Goal: Task Accomplishment & Management: Manage account settings

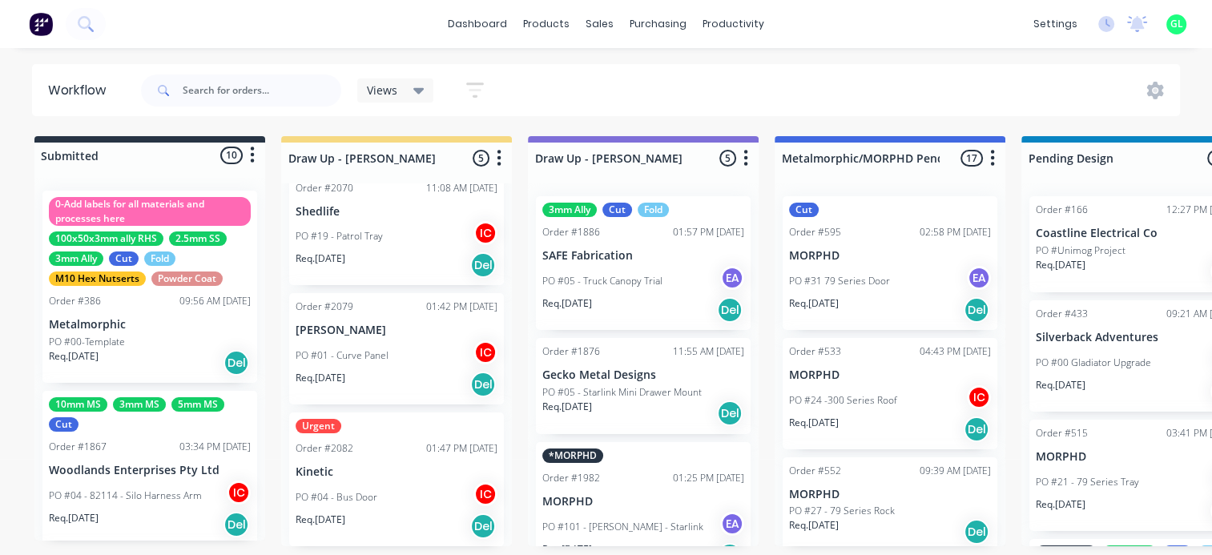
click at [161, 490] on p "PO #04 - 82114 - Silo Harness Arm" at bounding box center [125, 496] width 153 height 14
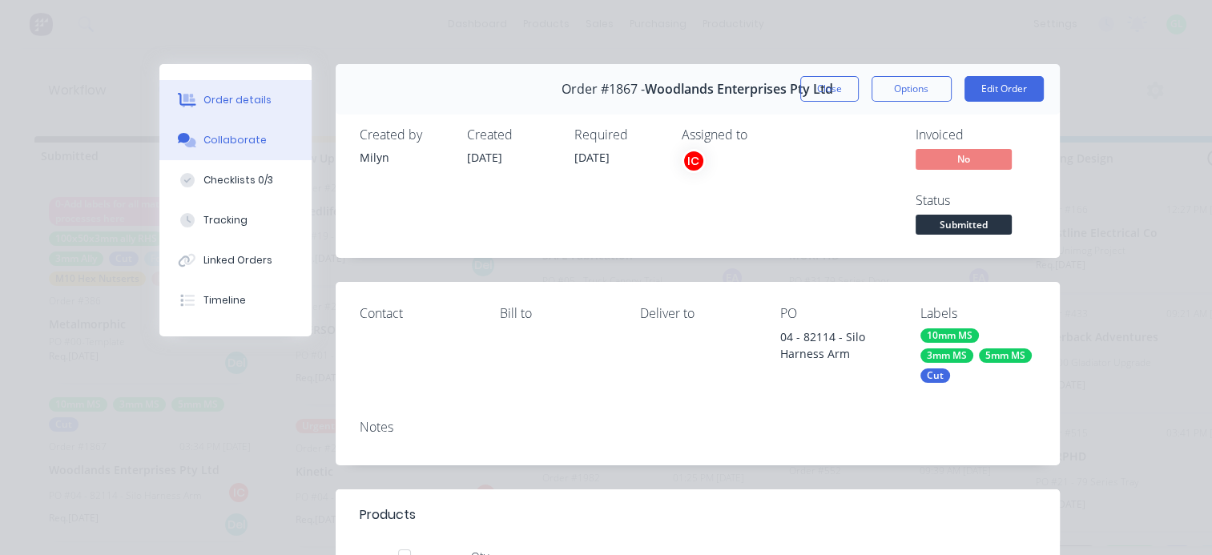
click at [253, 147] on div "Collaborate" at bounding box center [234, 140] width 63 height 14
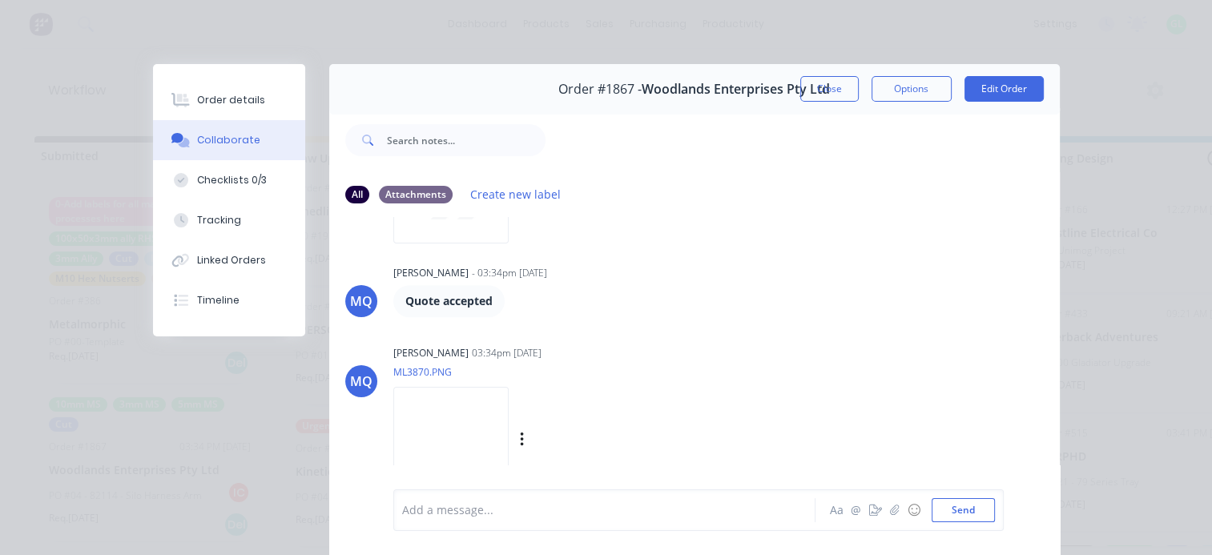
scroll to position [910, 0]
click at [471, 449] on img at bounding box center [450, 439] width 115 height 105
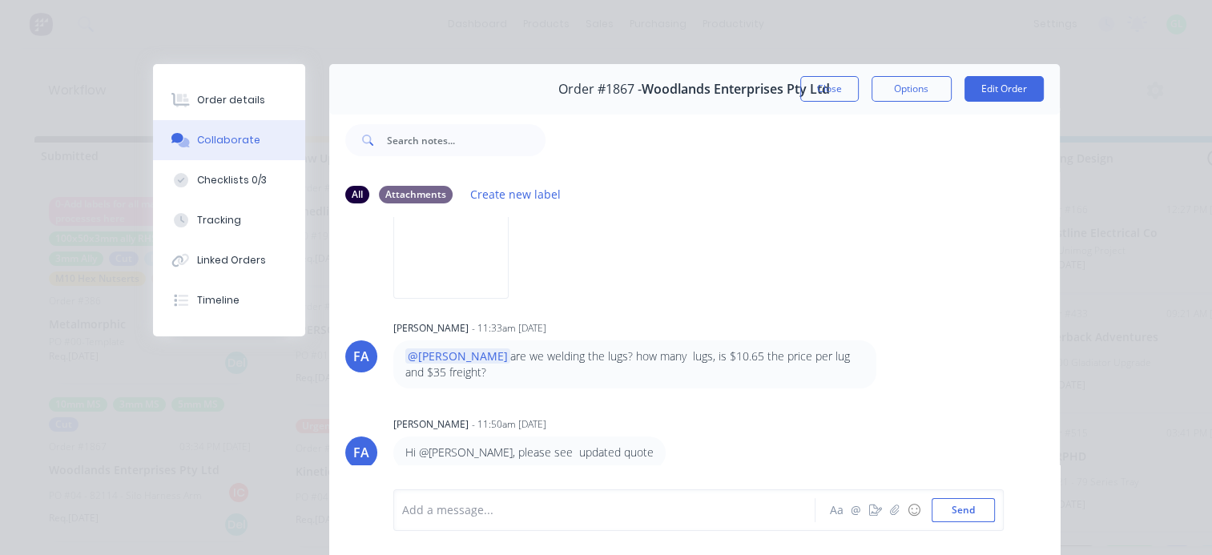
scroll to position [0, 0]
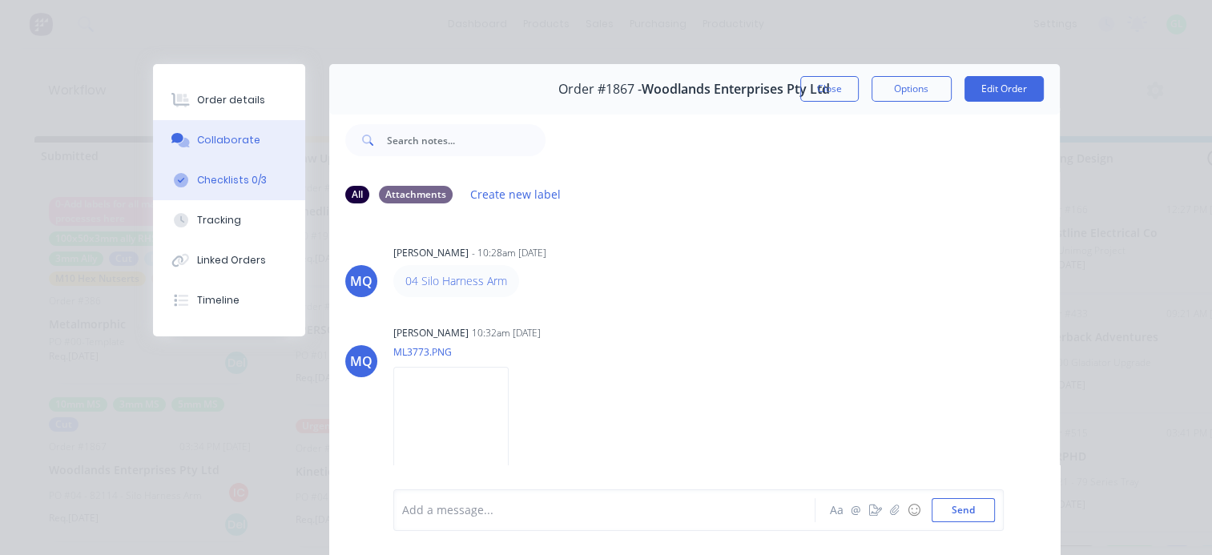
click at [238, 175] on div "Checklists 0/3" at bounding box center [232, 180] width 70 height 14
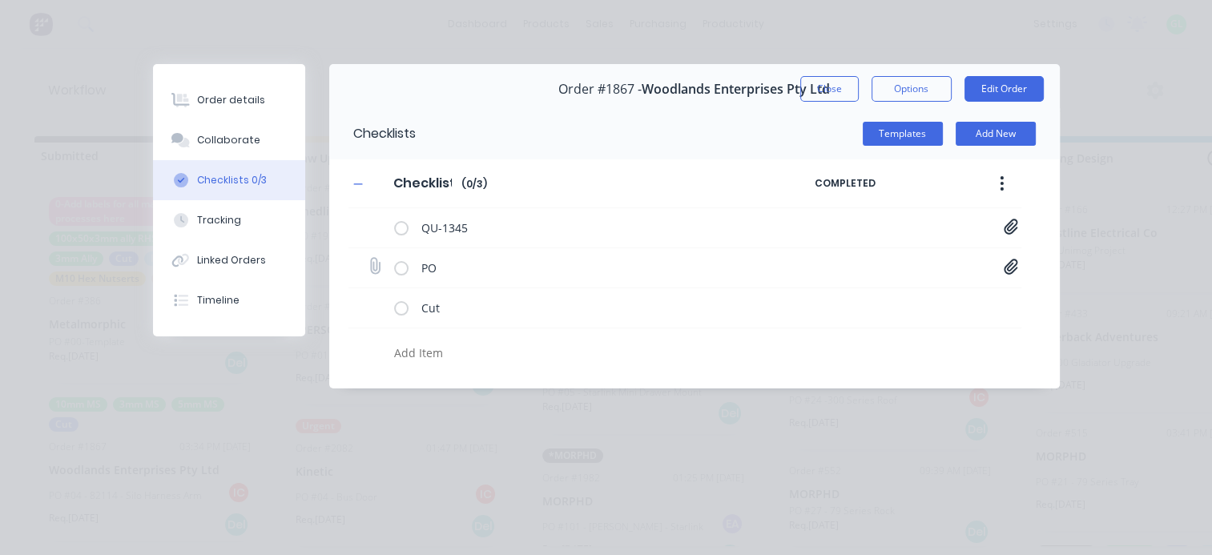
click at [1009, 269] on icon at bounding box center [1011, 266] width 14 height 15
click at [836, 298] on link "PO 82114.pdf" at bounding box center [882, 301] width 187 height 17
click at [221, 95] on div "Order details" at bounding box center [231, 100] width 68 height 14
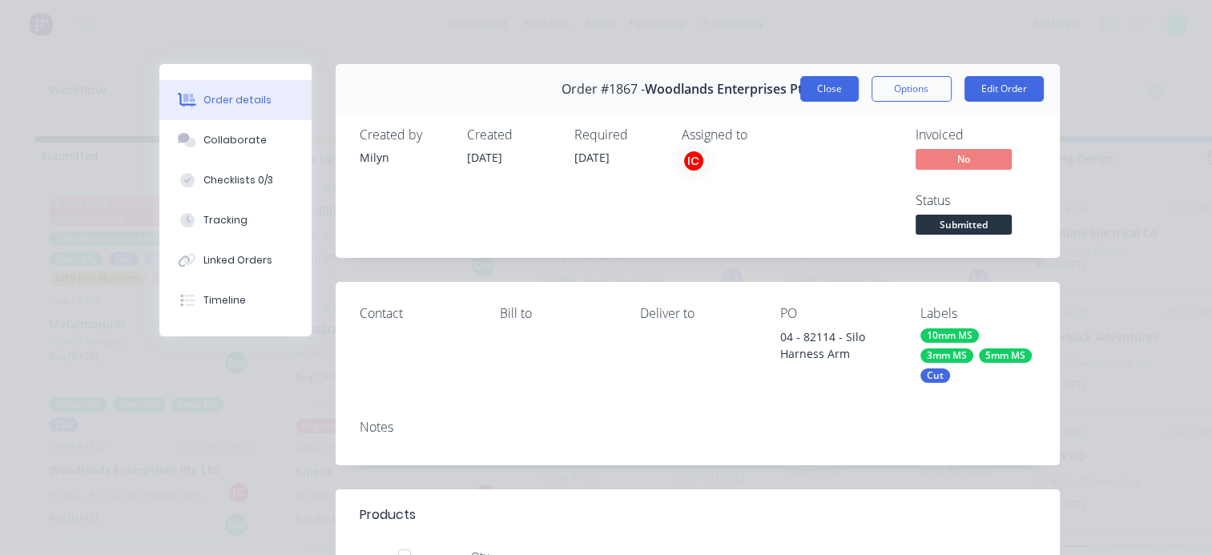
click at [824, 88] on button "Close" at bounding box center [829, 89] width 58 height 26
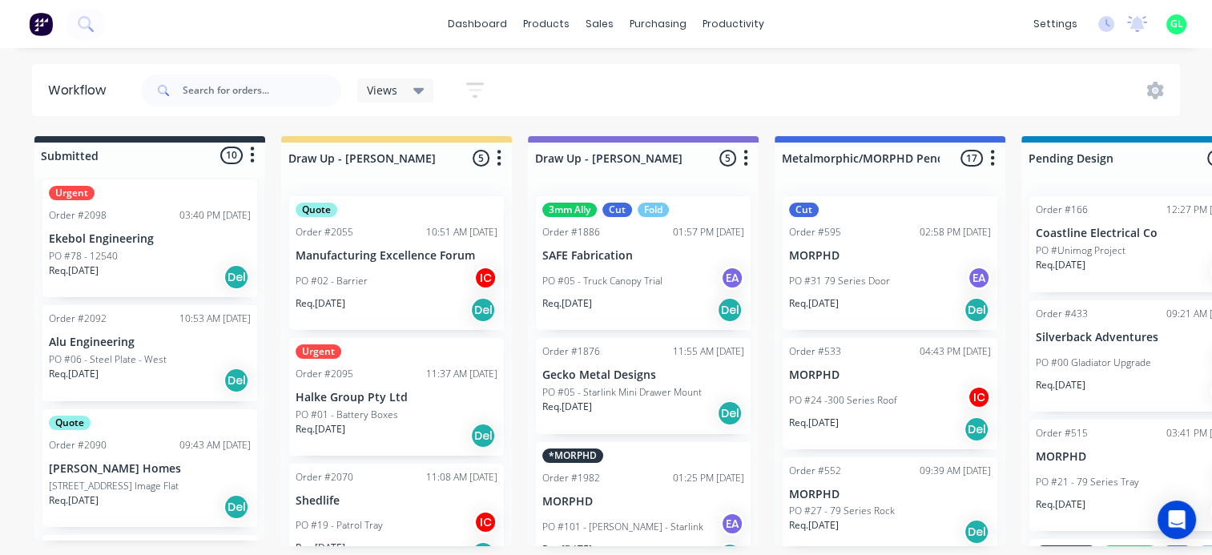
scroll to position [544, 0]
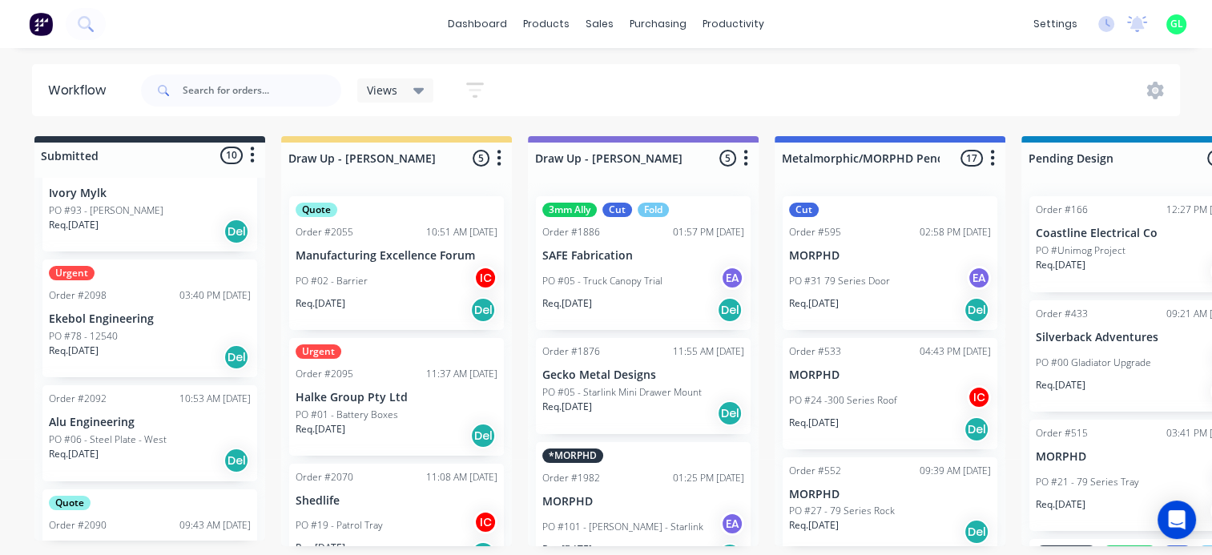
click at [158, 333] on div "PO #78 - 12540" at bounding box center [150, 336] width 202 height 14
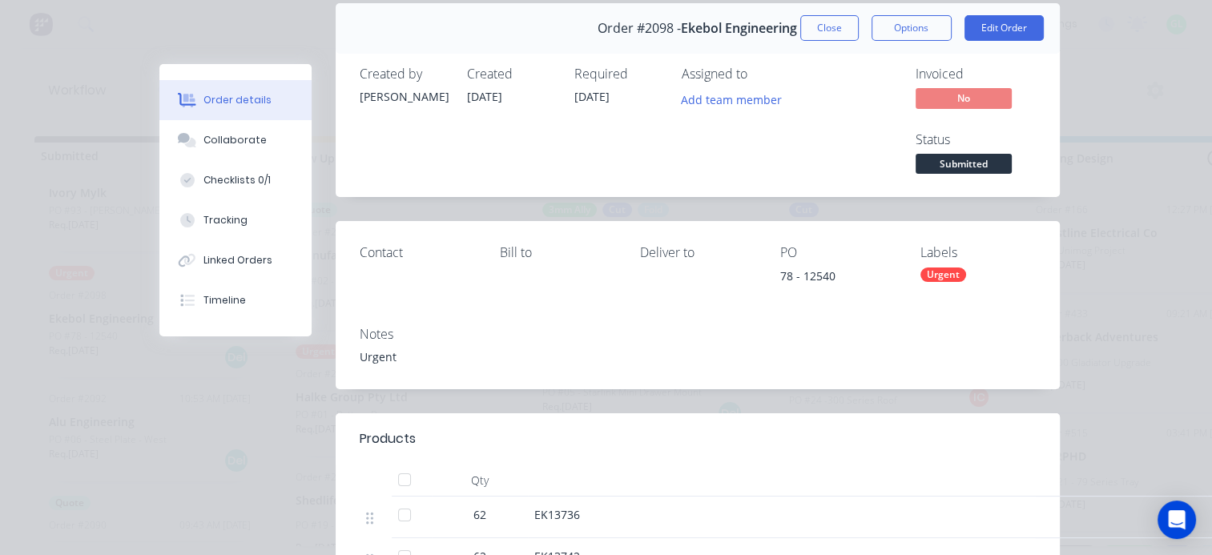
scroll to position [0, 0]
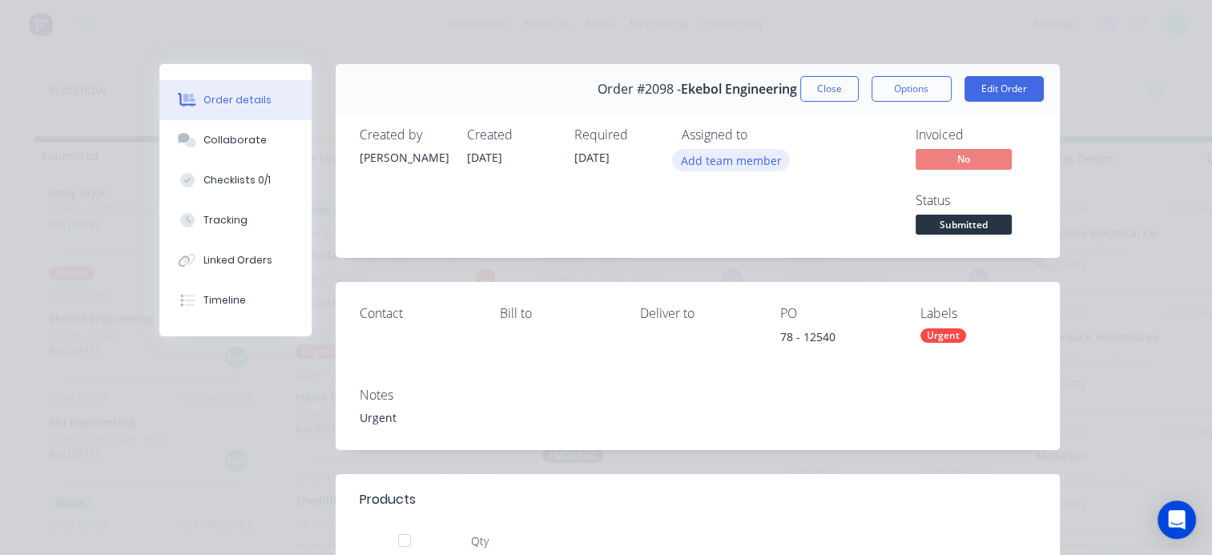
click at [694, 164] on button "Add team member" at bounding box center [731, 160] width 118 height 22
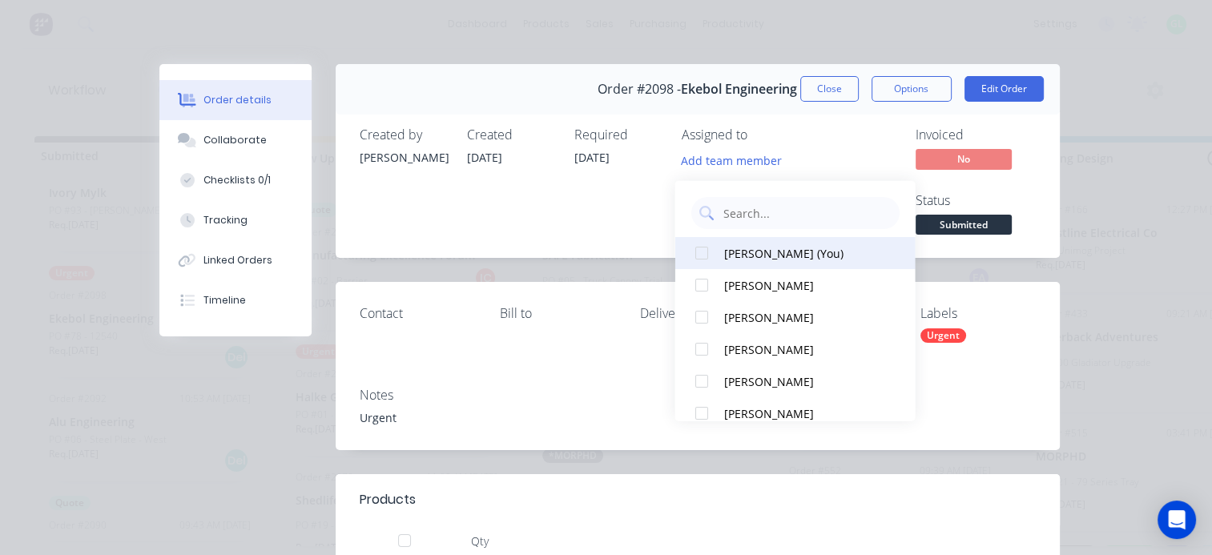
click at [740, 256] on div "Greg Lyall (You)" at bounding box center [803, 252] width 160 height 17
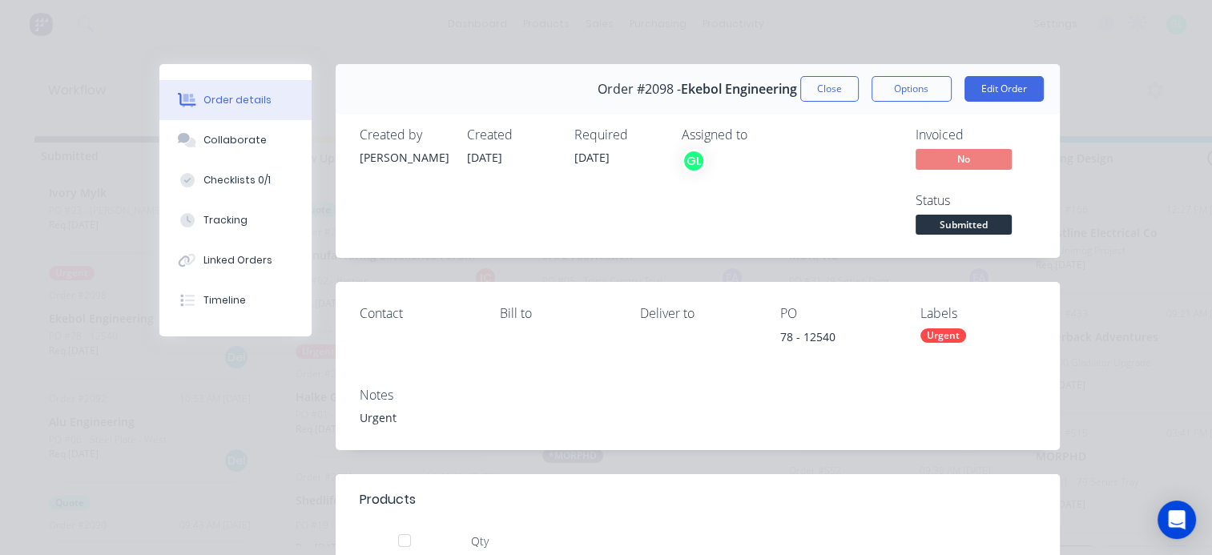
click at [601, 215] on div "Required 19/08/25" at bounding box center [618, 182] width 88 height 111
click at [218, 175] on div "Checklists 0/1" at bounding box center [236, 180] width 67 height 14
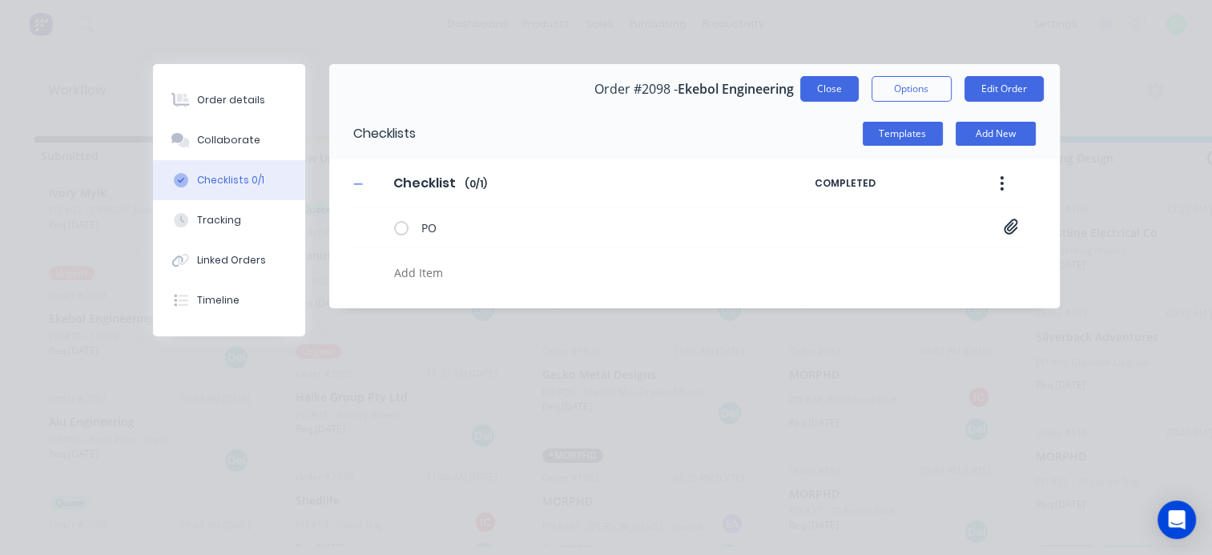
click at [803, 93] on button "Close" at bounding box center [829, 89] width 58 height 26
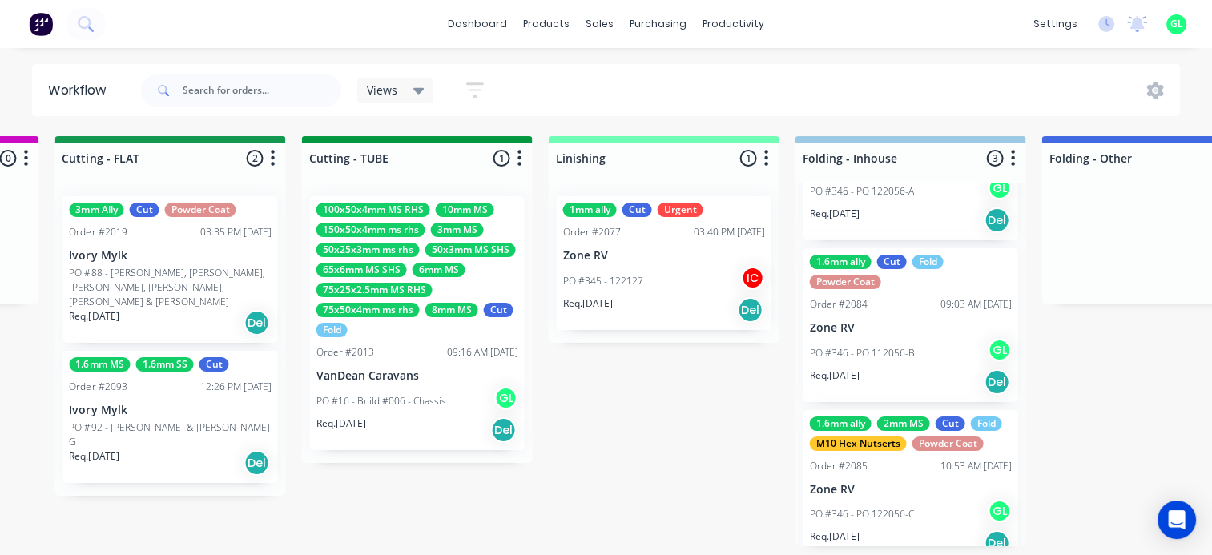
scroll to position [147, 0]
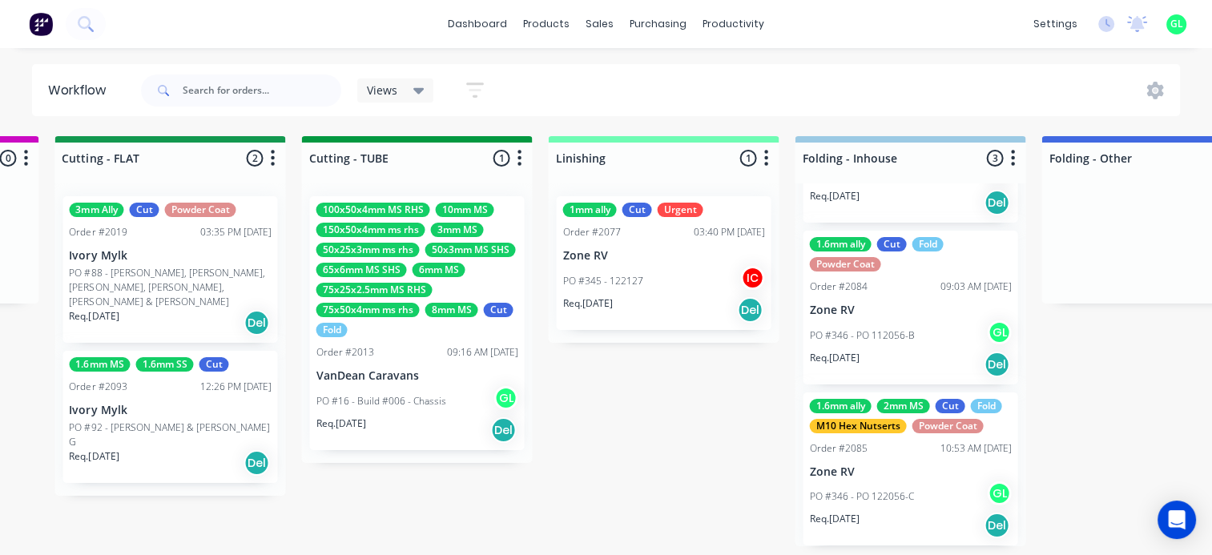
click at [910, 454] on div "1.6mm ally 2mm MS Cut Fold M10 Hex Nutserts Powder Coat Order #2085 10:53 AM 11…" at bounding box center [910, 469] width 215 height 154
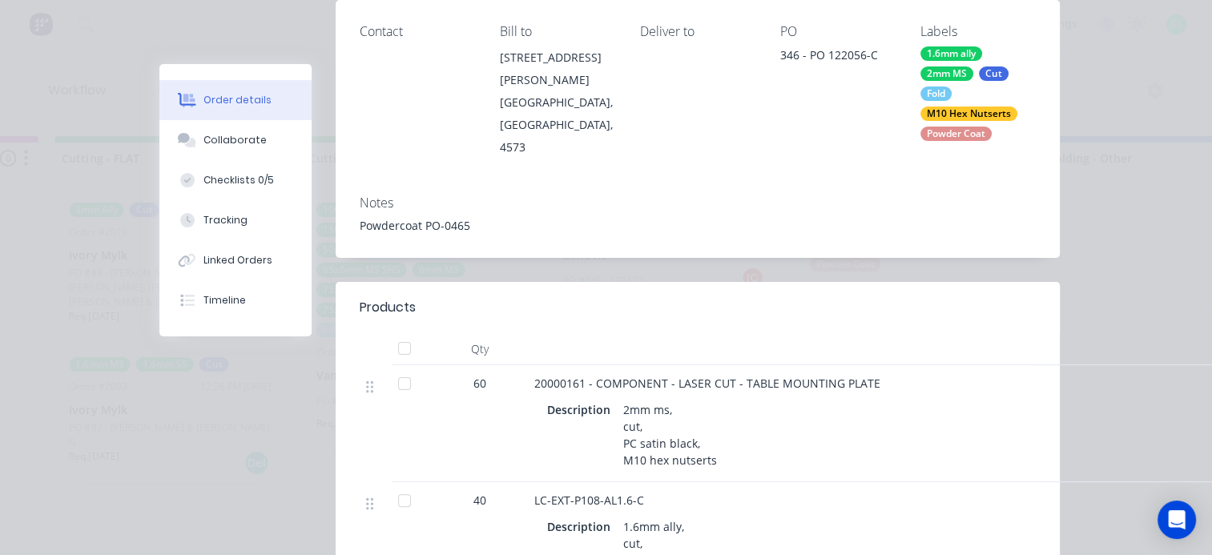
scroll to position [320, 0]
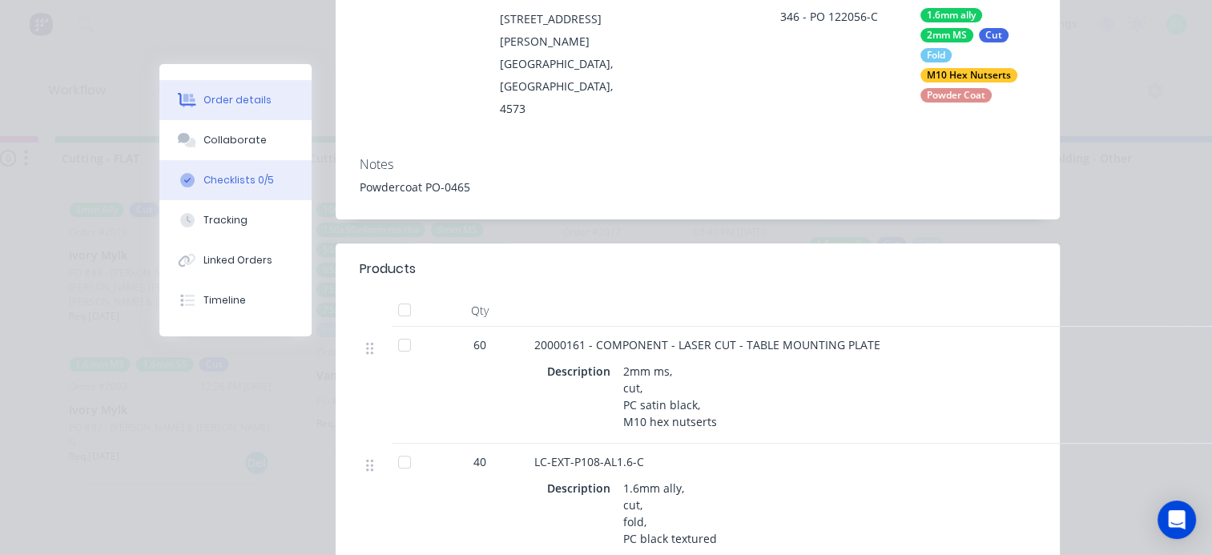
click at [221, 179] on div "Checklists 0/5" at bounding box center [238, 180] width 70 height 14
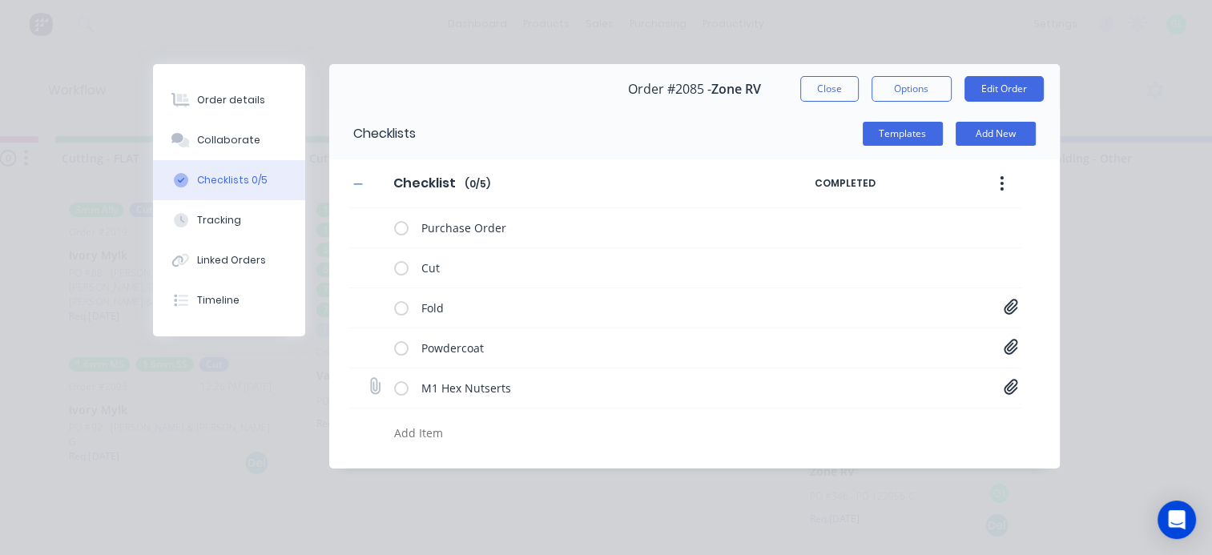
click at [1008, 380] on icon at bounding box center [1011, 387] width 14 height 16
click at [881, 423] on link "20000161-A .PDF" at bounding box center [882, 421] width 187 height 17
click at [835, 95] on button "Close" at bounding box center [829, 89] width 58 height 26
type textarea "x"
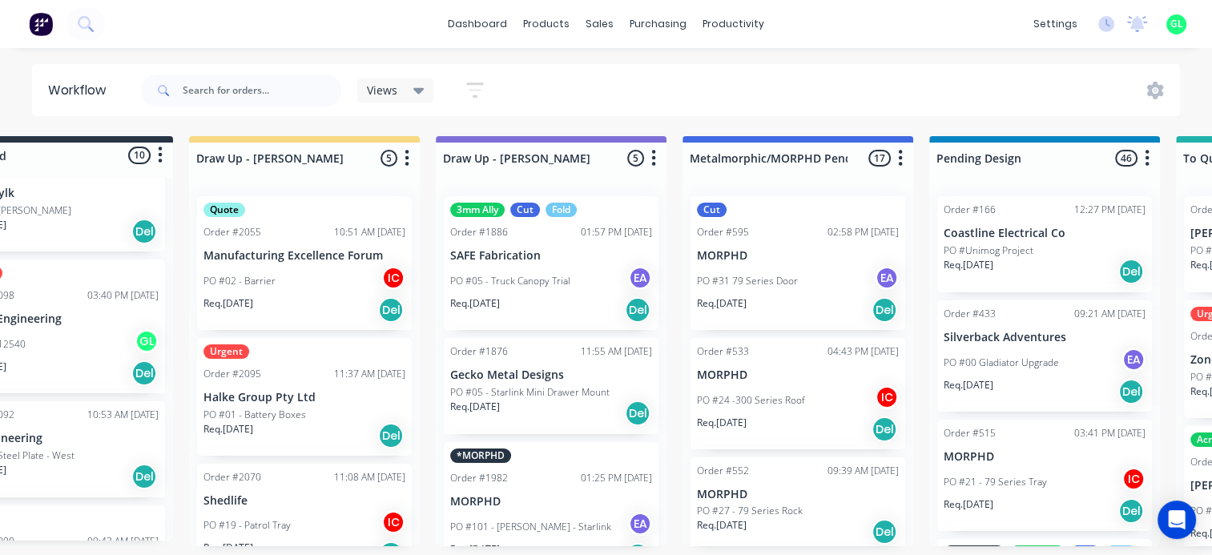
scroll to position [3, 0]
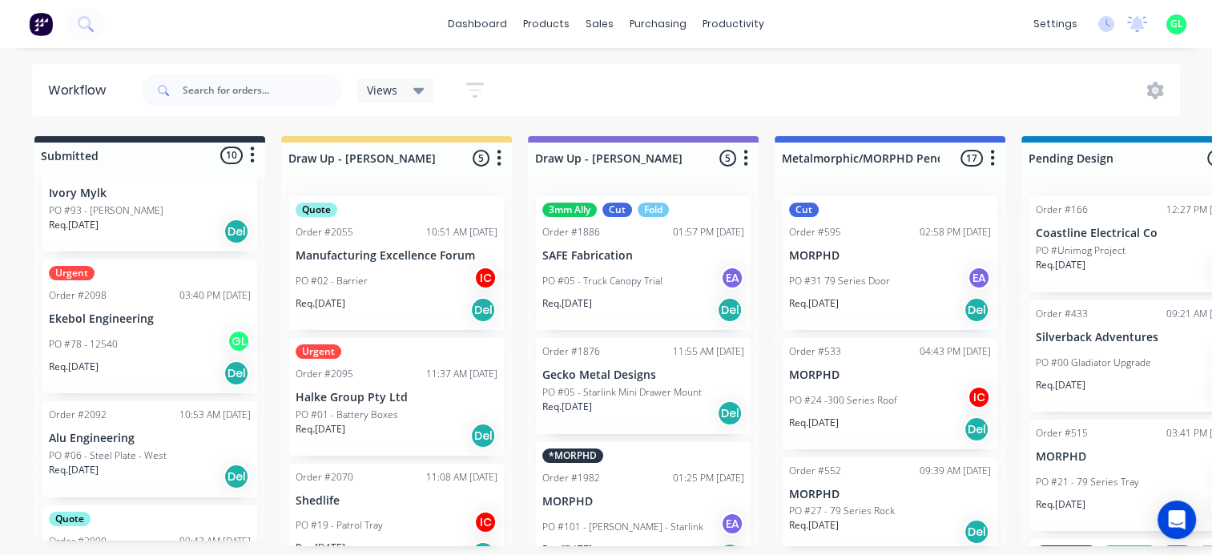
click at [120, 354] on div "PO #78 - 12540 GL" at bounding box center [150, 344] width 202 height 30
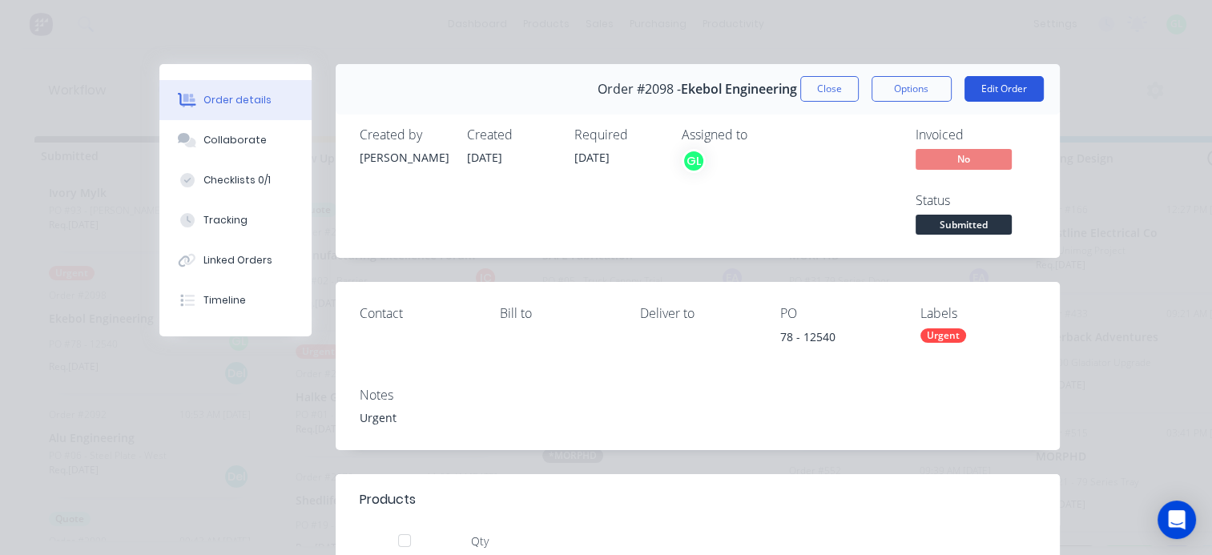
click at [981, 90] on button "Edit Order" at bounding box center [1003, 89] width 79 height 26
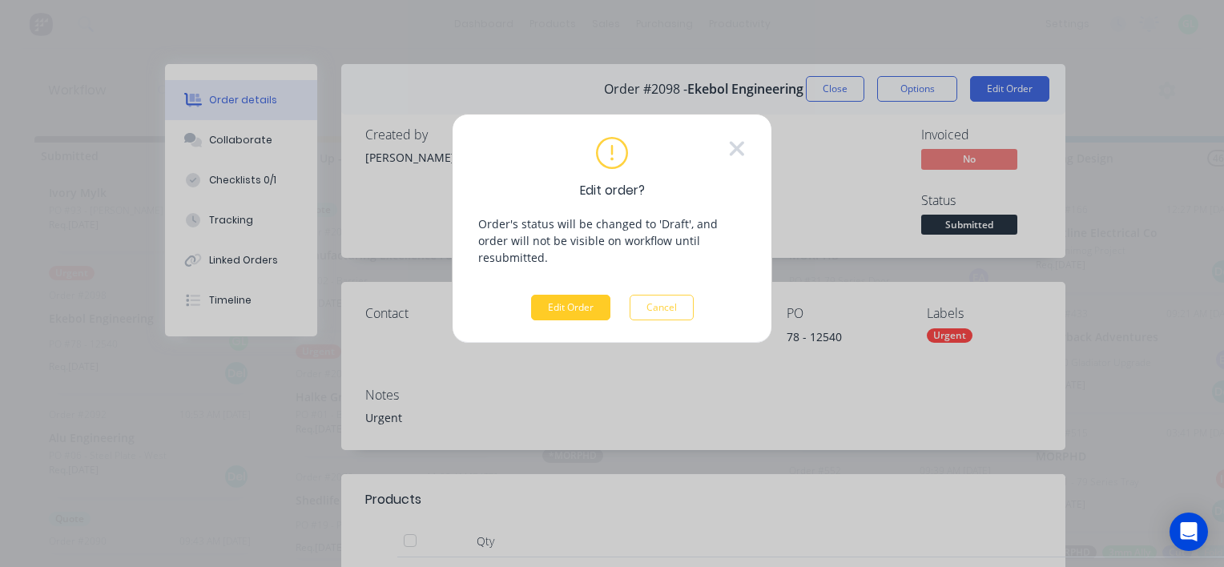
click at [573, 295] on button "Edit Order" at bounding box center [570, 308] width 79 height 26
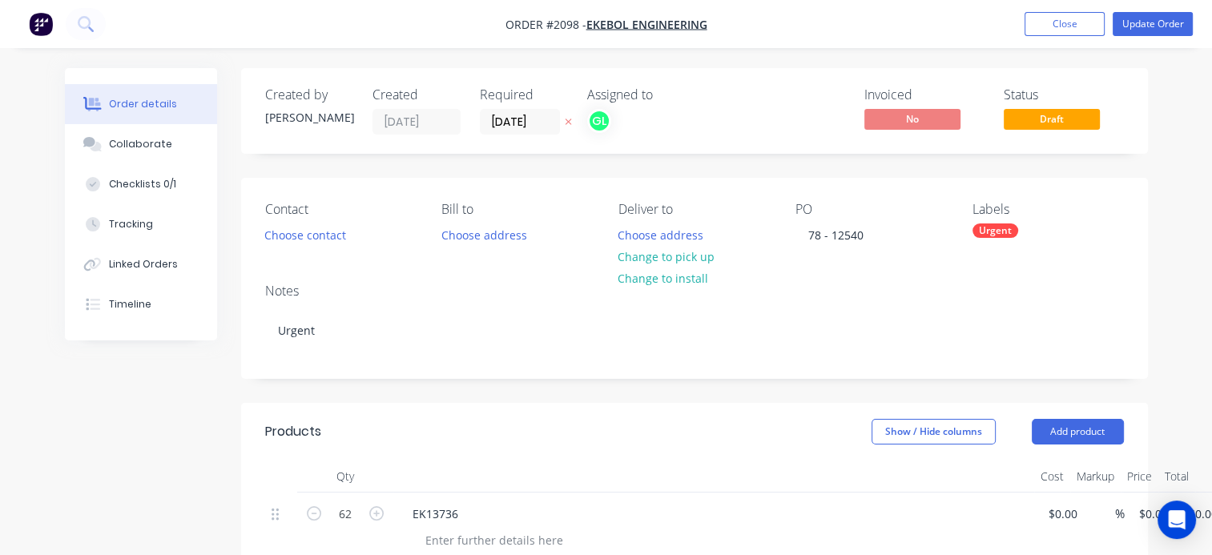
click at [1009, 231] on div "Urgent" at bounding box center [995, 230] width 46 height 14
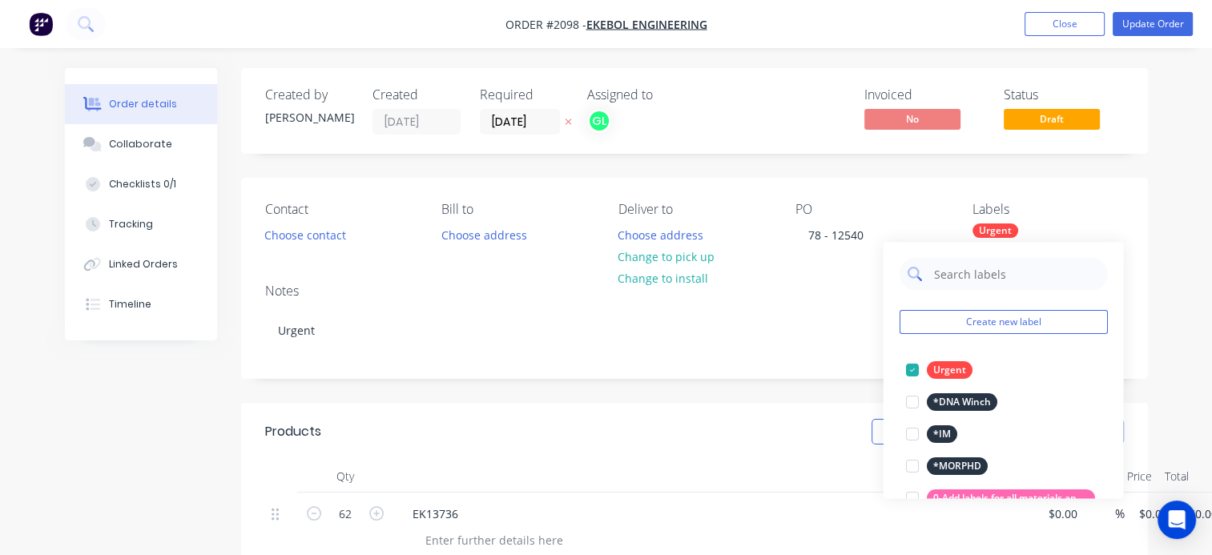
click at [972, 270] on input "text" at bounding box center [1015, 274] width 167 height 32
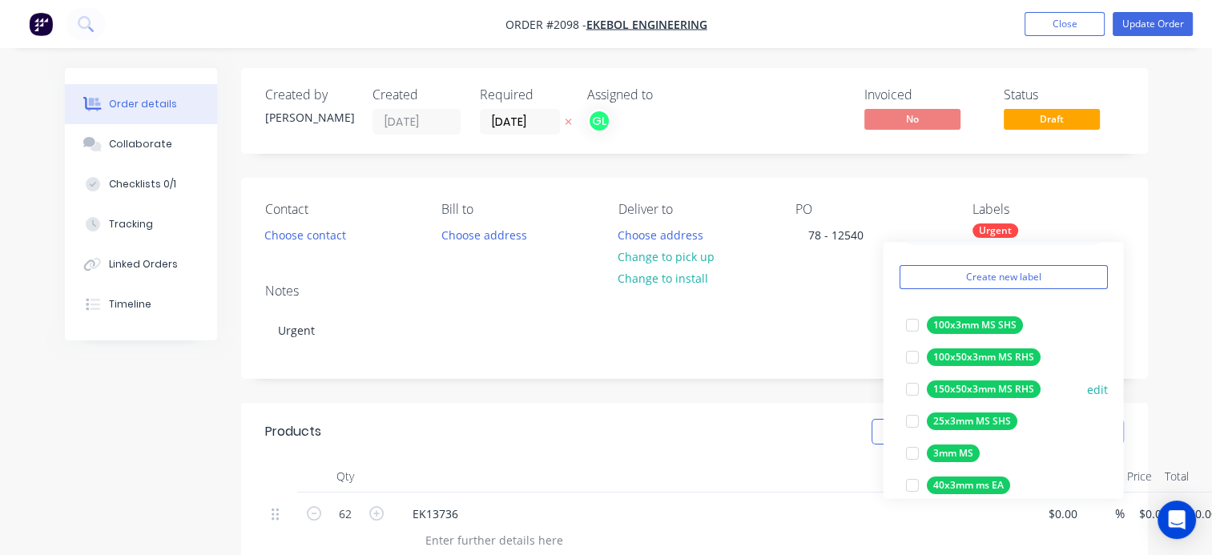
scroll to position [80, 0]
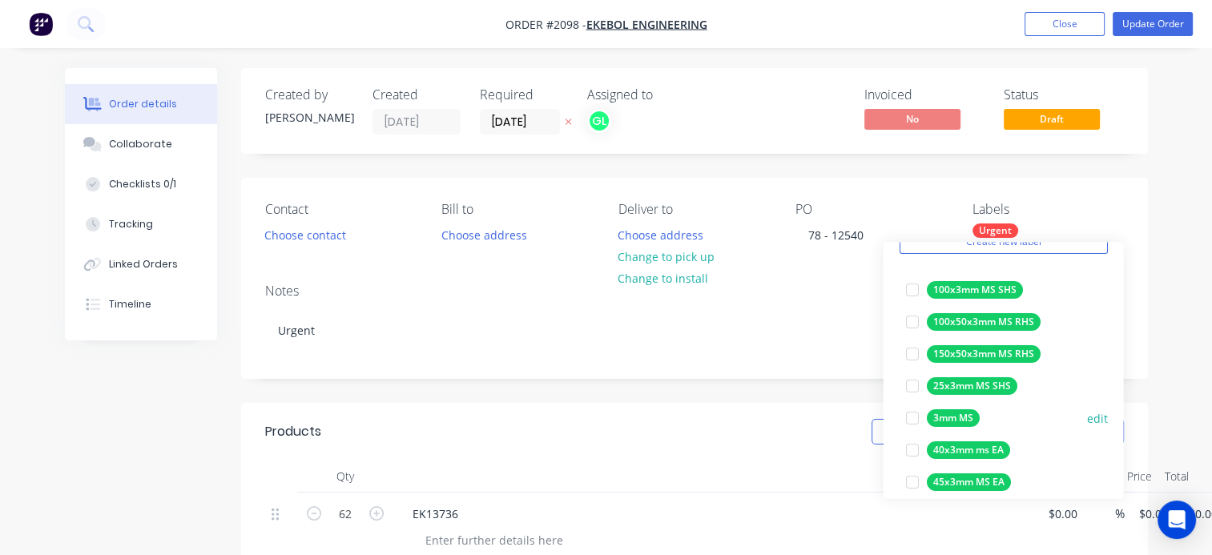
click at [910, 421] on div at bounding box center [911, 418] width 32 height 32
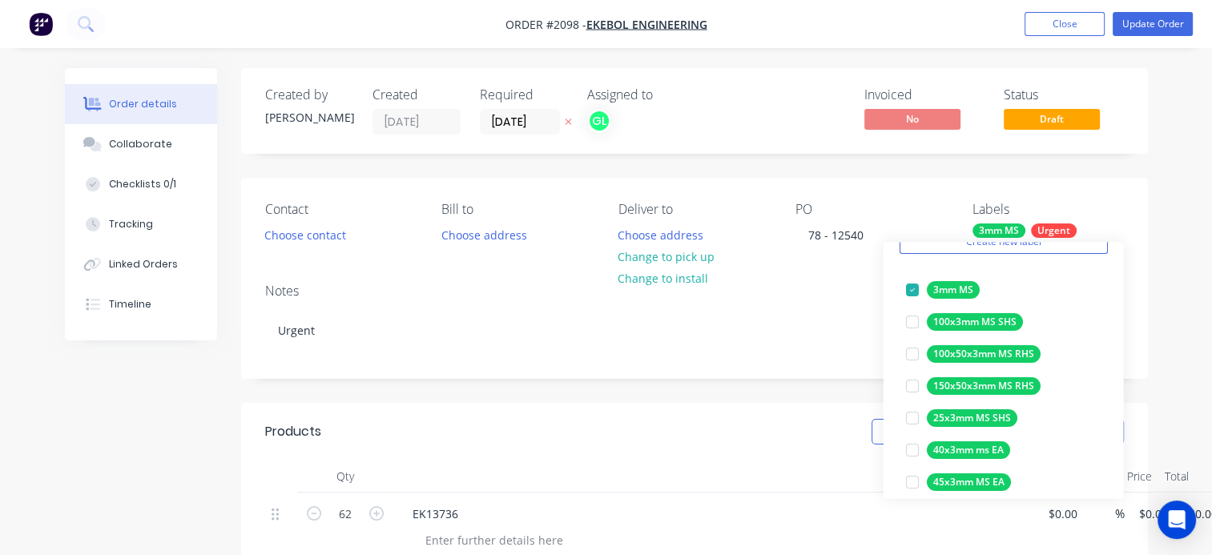
scroll to position [0, 0]
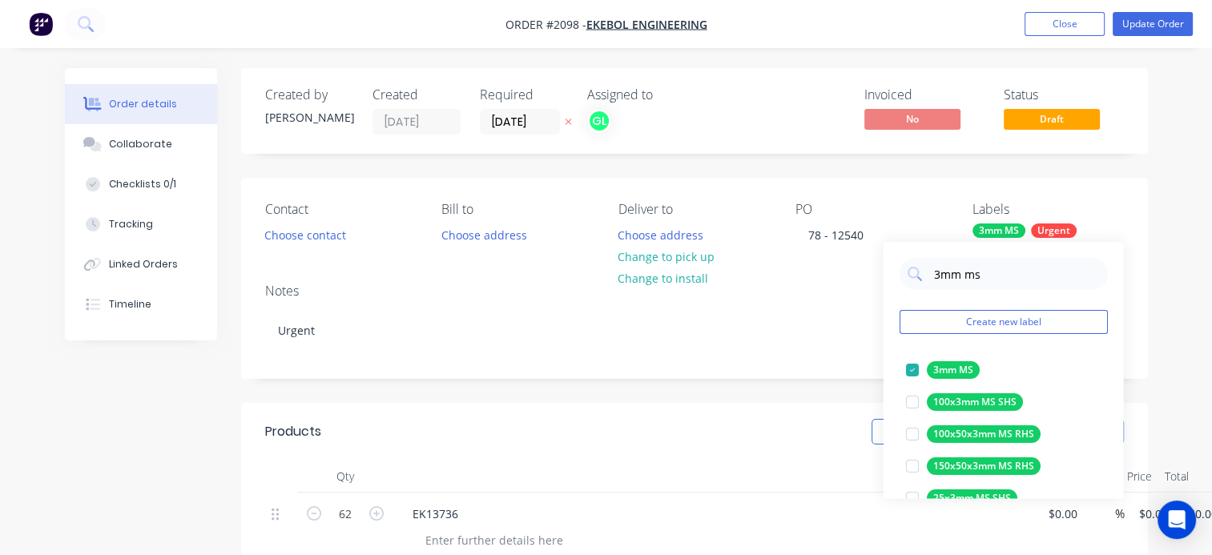
drag, startPoint x: 1000, startPoint y: 276, endPoint x: 863, endPoint y: 276, distance: 137.0
click at [956, 271] on input "3mm ms" at bounding box center [1015, 274] width 167 height 32
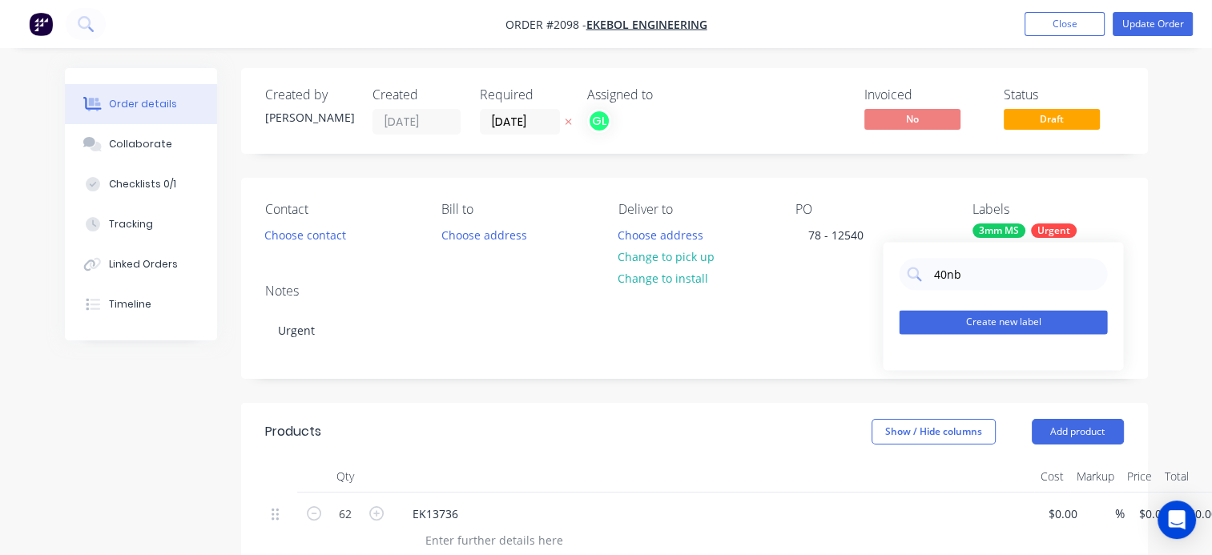
type input "40nb"
click at [1003, 316] on button "Create new label" at bounding box center [1003, 322] width 208 height 24
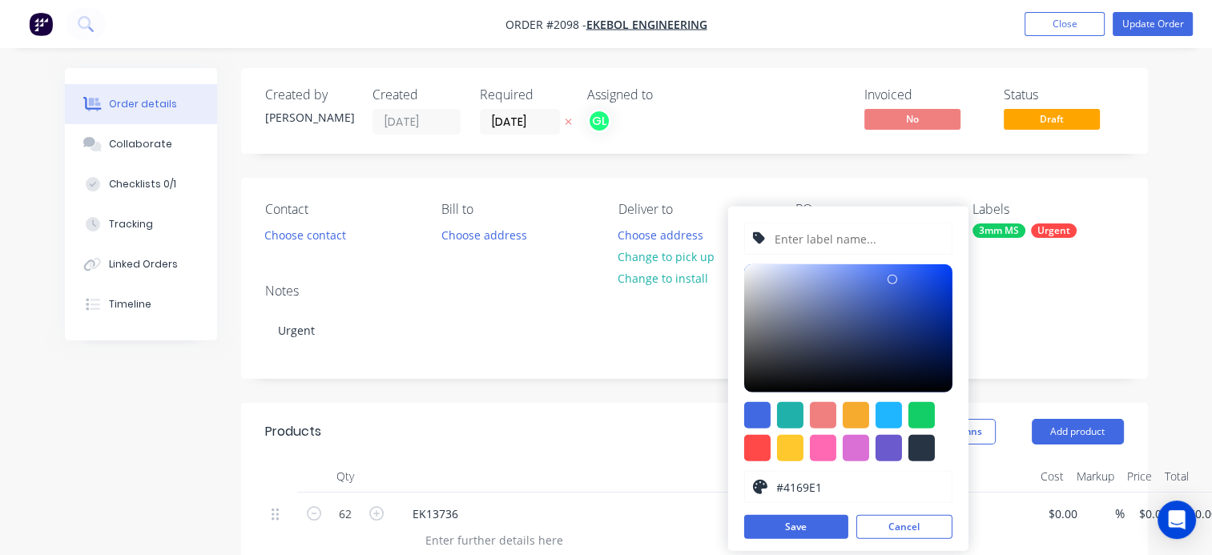
click at [841, 239] on input "text" at bounding box center [858, 238] width 171 height 30
click at [902, 240] on input "40NB Heavy (48.3x4mm chs)" at bounding box center [858, 238] width 171 height 30
type input "40NB Heavy (48.3x4mm ms chs)"
click at [926, 408] on div at bounding box center [921, 415] width 26 height 26
type input "#13CE66"
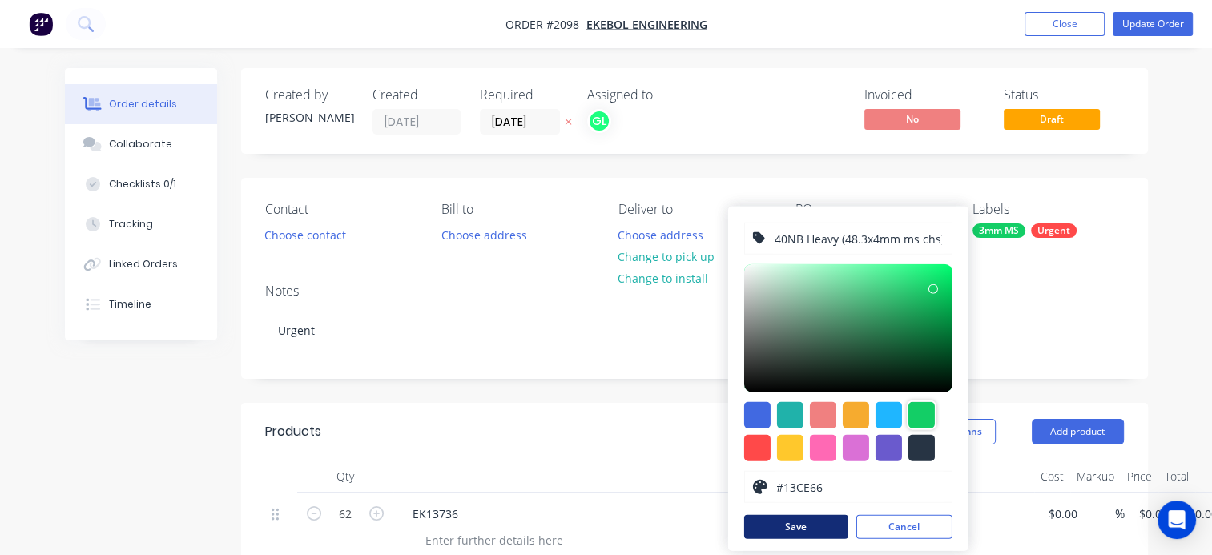
click at [808, 529] on button "Save" at bounding box center [796, 527] width 104 height 24
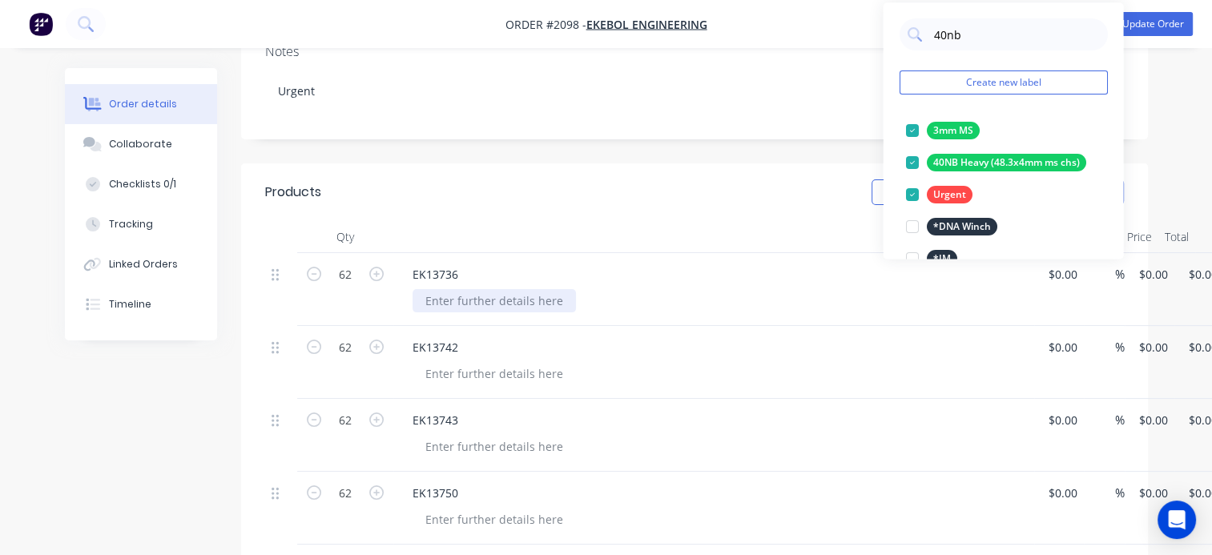
scroll to position [240, 0]
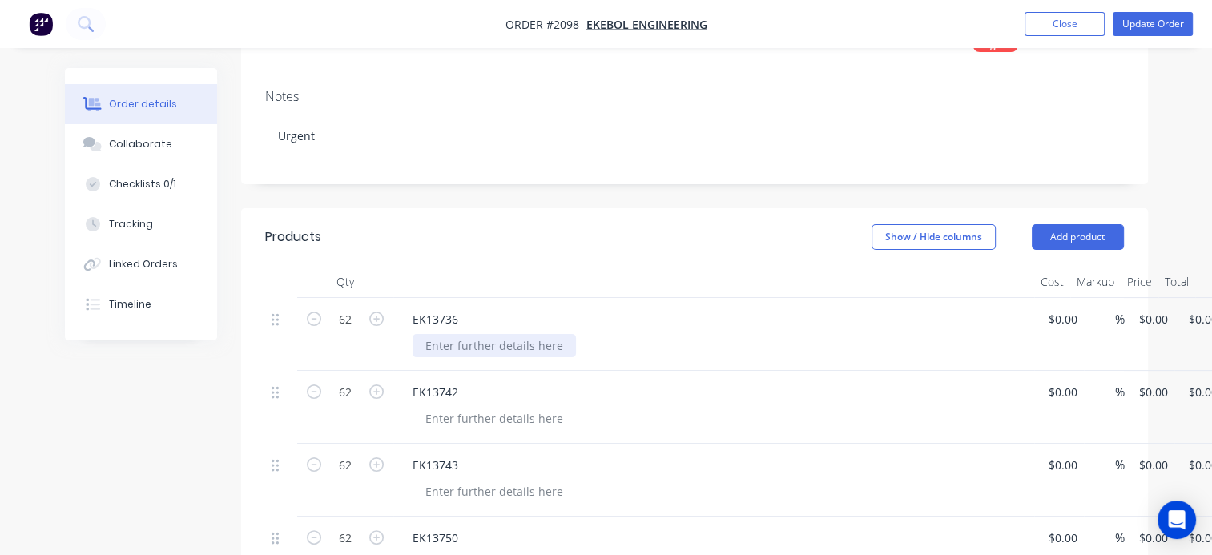
click at [485, 298] on div "EK13736" at bounding box center [713, 334] width 641 height 73
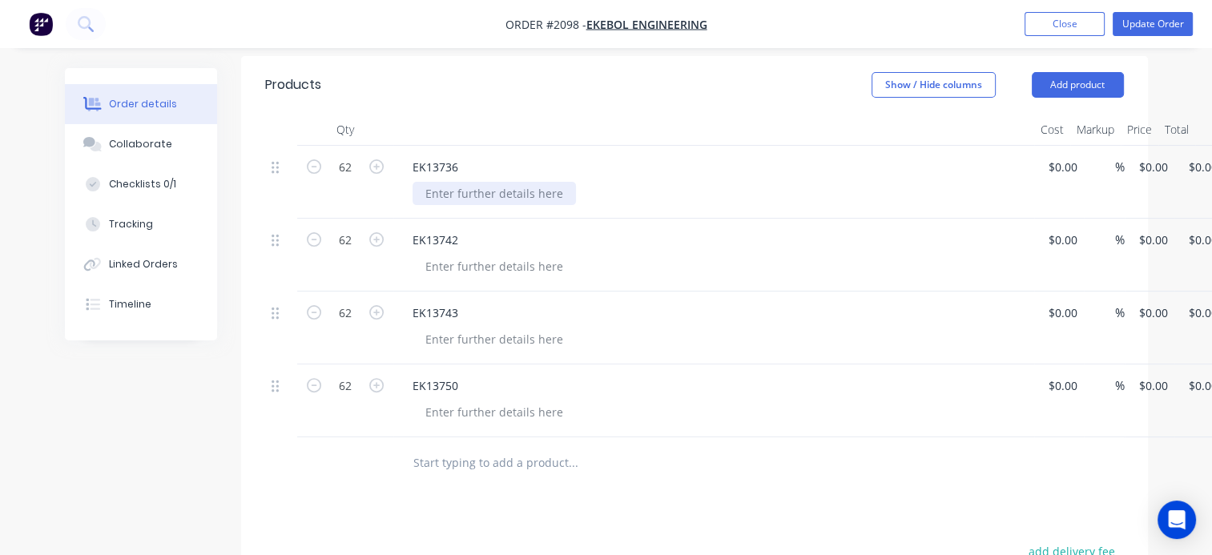
scroll to position [400, 0]
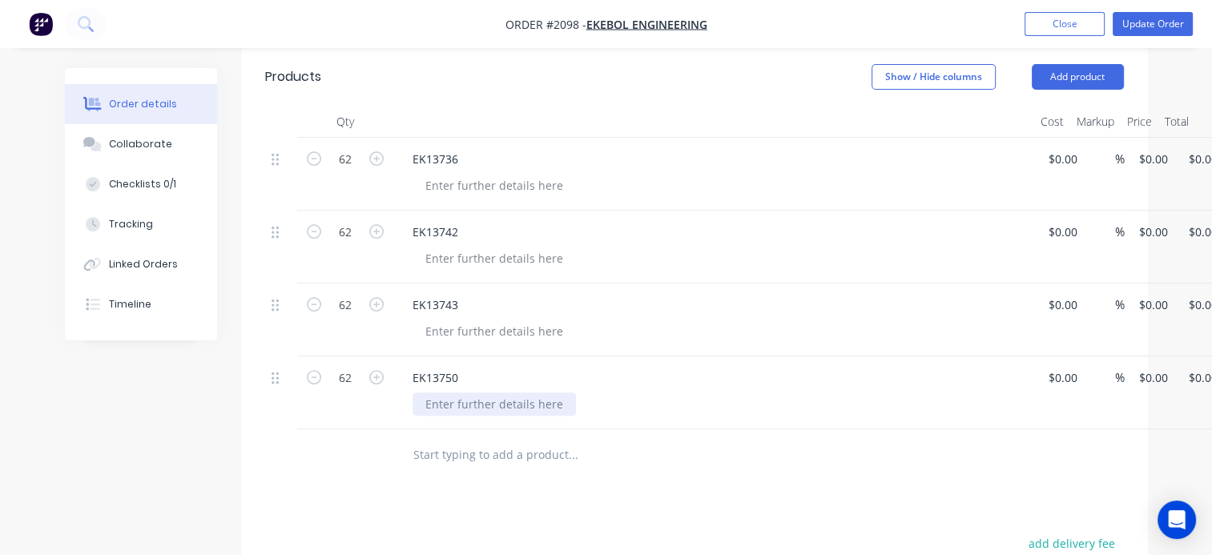
click at [450, 401] on div at bounding box center [493, 403] width 163 height 23
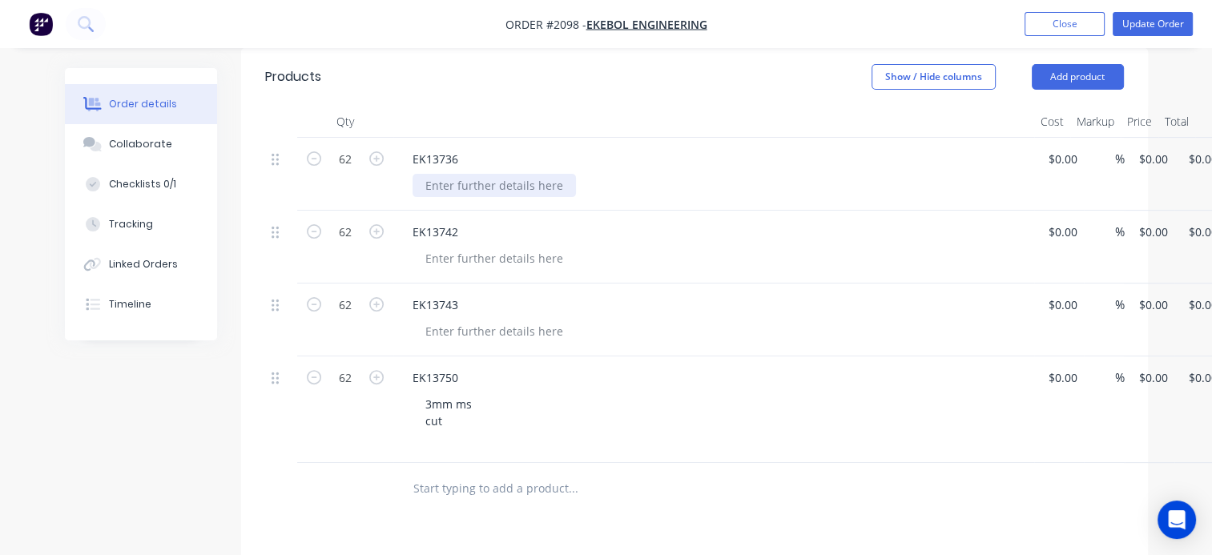
click at [488, 191] on div at bounding box center [493, 185] width 163 height 23
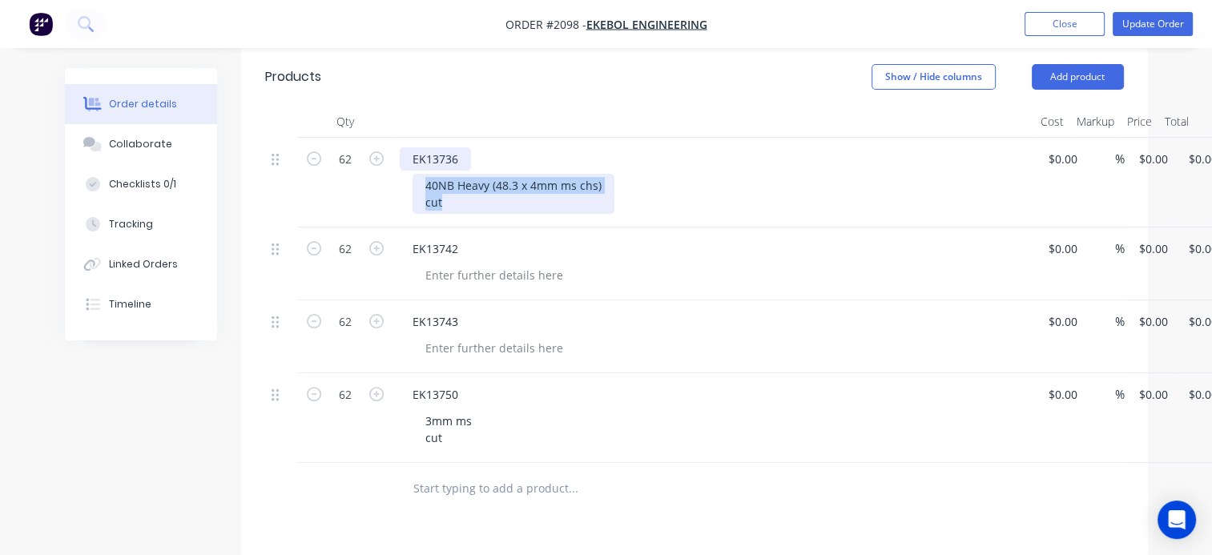
drag, startPoint x: 465, startPoint y: 206, endPoint x: 413, endPoint y: 169, distance: 63.1
click at [413, 169] on div "EK13736 40NB Heavy (48.3 x 4mm ms chs) cut" at bounding box center [713, 183] width 641 height 90
copy div "40NB Heavy (48.3 x 4mm ms chs) cut"
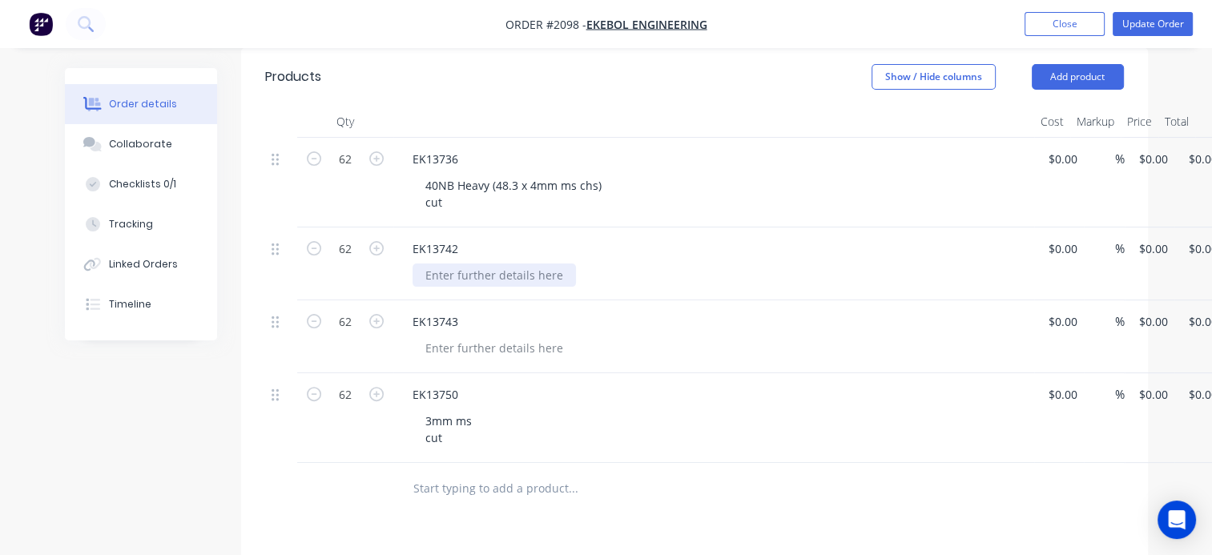
click at [443, 276] on div at bounding box center [493, 275] width 163 height 23
paste div
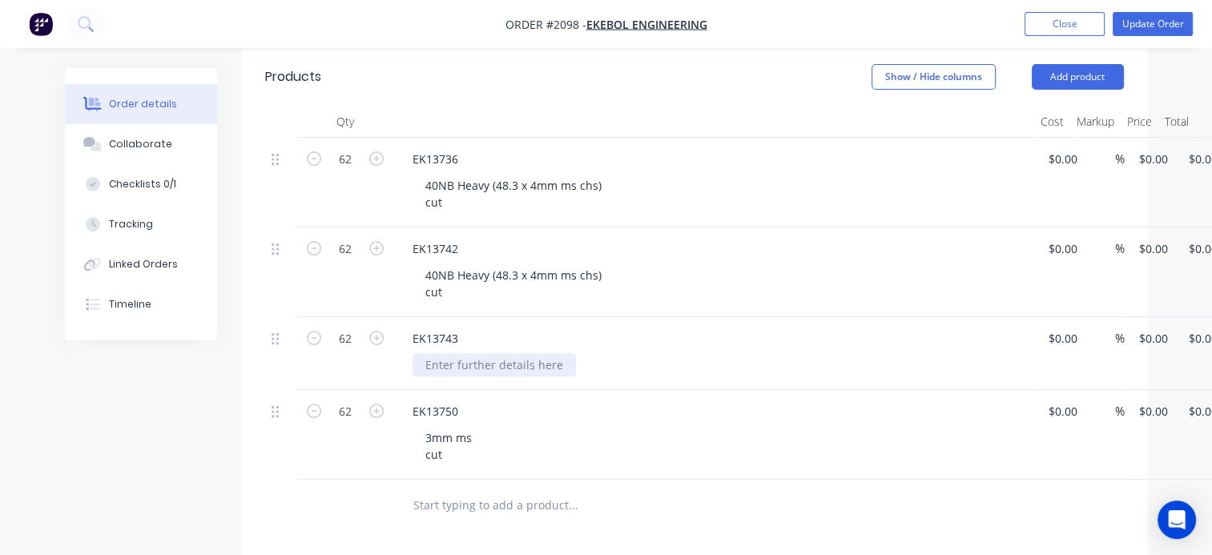
click at [444, 358] on div at bounding box center [493, 364] width 163 height 23
paste div
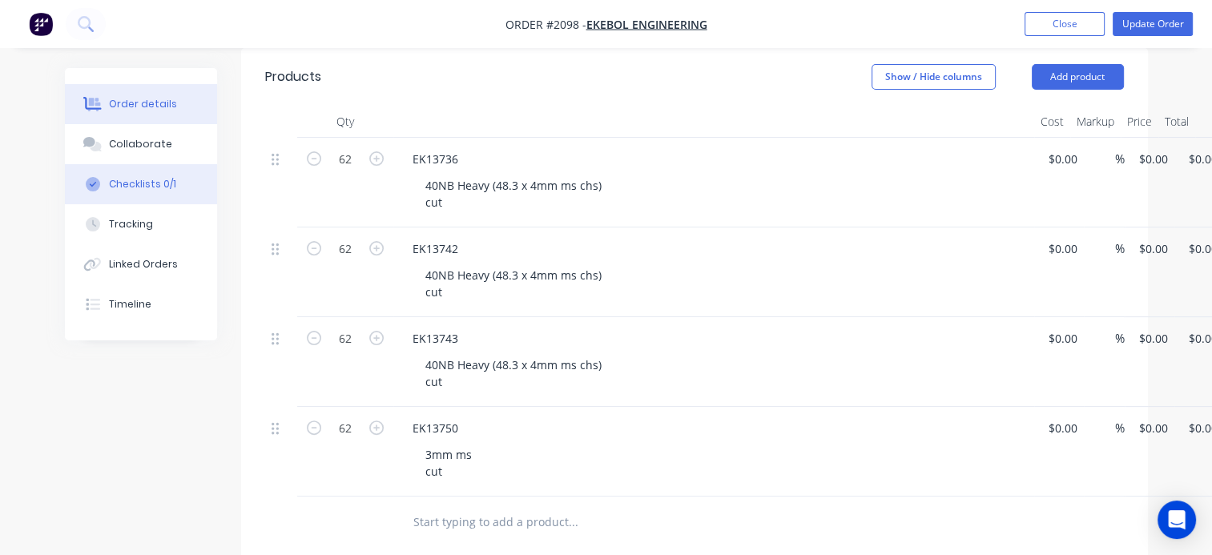
click at [151, 194] on button "Checklists 0/1" at bounding box center [141, 184] width 152 height 40
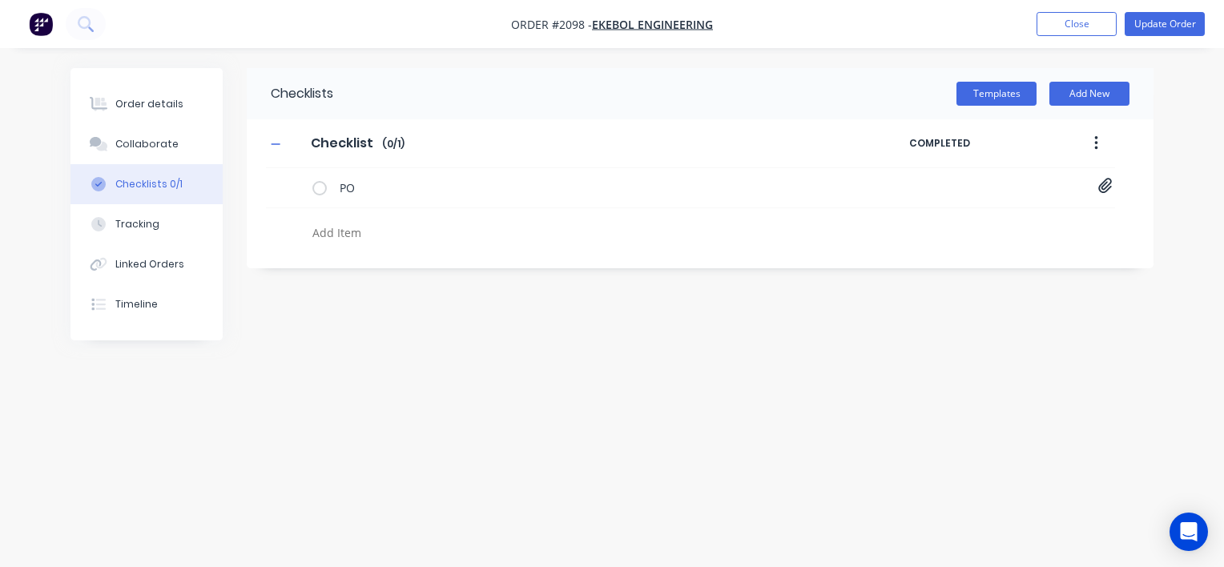
click at [332, 227] on textarea at bounding box center [571, 232] width 530 height 23
type textarea "x"
type textarea "c"
type textarea "x"
type textarea "cu"
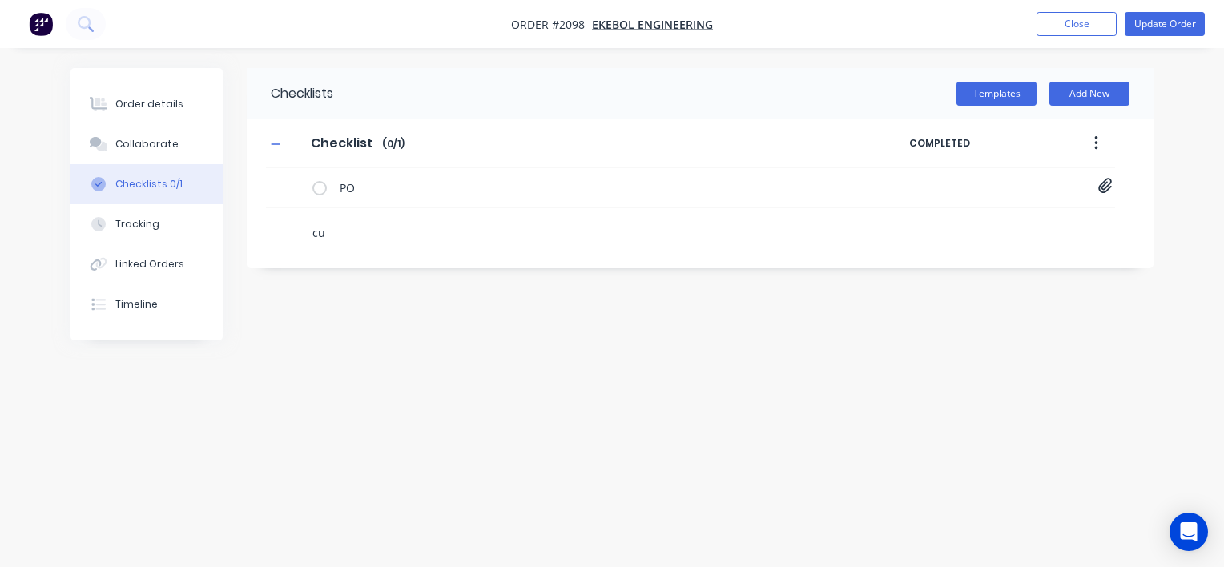
type textarea "x"
type textarea "cut"
type textarea "x"
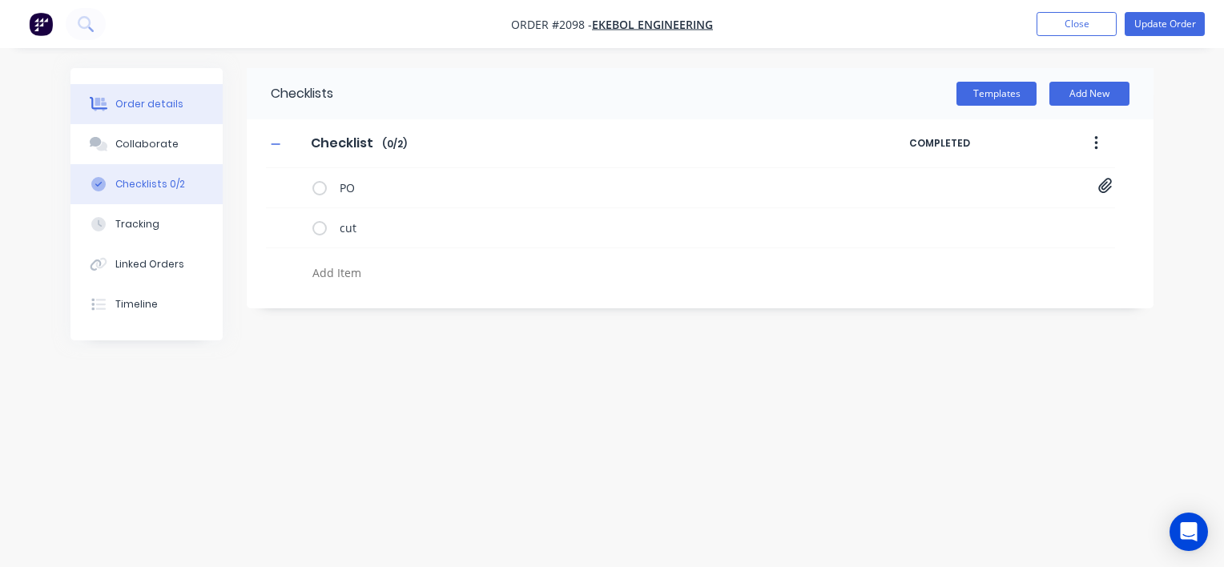
type textarea "x"
click at [151, 110] on div "Order details" at bounding box center [149, 104] width 68 height 14
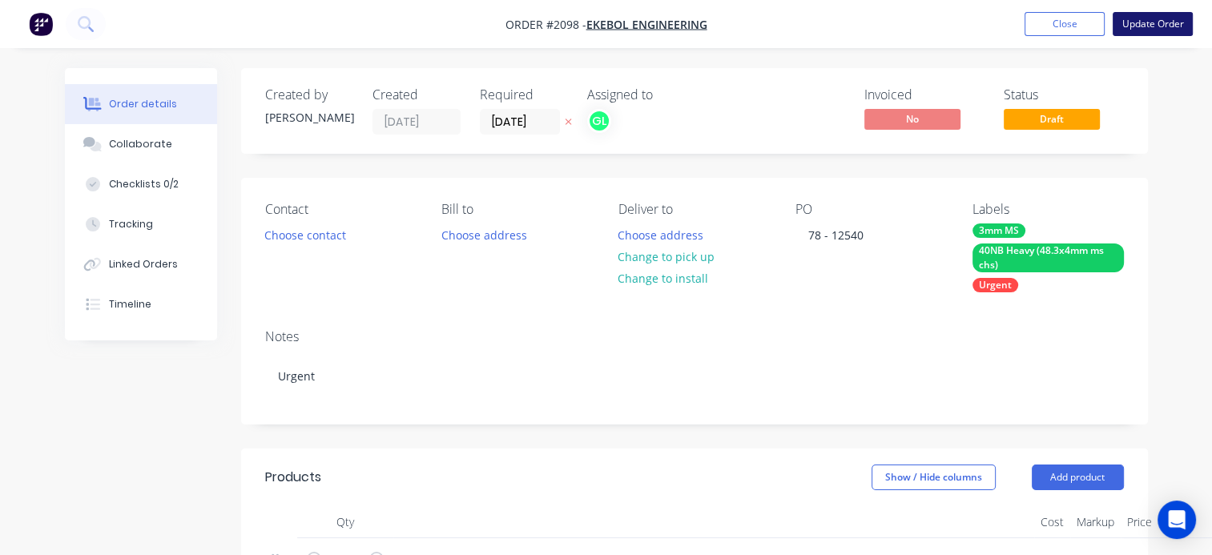
click at [1162, 20] on button "Update Order" at bounding box center [1153, 24] width 80 height 24
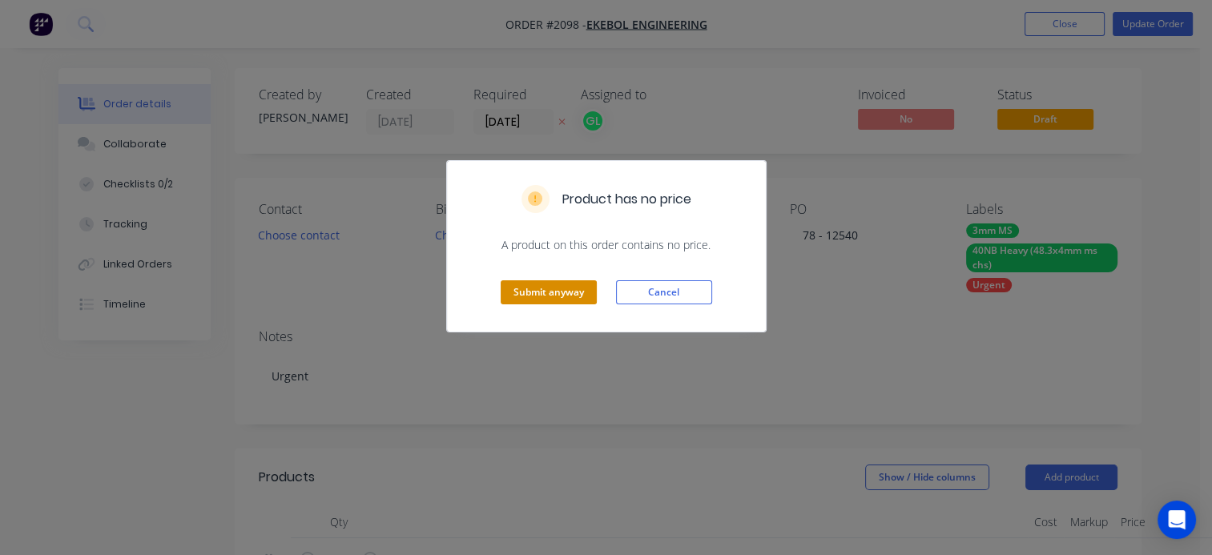
click at [554, 293] on button "Submit anyway" at bounding box center [549, 292] width 96 height 24
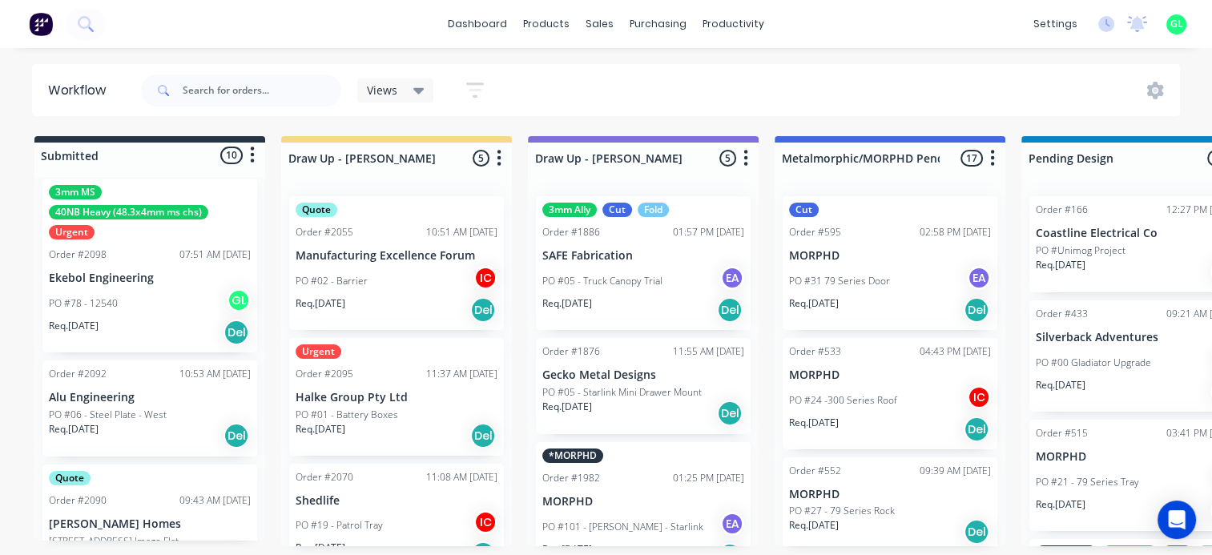
scroll to position [641, 0]
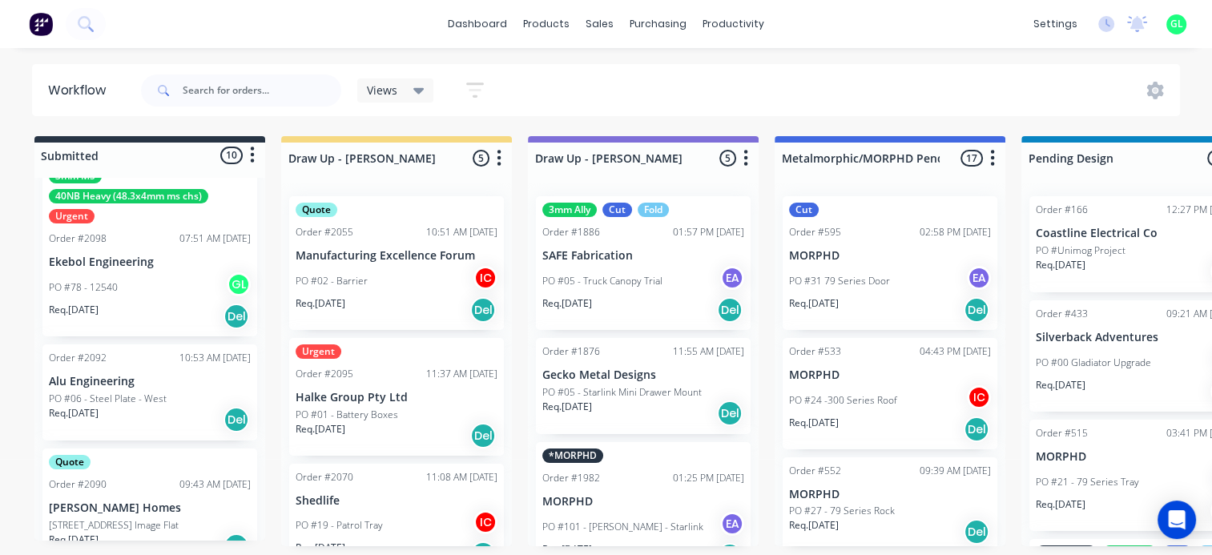
click at [138, 296] on div "PO #78 - 12540 GL" at bounding box center [150, 287] width 202 height 30
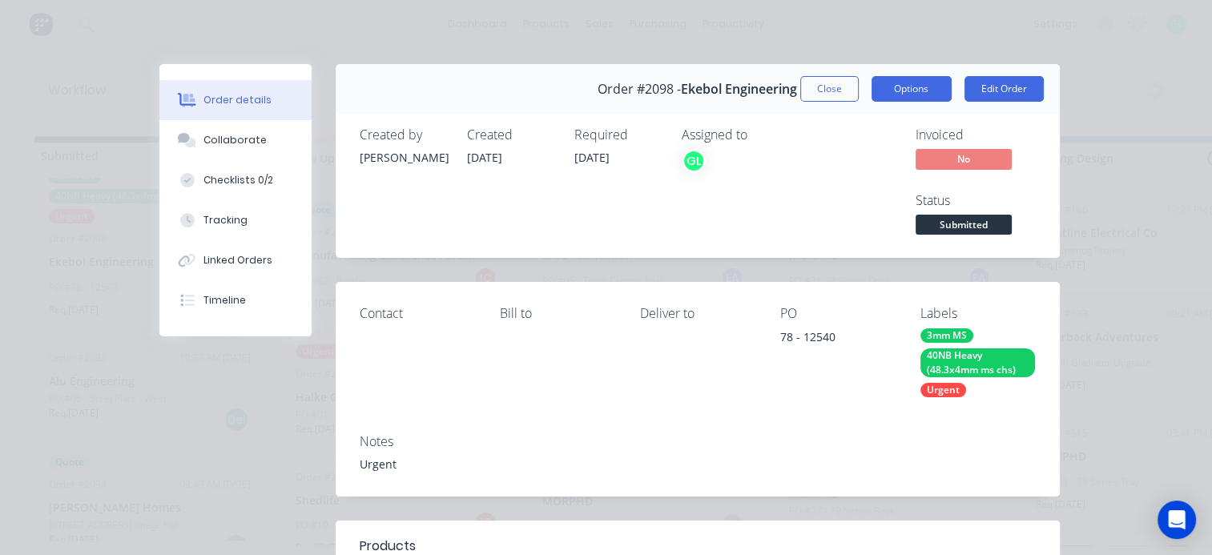
click at [922, 93] on button "Options" at bounding box center [911, 89] width 80 height 26
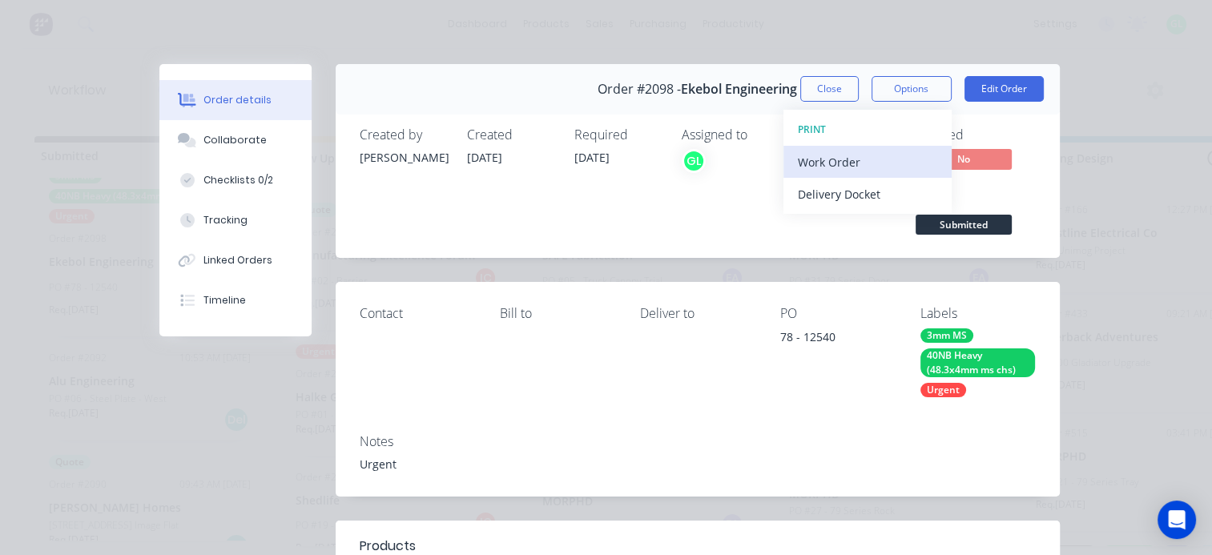
click at [850, 147] on button "Work Order" at bounding box center [867, 162] width 168 height 32
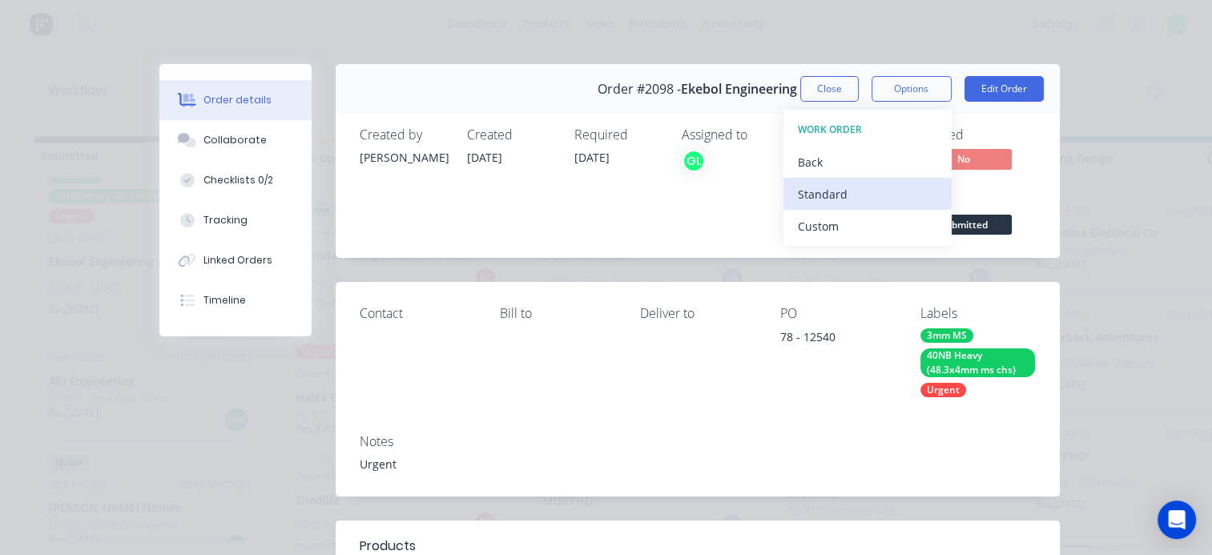
click at [824, 184] on div "Standard" at bounding box center [867, 194] width 139 height 23
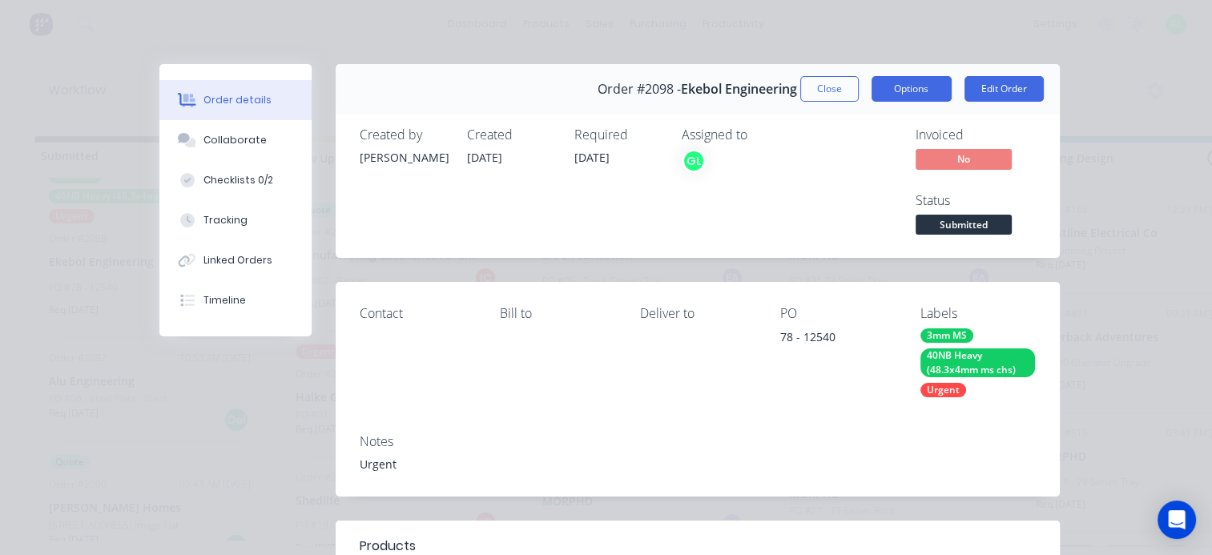
click at [886, 91] on button "Options" at bounding box center [911, 89] width 80 height 26
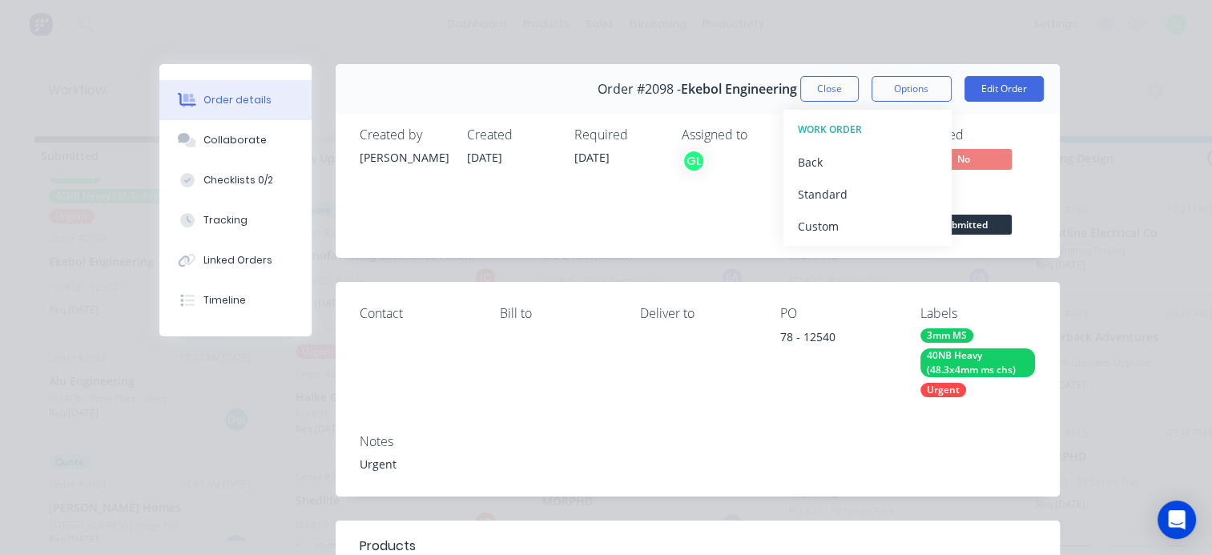
click at [968, 230] on span "Submitted" at bounding box center [963, 225] width 96 height 20
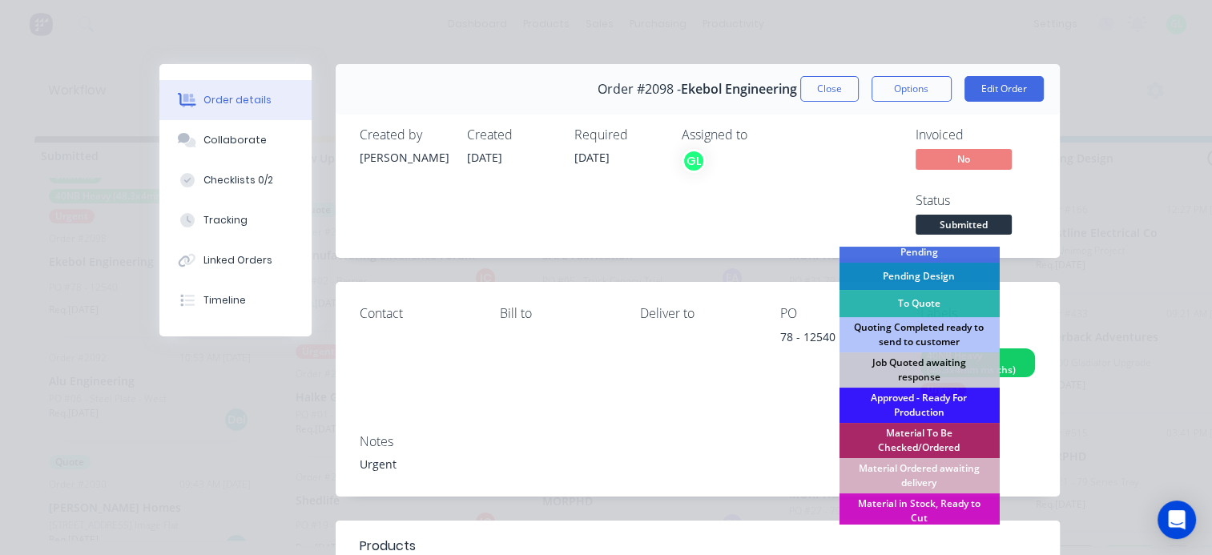
scroll to position [160, 0]
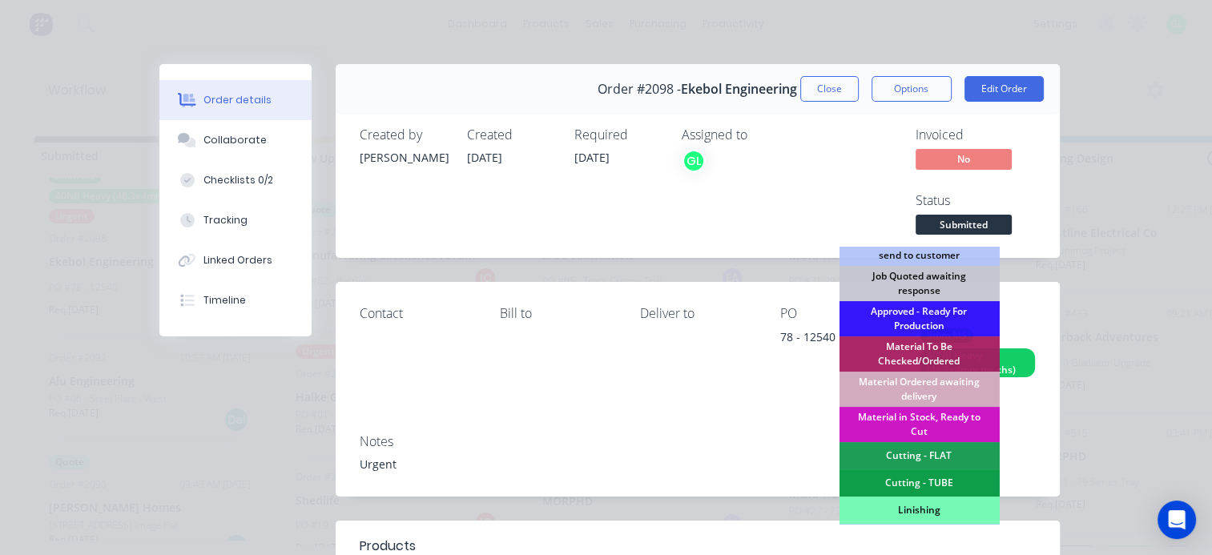
click at [902, 388] on div "Material Ordered awaiting delivery" at bounding box center [919, 389] width 160 height 35
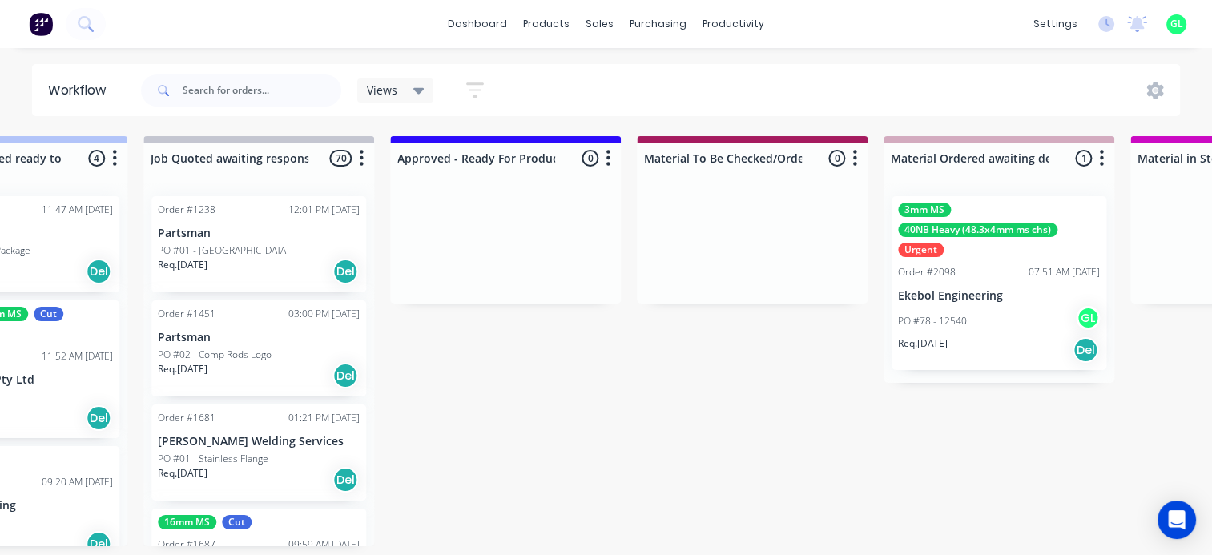
scroll to position [0, 2002]
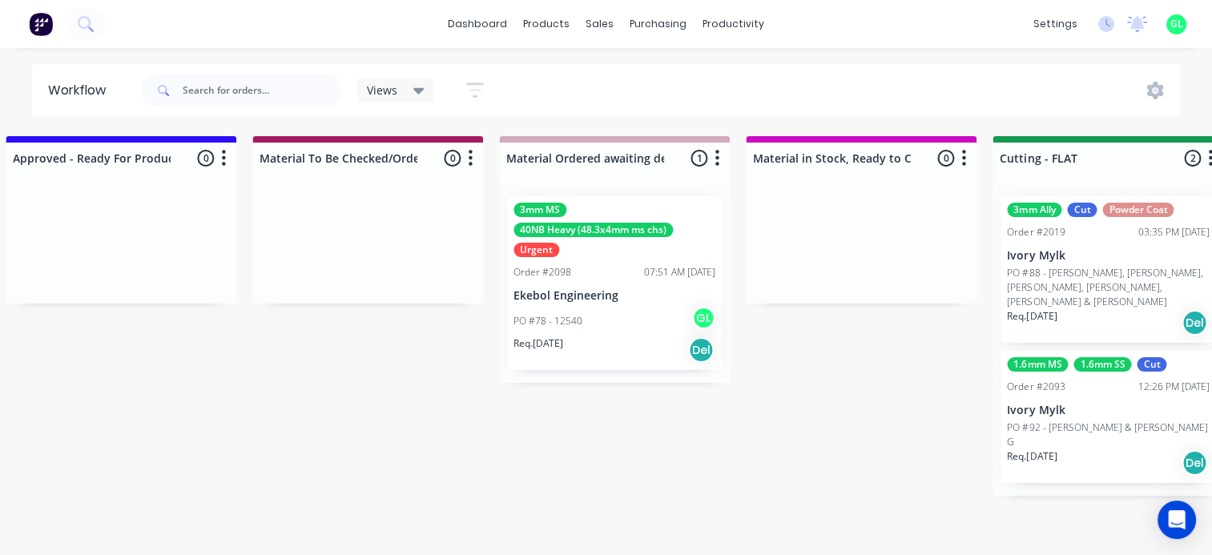
click at [606, 327] on div "PO #78 - 12540 GL" at bounding box center [614, 321] width 202 height 30
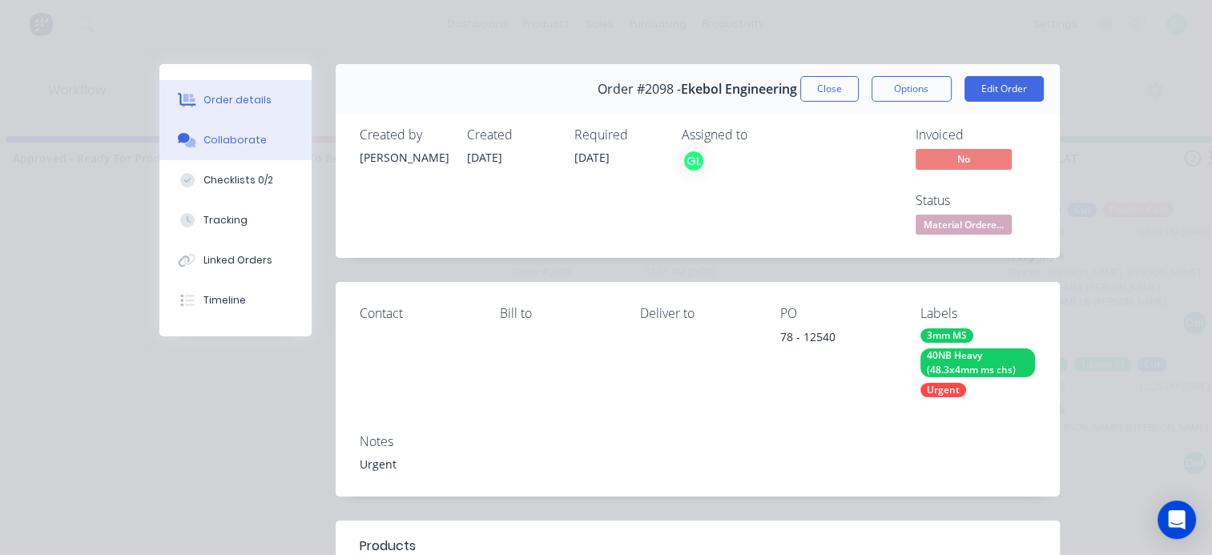
click at [217, 144] on div "Collaborate" at bounding box center [234, 140] width 63 height 14
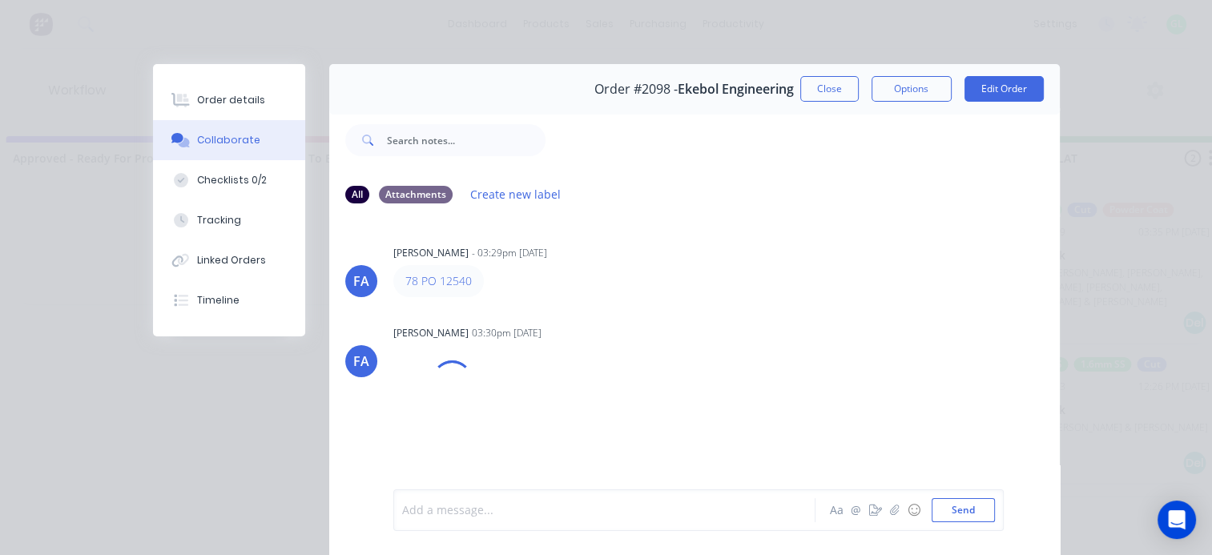
click at [469, 513] on div at bounding box center [609, 510] width 412 height 17
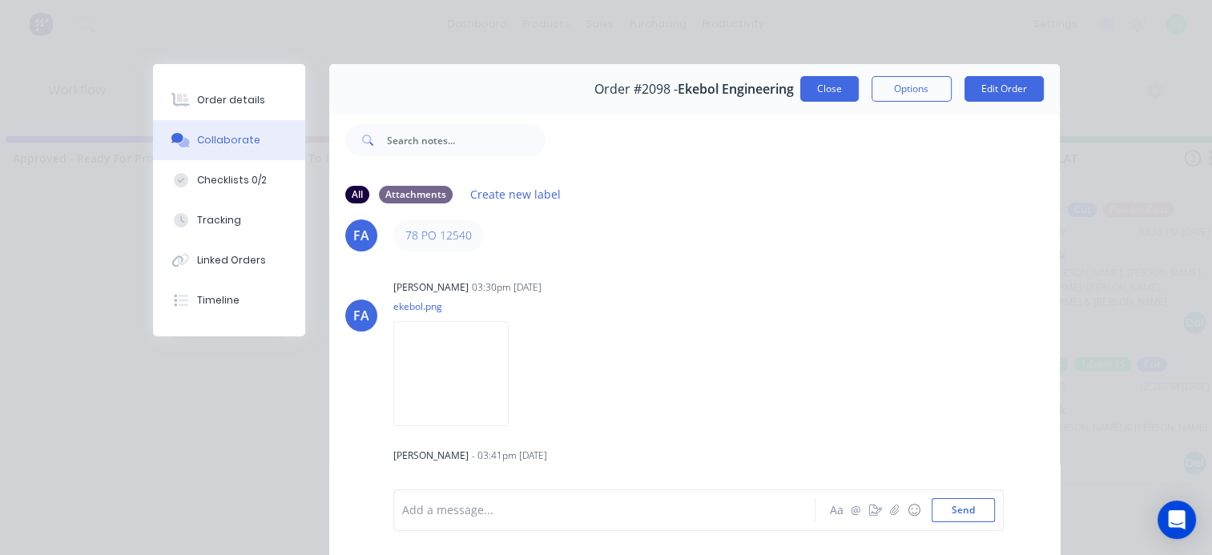
click at [814, 95] on button "Close" at bounding box center [829, 89] width 58 height 26
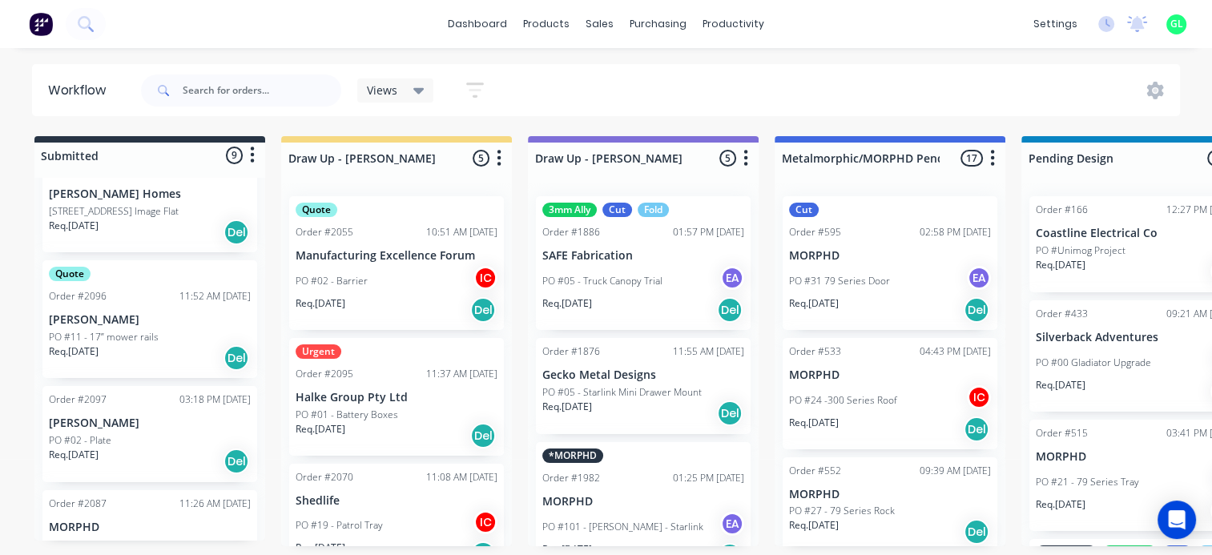
scroll to position [819, 0]
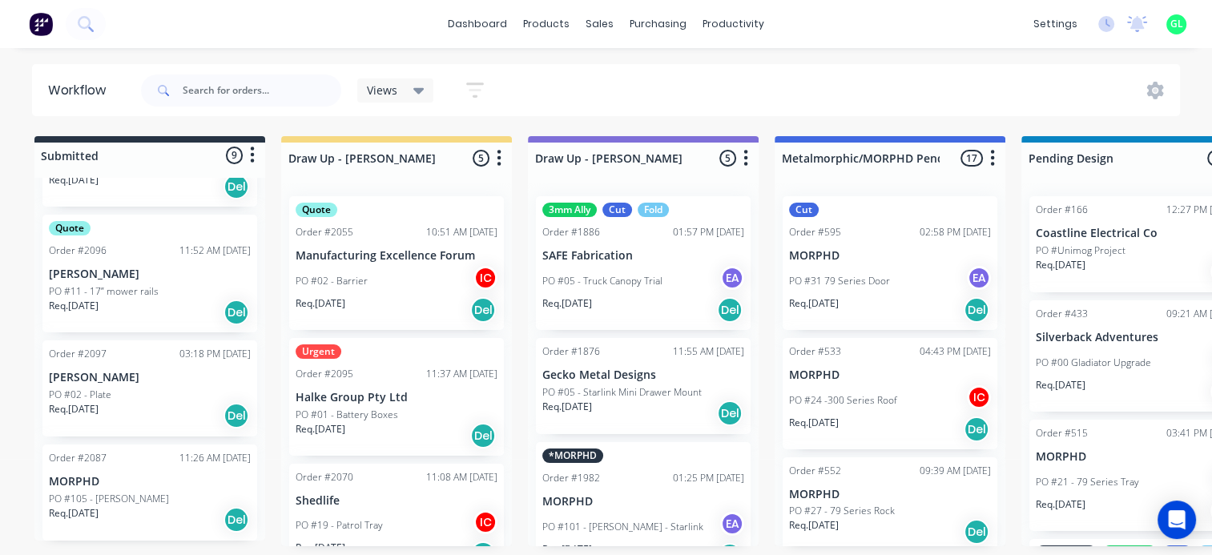
click at [154, 403] on div "Req. 26/08/25 Del" at bounding box center [150, 415] width 202 height 27
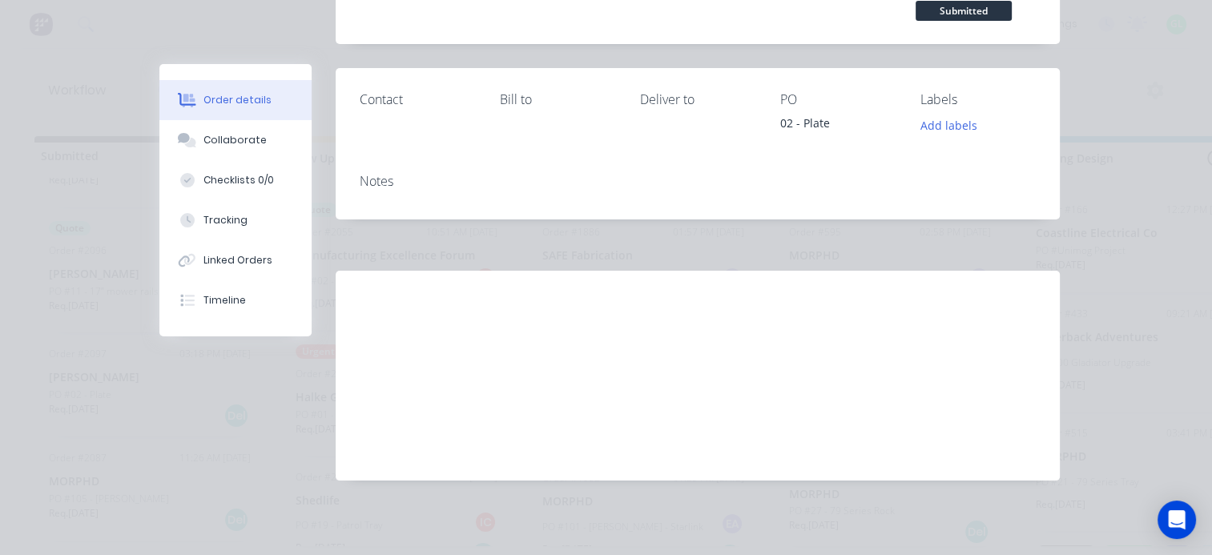
scroll to position [0, 0]
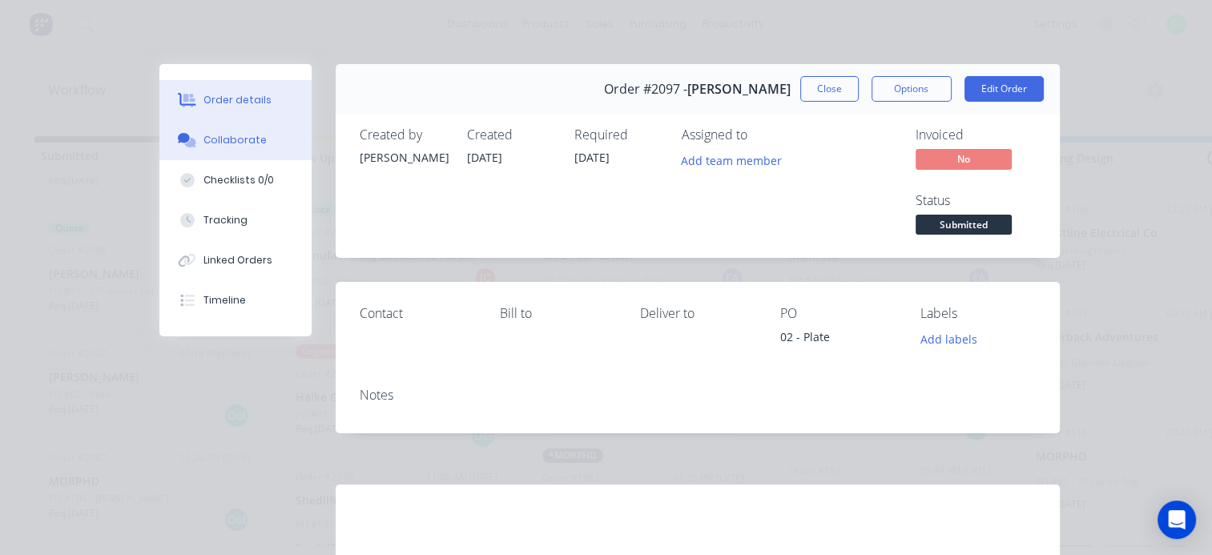
click at [203, 135] on div "Collaborate" at bounding box center [234, 140] width 63 height 14
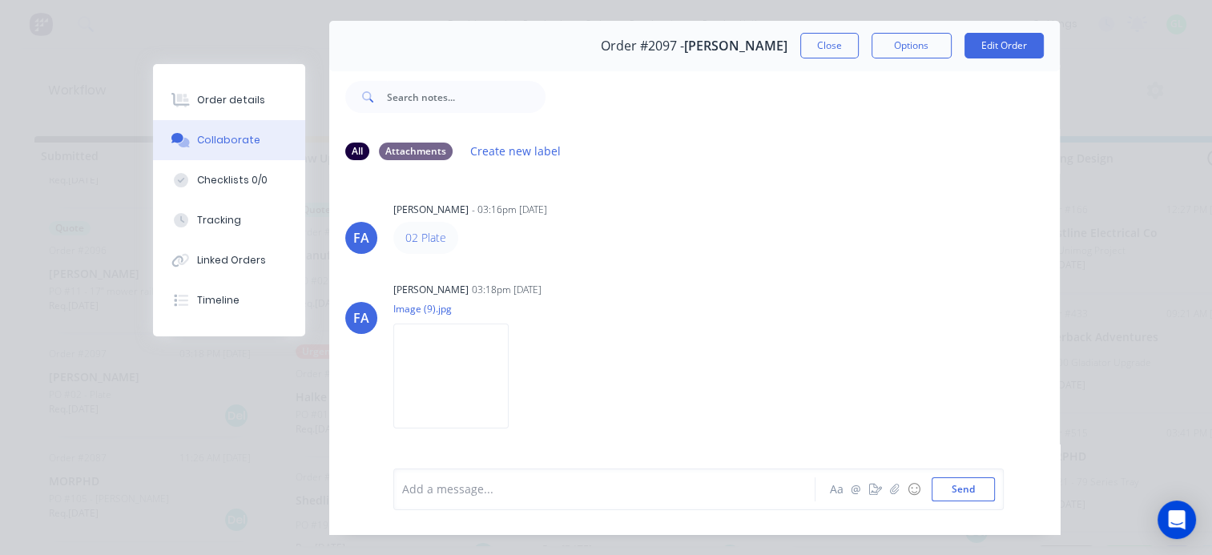
scroll to position [83, 0]
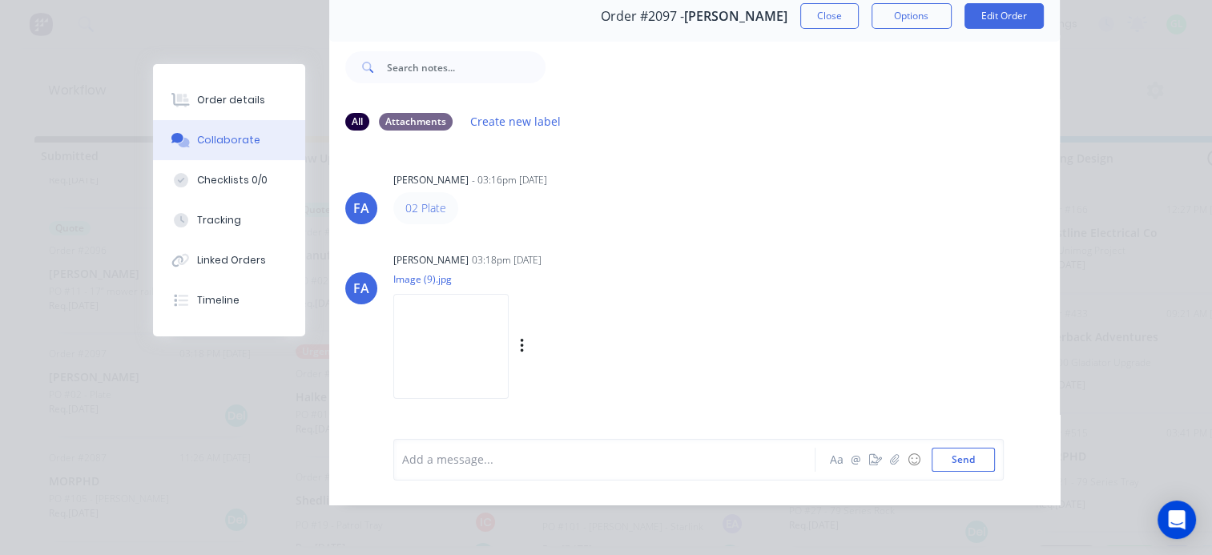
click at [468, 332] on img at bounding box center [450, 346] width 115 height 105
click at [449, 349] on img at bounding box center [450, 346] width 115 height 105
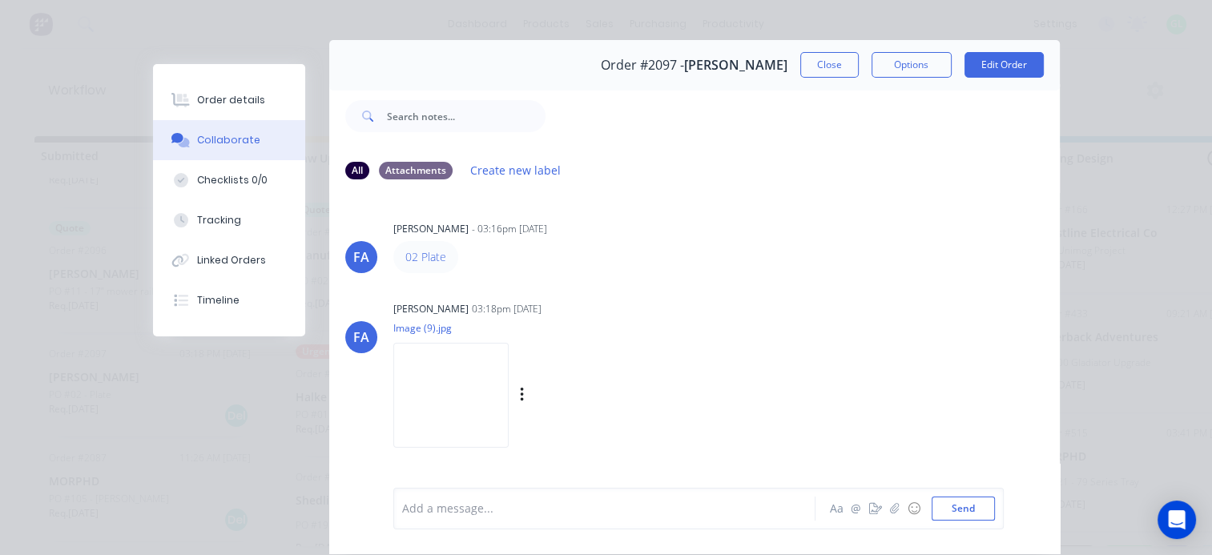
scroll to position [0, 0]
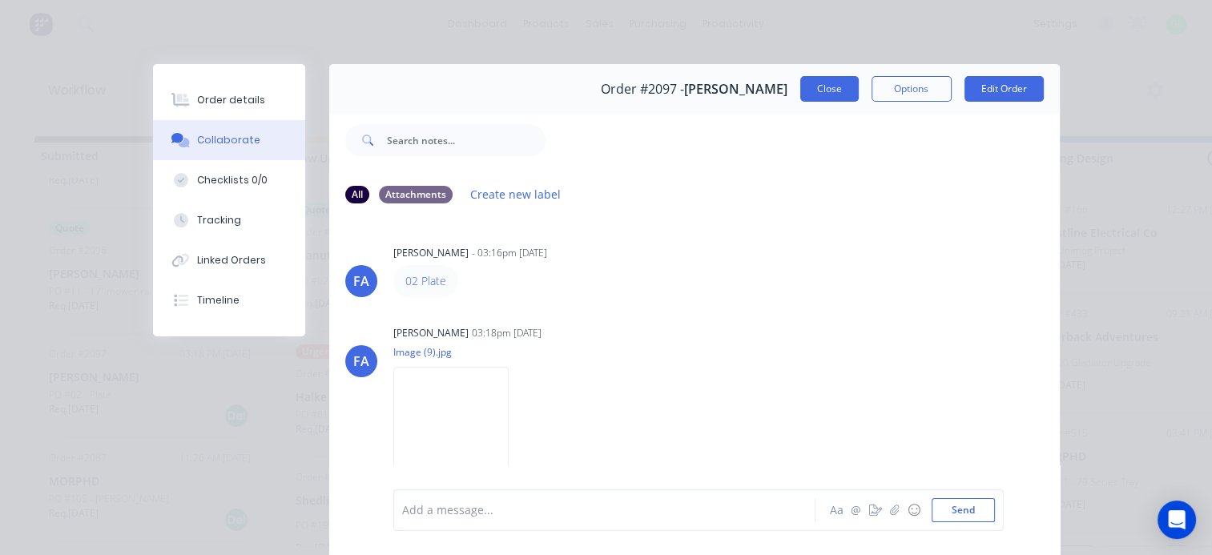
click at [801, 99] on button "Close" at bounding box center [829, 89] width 58 height 26
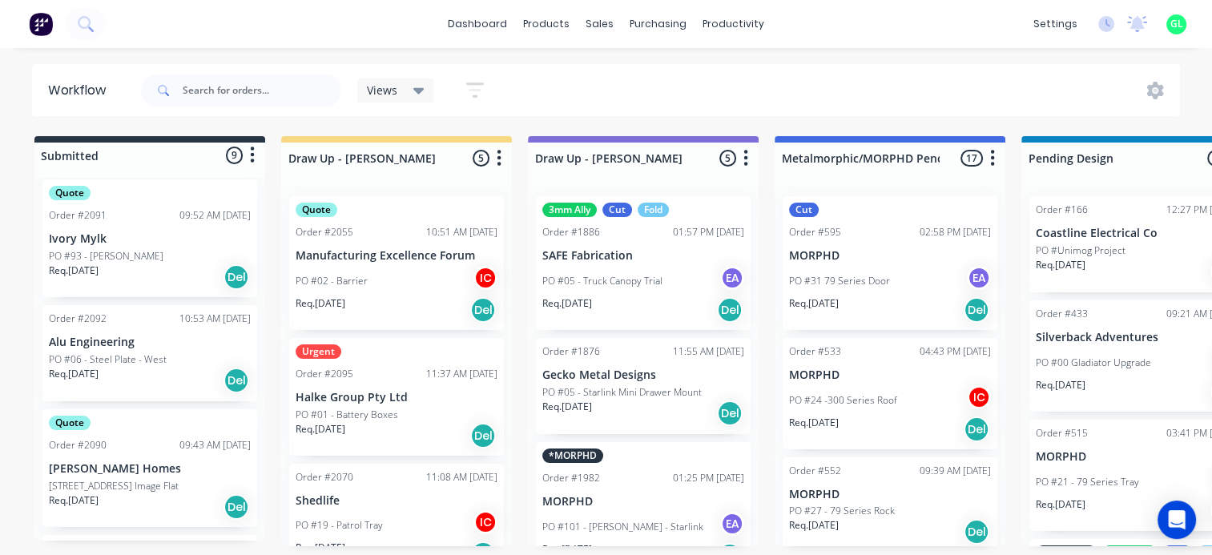
scroll to position [418, 0]
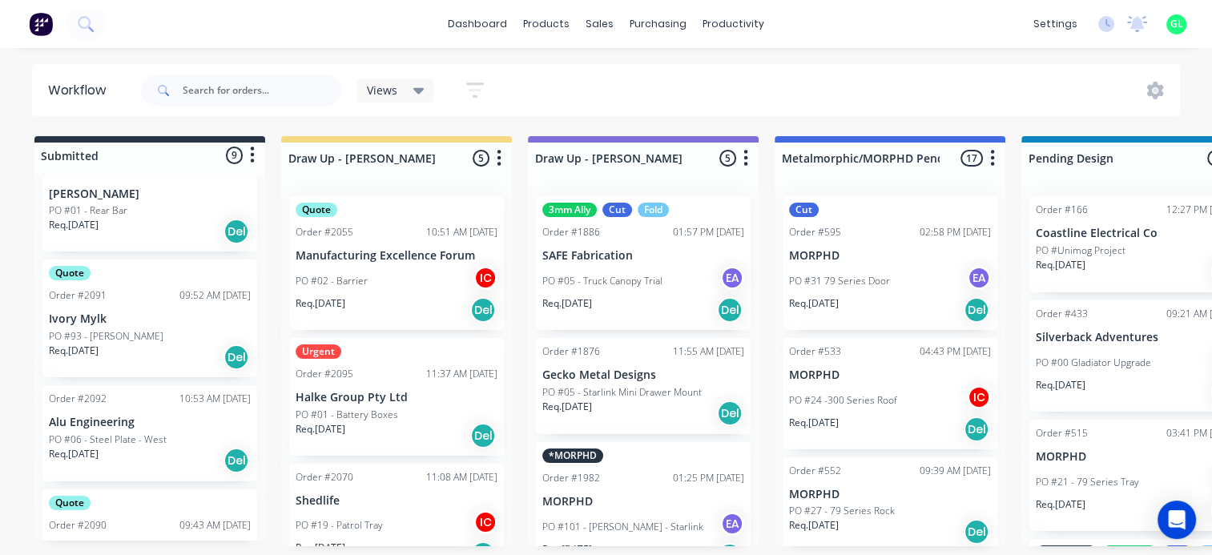
click at [144, 447] on div "Req. 26/08/25 Del" at bounding box center [150, 460] width 202 height 27
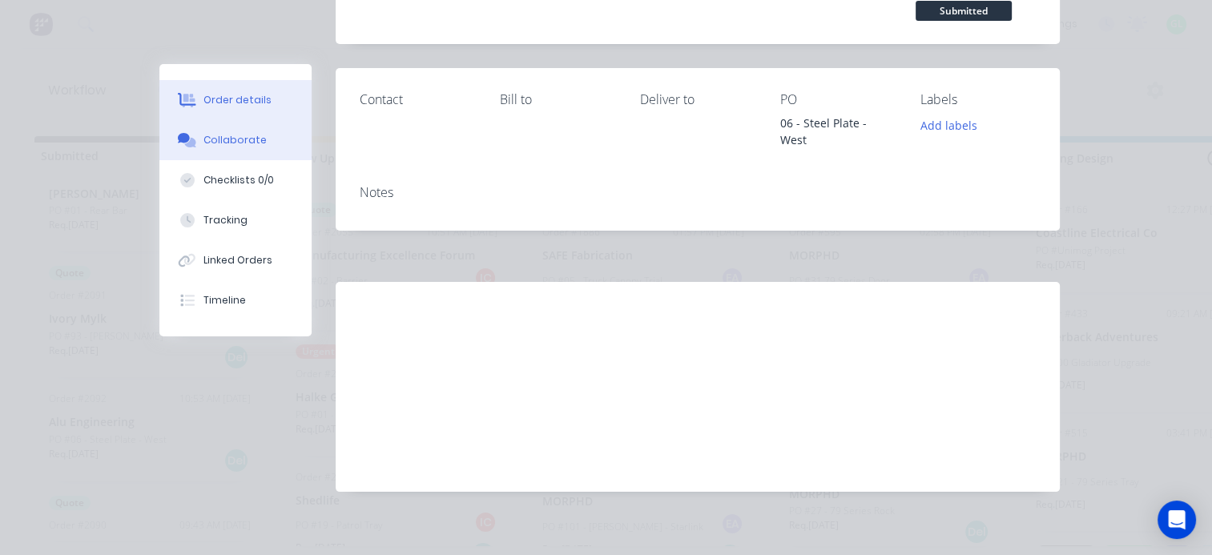
scroll to position [0, 0]
click at [250, 143] on div "Collaborate" at bounding box center [234, 140] width 63 height 14
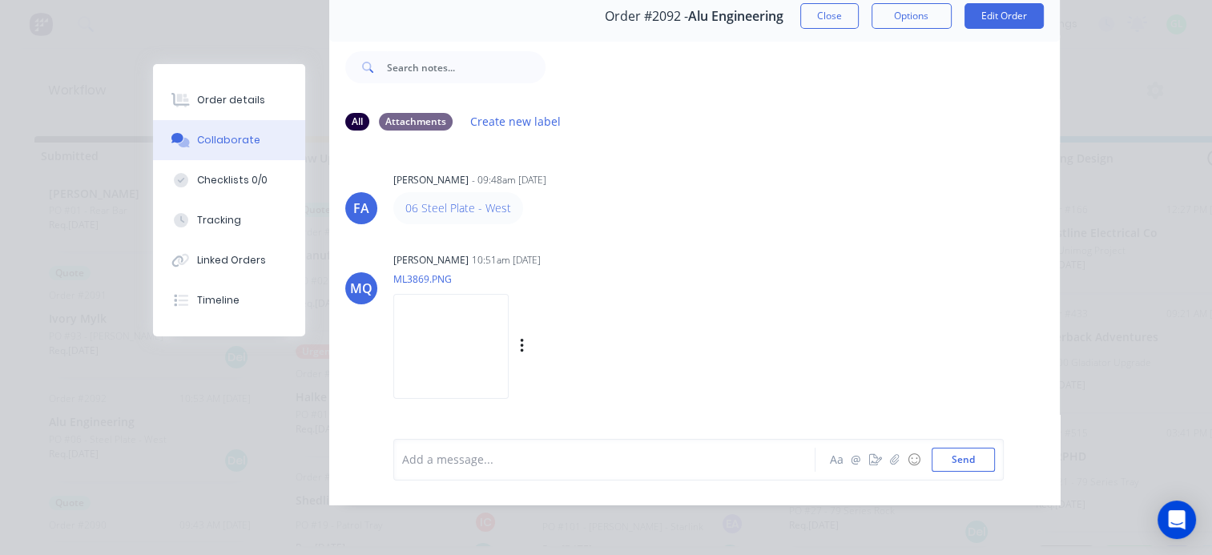
click at [468, 362] on img at bounding box center [450, 346] width 115 height 105
click at [489, 350] on img at bounding box center [450, 346] width 115 height 105
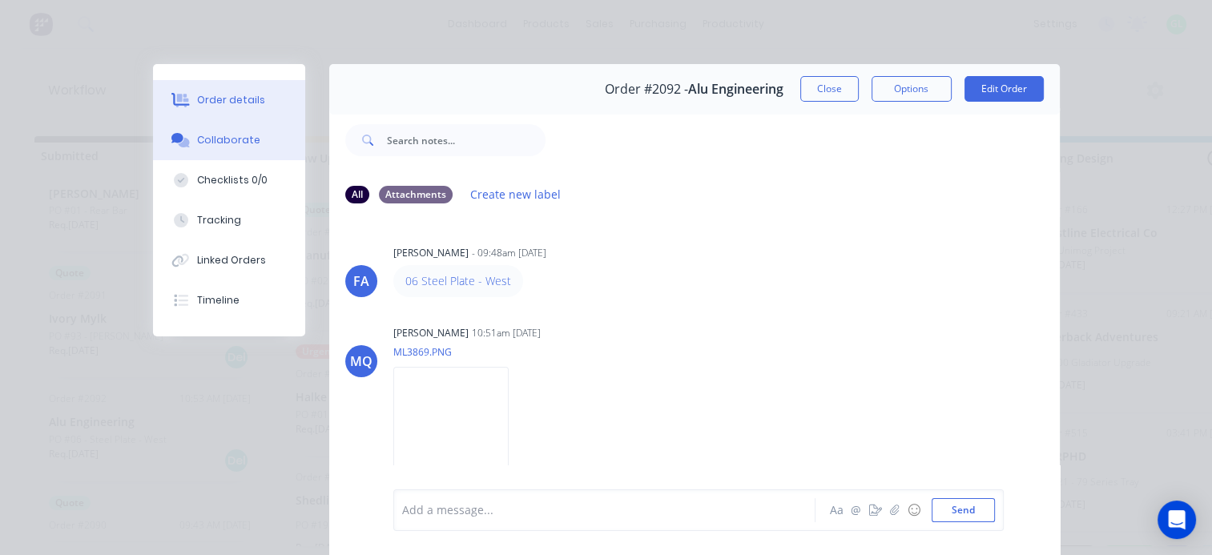
click at [241, 87] on button "Order details" at bounding box center [229, 100] width 152 height 40
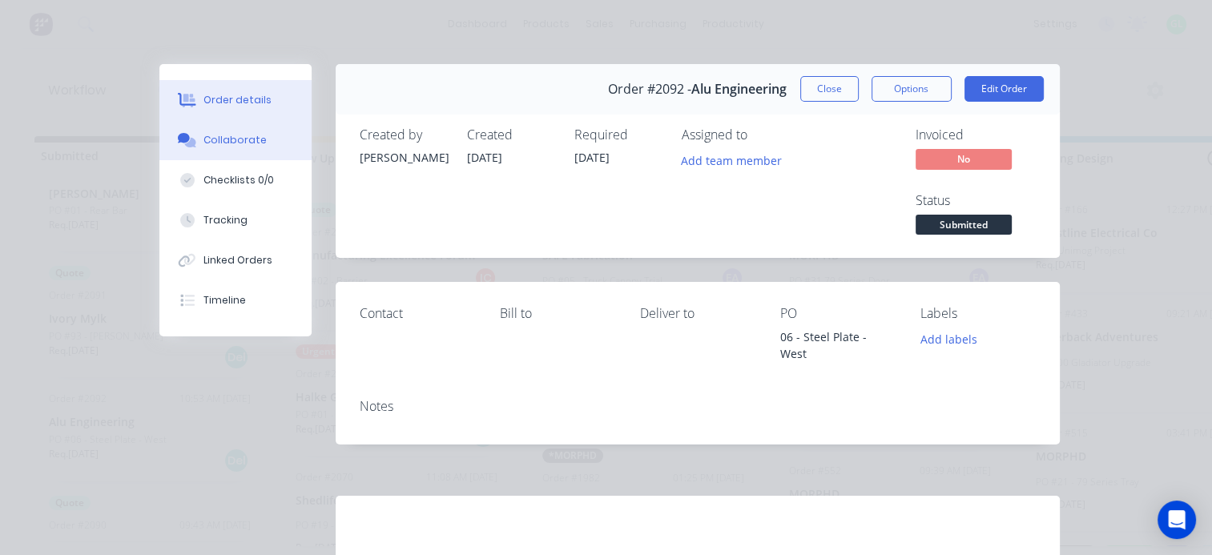
click at [230, 131] on button "Collaborate" at bounding box center [235, 140] width 152 height 40
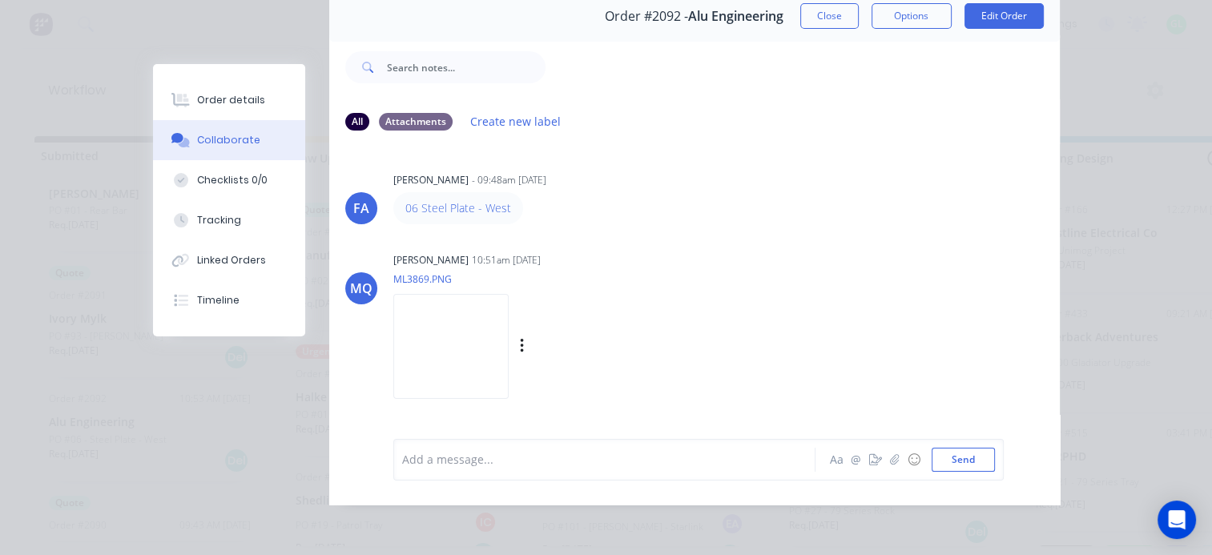
click at [450, 341] on img at bounding box center [450, 346] width 115 height 105
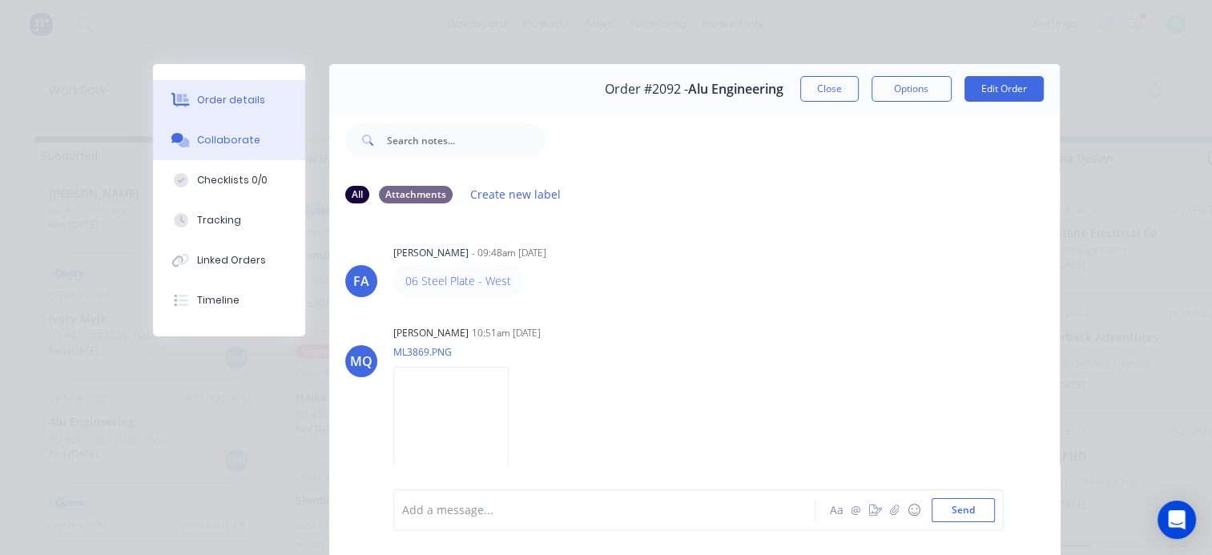
click at [231, 102] on div "Order details" at bounding box center [231, 100] width 68 height 14
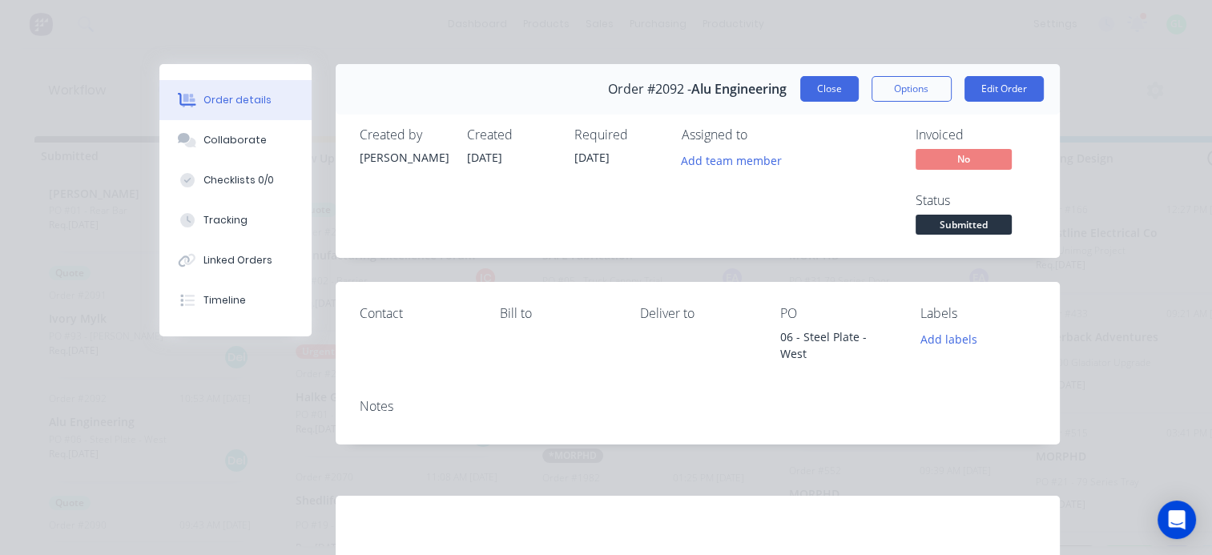
click at [819, 90] on button "Close" at bounding box center [829, 89] width 58 height 26
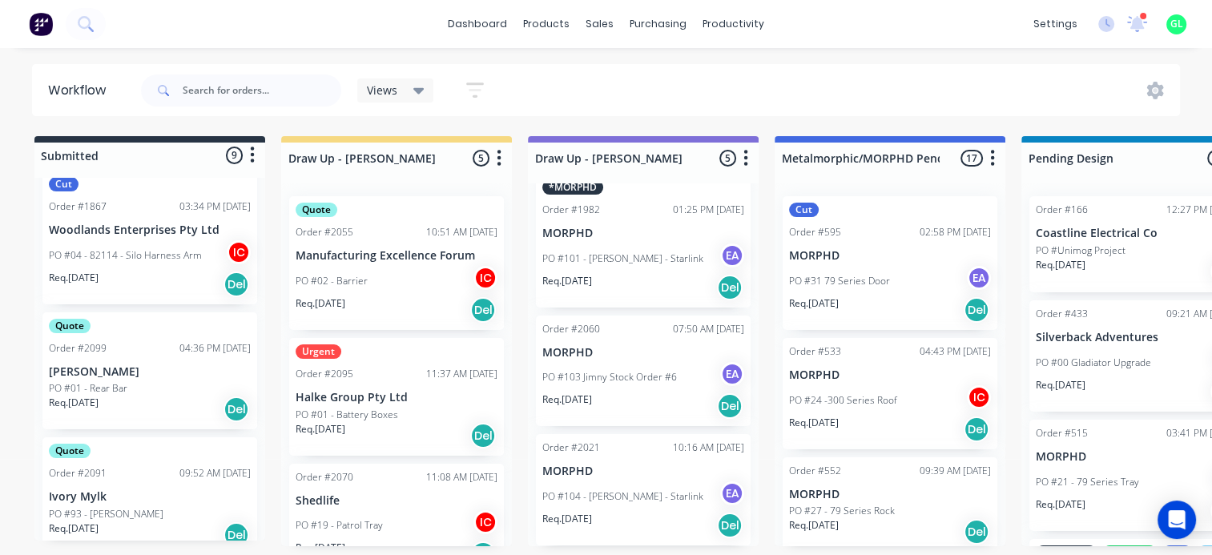
scroll to position [481, 0]
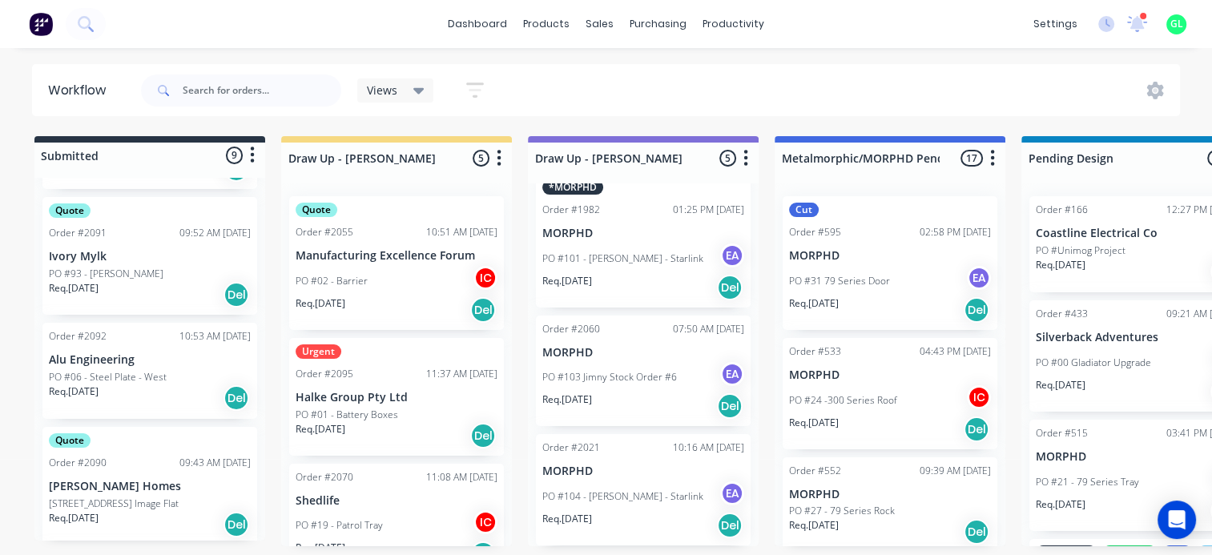
click at [139, 384] on div "Req. 26/08/25 Del" at bounding box center [150, 397] width 202 height 27
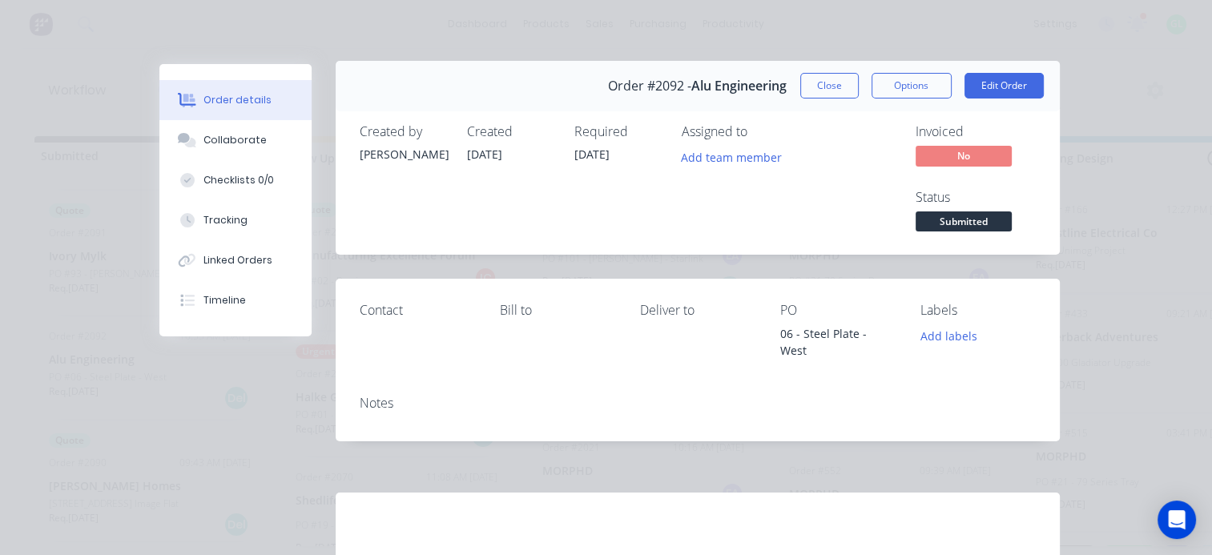
scroll to position [0, 0]
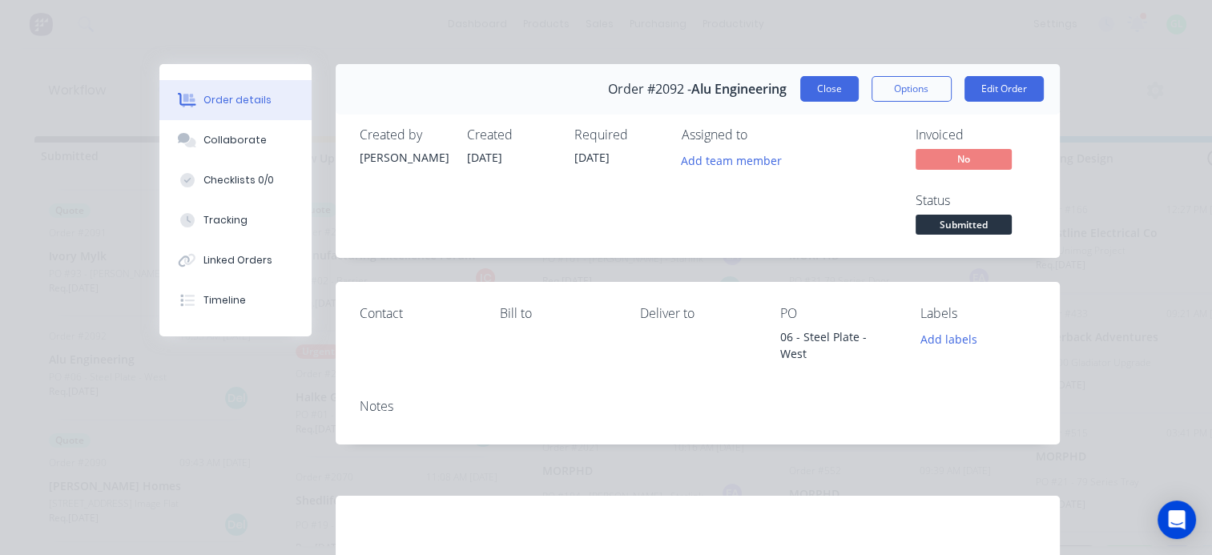
click at [811, 80] on button "Close" at bounding box center [829, 89] width 58 height 26
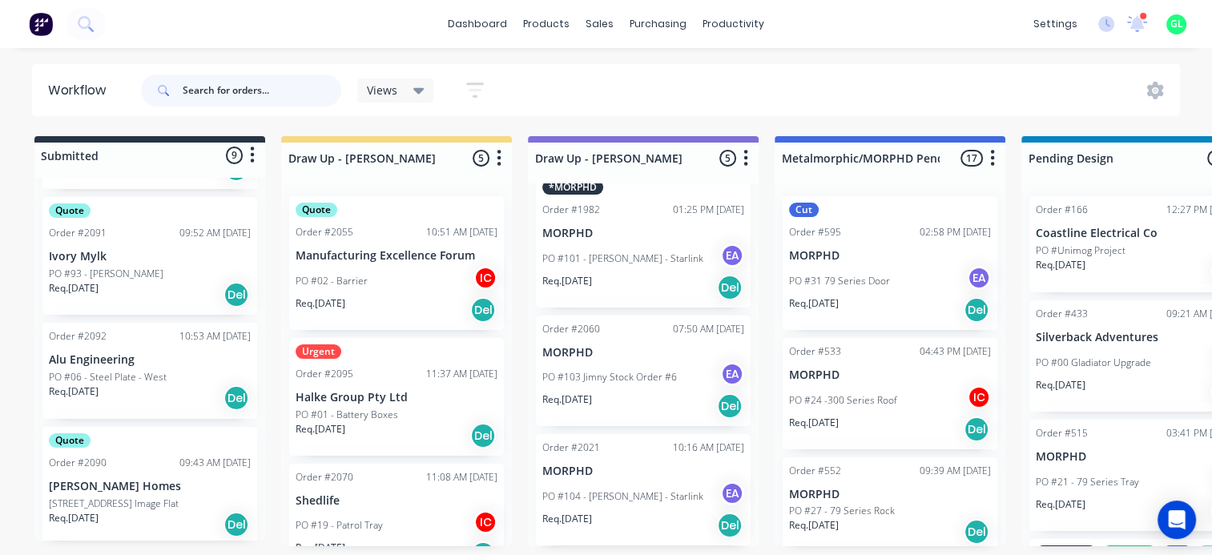
click at [253, 91] on input "text" at bounding box center [262, 90] width 159 height 32
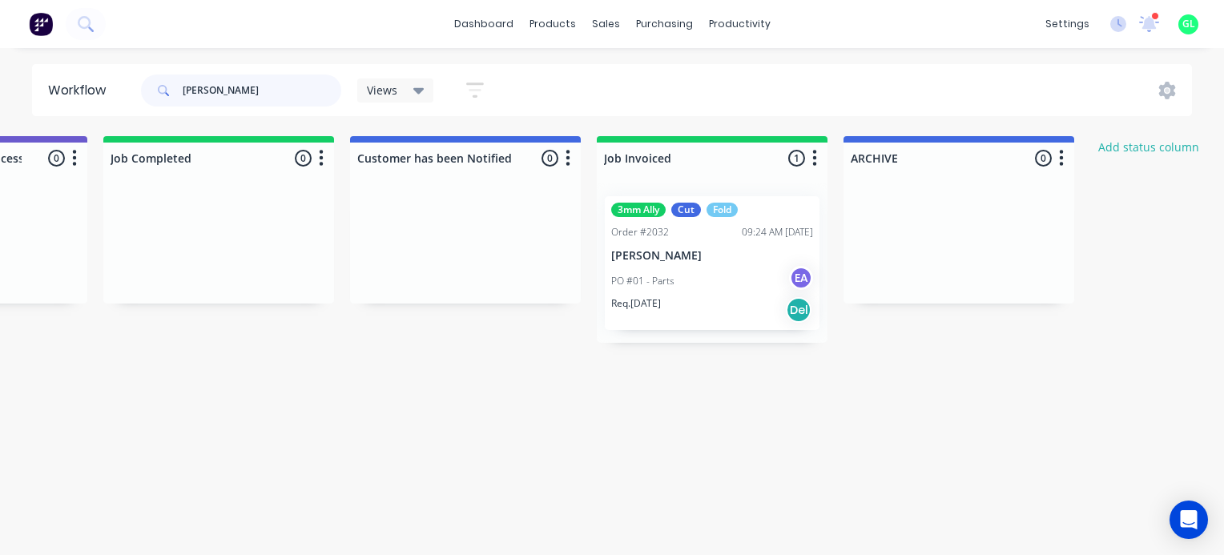
scroll to position [0, 5126]
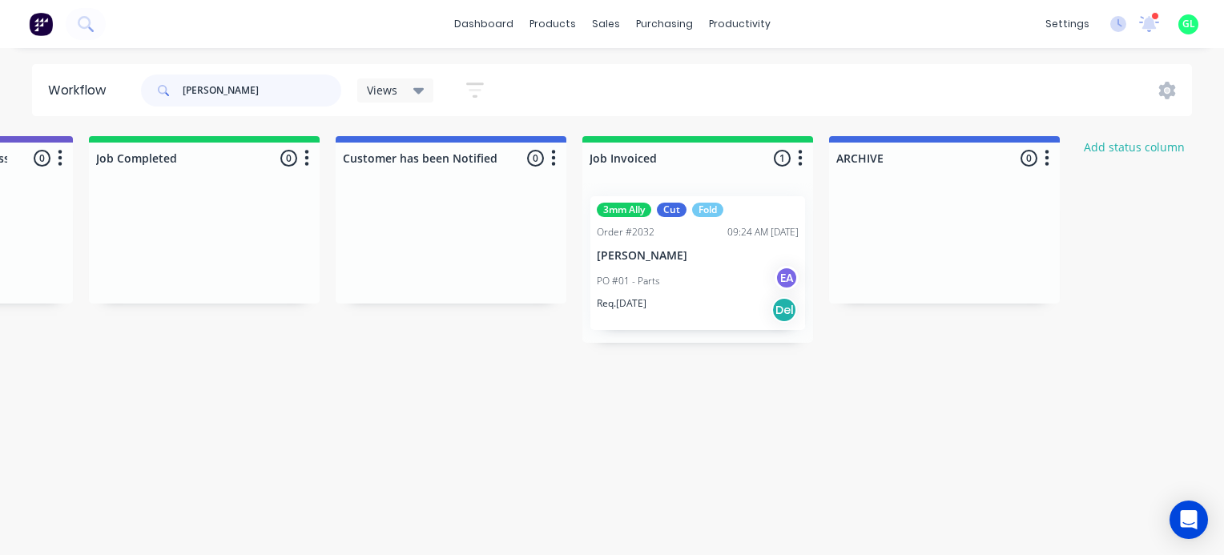
type input "shaun"
click at [692, 305] on div "Req. 05/08/25 Del" at bounding box center [698, 309] width 202 height 27
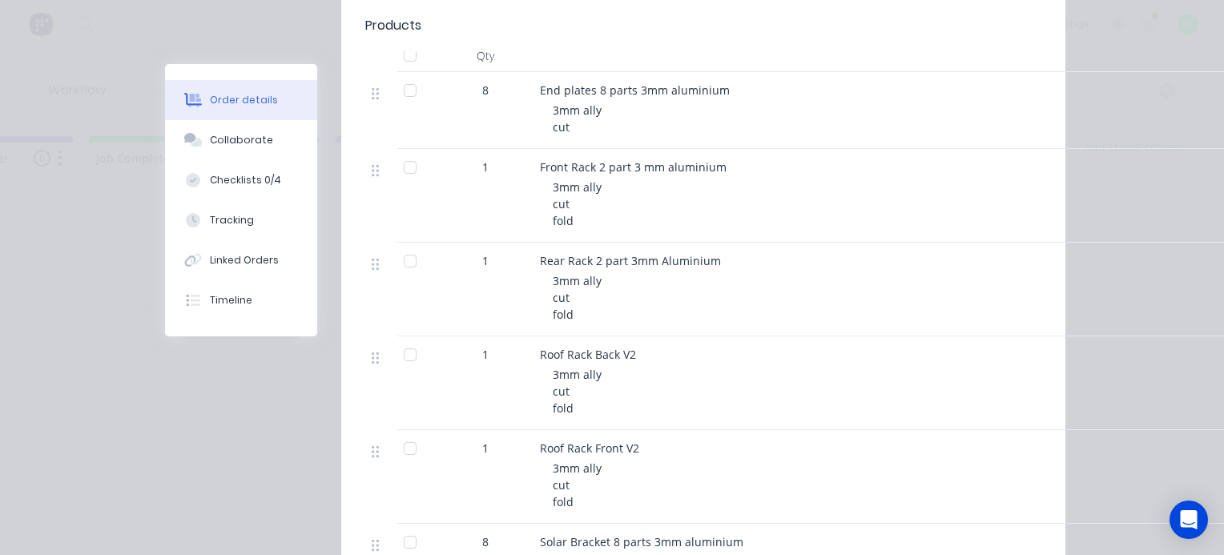
scroll to position [0, 0]
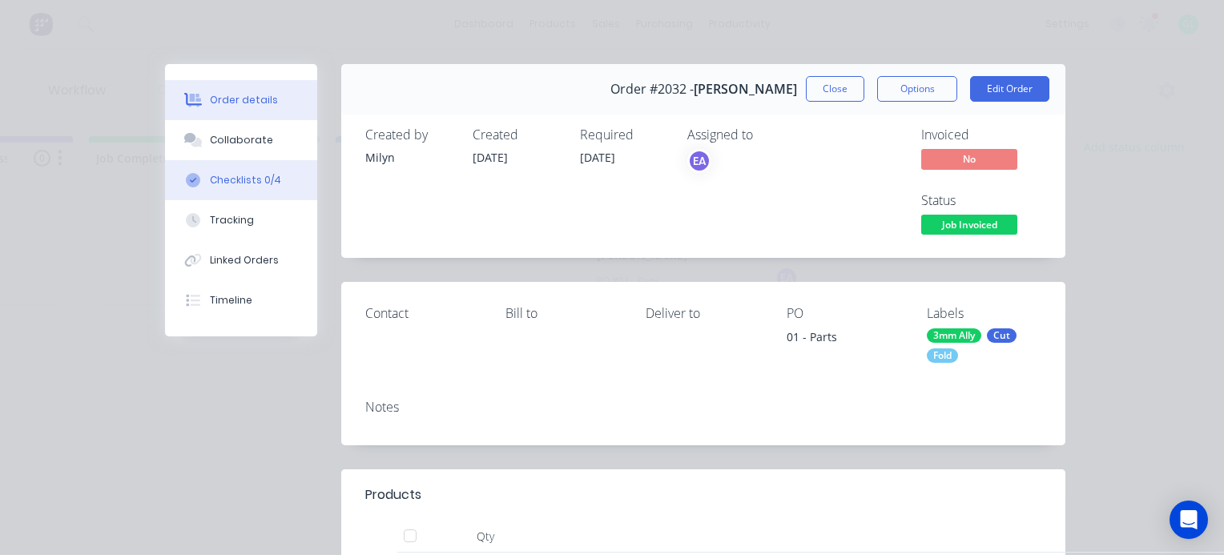
click at [256, 176] on div "Checklists 0/4" at bounding box center [245, 180] width 71 height 14
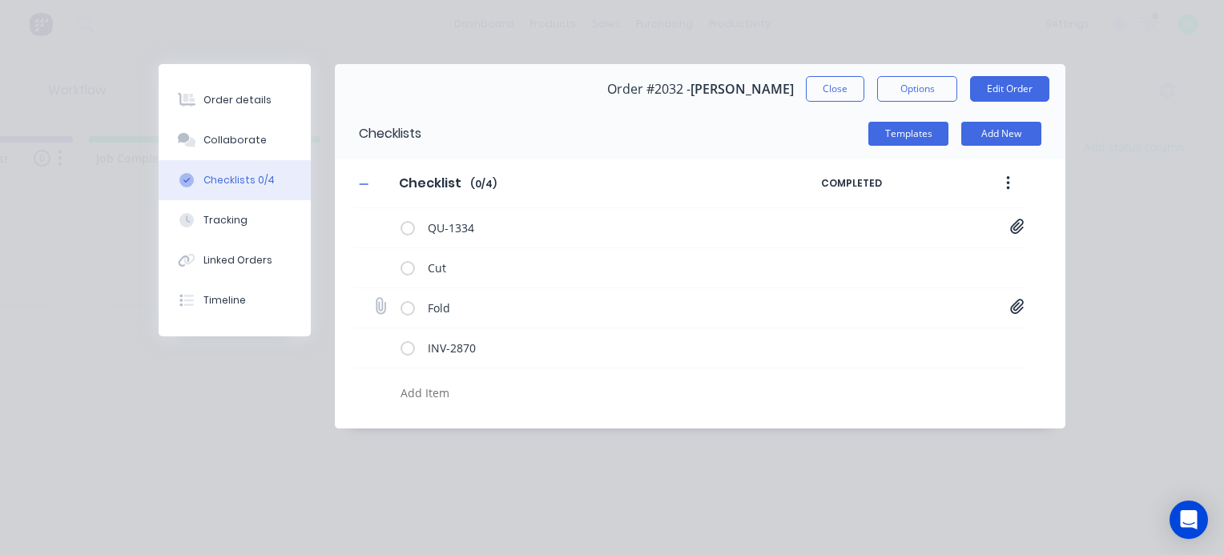
click at [1016, 306] on icon at bounding box center [1017, 307] width 14 height 16
click at [896, 340] on link "Front Rack 2 part 3 mm aluminium[A].PDF" at bounding box center [888, 341] width 187 height 17
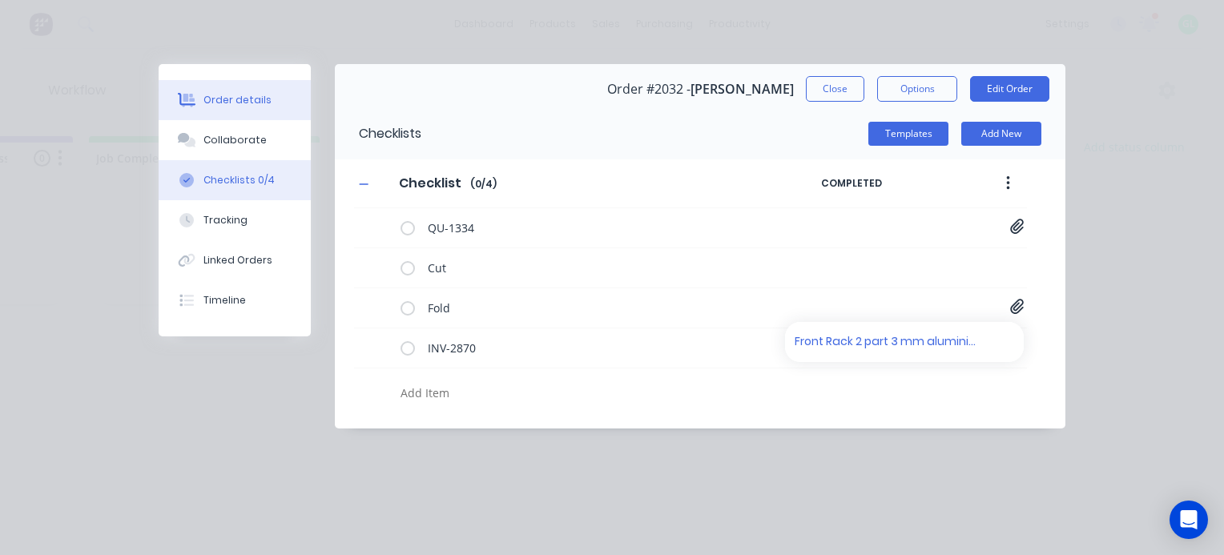
click at [230, 95] on div "Order details" at bounding box center [237, 100] width 68 height 14
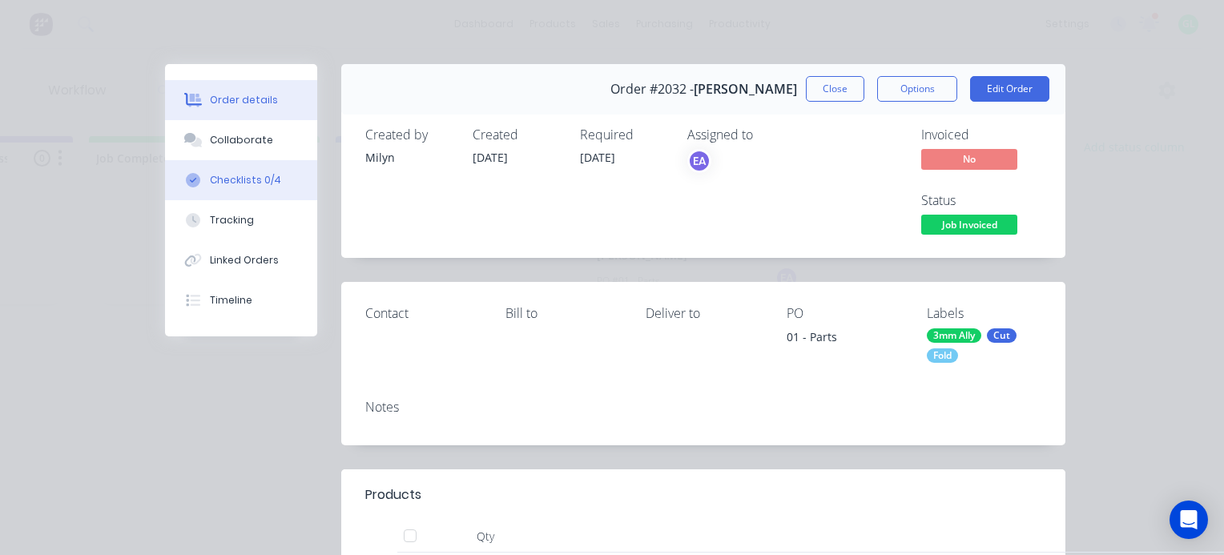
click at [232, 179] on div "Checklists 0/4" at bounding box center [245, 180] width 71 height 14
type textarea "x"
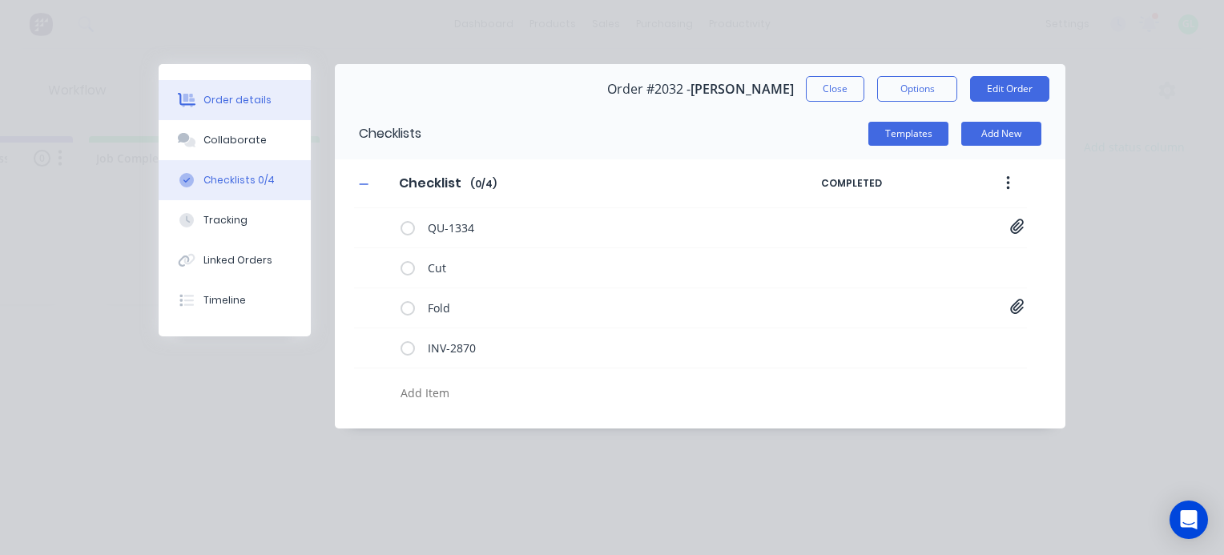
click at [247, 105] on div "Order details" at bounding box center [237, 100] width 68 height 14
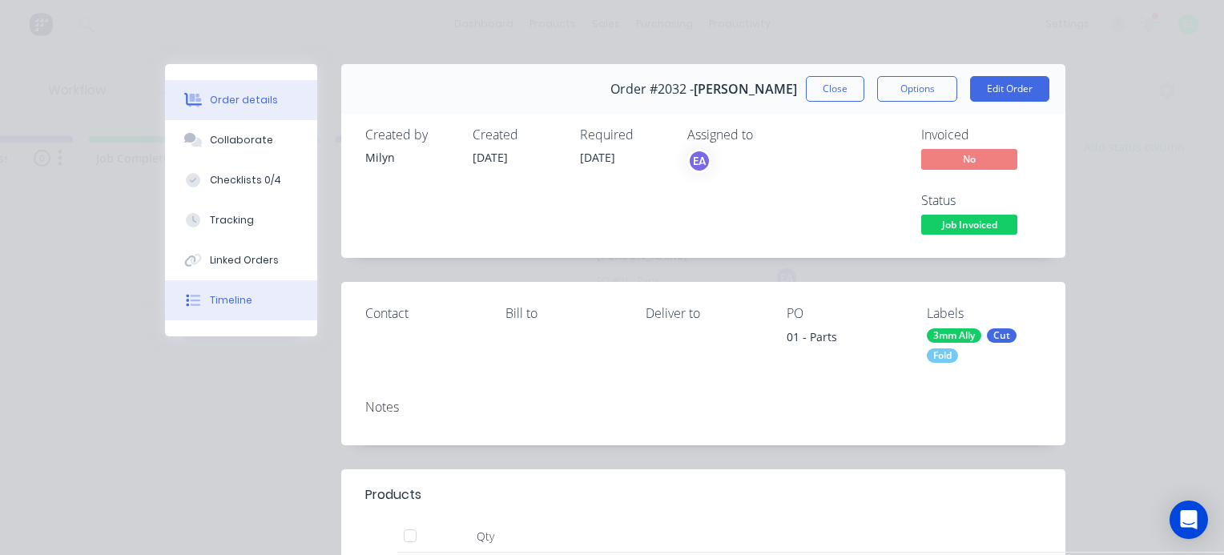
click at [235, 304] on div "Timeline" at bounding box center [231, 300] width 42 height 14
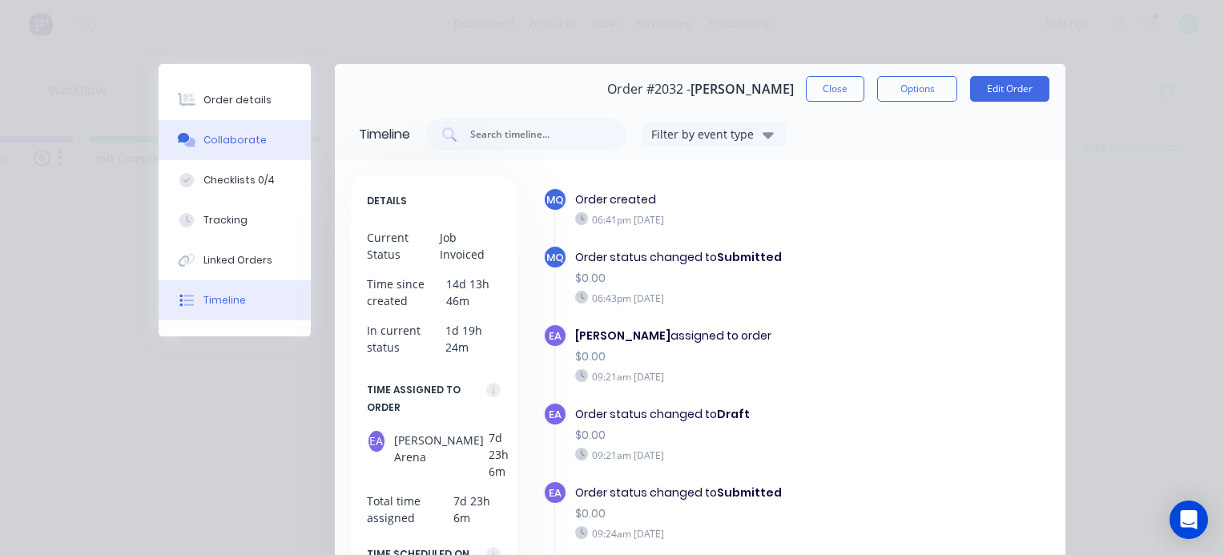
click at [227, 134] on div "Collaborate" at bounding box center [234, 140] width 63 height 14
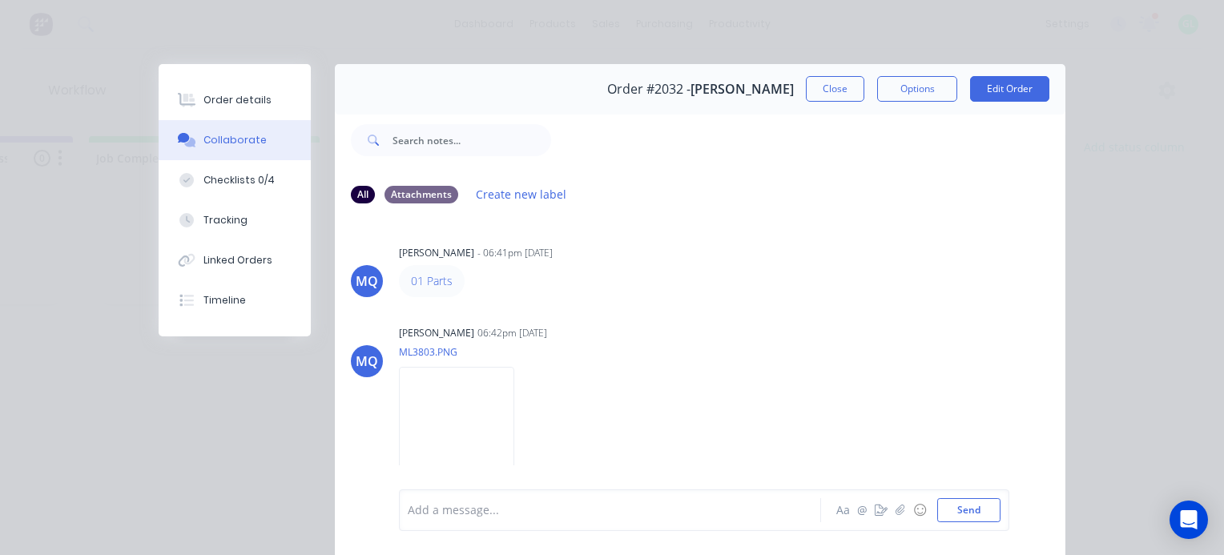
click at [461, 512] on div at bounding box center [614, 510] width 412 height 17
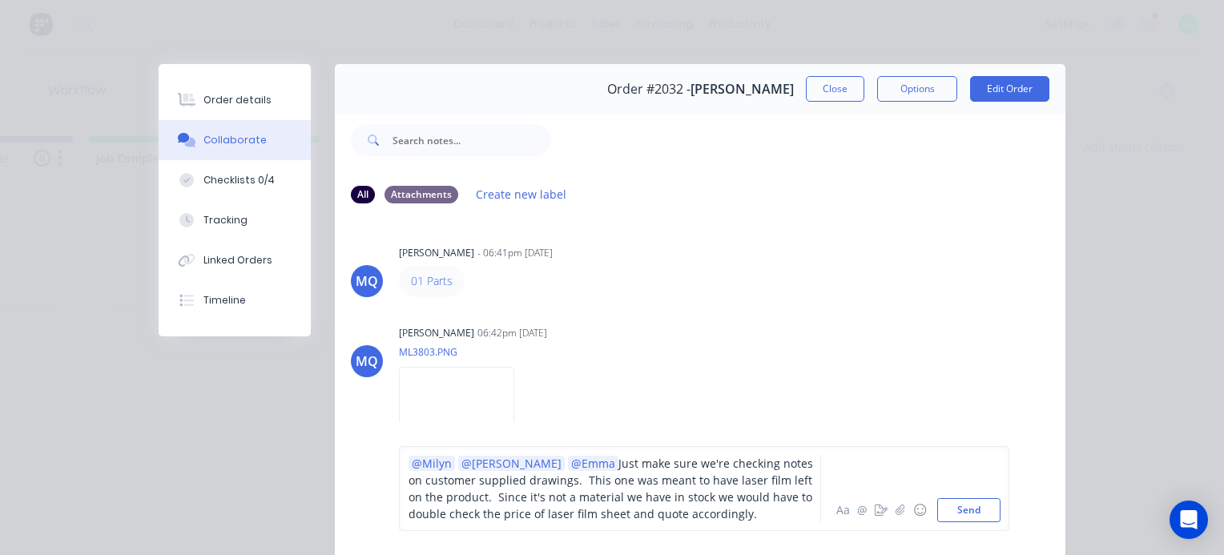
click at [497, 513] on span "Just make sure we're checking notes on customer supplied drawings. This one was…" at bounding box center [612, 489] width 408 height 66
click at [724, 520] on div "@Milyn @Francis Adrian @Emma Just make sure we're checking notes on customer su…" at bounding box center [614, 488] width 412 height 67
click at [895, 513] on icon "button" at bounding box center [899, 510] width 9 height 10
click at [727, 517] on div "@Milyn @Francis Adrian @Emma Just make sure we're checking notes on customer su…" at bounding box center [614, 488] width 412 height 67
click at [960, 511] on button "Send" at bounding box center [968, 510] width 63 height 24
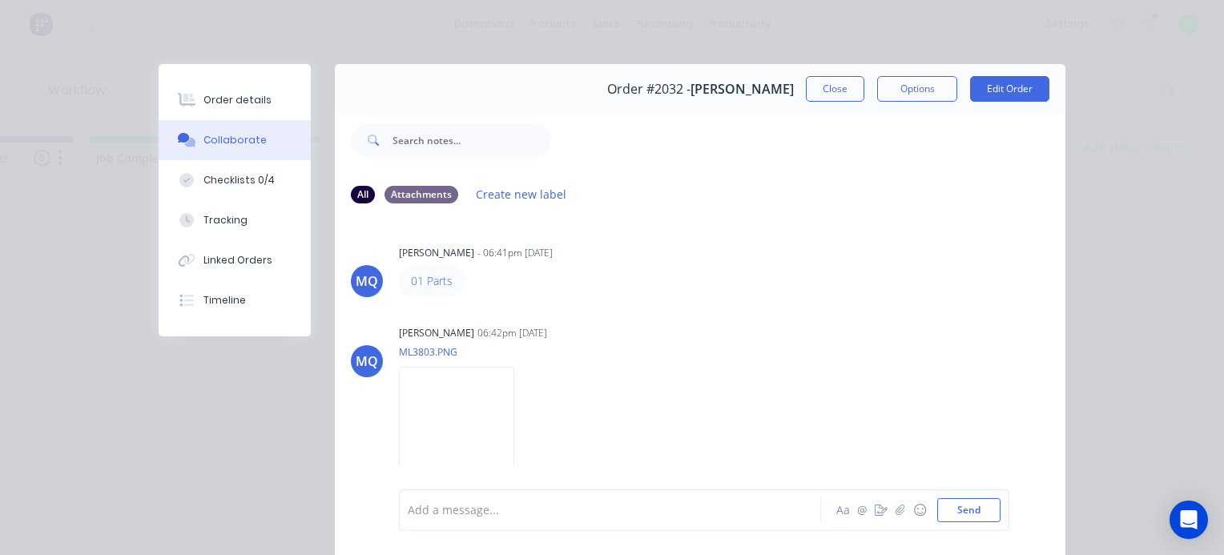
scroll to position [1239, 0]
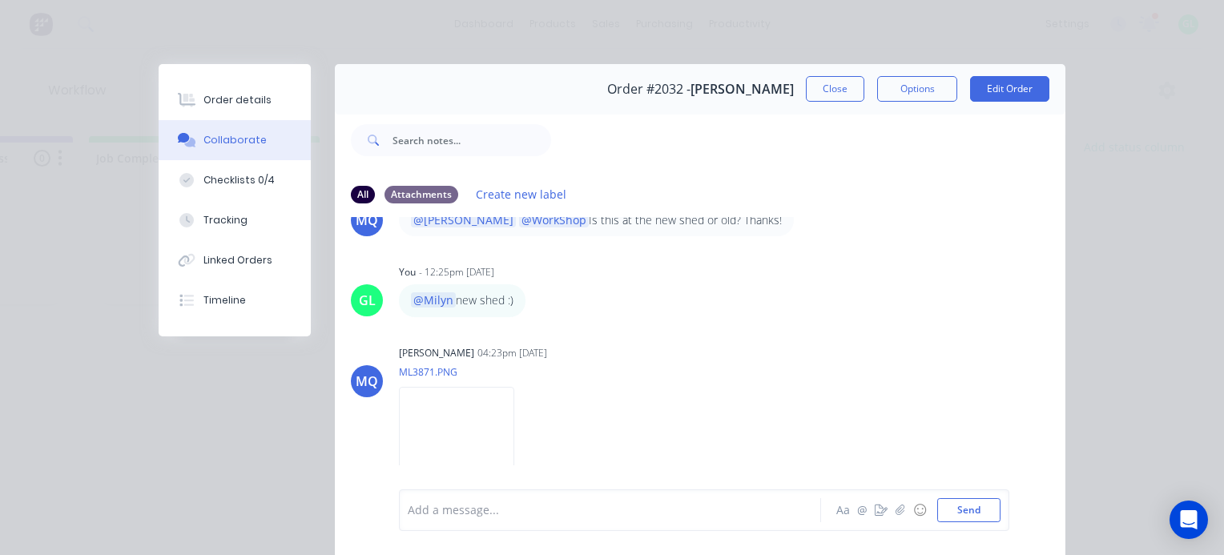
click at [498, 509] on div at bounding box center [614, 510] width 412 height 17
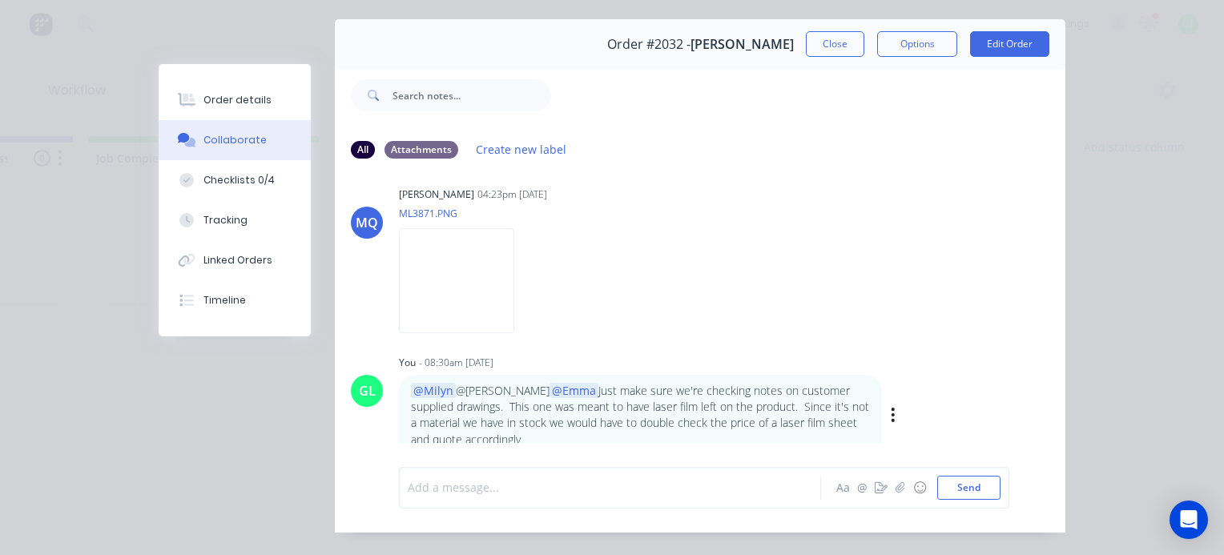
scroll to position [83, 0]
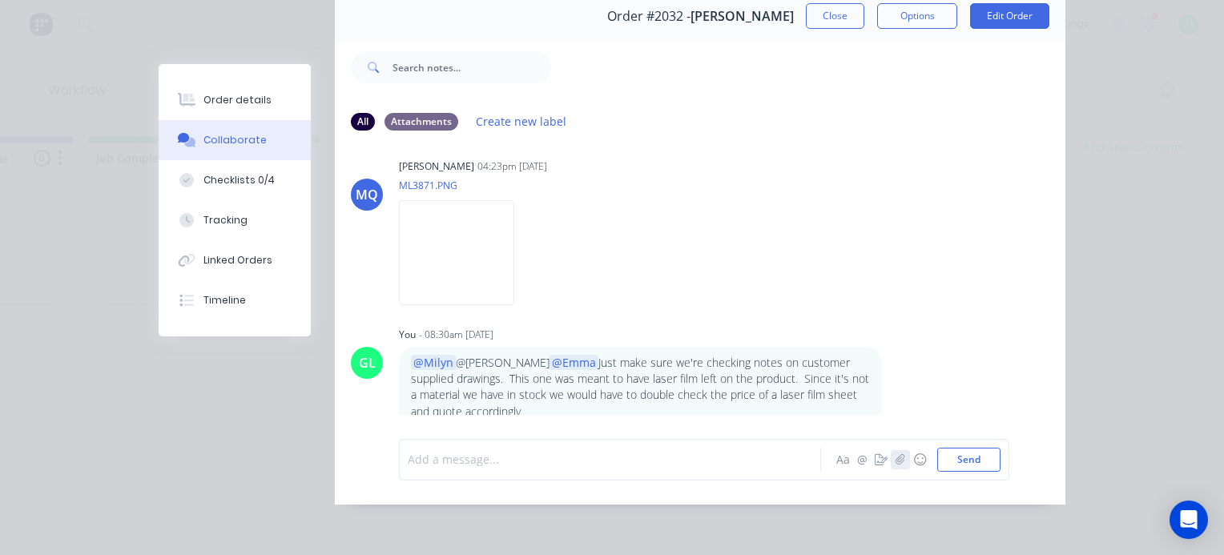
click at [898, 465] on icon "button" at bounding box center [900, 459] width 10 height 11
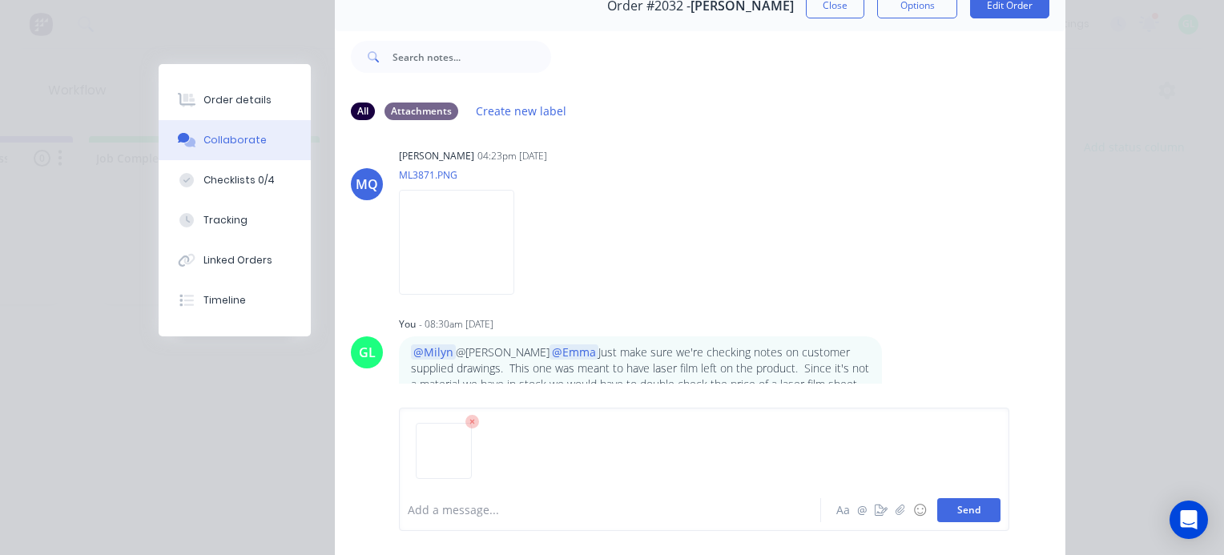
click at [966, 511] on button "Send" at bounding box center [968, 510] width 63 height 24
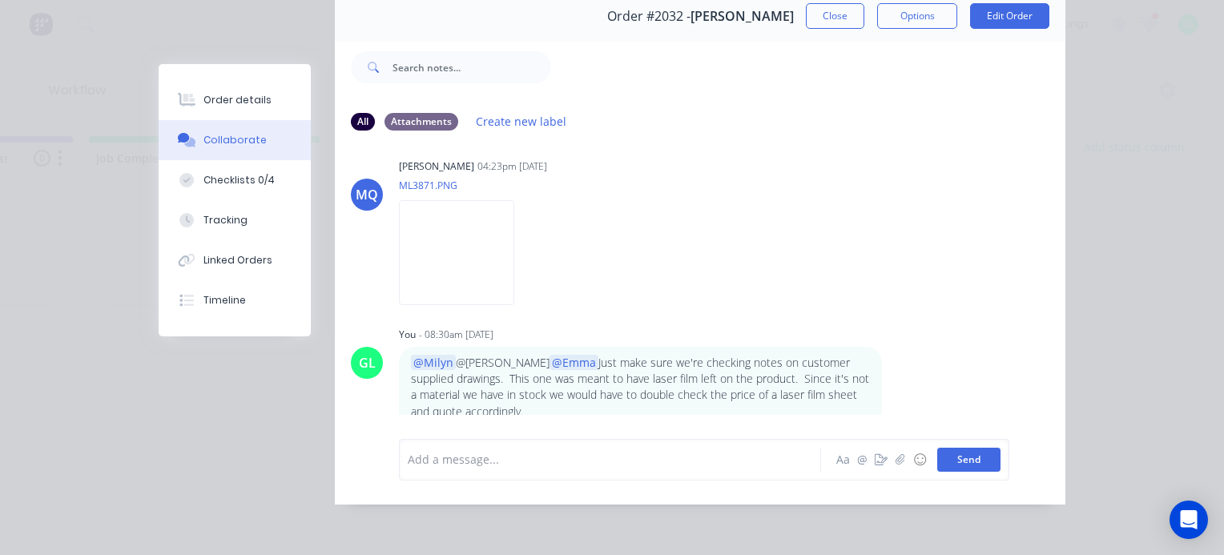
scroll to position [1354, 0]
click at [891, 377] on icon "button" at bounding box center [893, 386] width 5 height 18
click at [929, 370] on button "Edit" at bounding box center [951, 382] width 101 height 26
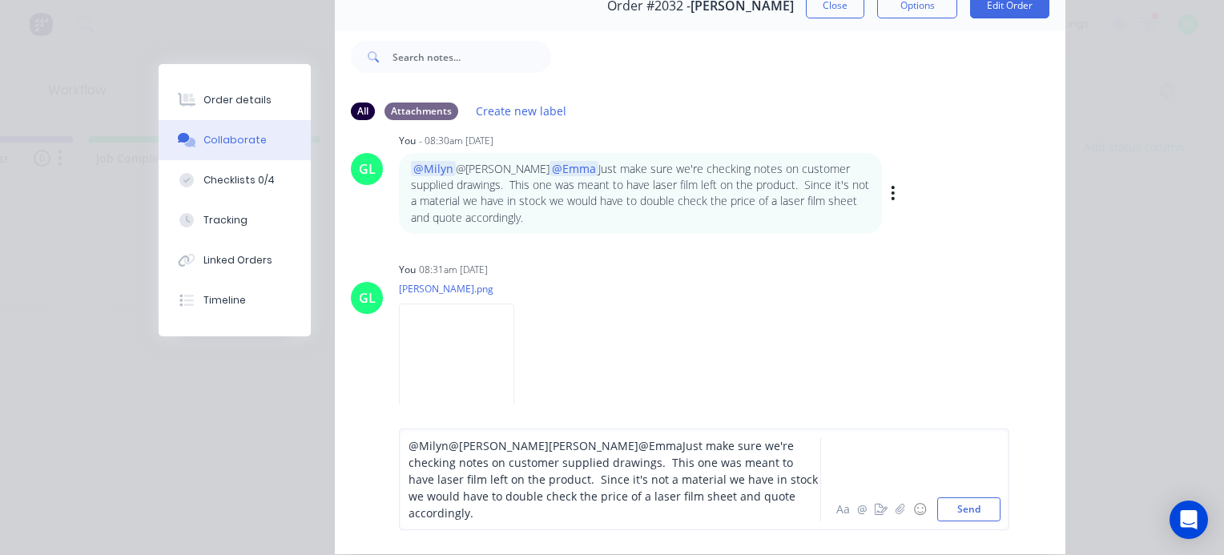
click at [549, 453] on span "Adrian" at bounding box center [594, 445] width 90 height 15
click at [638, 453] on span "@Emma" at bounding box center [660, 445] width 44 height 15
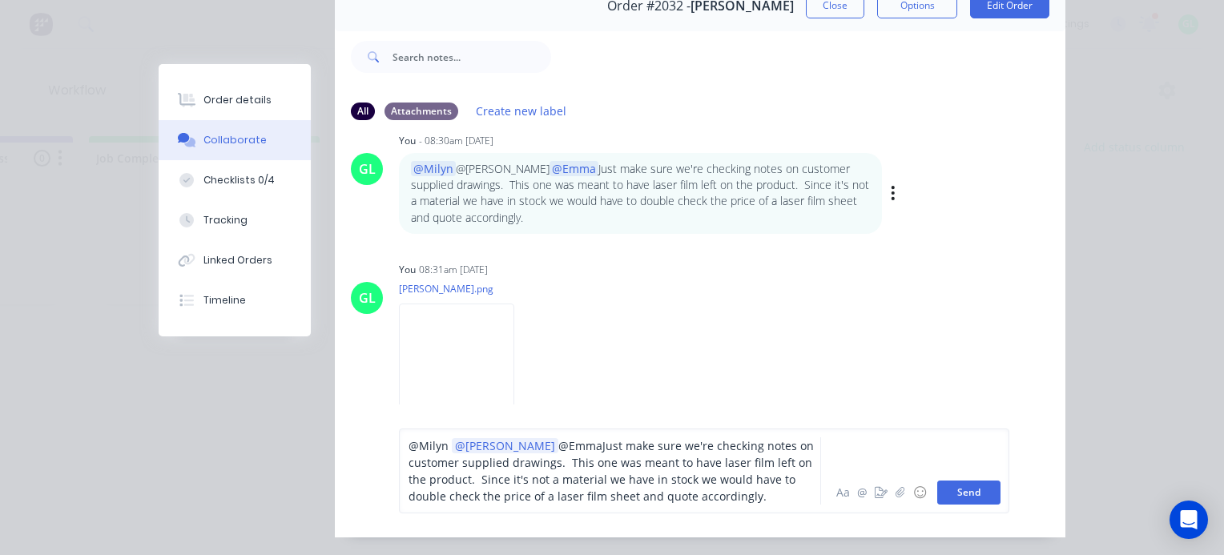
click at [967, 505] on button "Send" at bounding box center [968, 493] width 63 height 24
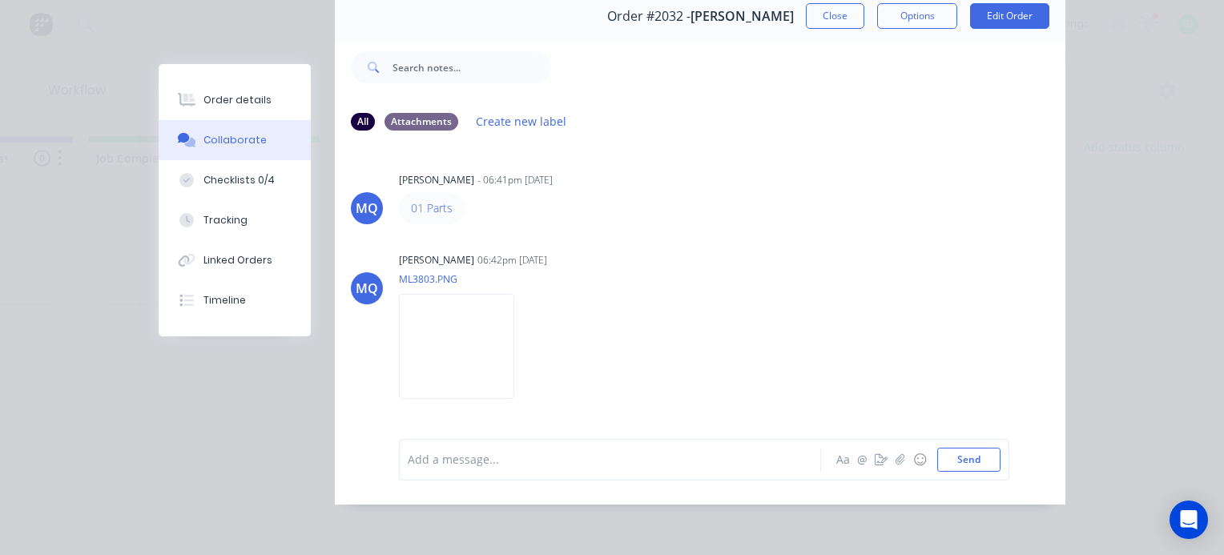
scroll to position [1535, 0]
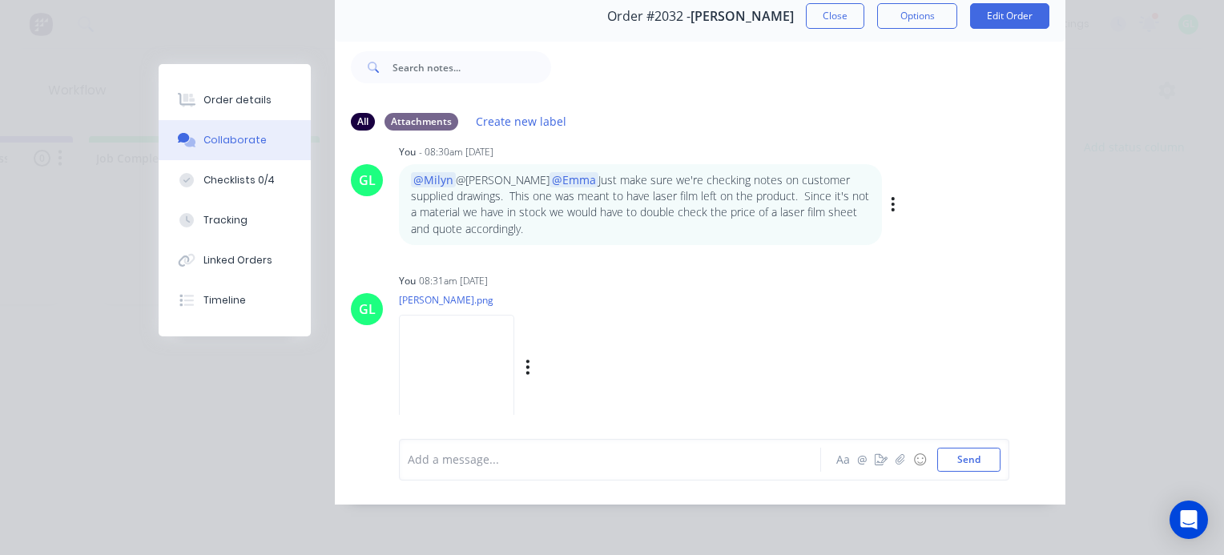
click at [471, 362] on img at bounding box center [456, 367] width 115 height 105
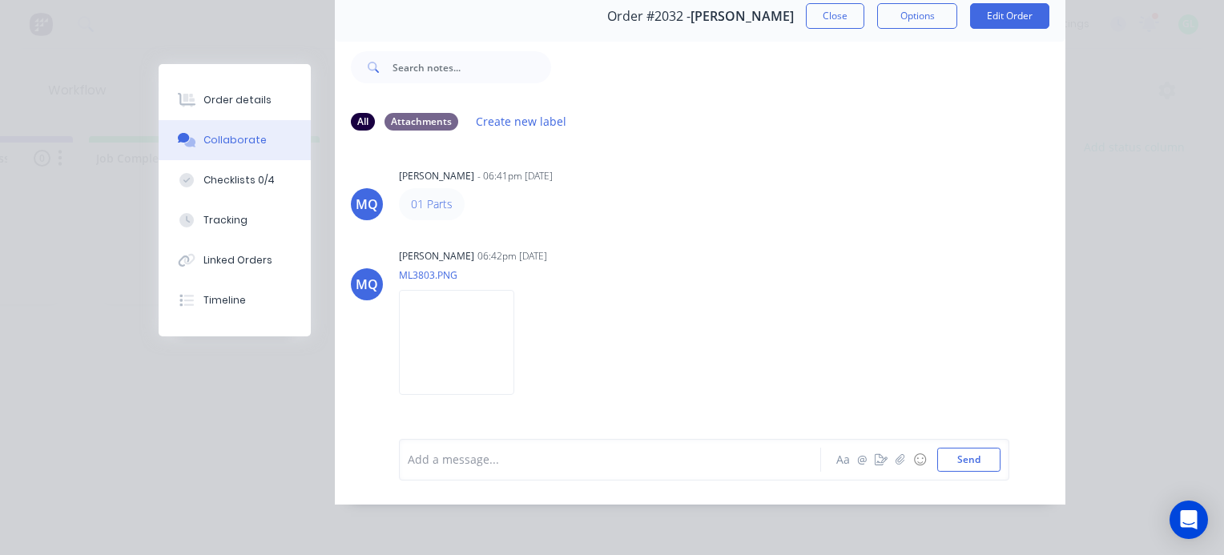
scroll to position [0, 0]
click at [814, 6] on button "Close" at bounding box center [835, 16] width 58 height 26
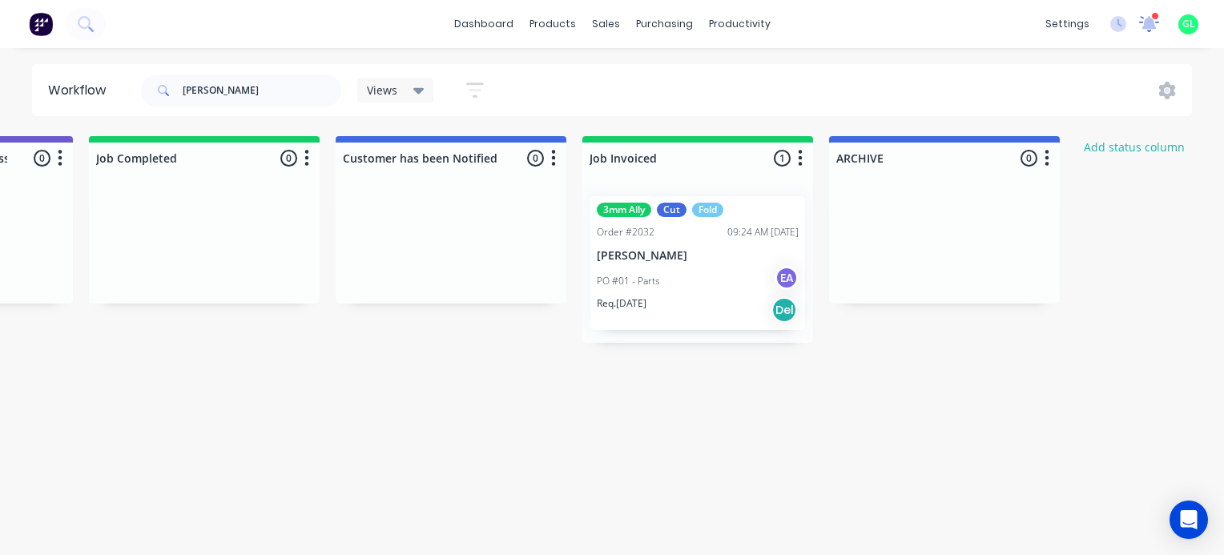
click at [1152, 27] on icon at bounding box center [1149, 21] width 16 height 15
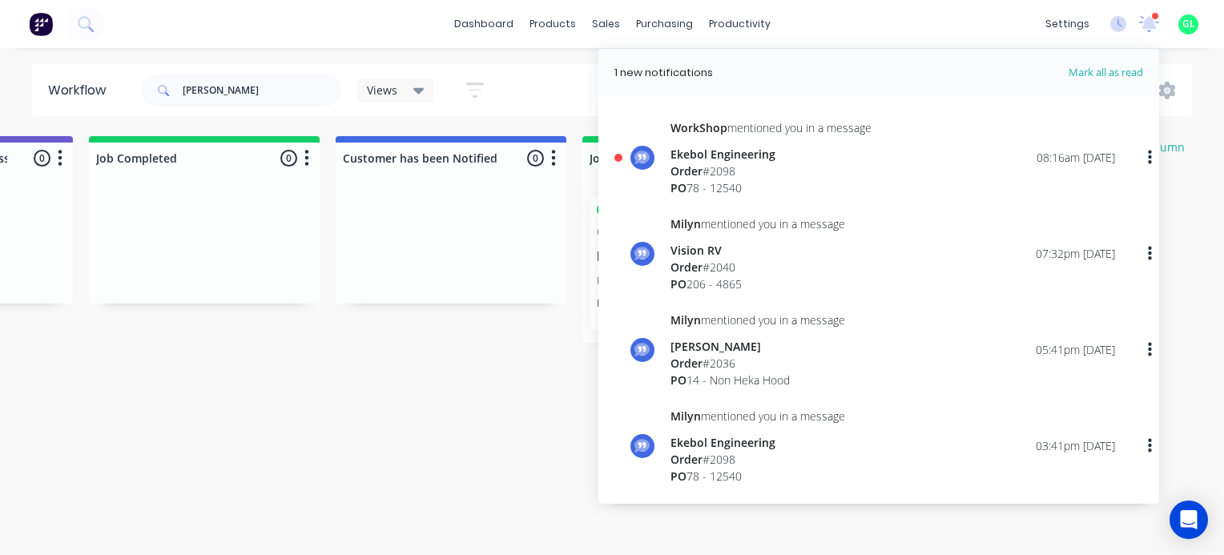
click at [734, 172] on div "Order # 2098" at bounding box center [770, 171] width 201 height 17
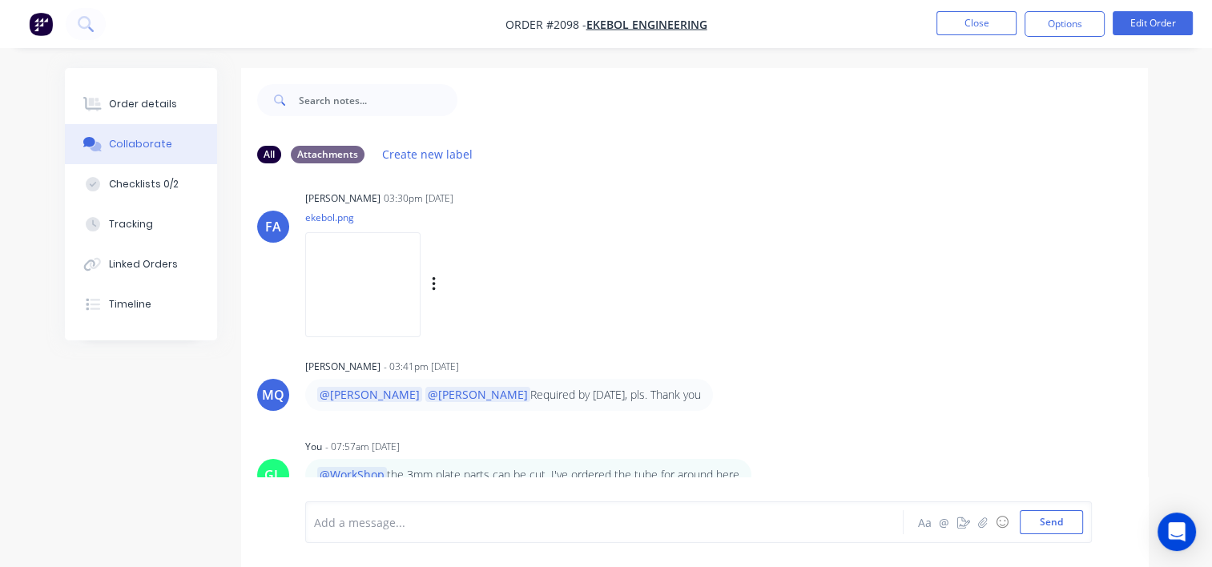
scroll to position [163, 0]
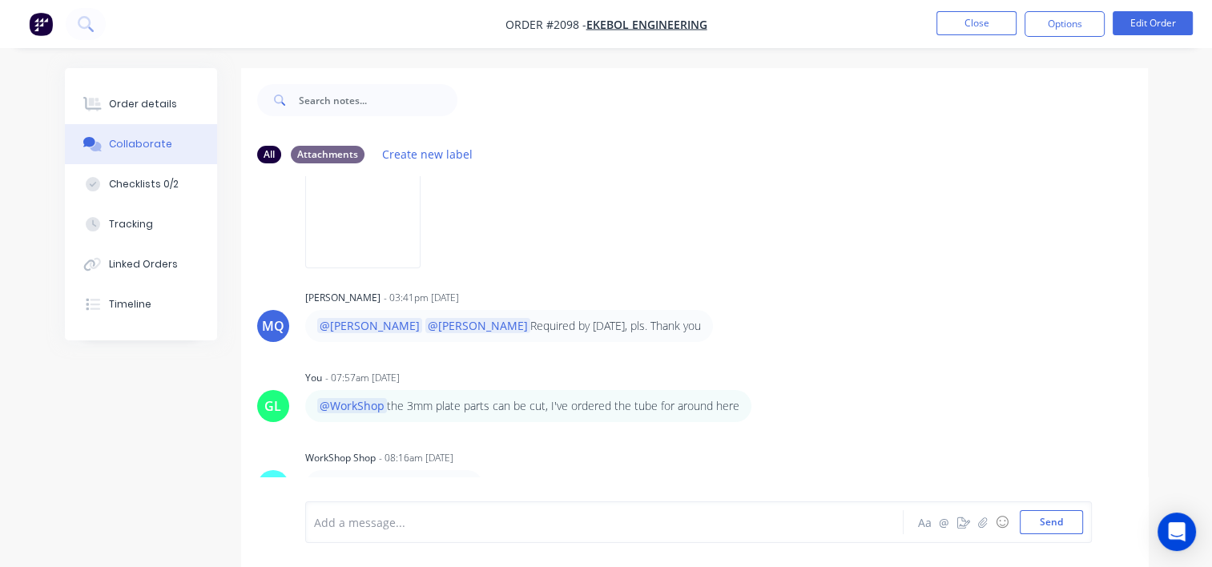
click at [472, 457] on div "WorkShop Shop - 08:16am 13/08/25" at bounding box center [555, 458] width 501 height 14
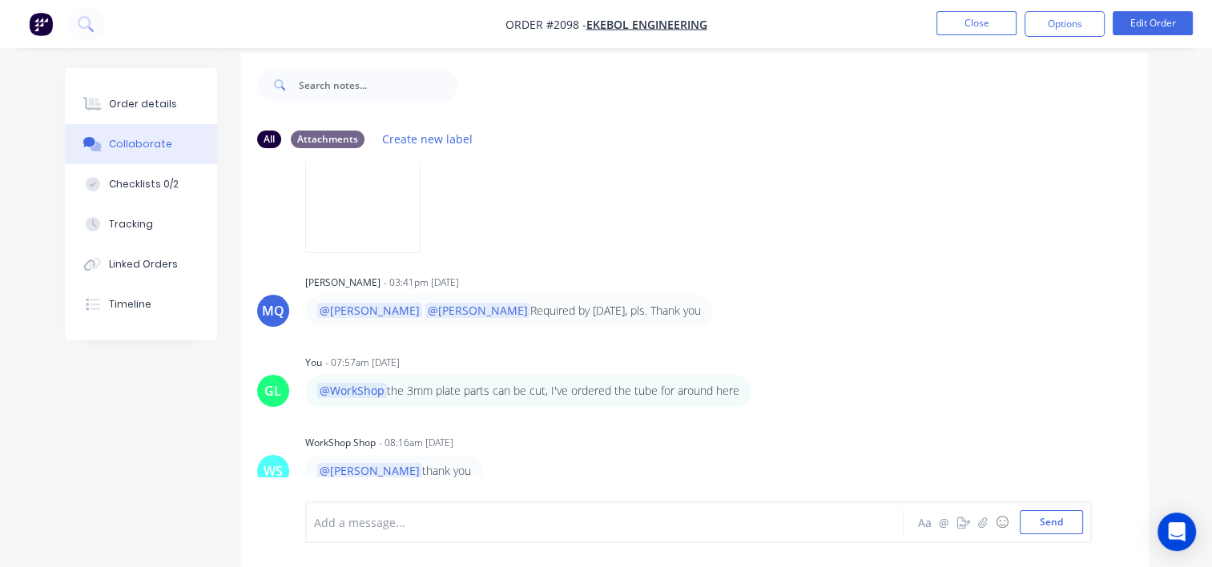
scroll to position [23, 0]
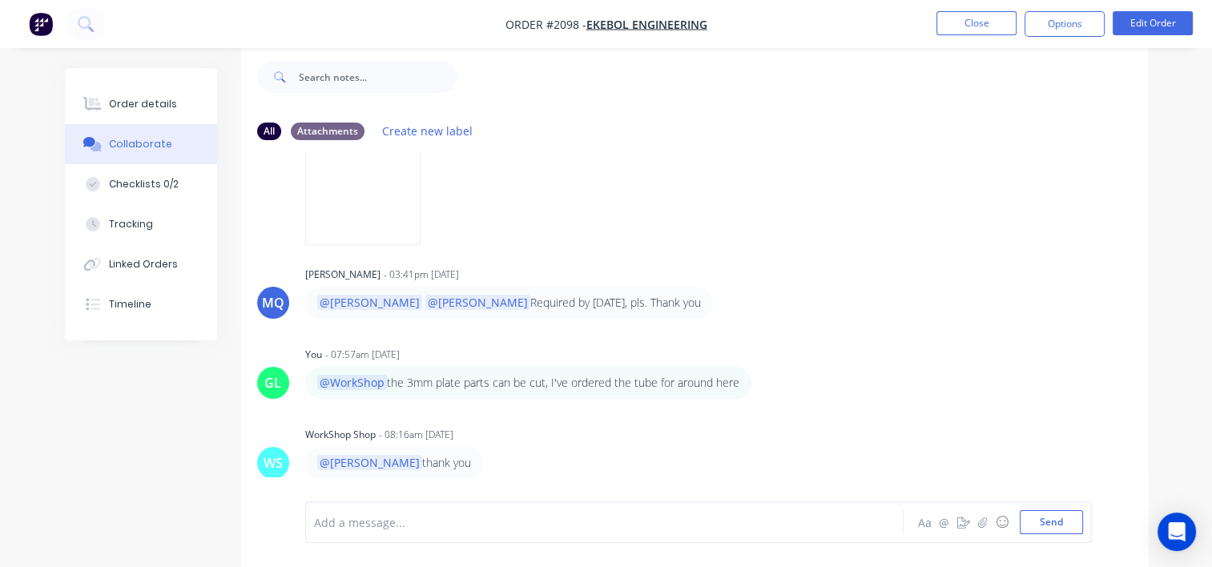
click at [971, 35] on li "Close" at bounding box center [976, 24] width 80 height 26
click at [971, 26] on button "Close" at bounding box center [976, 23] width 80 height 24
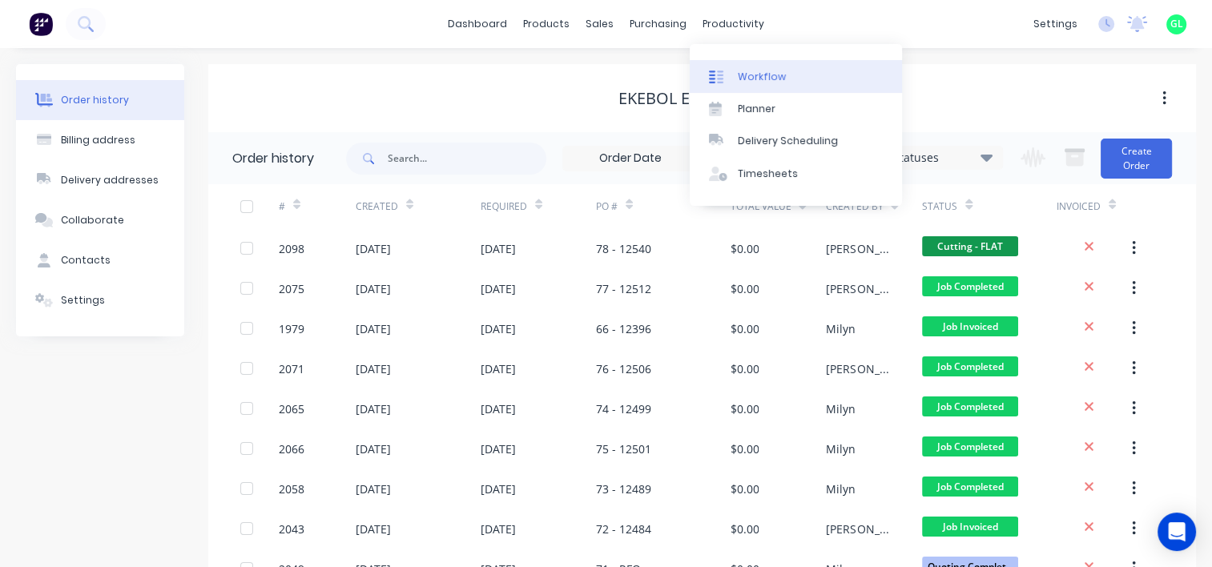
click at [756, 72] on div "Workflow" at bounding box center [762, 77] width 48 height 14
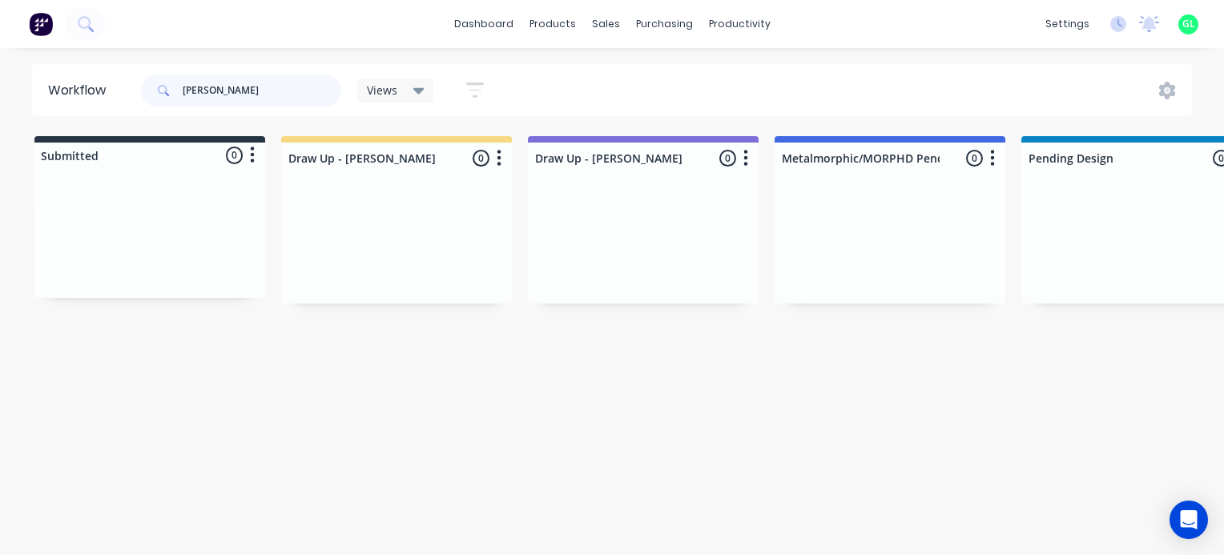
drag, startPoint x: 260, startPoint y: 91, endPoint x: 155, endPoint y: 89, distance: 104.2
click at [155, 89] on div "shaun" at bounding box center [241, 90] width 200 height 32
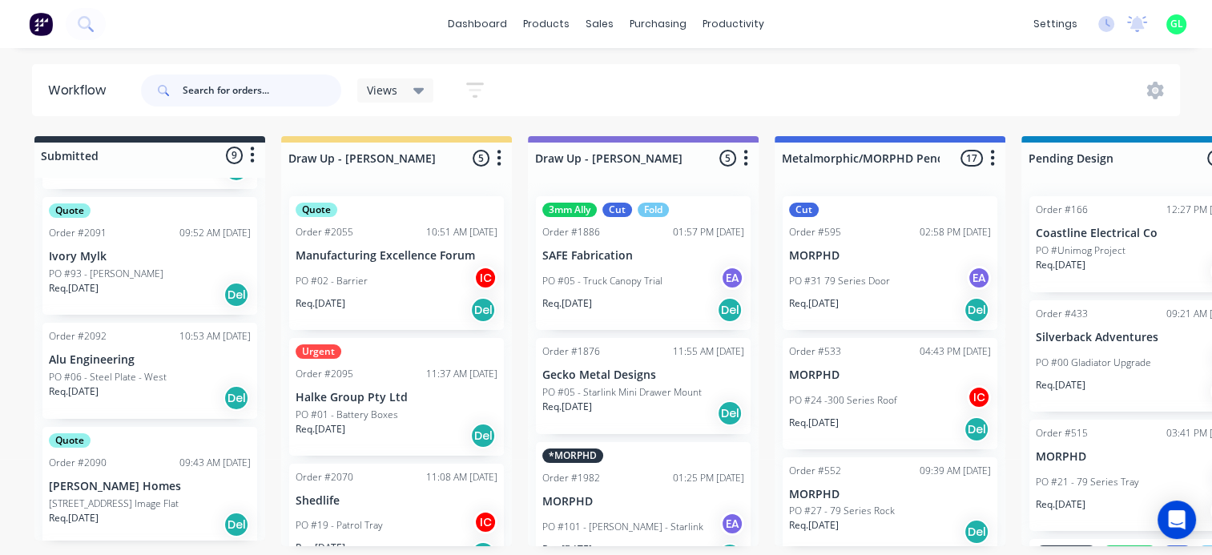
scroll to position [561, 0]
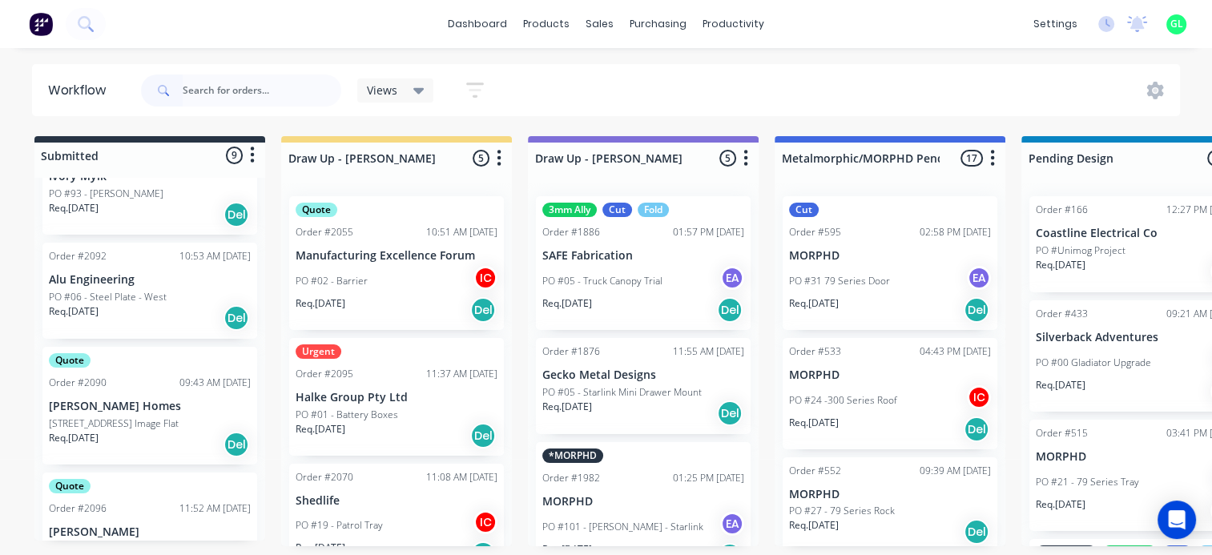
click at [99, 314] on p "Req. 26/08/25" at bounding box center [74, 311] width 50 height 14
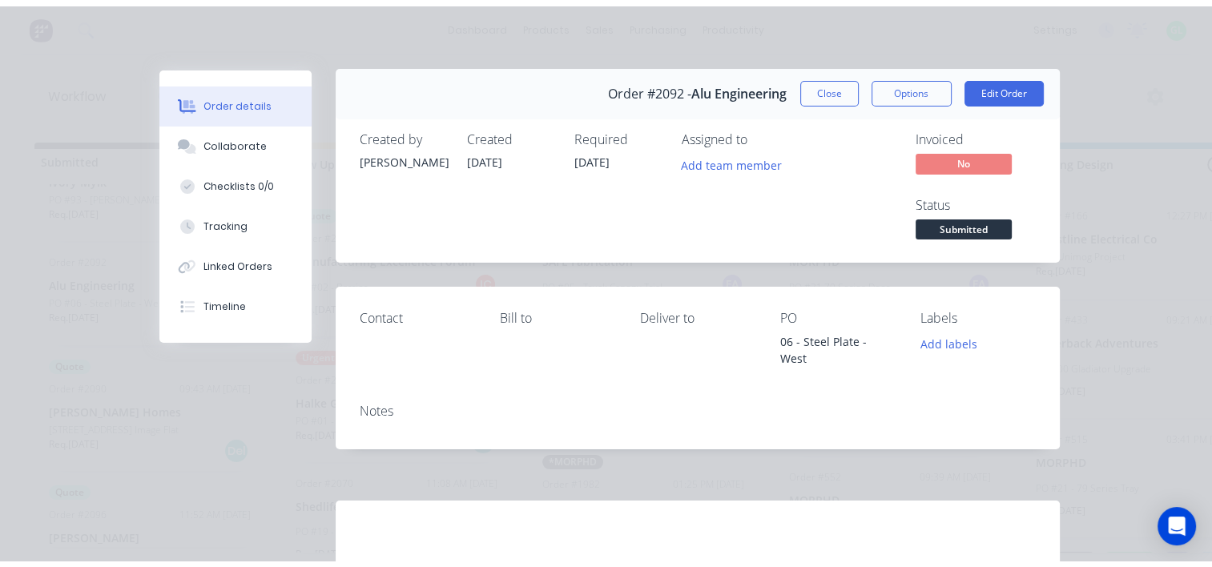
scroll to position [0, 0]
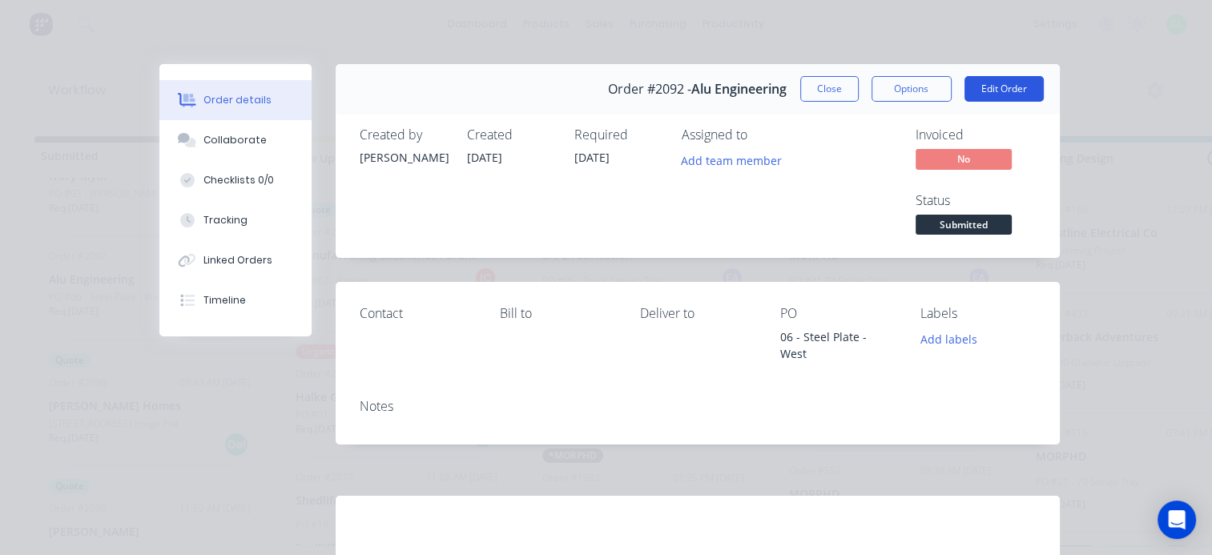
click at [1003, 87] on button "Edit Order" at bounding box center [1003, 89] width 79 height 26
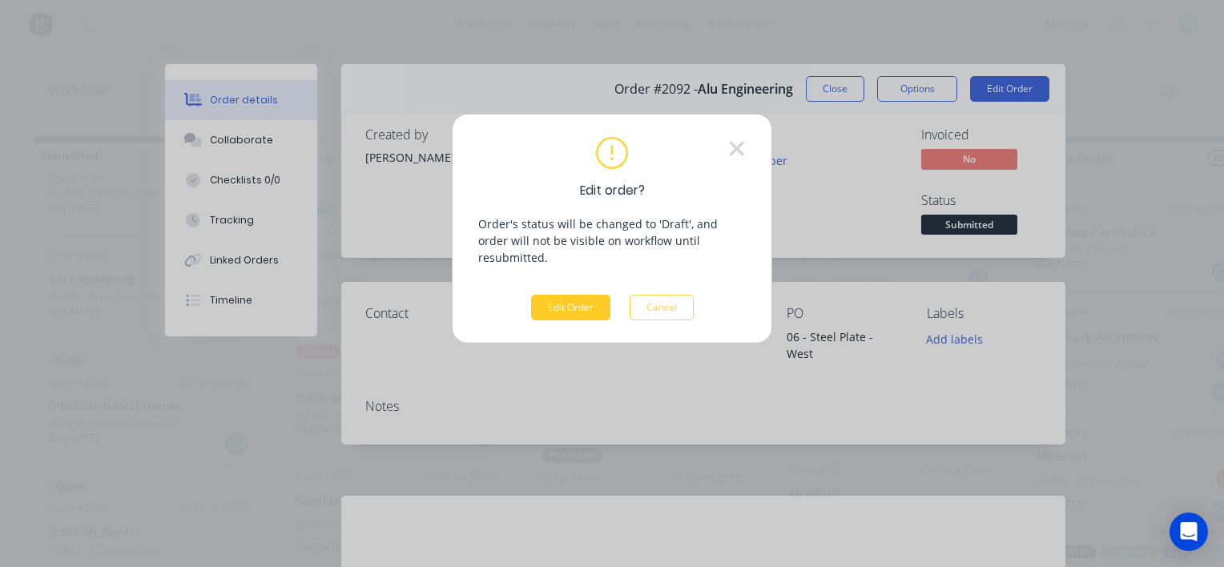
click at [569, 295] on button "Edit Order" at bounding box center [570, 308] width 79 height 26
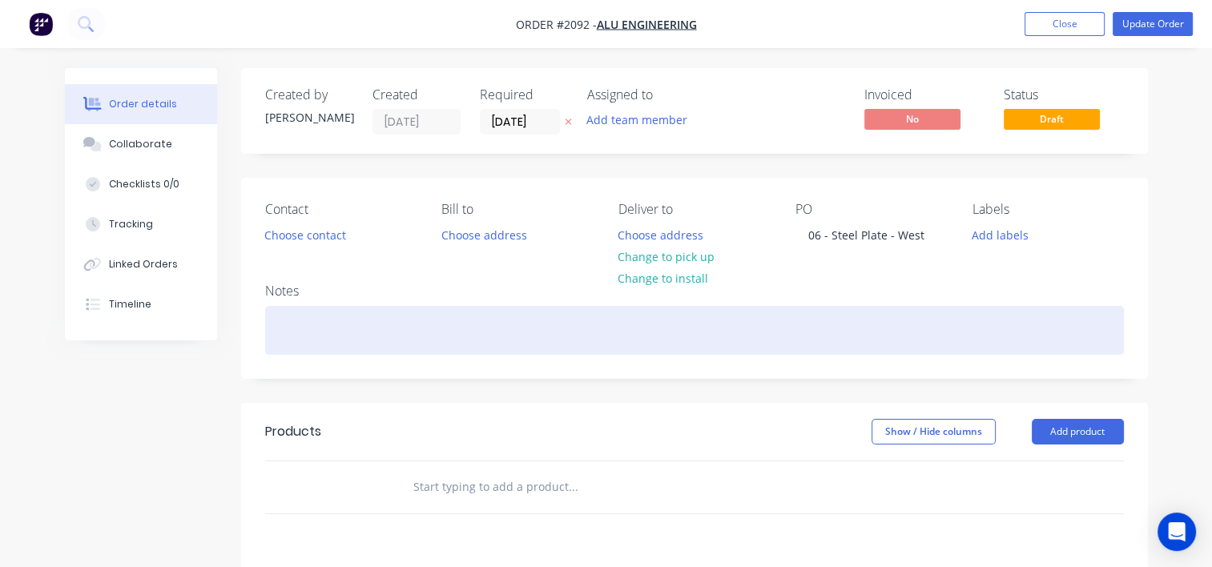
scroll to position [160, 0]
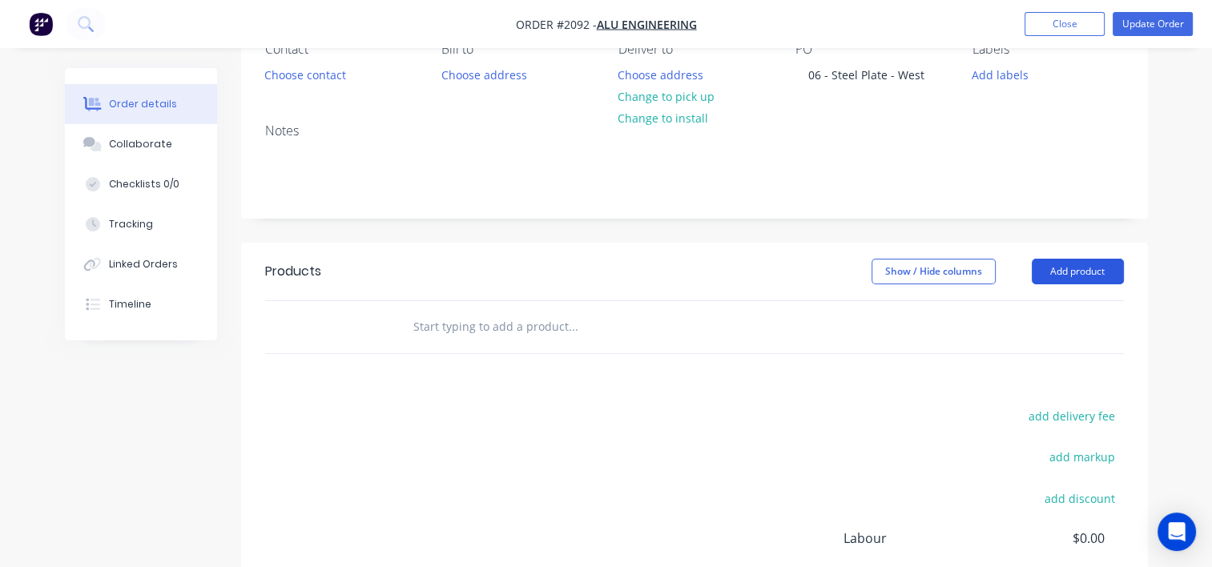
click at [1060, 277] on button "Add product" at bounding box center [1078, 272] width 92 height 26
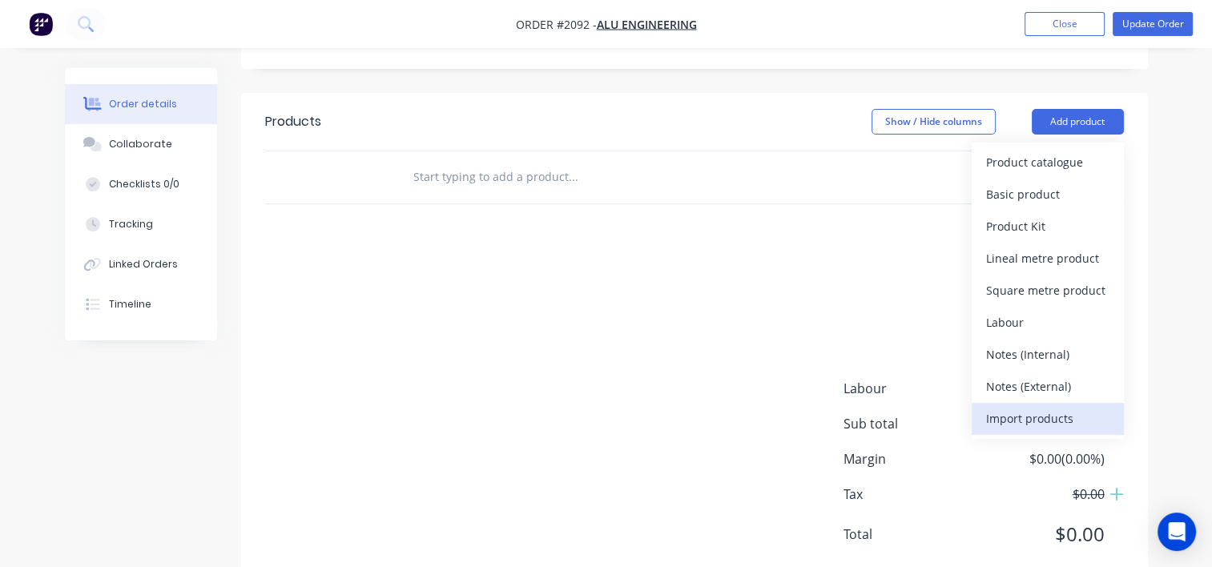
scroll to position [320, 0]
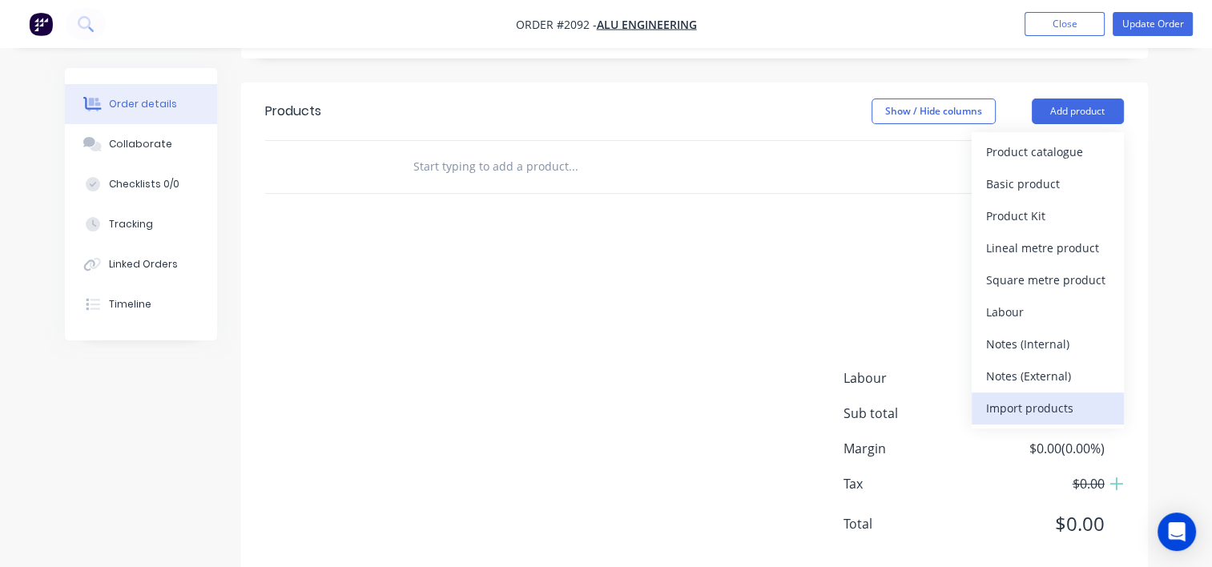
click at [1017, 410] on div "Import products" at bounding box center [1047, 407] width 123 height 23
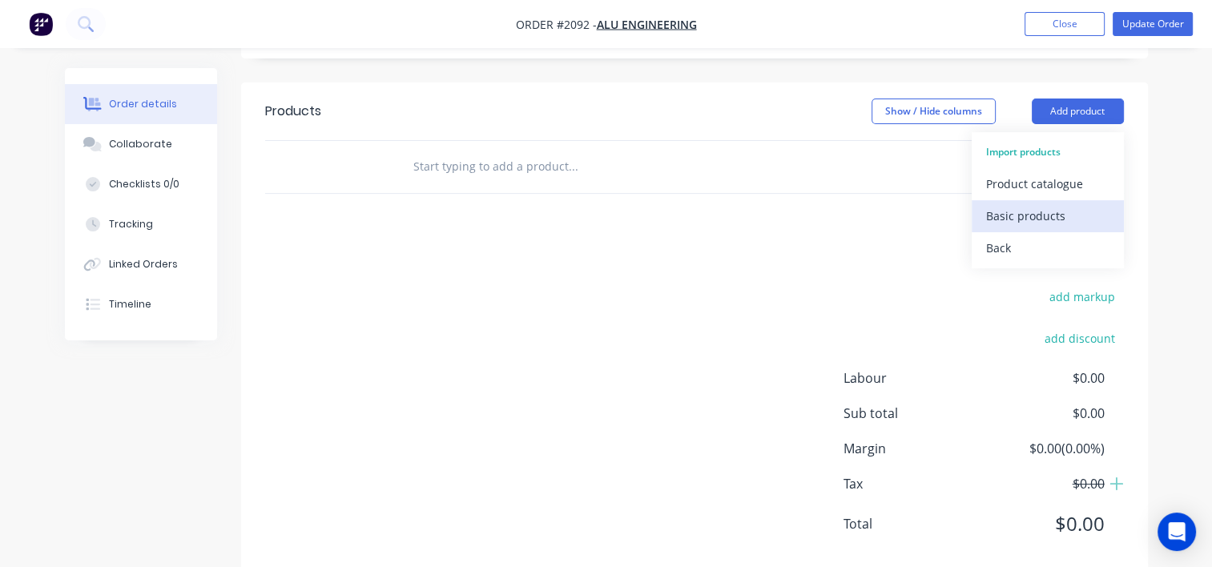
click at [1026, 213] on div "Basic products" at bounding box center [1047, 215] width 123 height 23
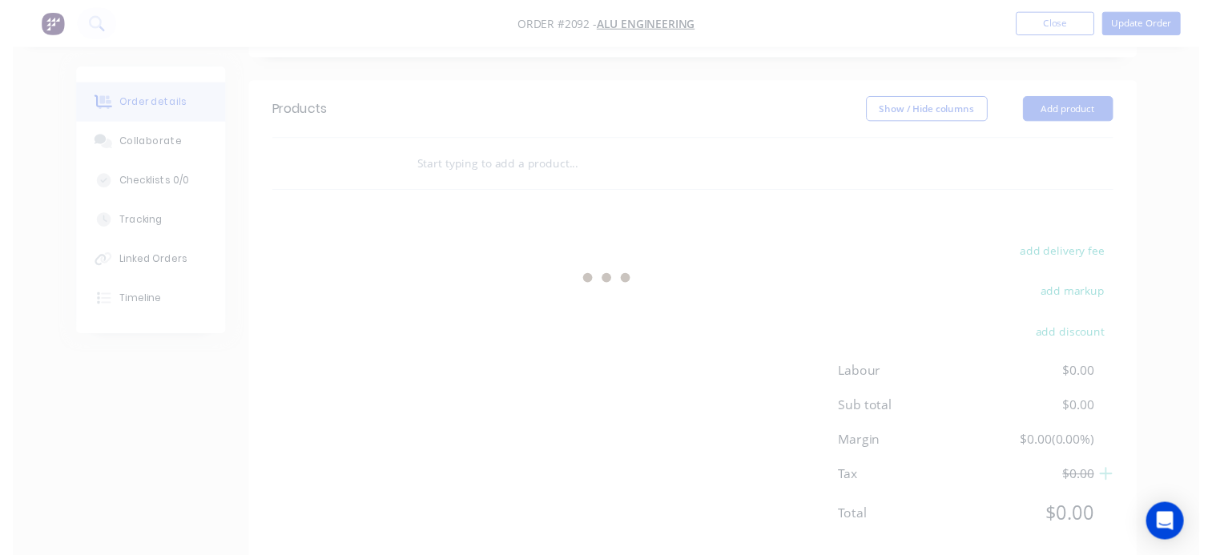
scroll to position [0, 0]
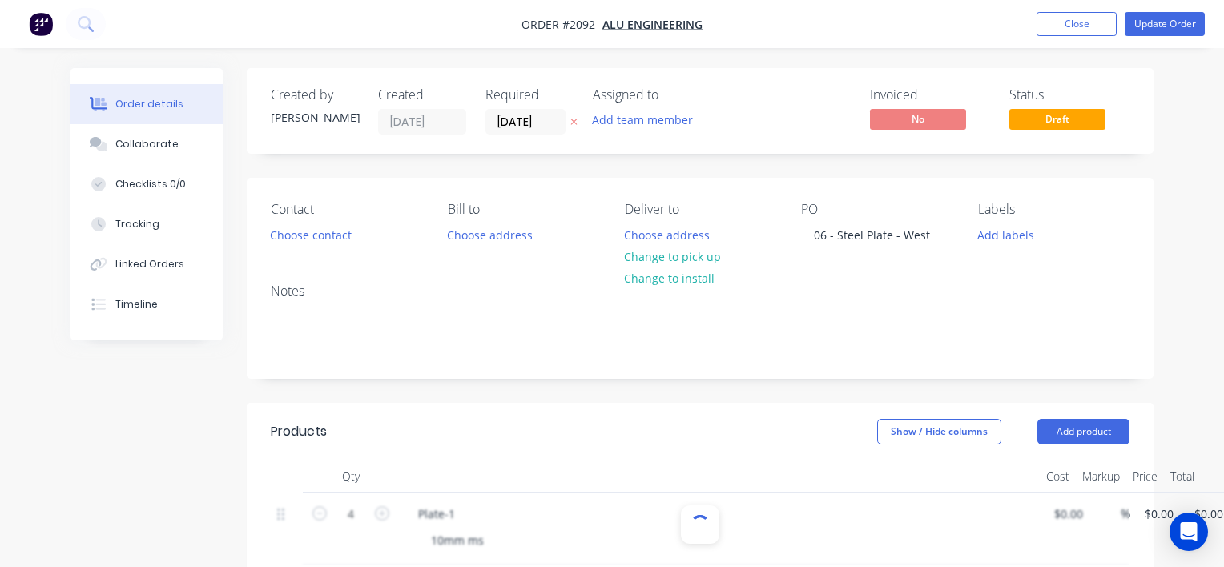
type input "2"
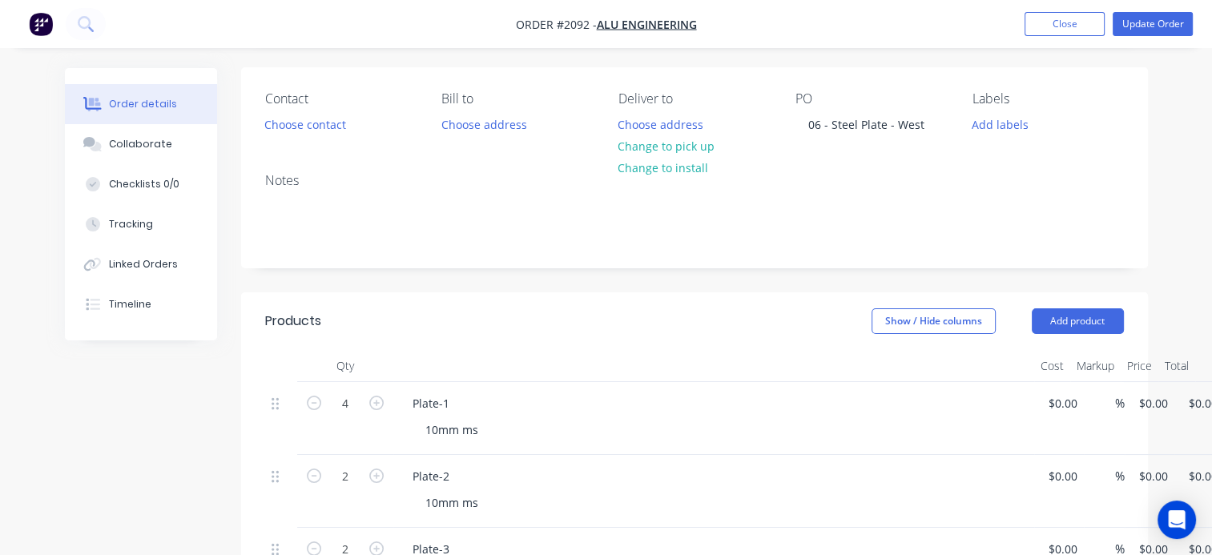
scroll to position [240, 0]
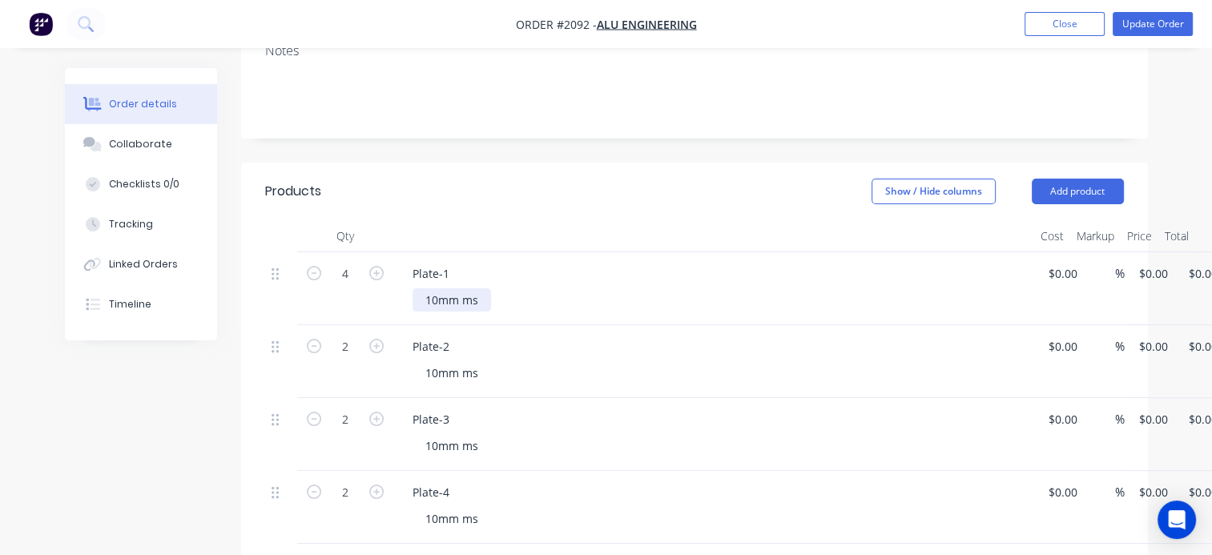
click at [491, 301] on div "10mm ms" at bounding box center [451, 299] width 78 height 23
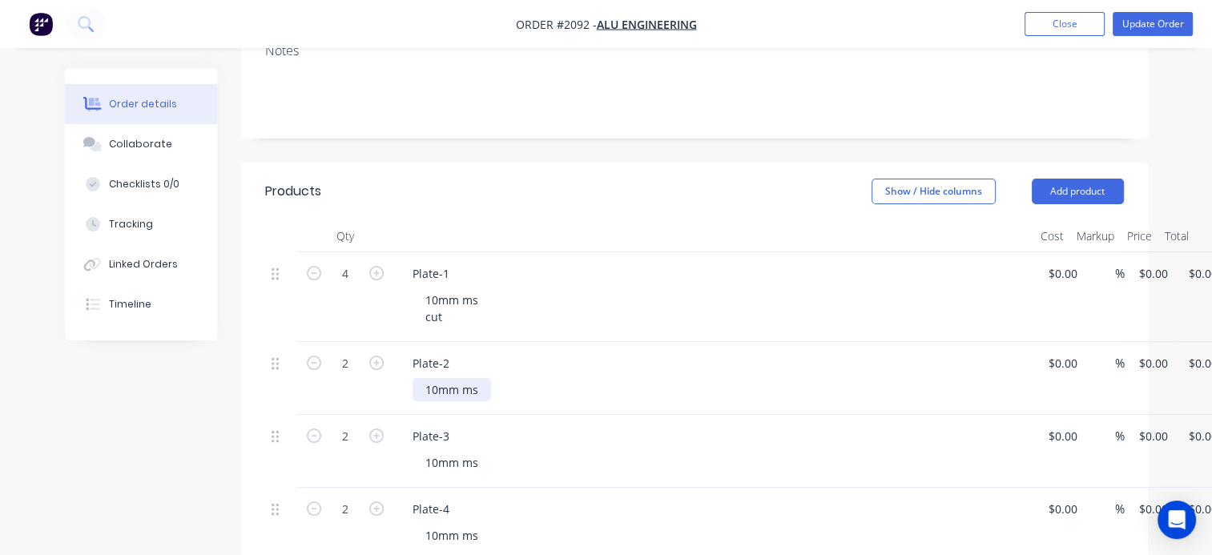
click at [480, 391] on div "10mm ms" at bounding box center [451, 389] width 78 height 23
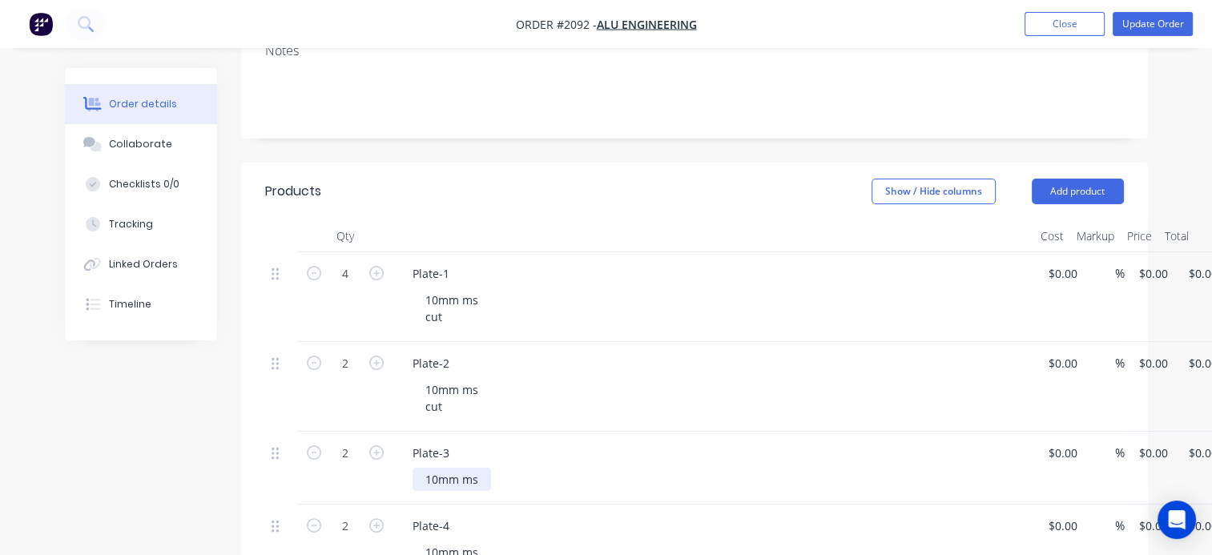
click at [491, 478] on div "10mm ms" at bounding box center [451, 479] width 78 height 23
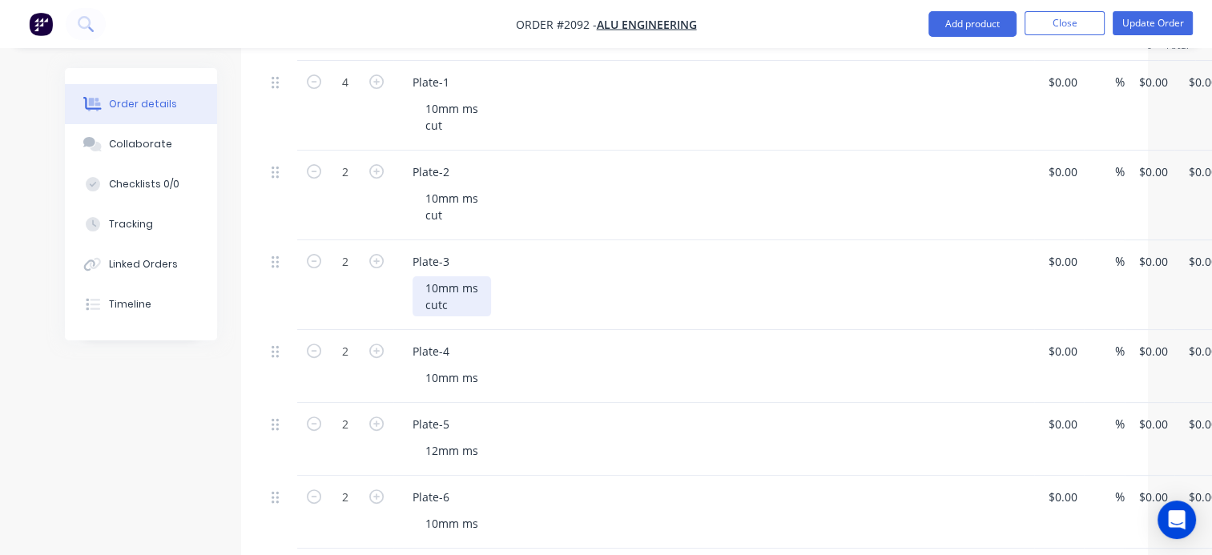
scroll to position [481, 0]
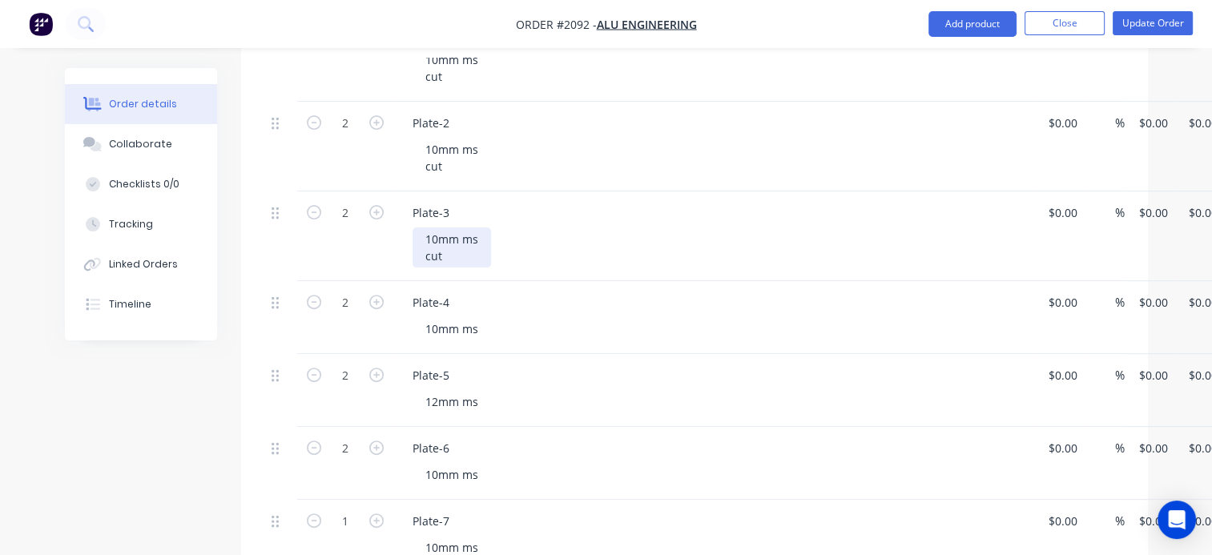
click at [434, 253] on div "10mm ms cut" at bounding box center [451, 247] width 78 height 40
copy div "cut"
click at [488, 328] on div "10mm ms" at bounding box center [451, 328] width 78 height 23
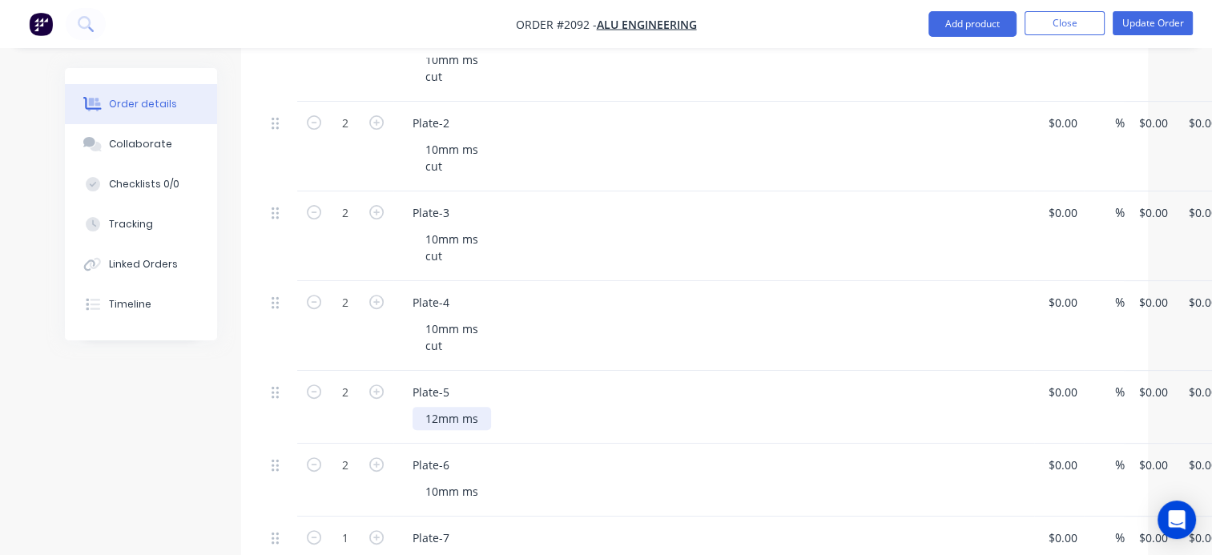
click at [478, 411] on div "12mm ms" at bounding box center [451, 418] width 78 height 23
click at [484, 501] on div "10mm ms" at bounding box center [451, 508] width 78 height 23
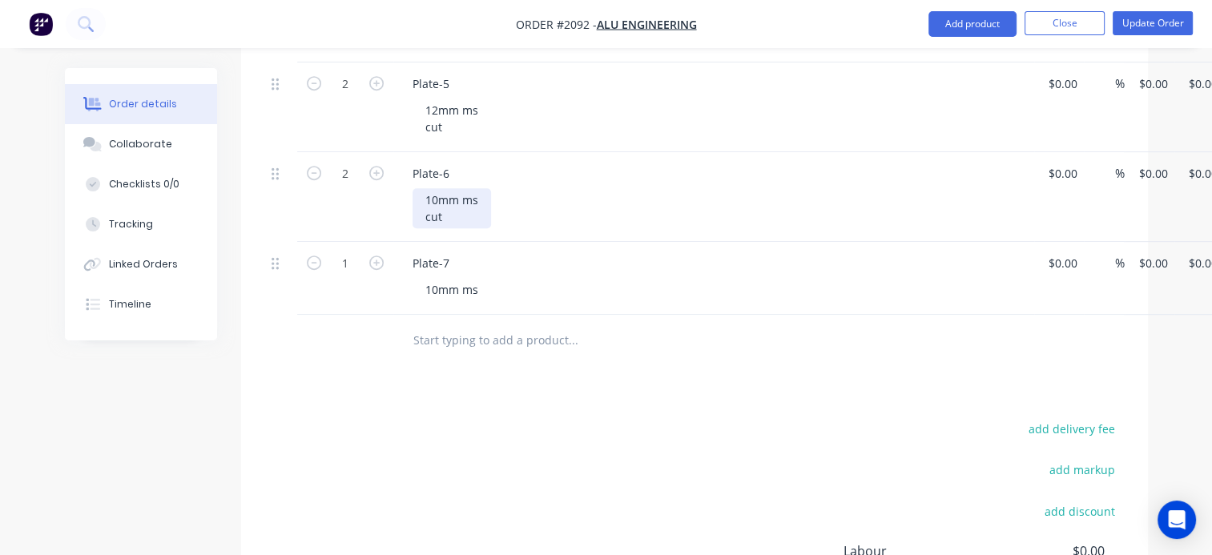
scroll to position [801, 0]
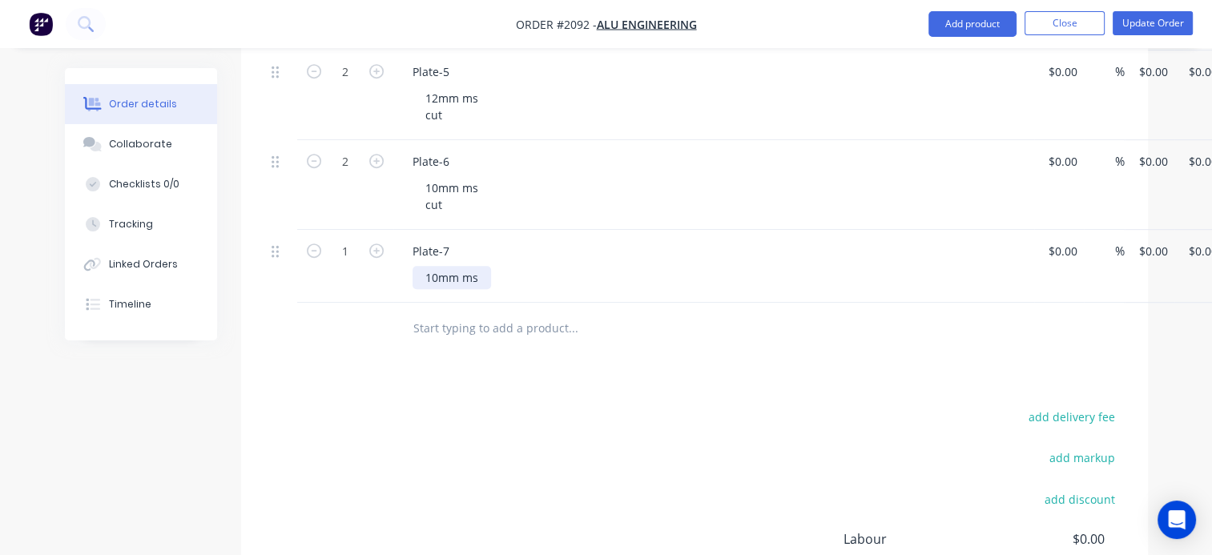
click at [480, 268] on div "10mm ms" at bounding box center [451, 277] width 78 height 23
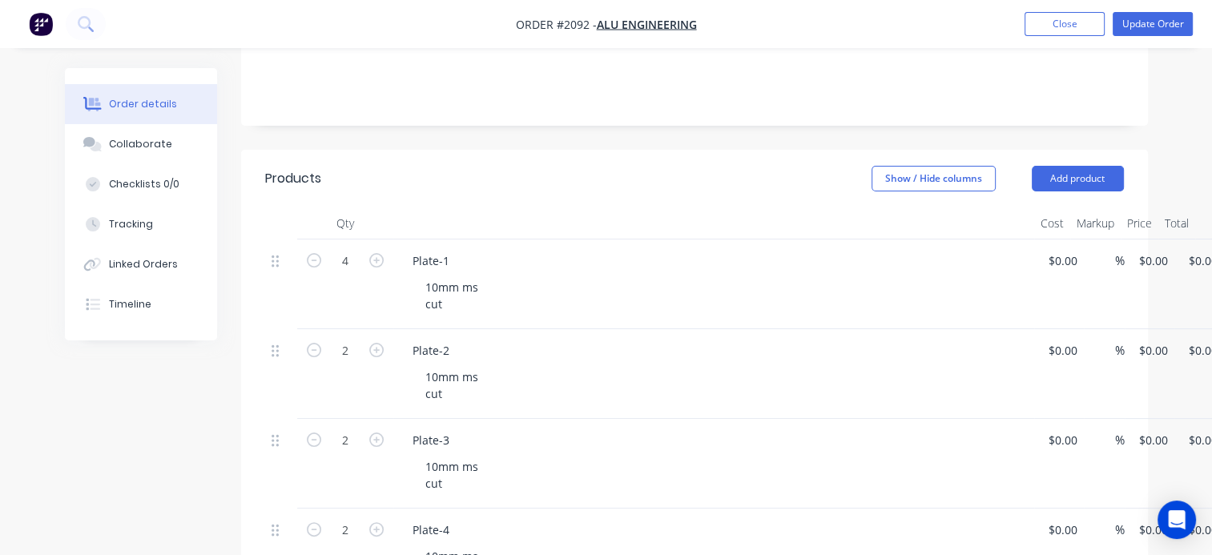
scroll to position [160, 0]
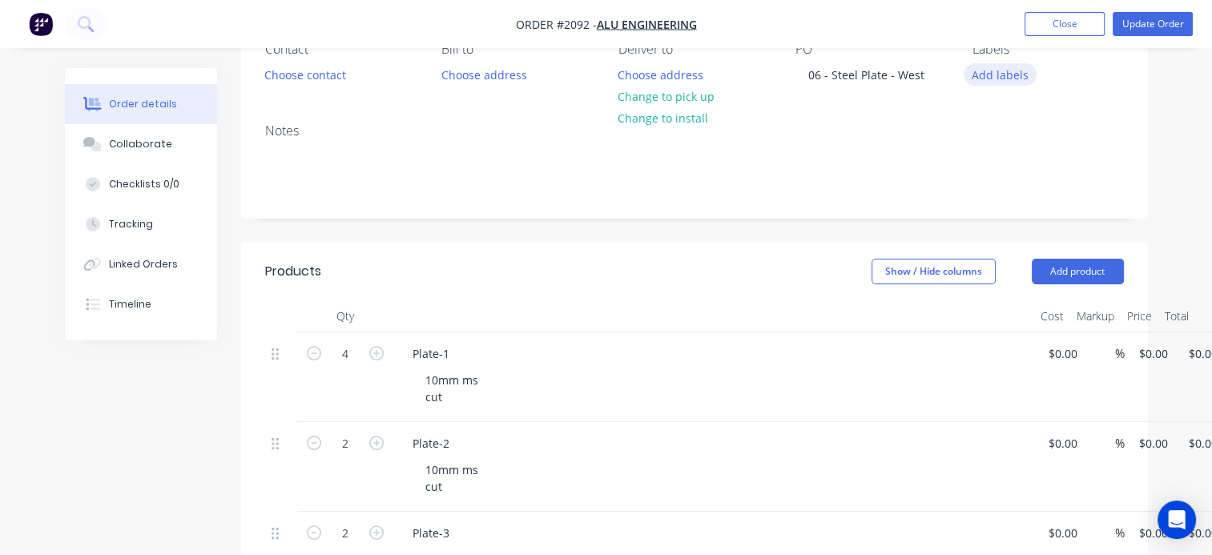
click at [998, 76] on button "Add labels" at bounding box center [1001, 74] width 74 height 22
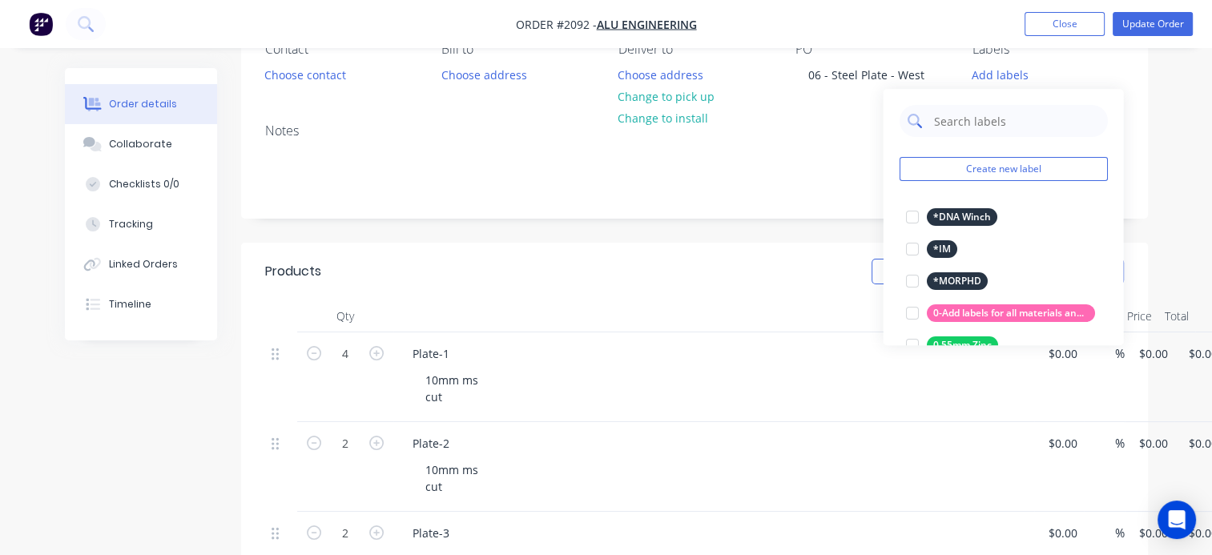
click at [961, 119] on input "text" at bounding box center [1015, 121] width 167 height 32
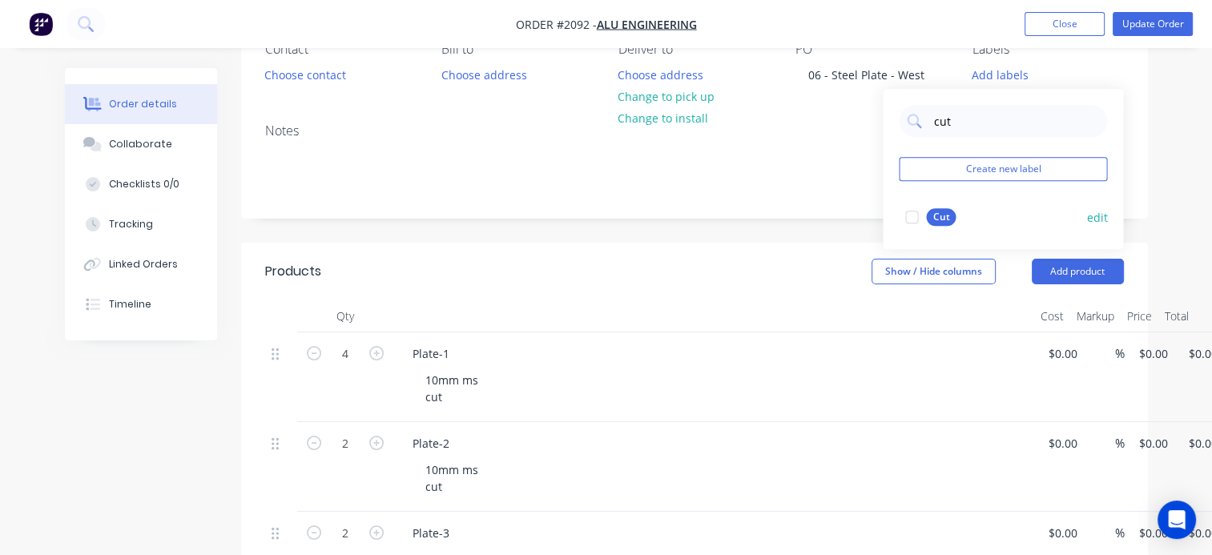
click at [907, 215] on div at bounding box center [911, 217] width 32 height 32
drag, startPoint x: 952, startPoint y: 104, endPoint x: 903, endPoint y: 99, distance: 48.4
click at [907, 100] on div "cut" at bounding box center [1003, 114] width 208 height 32
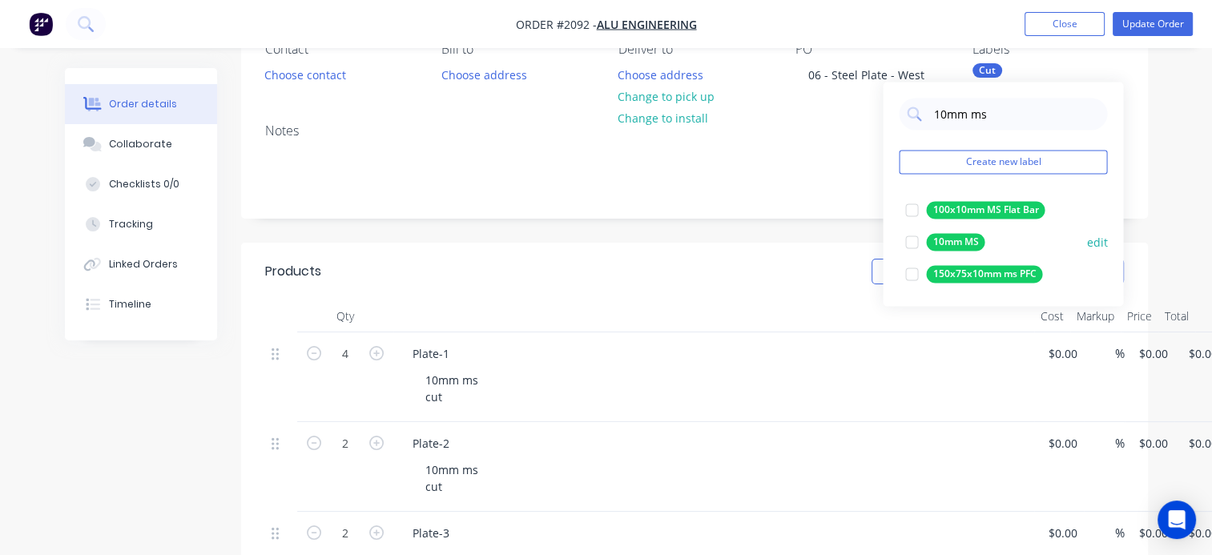
click at [908, 235] on div at bounding box center [911, 242] width 32 height 32
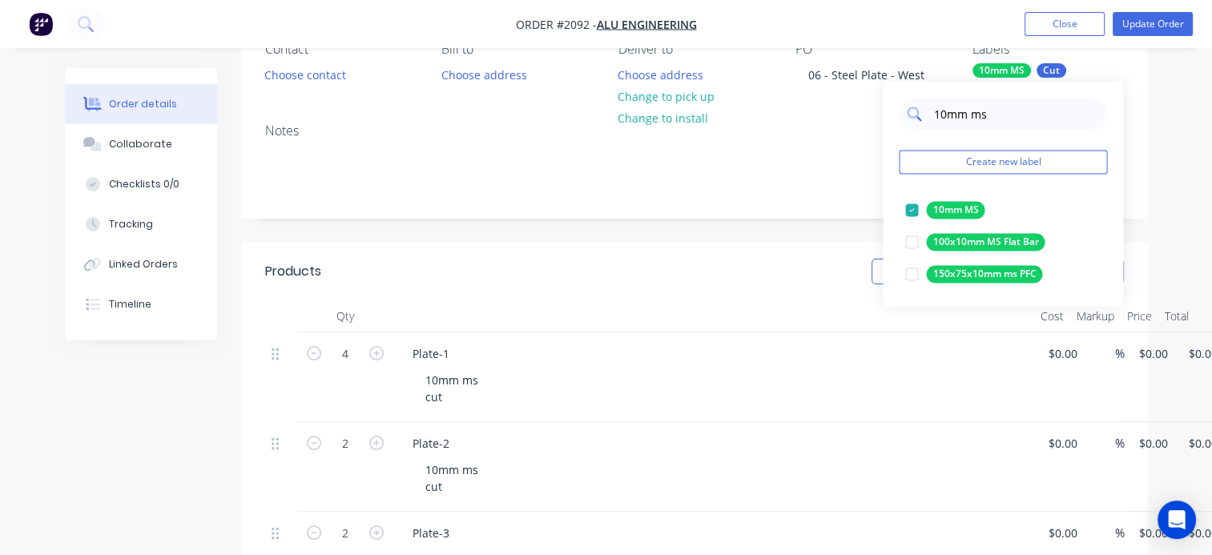
click at [948, 113] on input "10mm ms" at bounding box center [1015, 114] width 167 height 32
type input "12mm ms"
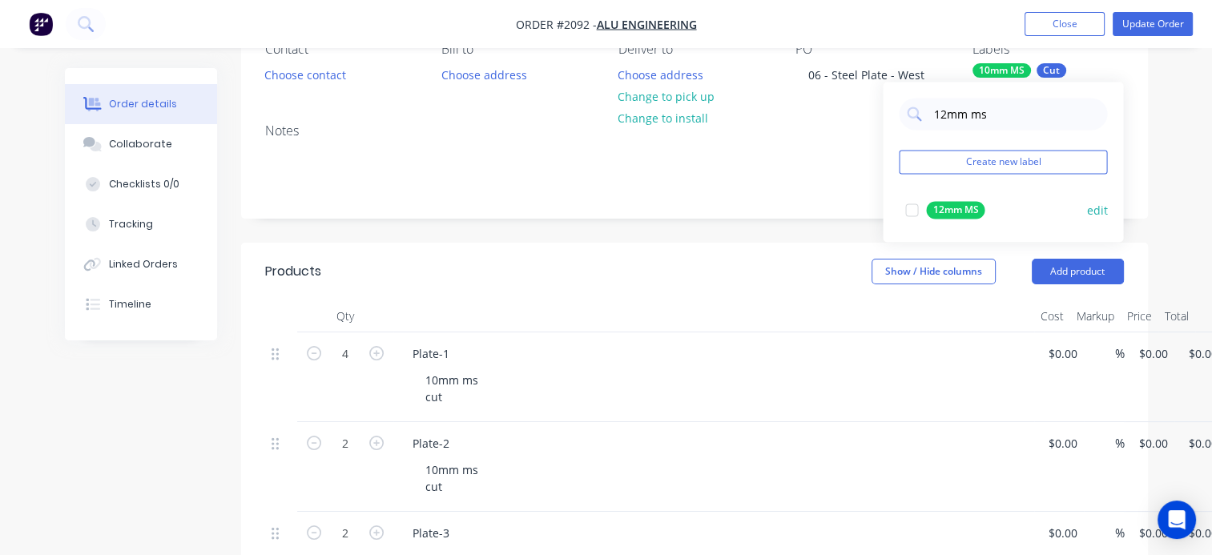
click at [916, 206] on div at bounding box center [911, 210] width 32 height 32
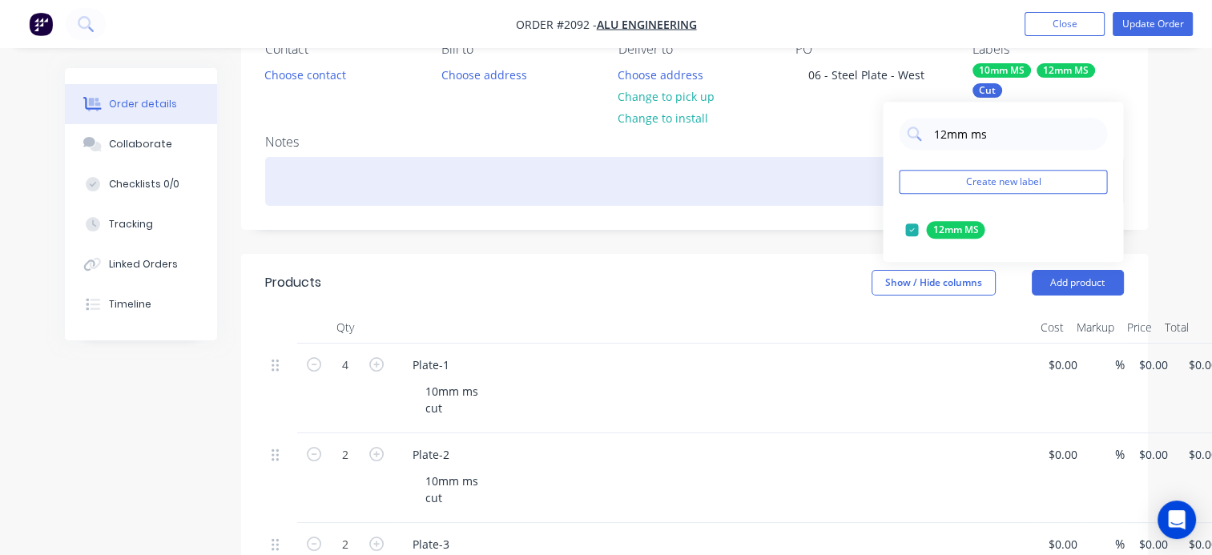
click at [797, 163] on div at bounding box center [694, 181] width 859 height 49
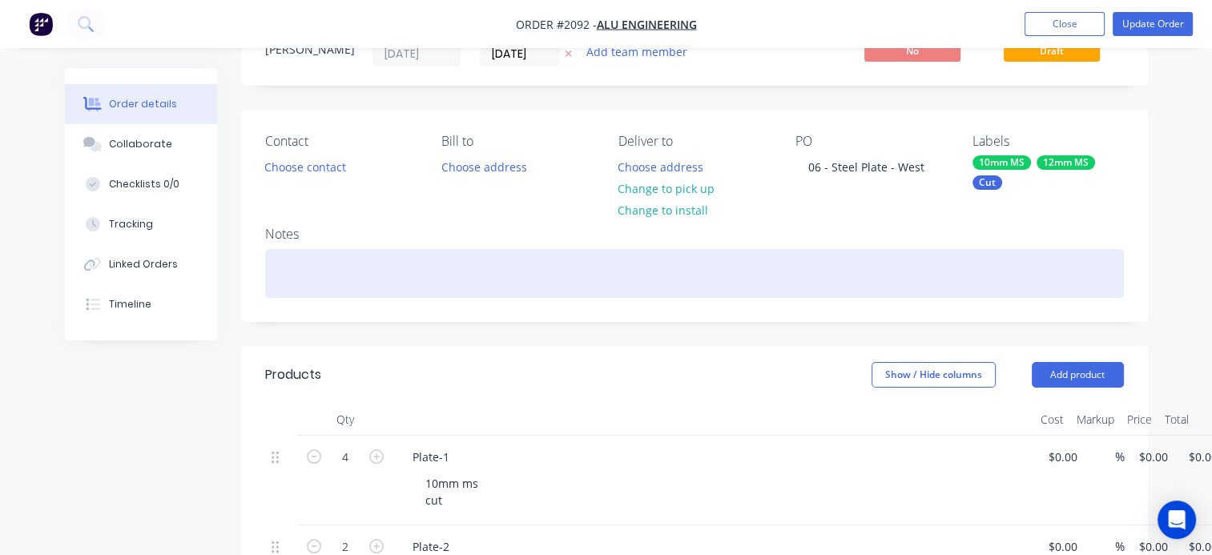
scroll to position [0, 0]
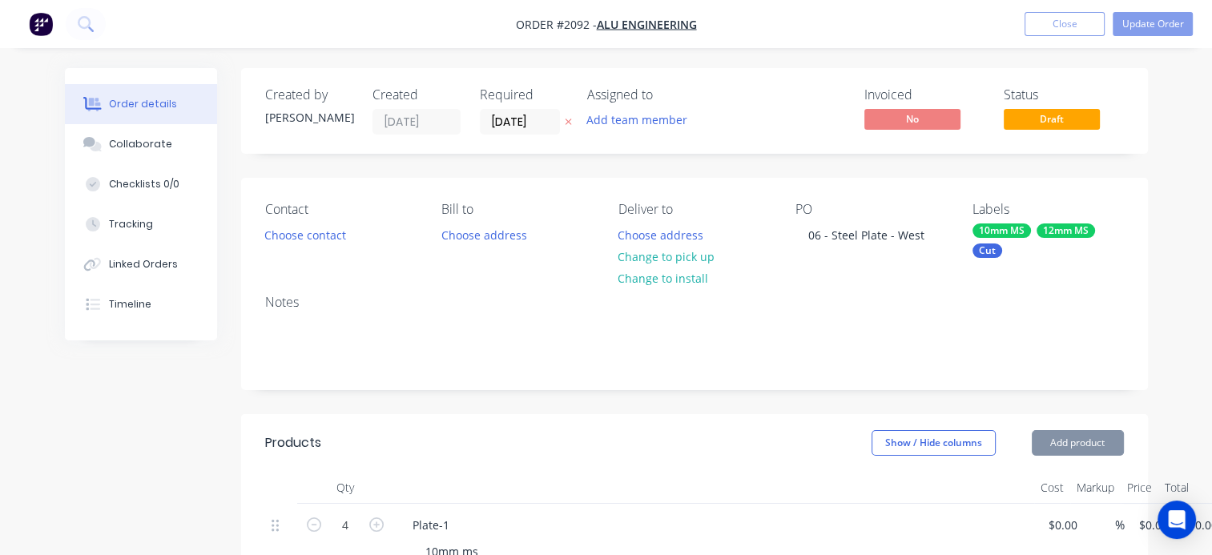
click at [628, 135] on div "Created by Francis Adrian Created 12/08/25 Required 26/08/25 Assigned to Add te…" at bounding box center [694, 111] width 907 height 86
click at [623, 123] on button "Add team member" at bounding box center [636, 120] width 118 height 22
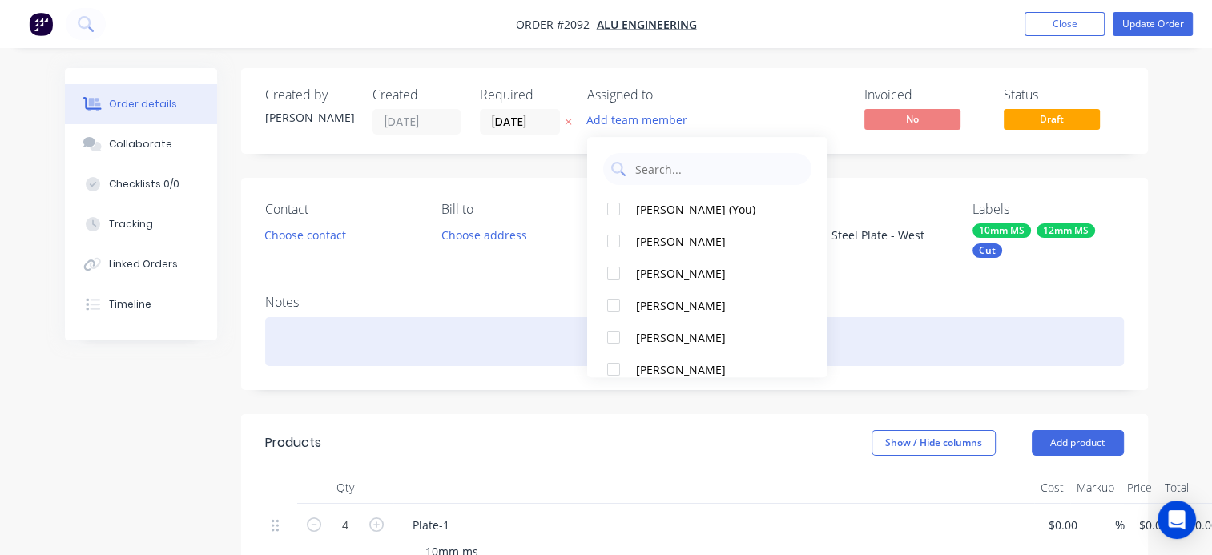
click at [998, 323] on div at bounding box center [694, 341] width 859 height 49
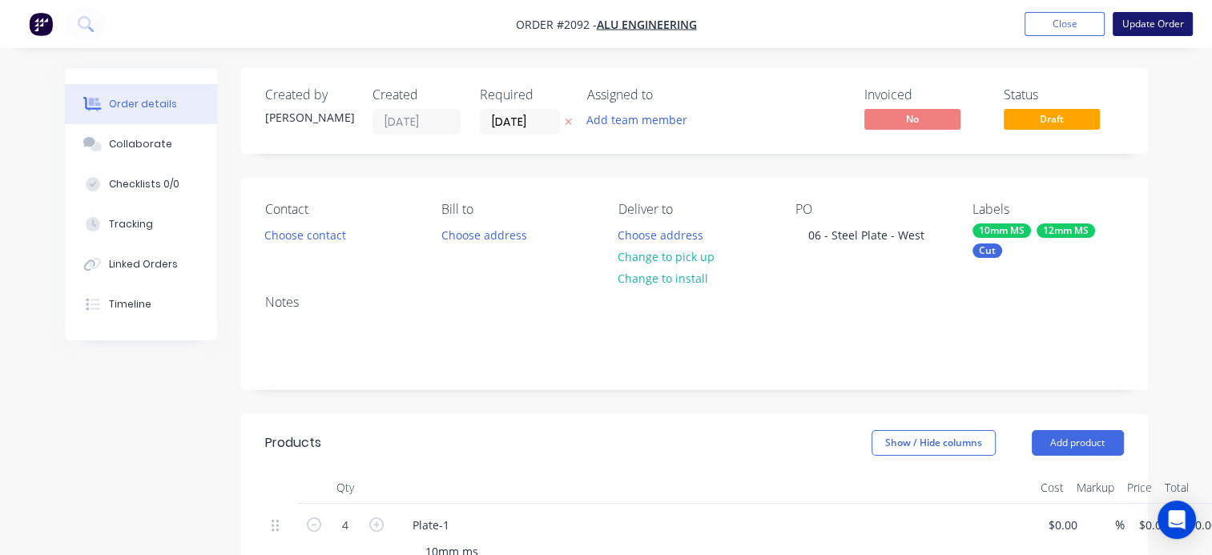
click at [1164, 18] on button "Update Order" at bounding box center [1153, 24] width 80 height 24
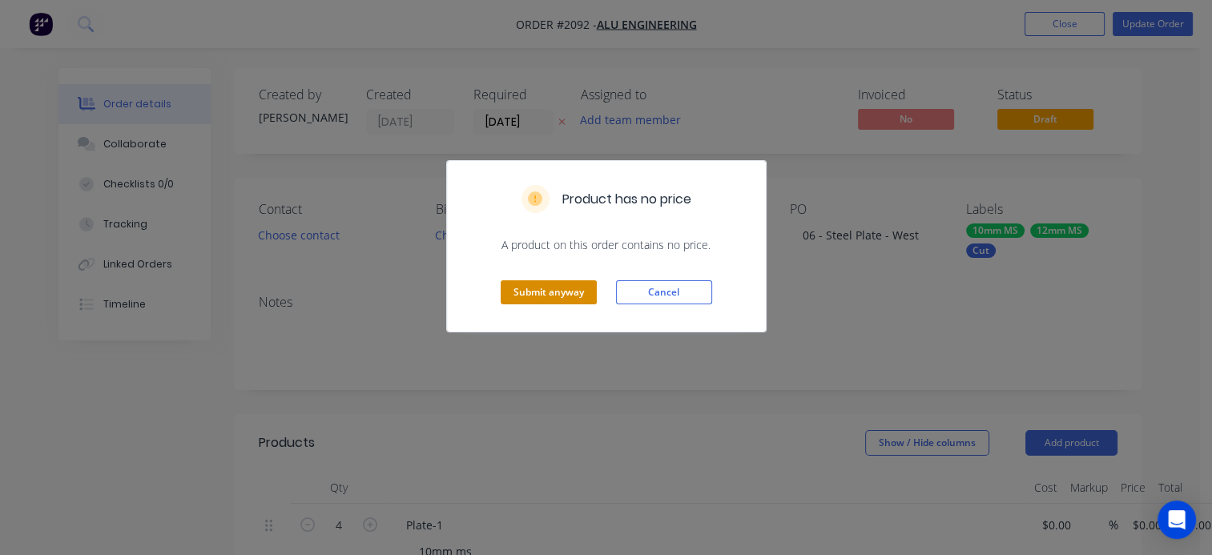
click at [561, 284] on button "Submit anyway" at bounding box center [549, 292] width 96 height 24
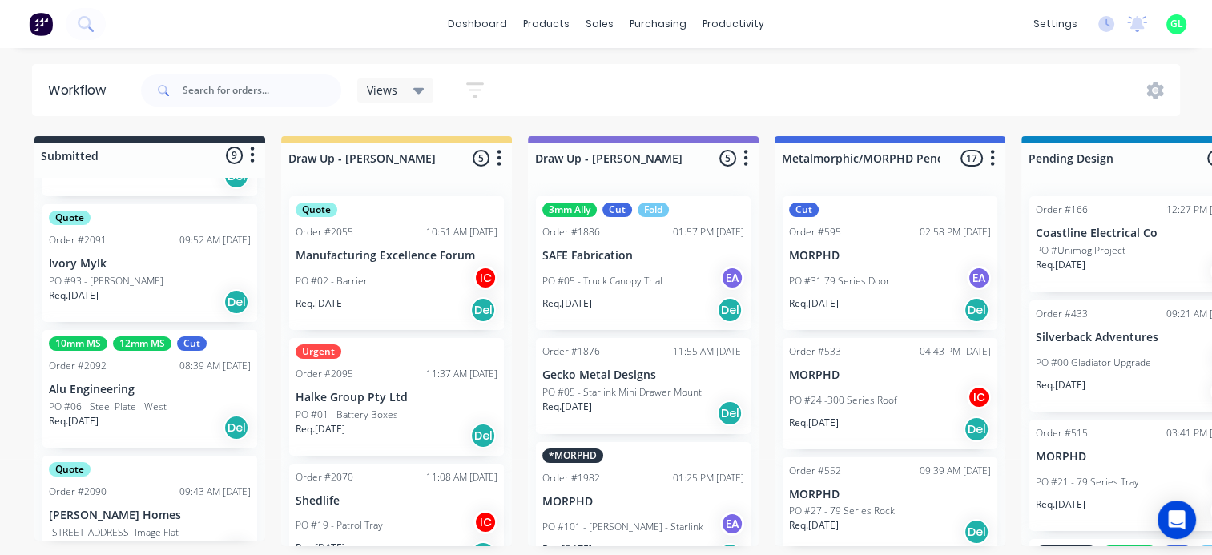
scroll to position [481, 0]
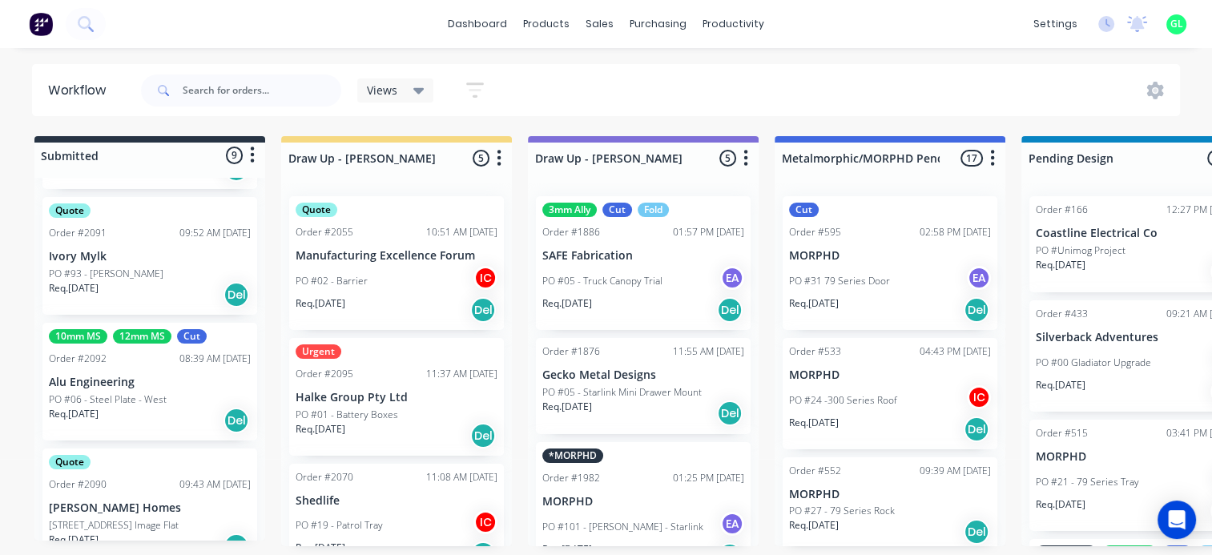
click at [109, 404] on p "PO #06 - Steel Plate - West" at bounding box center [108, 399] width 118 height 14
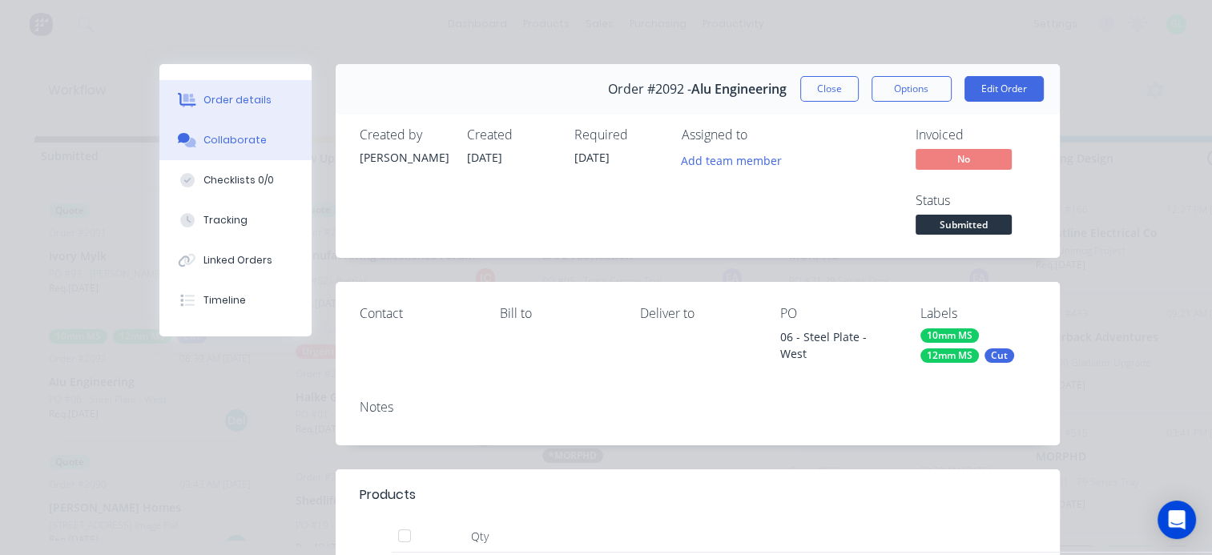
click at [207, 145] on div "Collaborate" at bounding box center [234, 140] width 63 height 14
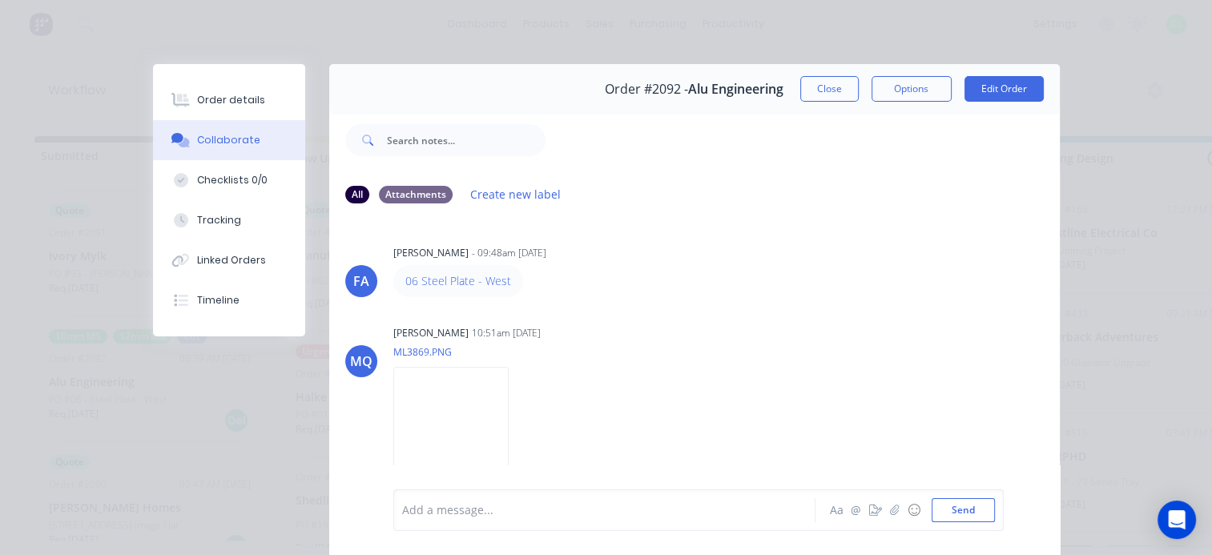
click at [211, 158] on button "Collaborate" at bounding box center [229, 140] width 152 height 40
click at [234, 183] on div "Checklists 0/0" at bounding box center [232, 180] width 70 height 14
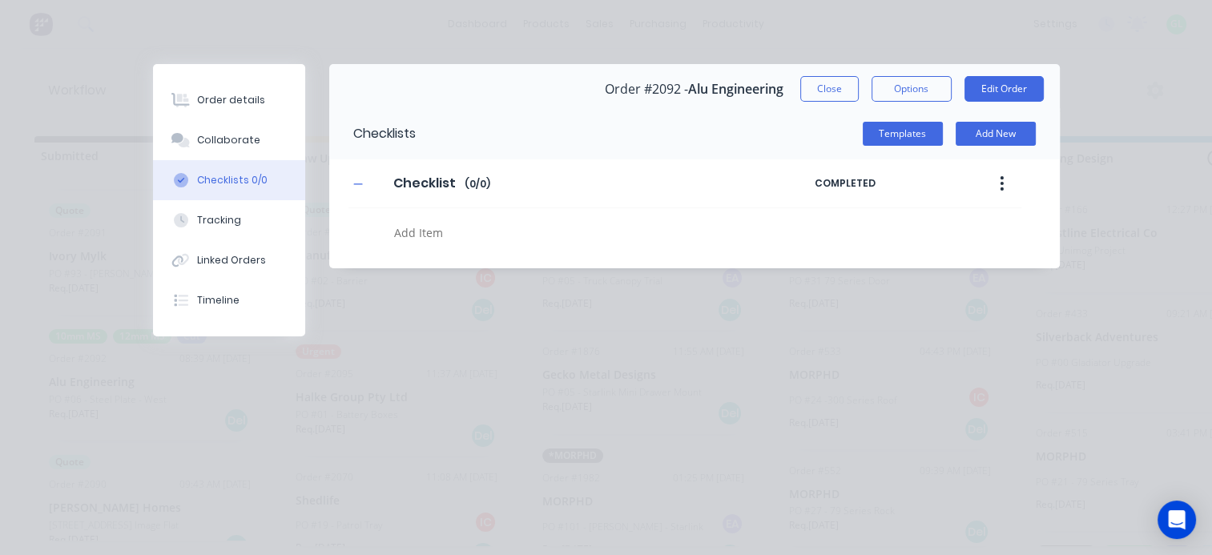
click at [434, 237] on textarea at bounding box center [591, 232] width 407 height 23
type textarea "x"
type textarea "c"
type textarea "x"
type textarea "cu"
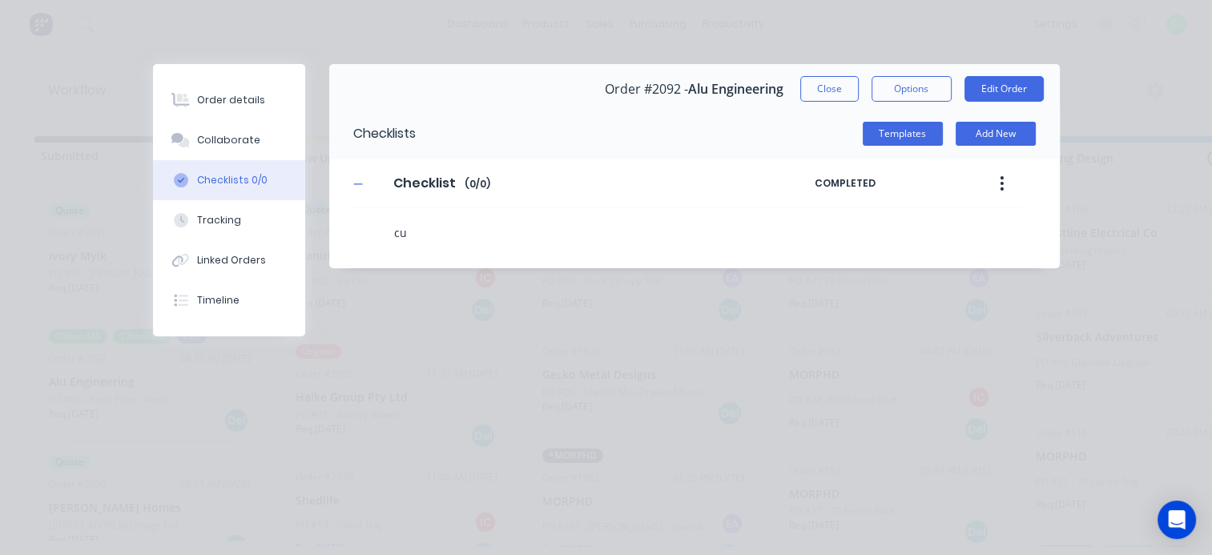
type textarea "x"
type textarea "cut"
type textarea "x"
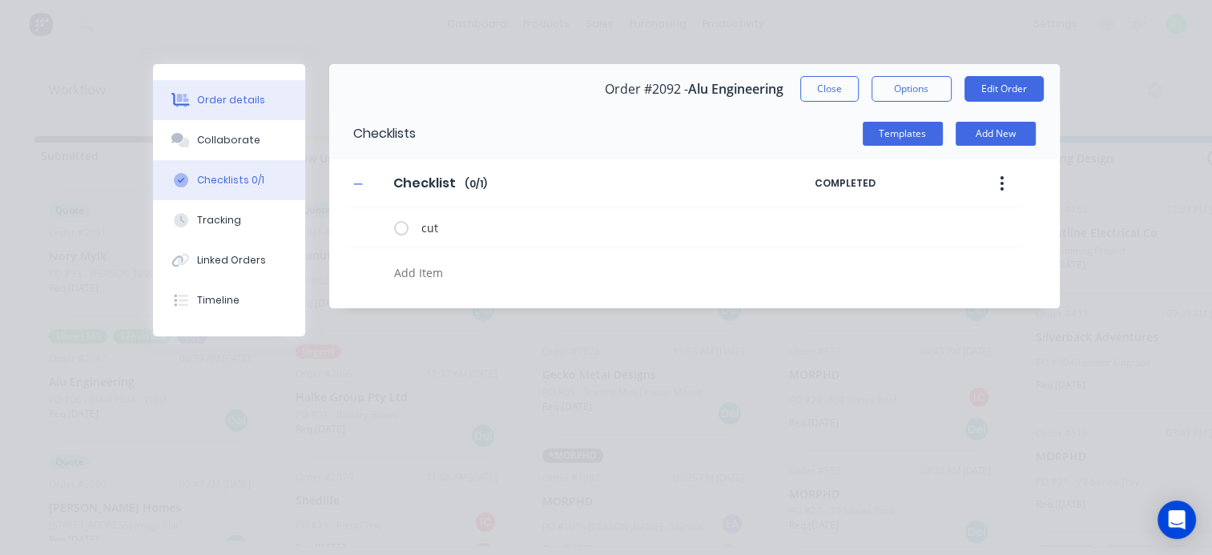
type textarea "x"
click at [250, 110] on button "Order details" at bounding box center [229, 100] width 152 height 40
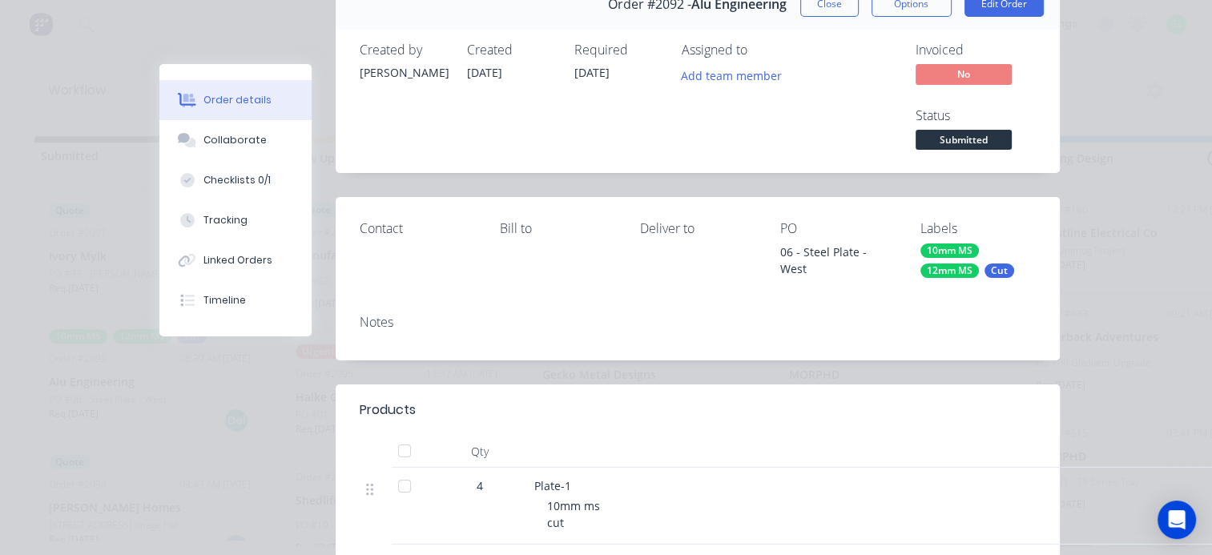
scroll to position [80, 0]
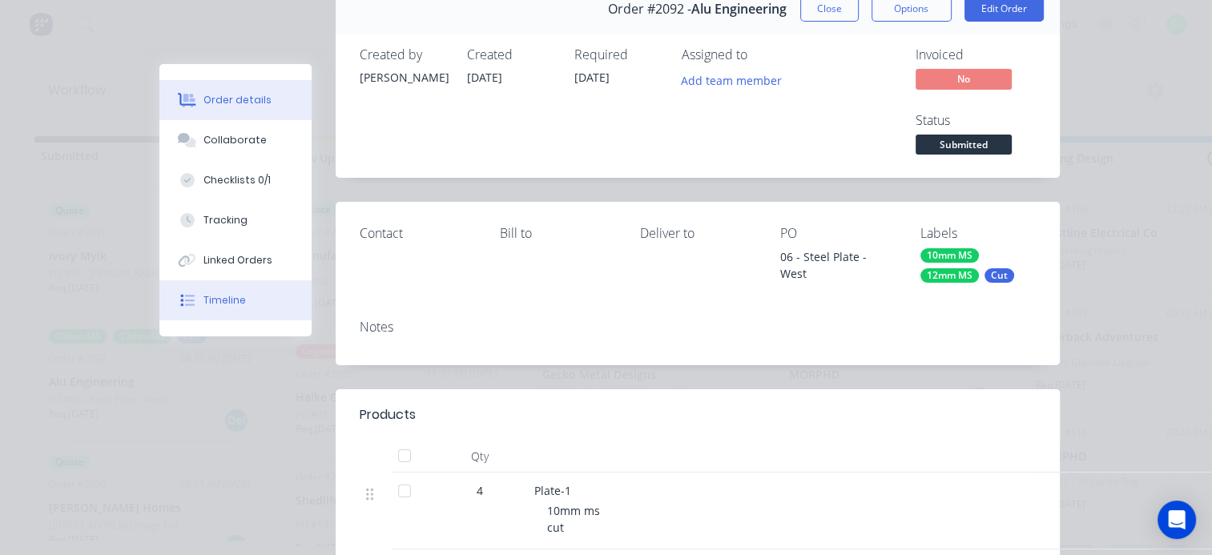
click at [231, 304] on div "Timeline" at bounding box center [224, 300] width 42 height 14
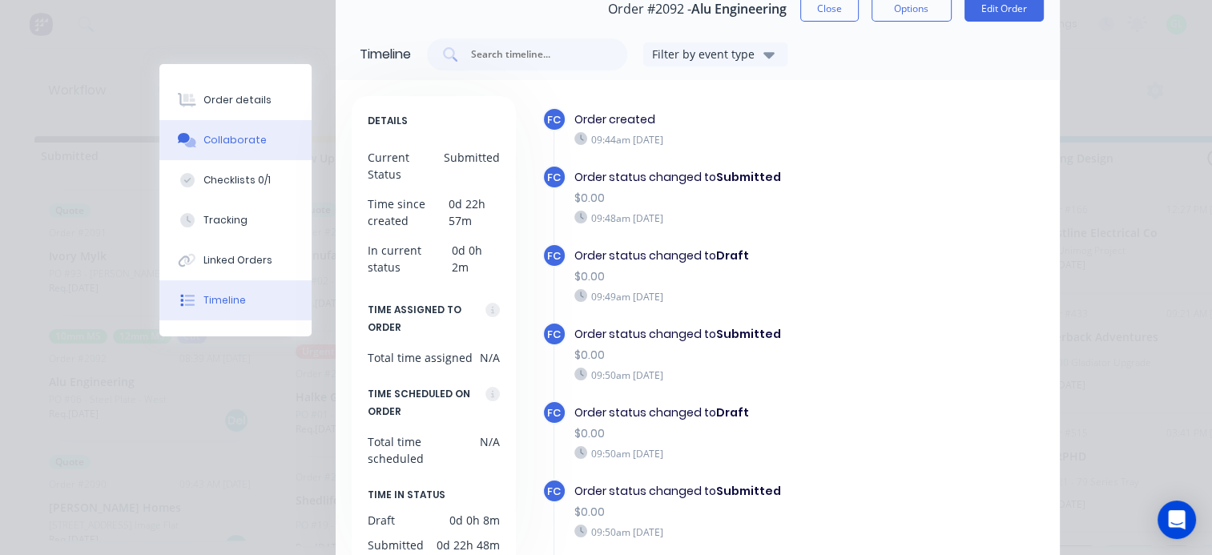
click at [247, 143] on div "Collaborate" at bounding box center [234, 140] width 63 height 14
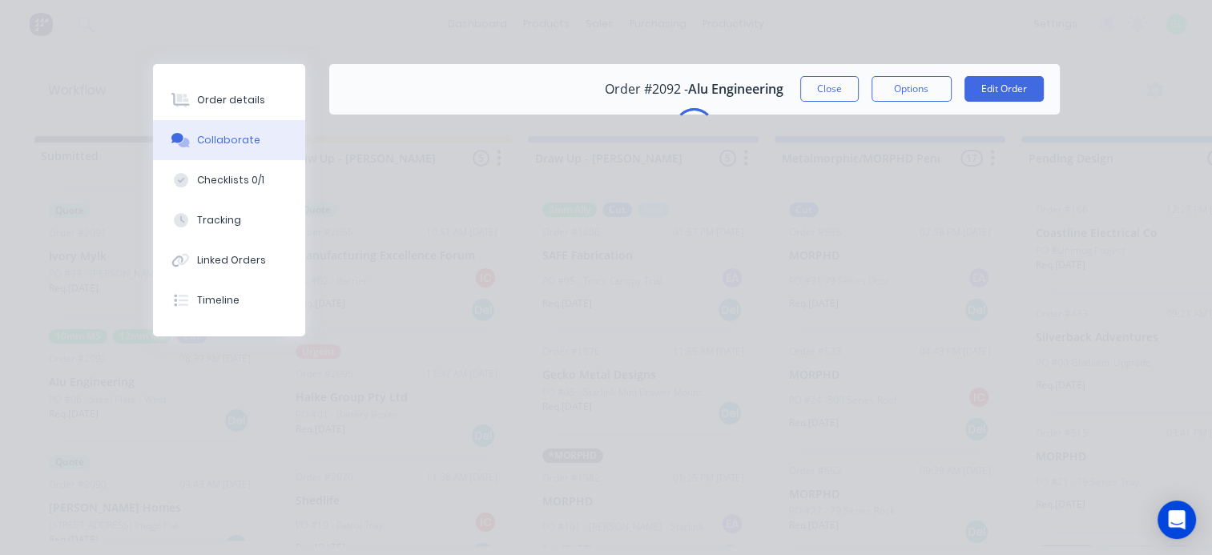
scroll to position [3, 0]
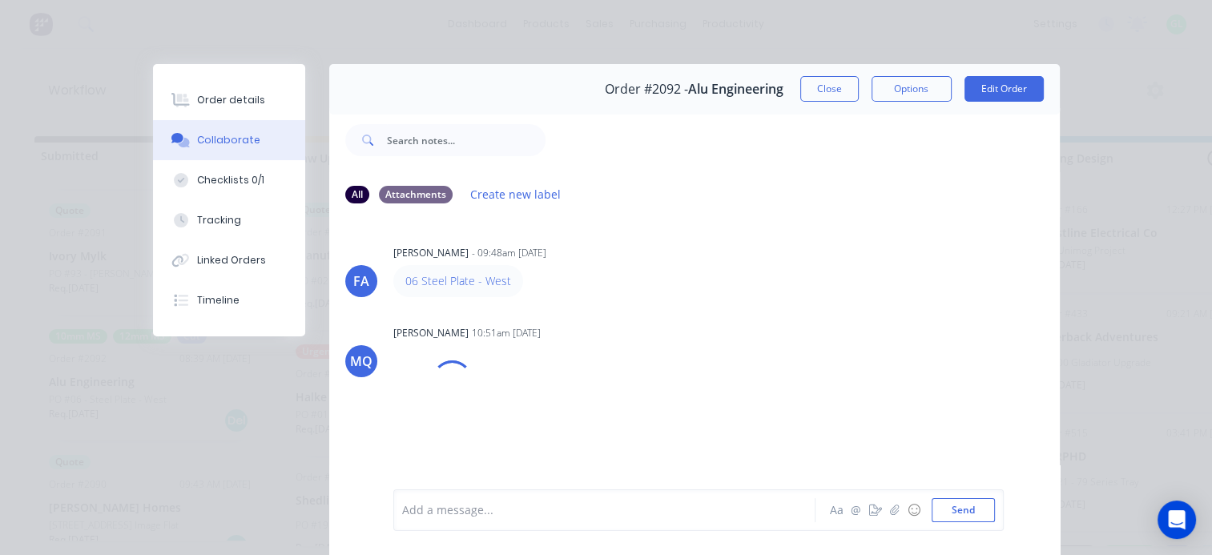
click at [520, 521] on div "Add a message... Aa @ ☺ Send" at bounding box center [698, 510] width 610 height 42
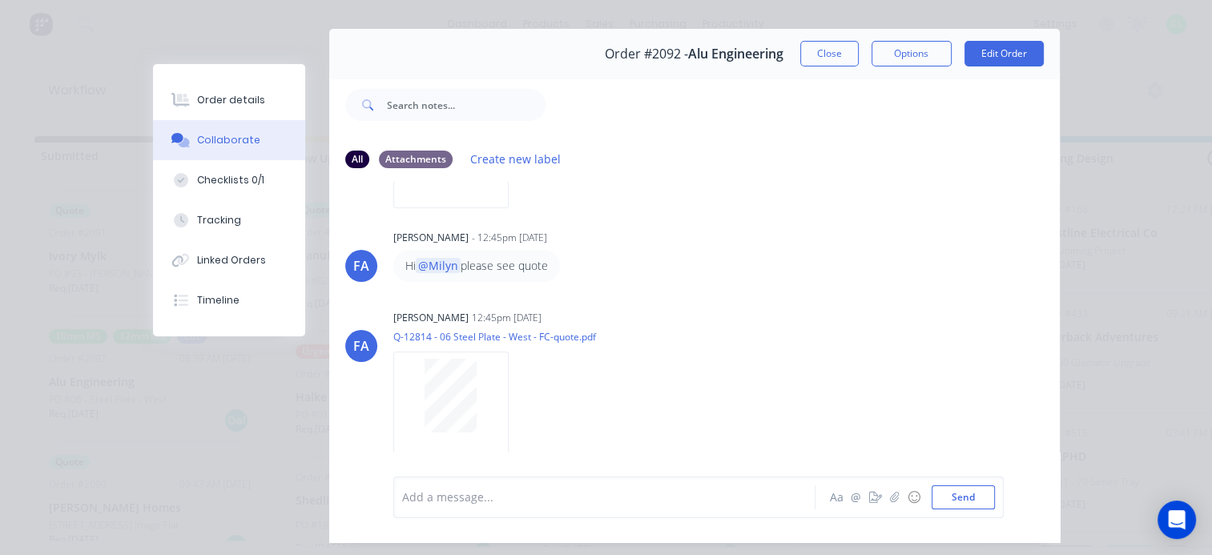
scroll to position [83, 0]
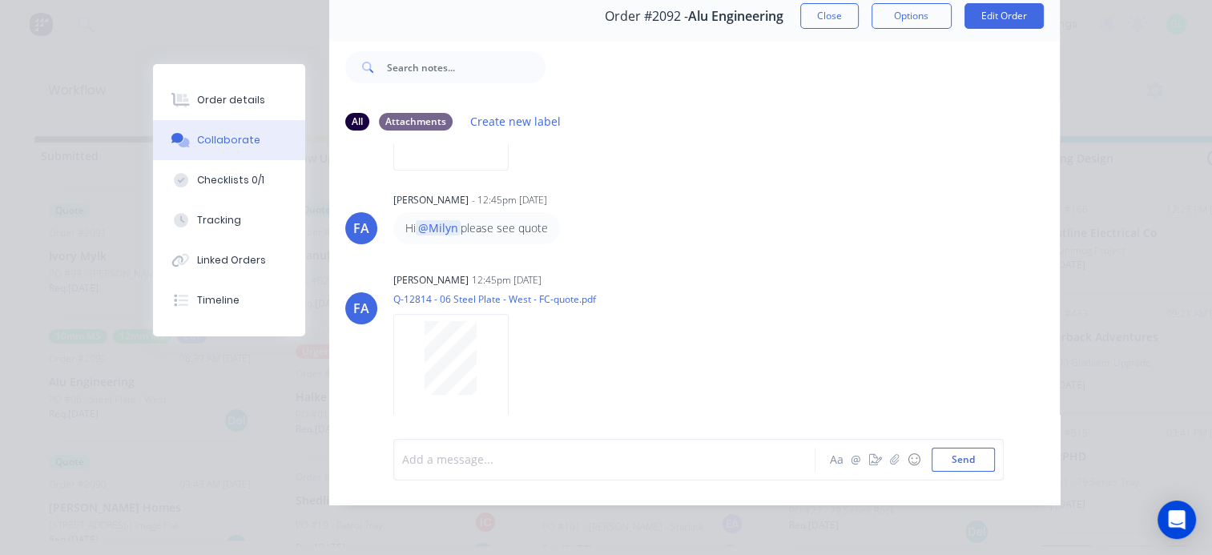
click at [494, 461] on div at bounding box center [609, 459] width 412 height 17
click at [940, 446] on div "@Milyn @Francis Adrian is this job approved to be processed? Aa @ ☺ Send" at bounding box center [698, 460] width 610 height 42
click at [945, 455] on button "Send" at bounding box center [963, 460] width 63 height 24
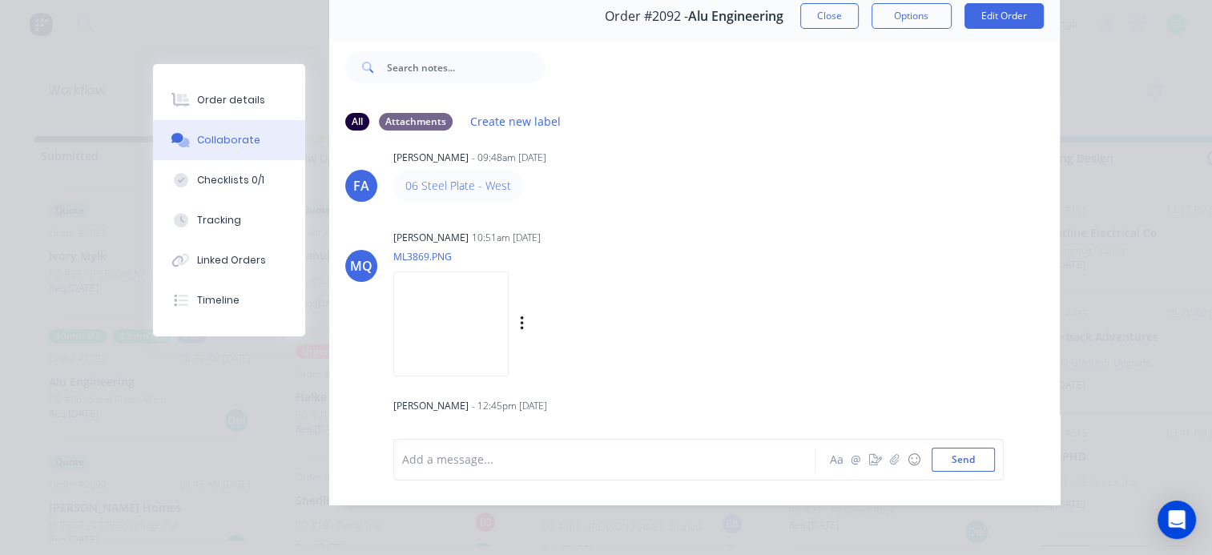
scroll to position [0, 0]
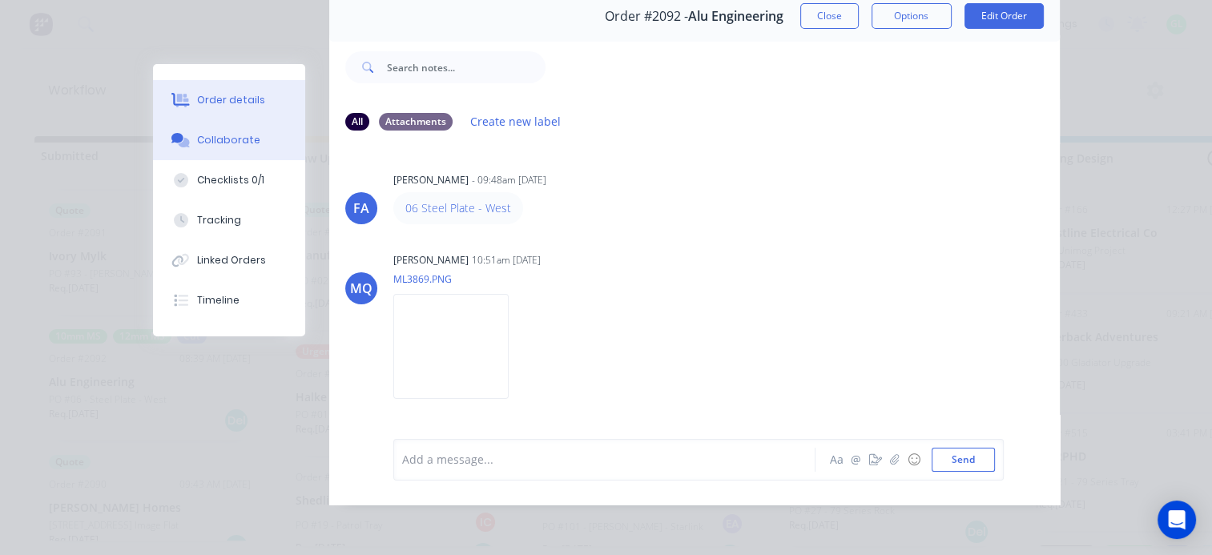
click at [215, 102] on div "Order details" at bounding box center [231, 100] width 68 height 14
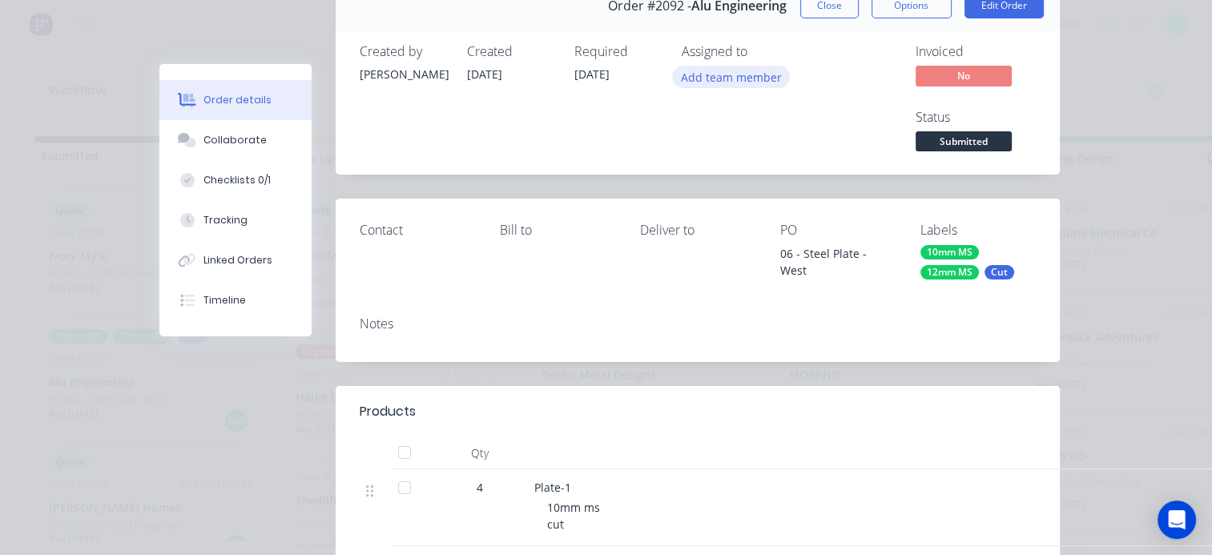
click at [712, 78] on button "Add team member" at bounding box center [731, 77] width 118 height 22
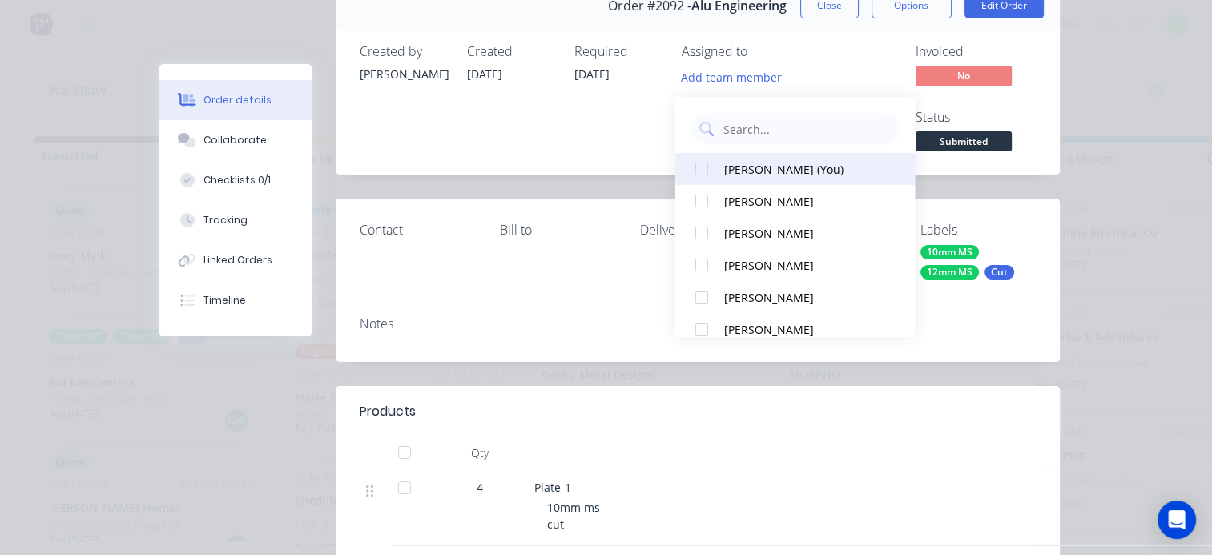
click at [755, 163] on div "Greg Lyall (You)" at bounding box center [803, 168] width 160 height 17
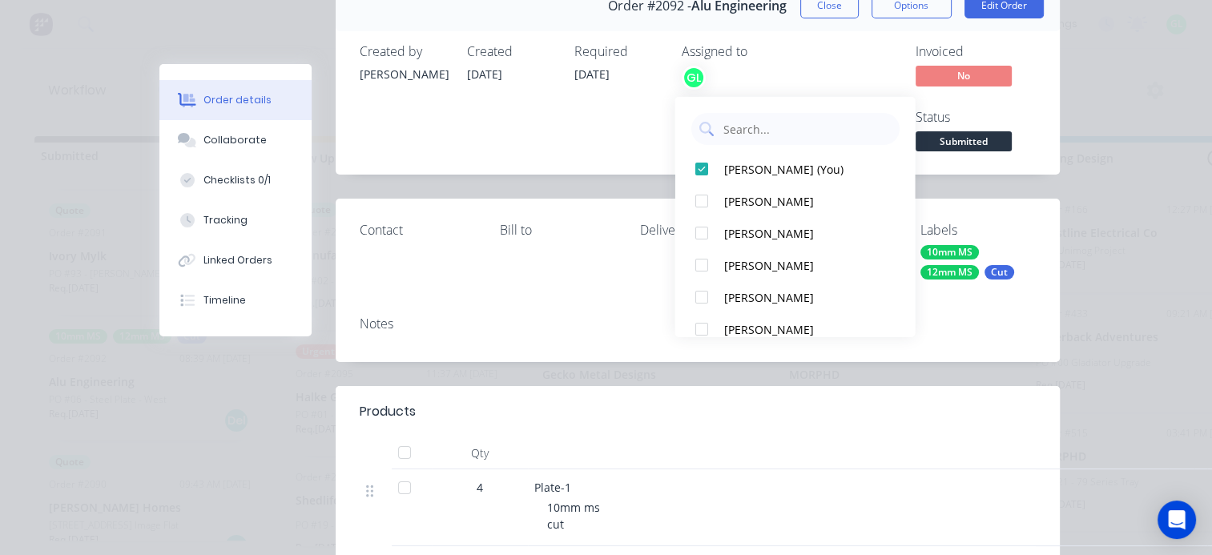
click at [519, 131] on div "Created 12/08/25" at bounding box center [511, 99] width 88 height 111
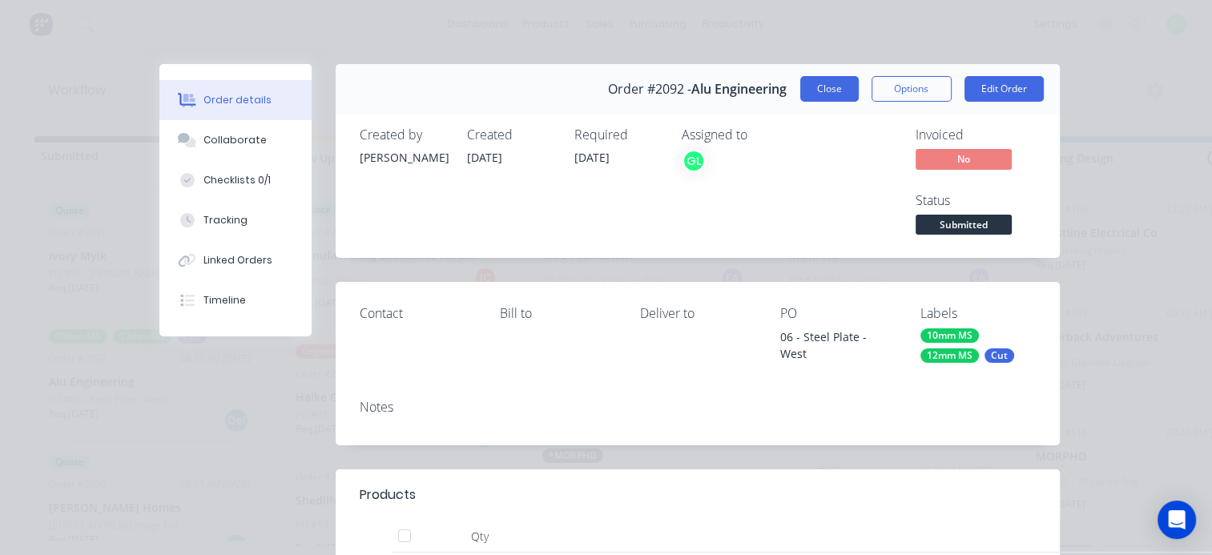
click at [820, 89] on button "Close" at bounding box center [829, 89] width 58 height 26
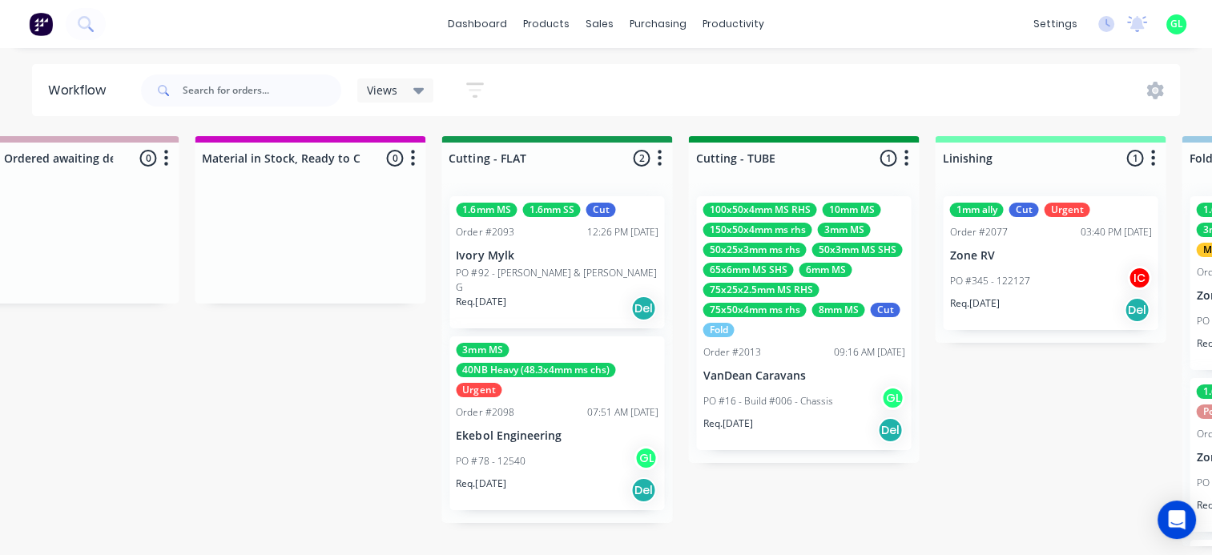
scroll to position [3, 2561]
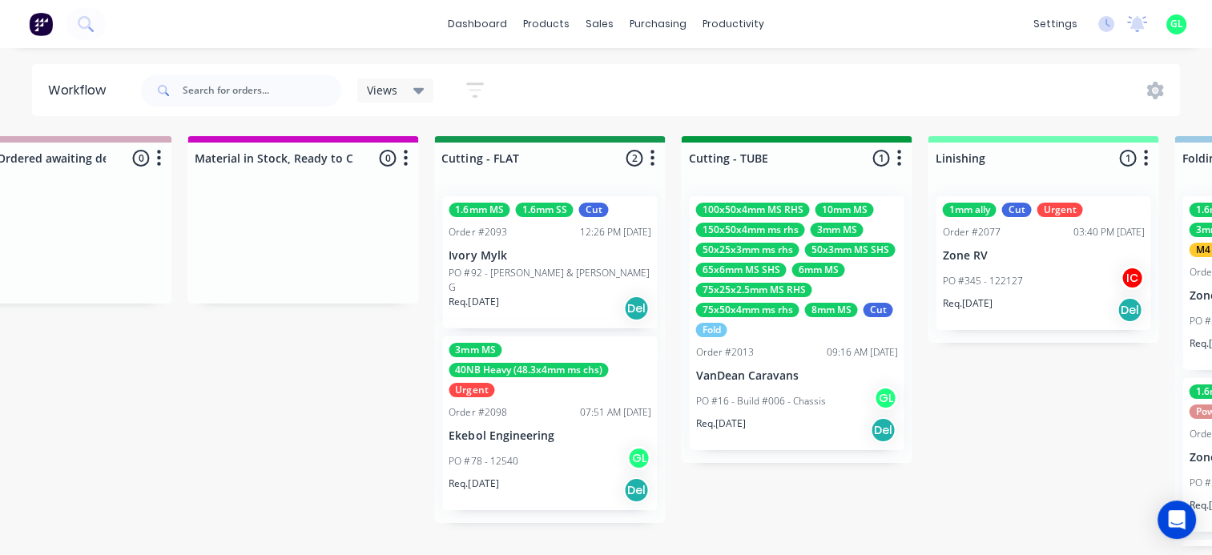
click at [545, 295] on div "Req. 19/08/25 Del" at bounding box center [550, 308] width 202 height 27
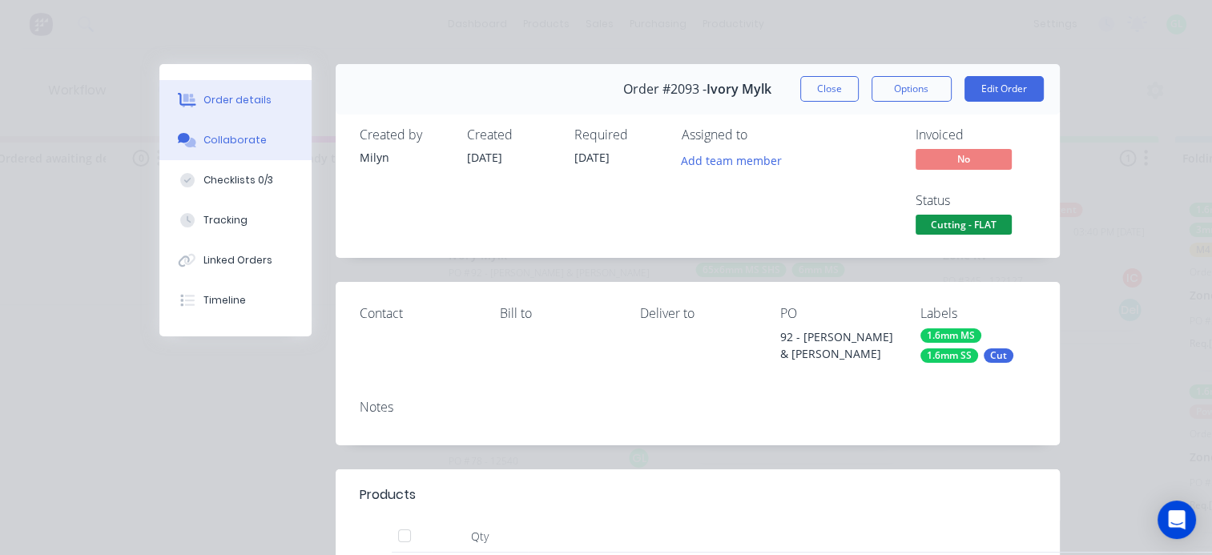
click at [262, 150] on button "Collaborate" at bounding box center [235, 140] width 152 height 40
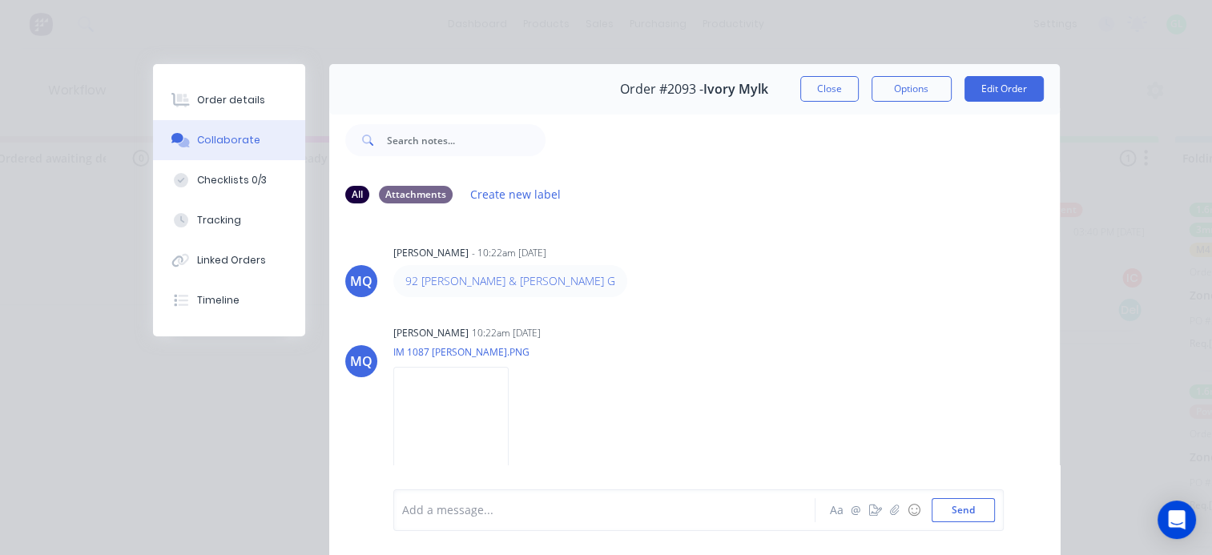
scroll to position [0, 2561]
click at [807, 95] on button "Close" at bounding box center [829, 89] width 58 height 26
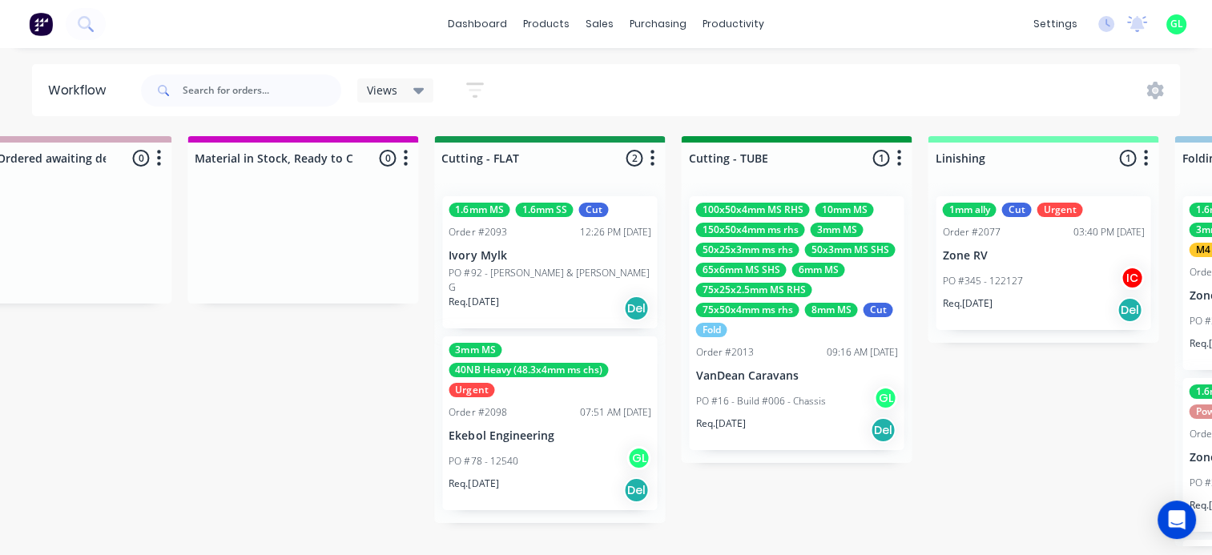
click at [129, 345] on div "Submitted 9 Status colour #273444 hex #273444 Save Cancel Summaries Total order…" at bounding box center [621, 341] width 6388 height 410
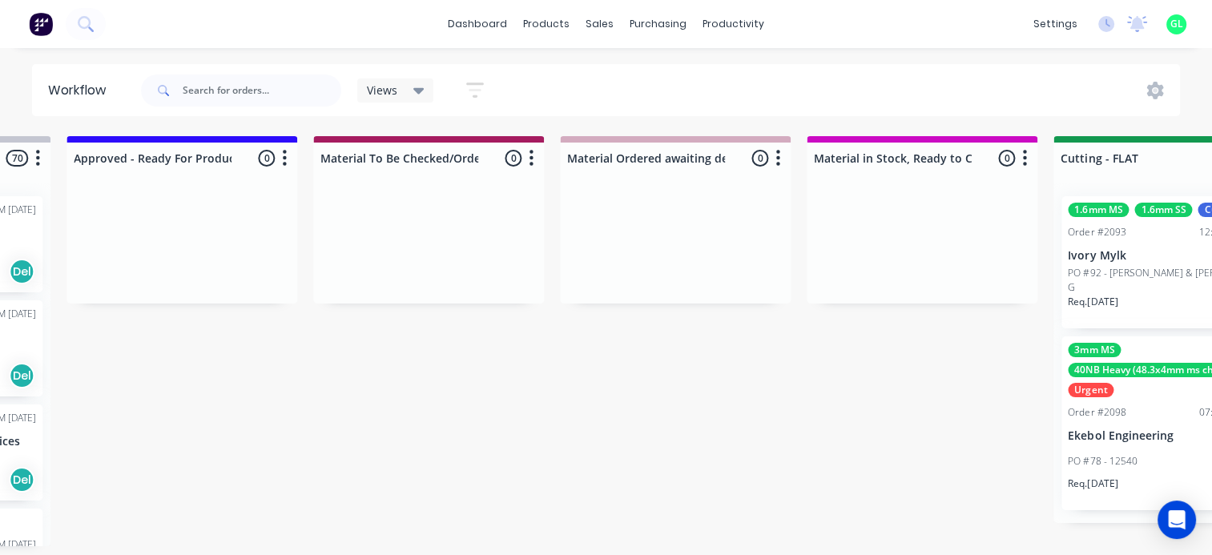
scroll to position [0, 0]
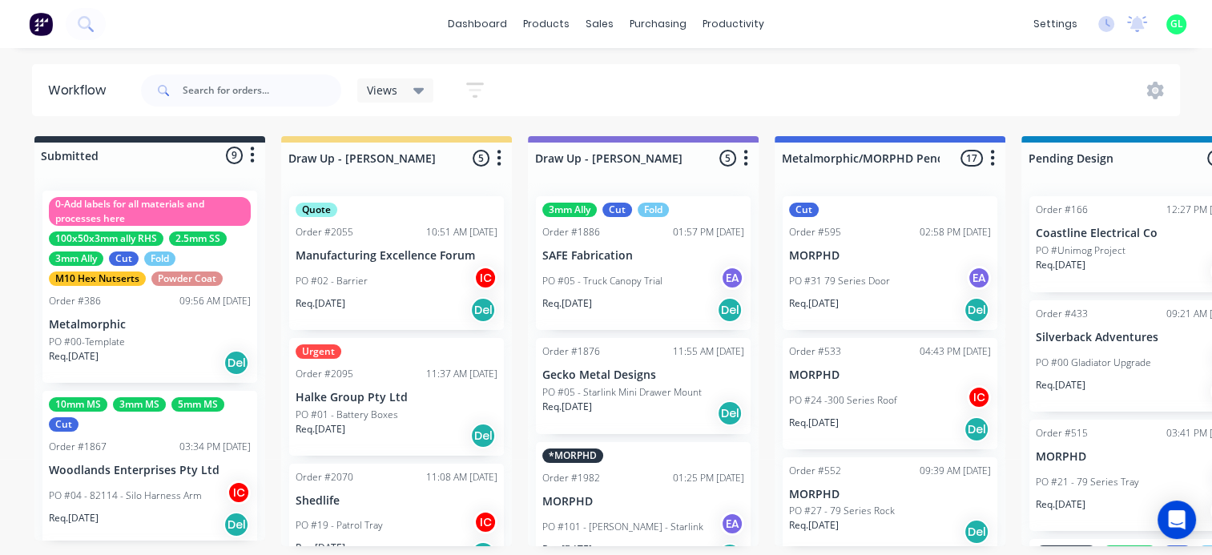
click at [119, 494] on p "PO #04 - 82114 - Silo Harness Arm" at bounding box center [125, 496] width 153 height 14
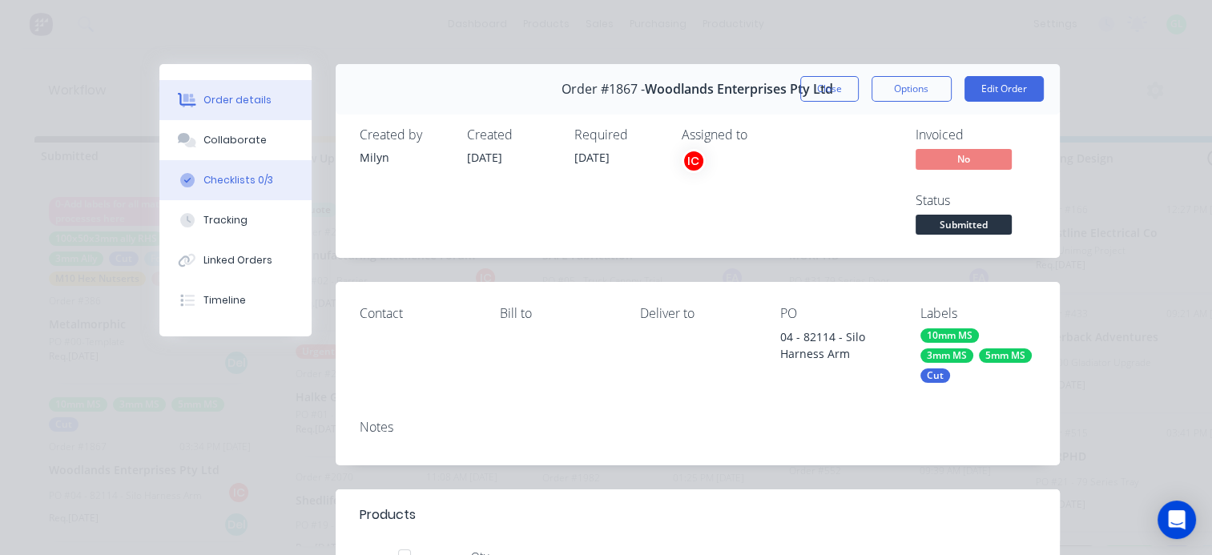
click at [235, 173] on div "Checklists 0/3" at bounding box center [238, 180] width 70 height 14
type textarea "x"
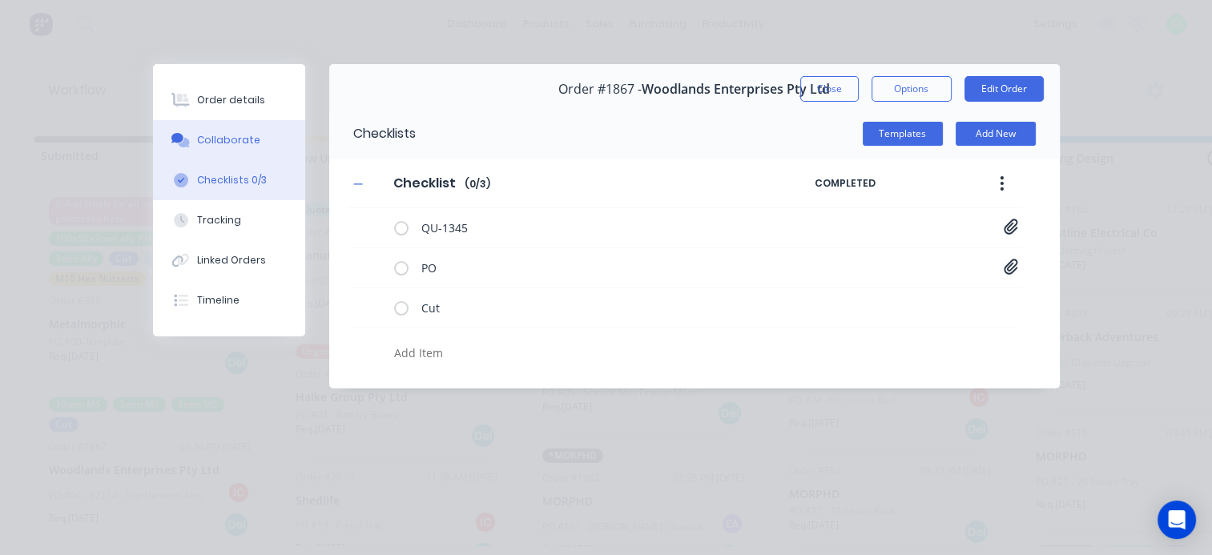
click at [263, 132] on button "Collaborate" at bounding box center [229, 140] width 152 height 40
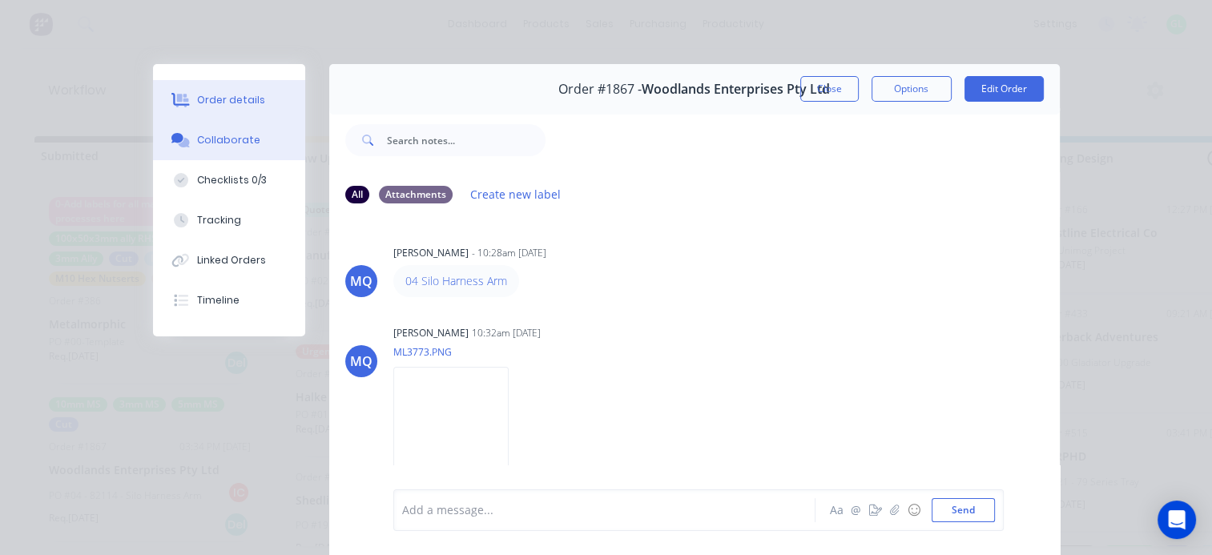
click at [234, 104] on div "Order details" at bounding box center [231, 100] width 68 height 14
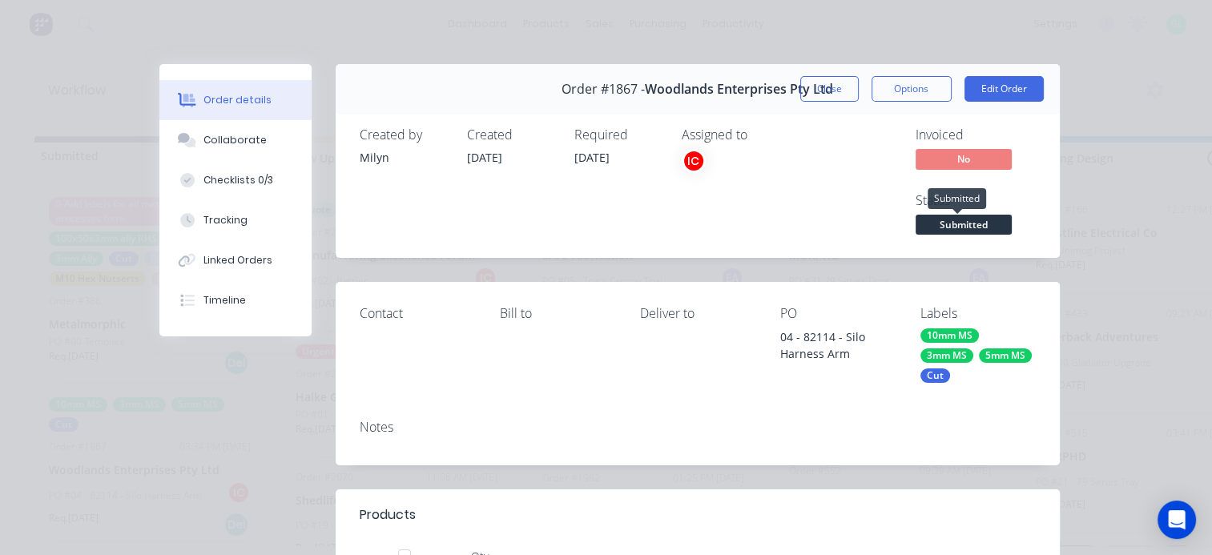
click at [955, 223] on span "Submitted" at bounding box center [963, 225] width 96 height 20
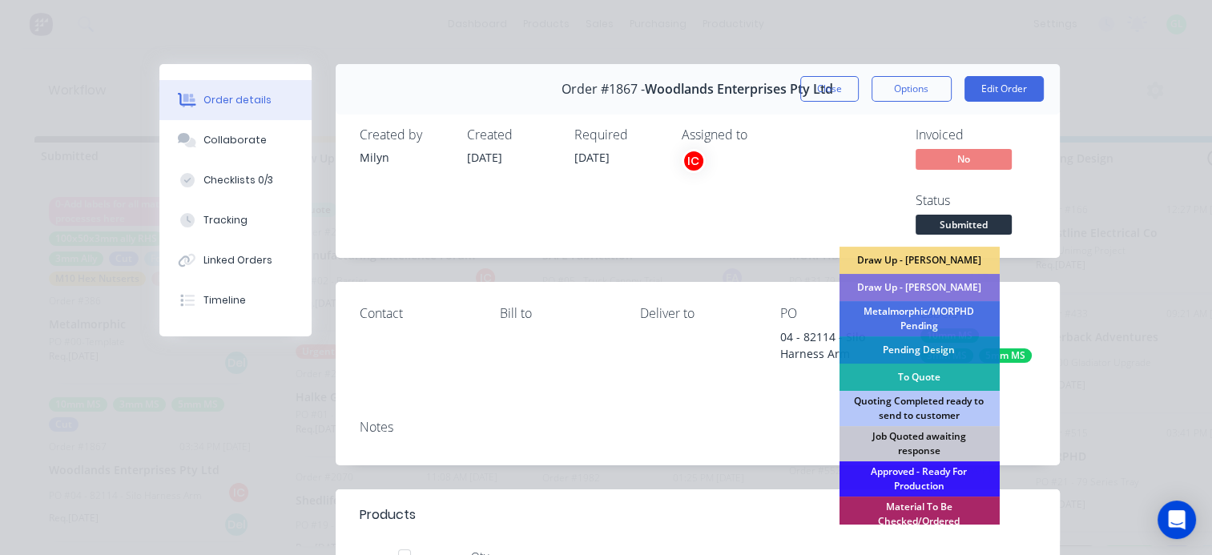
scroll to position [160, 0]
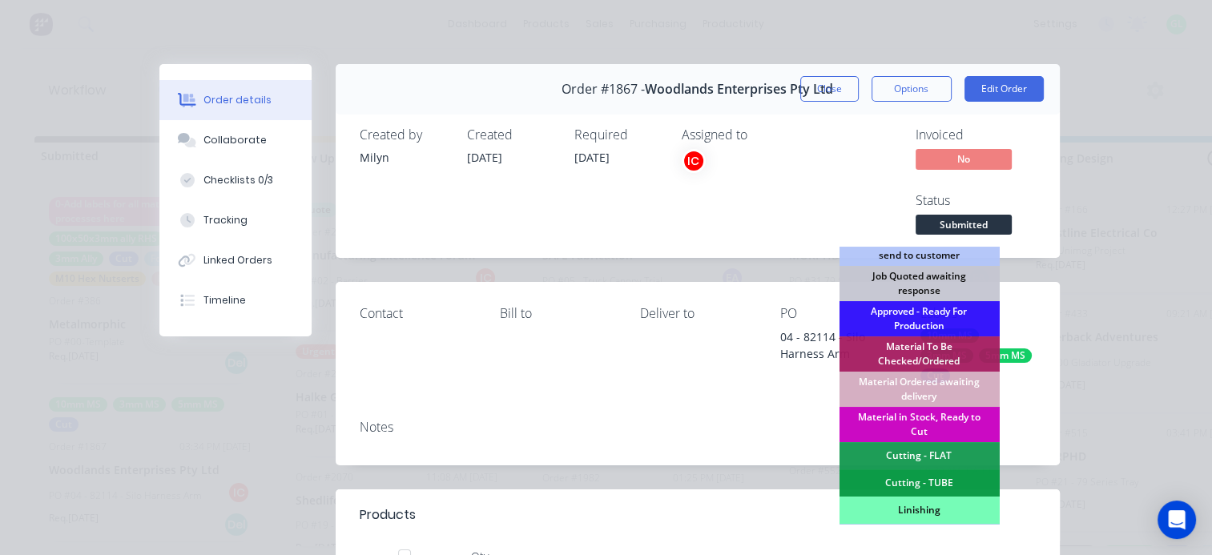
click at [919, 420] on div "Material in Stock, Ready to Cut" at bounding box center [919, 424] width 160 height 35
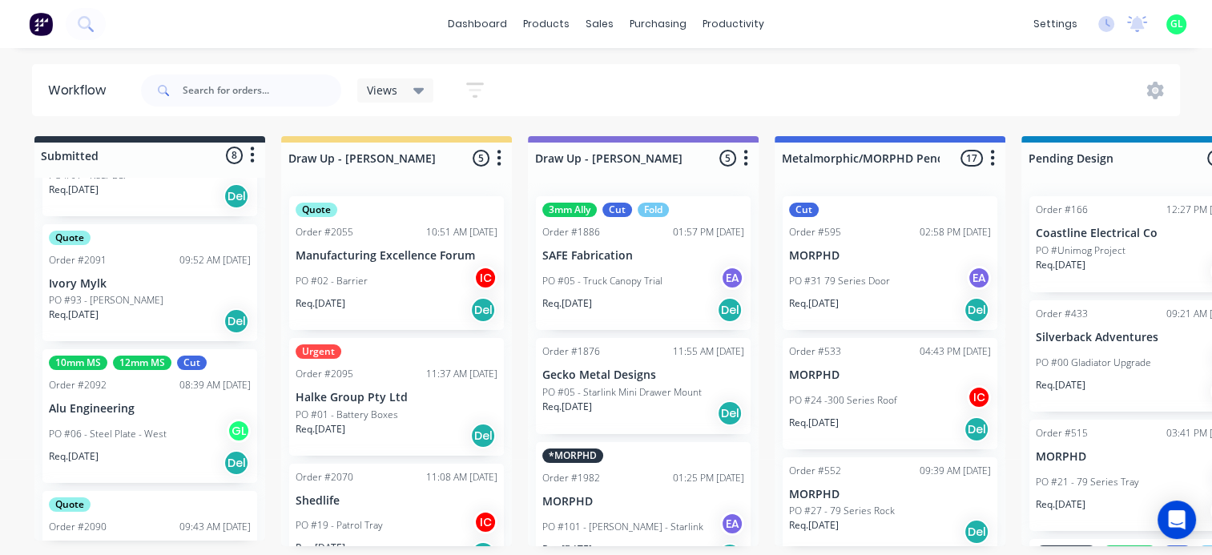
scroll to position [320, 0]
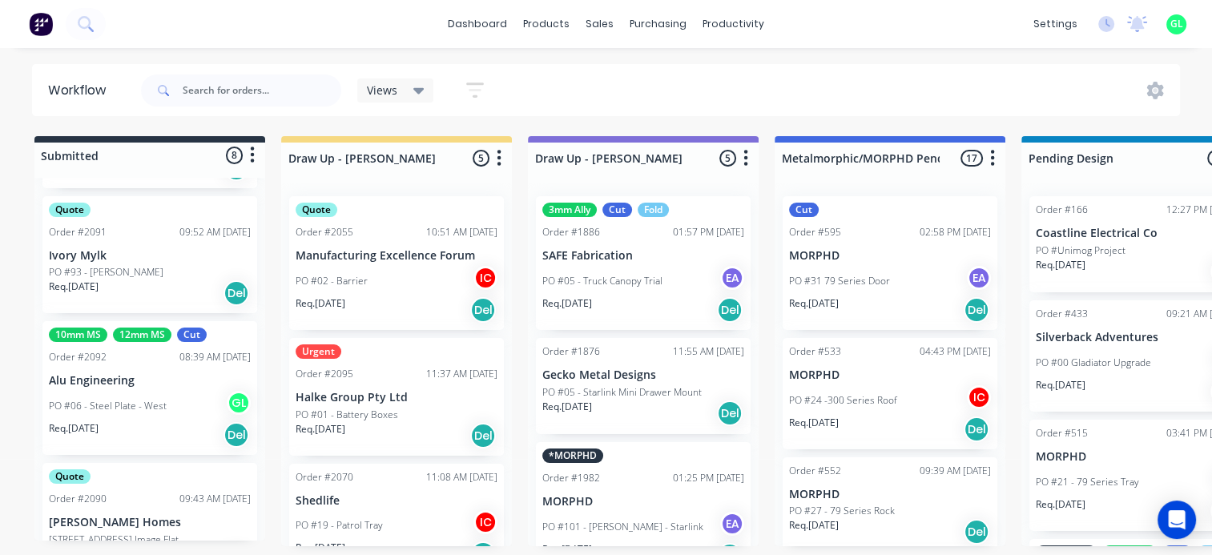
click at [149, 404] on p "PO #06 - Steel Plate - West" at bounding box center [108, 406] width 118 height 14
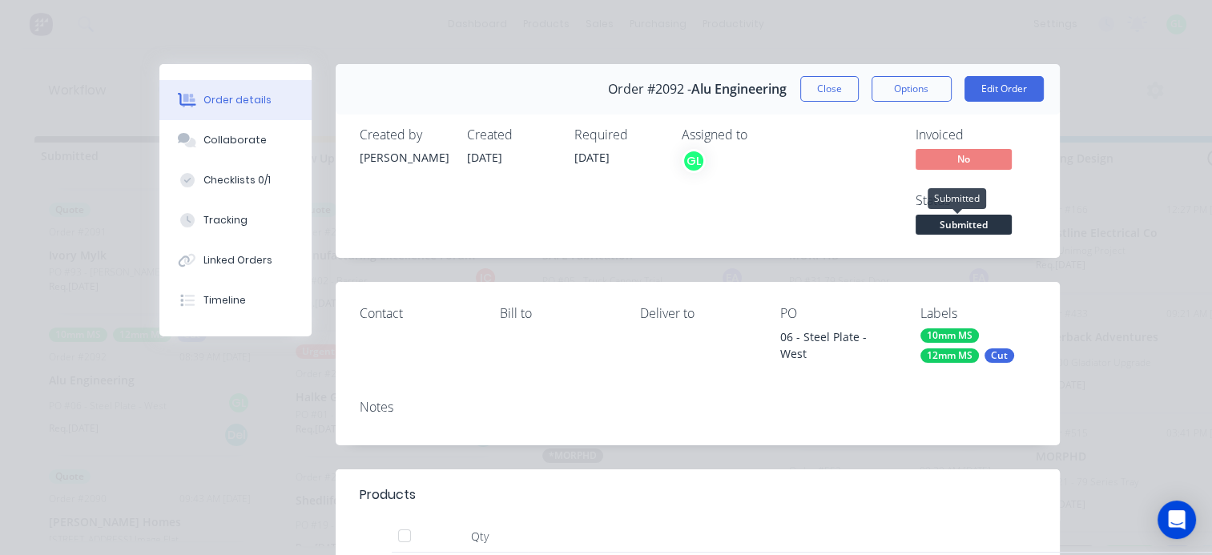
click at [954, 227] on span "Submitted" at bounding box center [963, 225] width 96 height 20
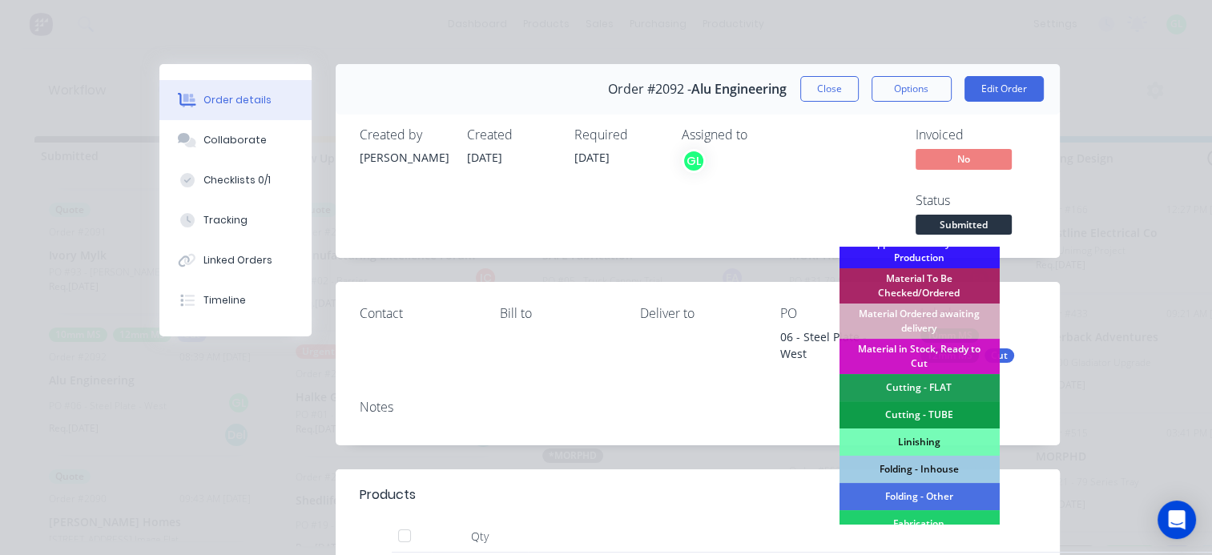
scroll to position [240, 0]
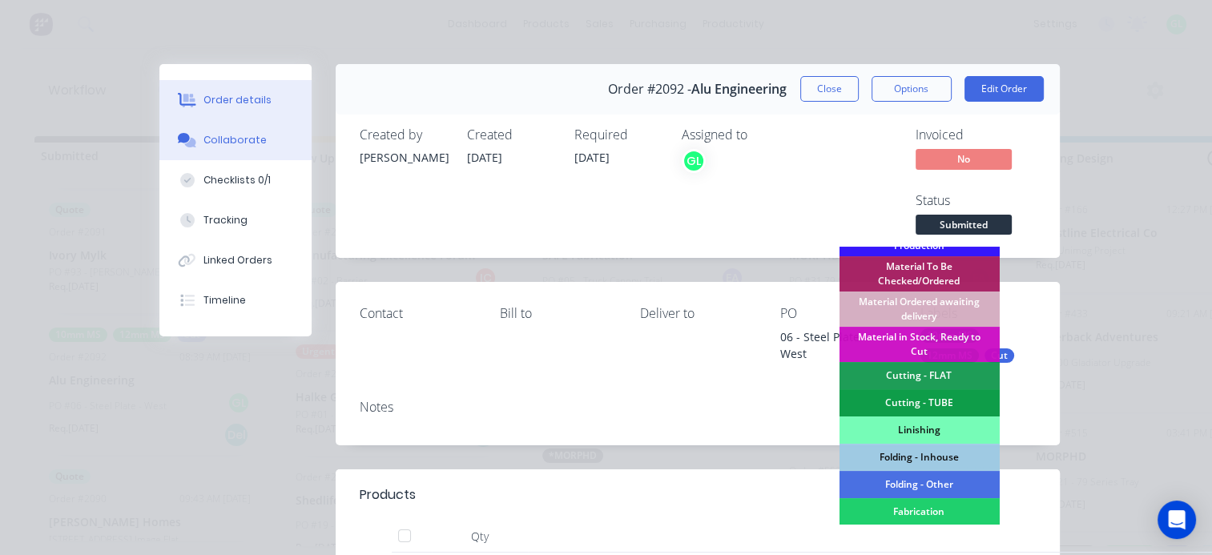
click at [251, 146] on div "Collaborate" at bounding box center [234, 140] width 63 height 14
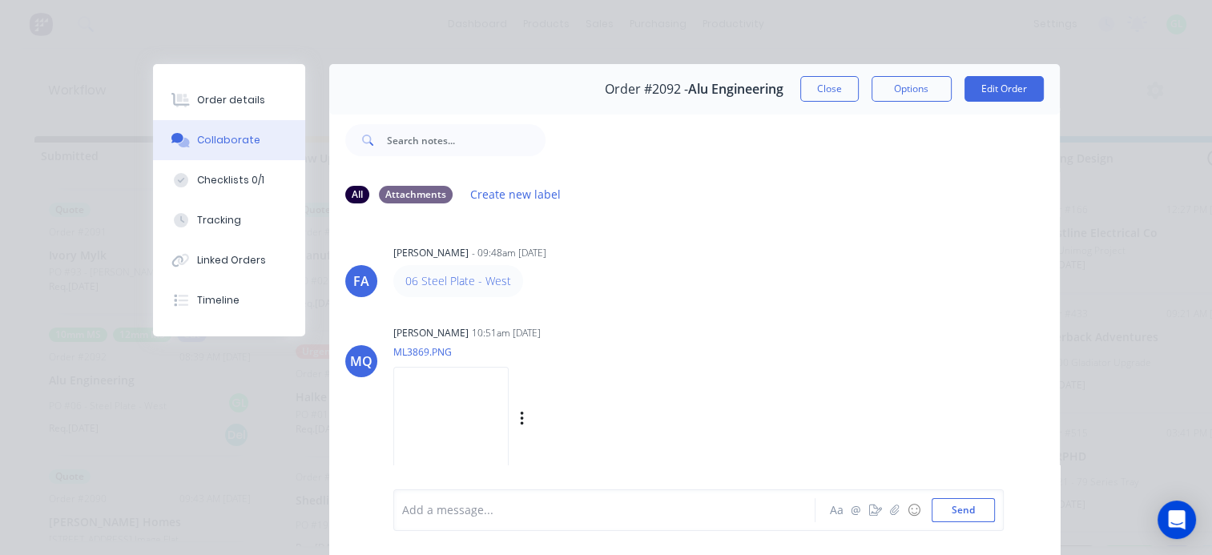
click at [475, 429] on img at bounding box center [450, 419] width 115 height 105
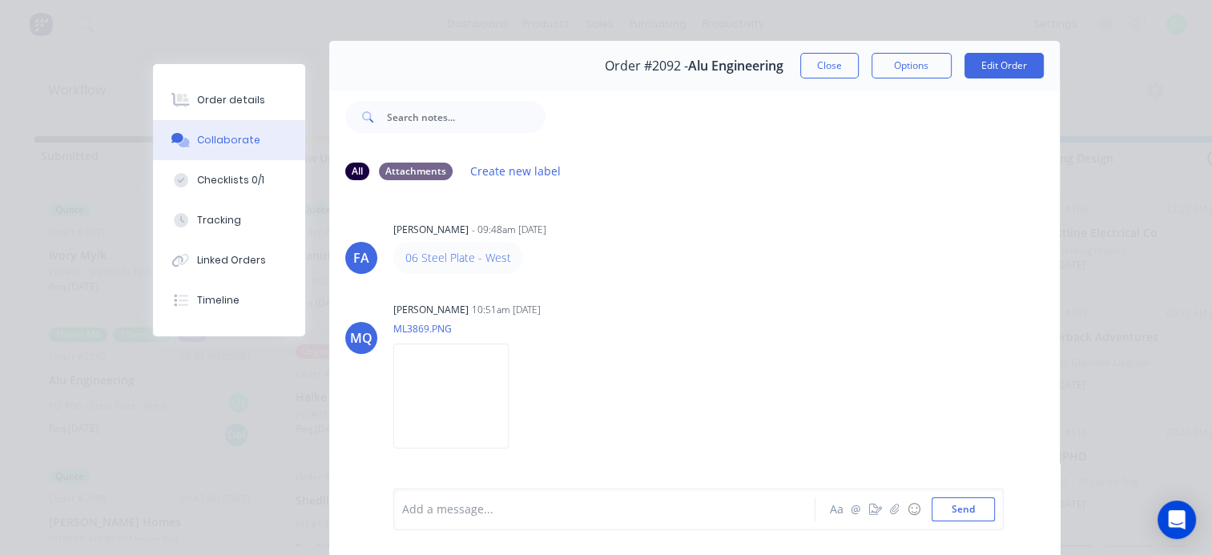
scroll to position [0, 0]
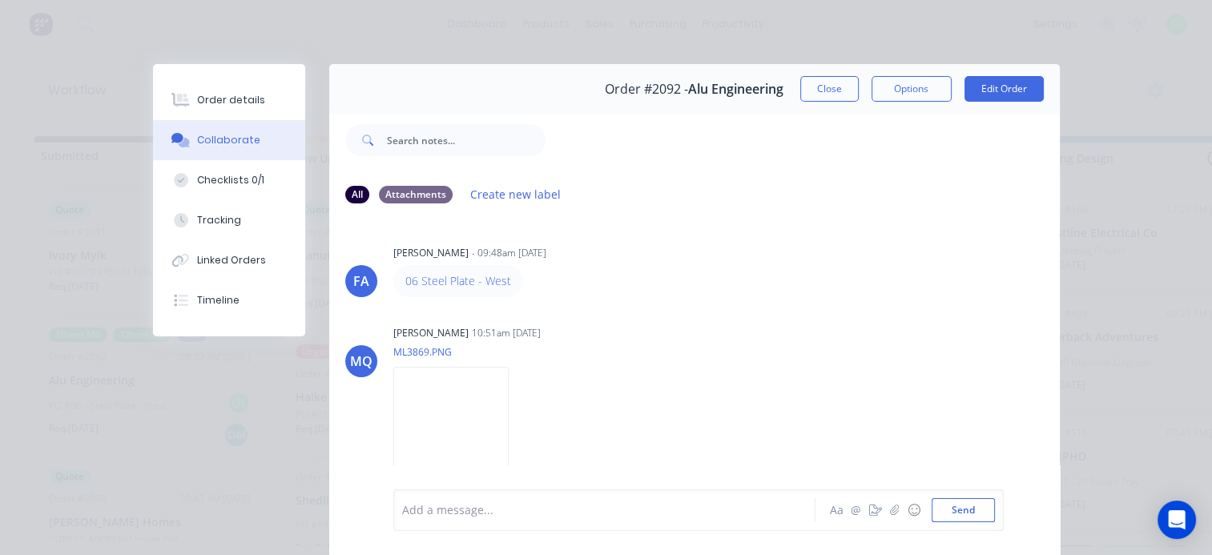
drag, startPoint x: 1131, startPoint y: 253, endPoint x: 831, endPoint y: 167, distance: 311.8
click at [1131, 253] on div "Order details Collaborate Checklists 0/1 Tracking Linked Orders Timeline Order …" at bounding box center [606, 277] width 1212 height 555
click at [241, 109] on button "Order details" at bounding box center [229, 100] width 152 height 40
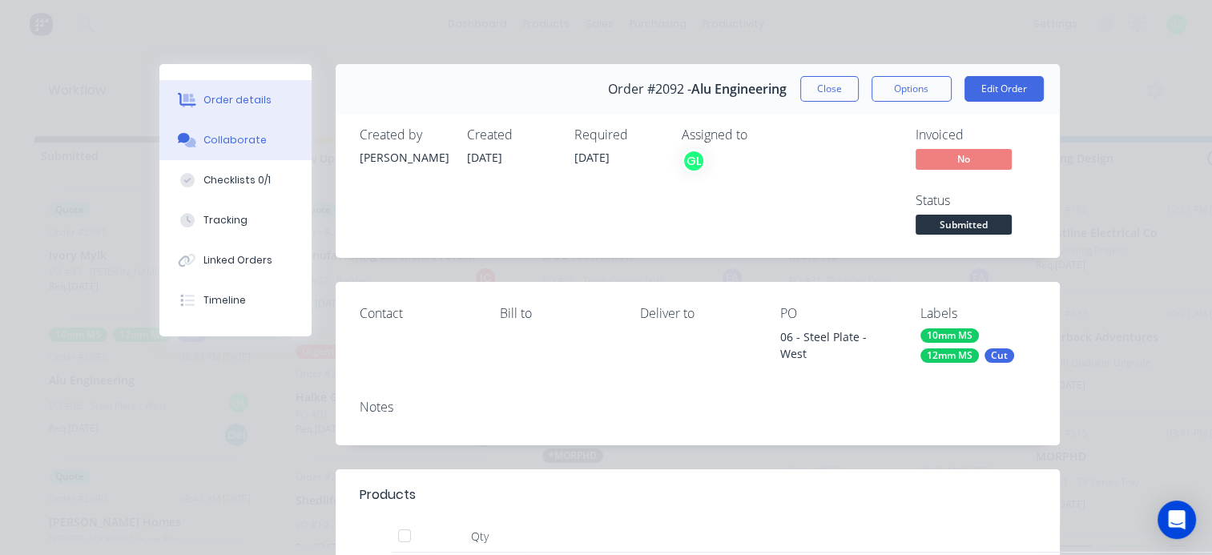
click at [266, 151] on button "Collaborate" at bounding box center [235, 140] width 152 height 40
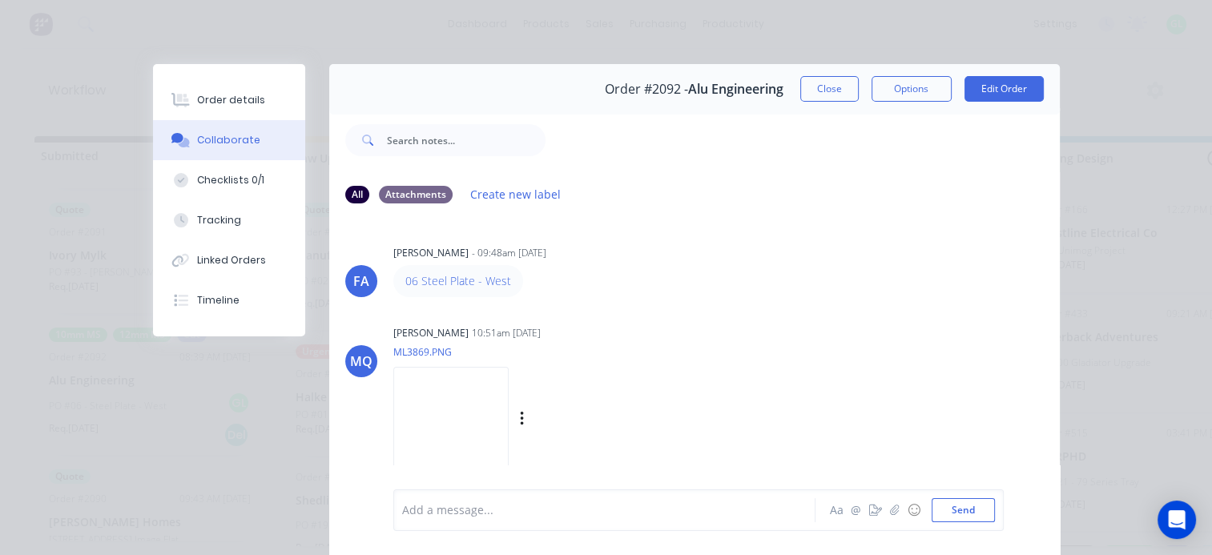
click at [497, 410] on img at bounding box center [450, 419] width 115 height 105
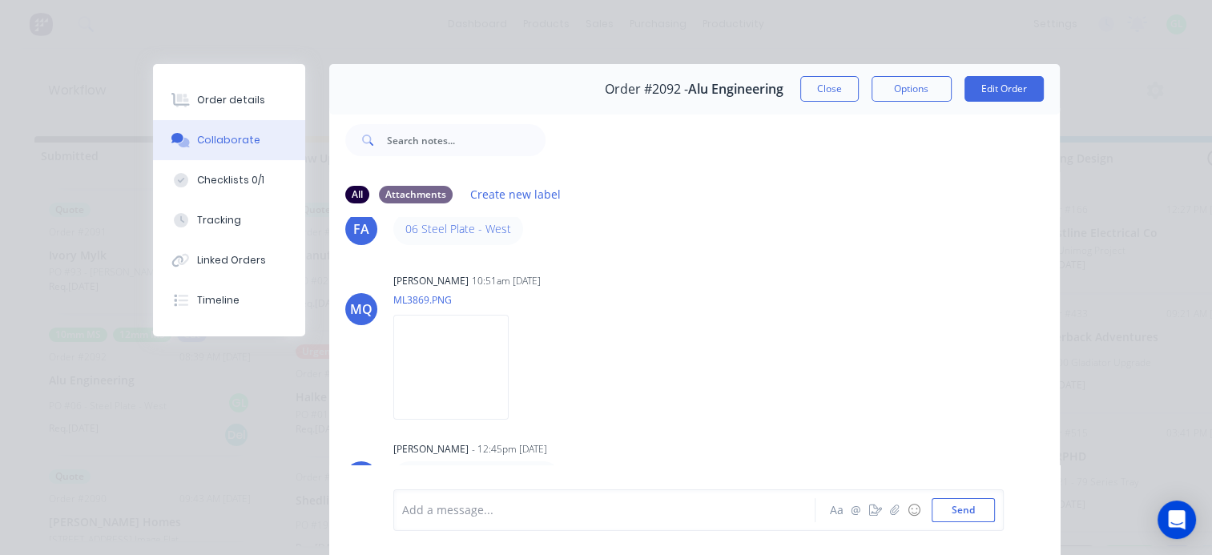
scroll to position [80, 0]
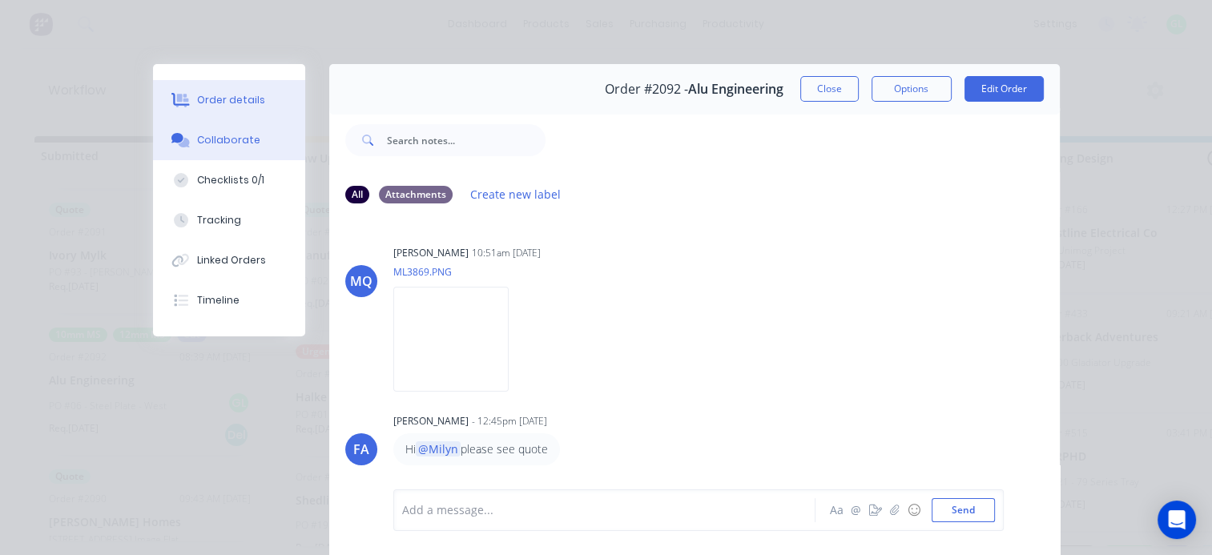
click at [240, 107] on div "Order details" at bounding box center [231, 100] width 68 height 14
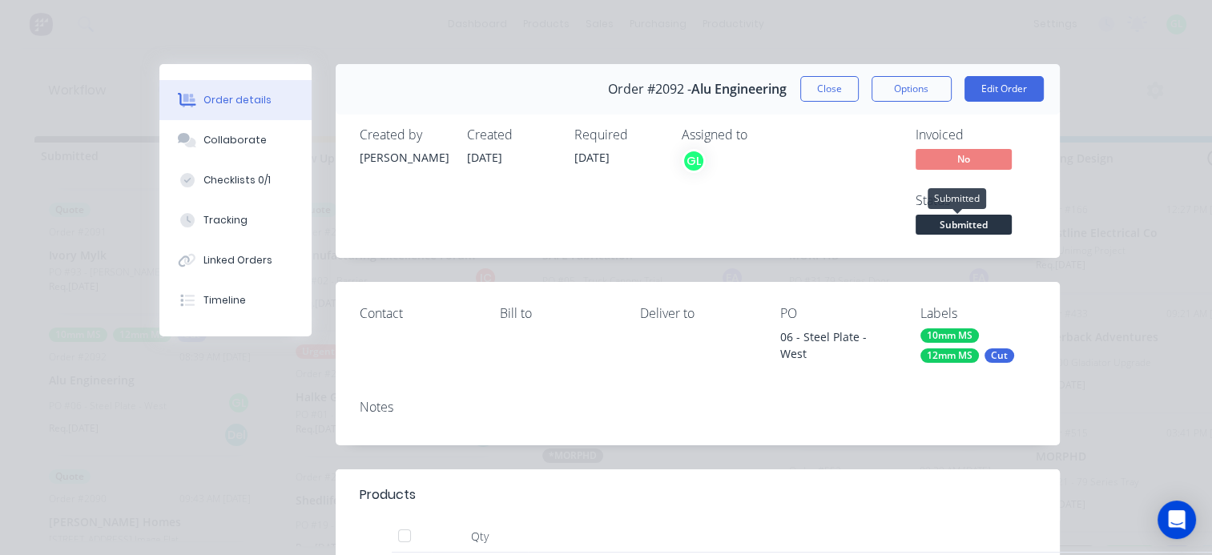
click at [956, 224] on span "Submitted" at bounding box center [963, 225] width 96 height 20
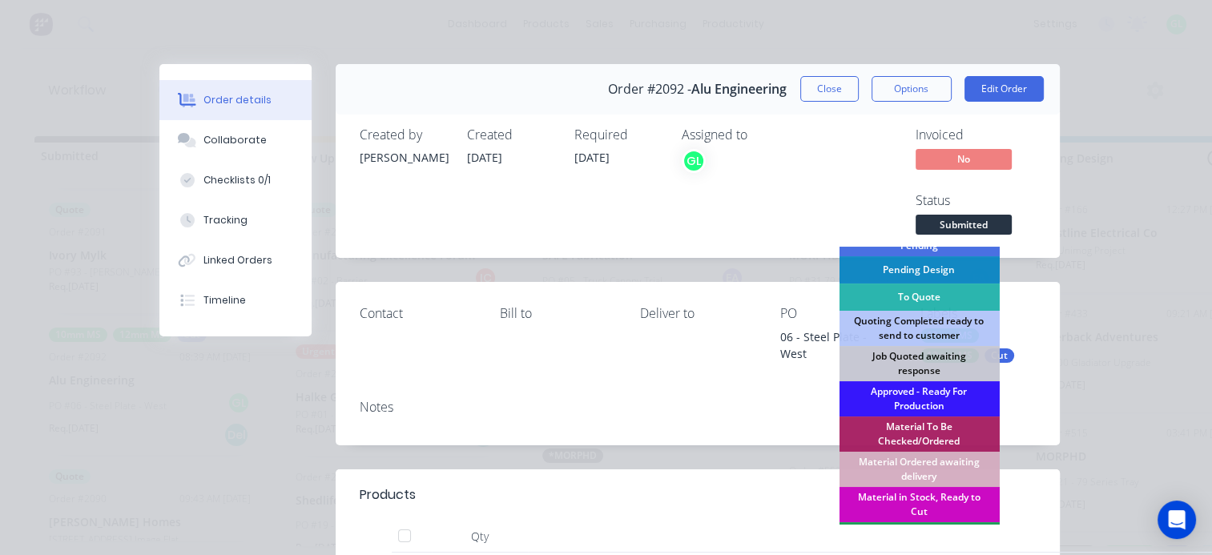
click at [907, 497] on div "Material in Stock, Ready to Cut" at bounding box center [919, 504] width 160 height 35
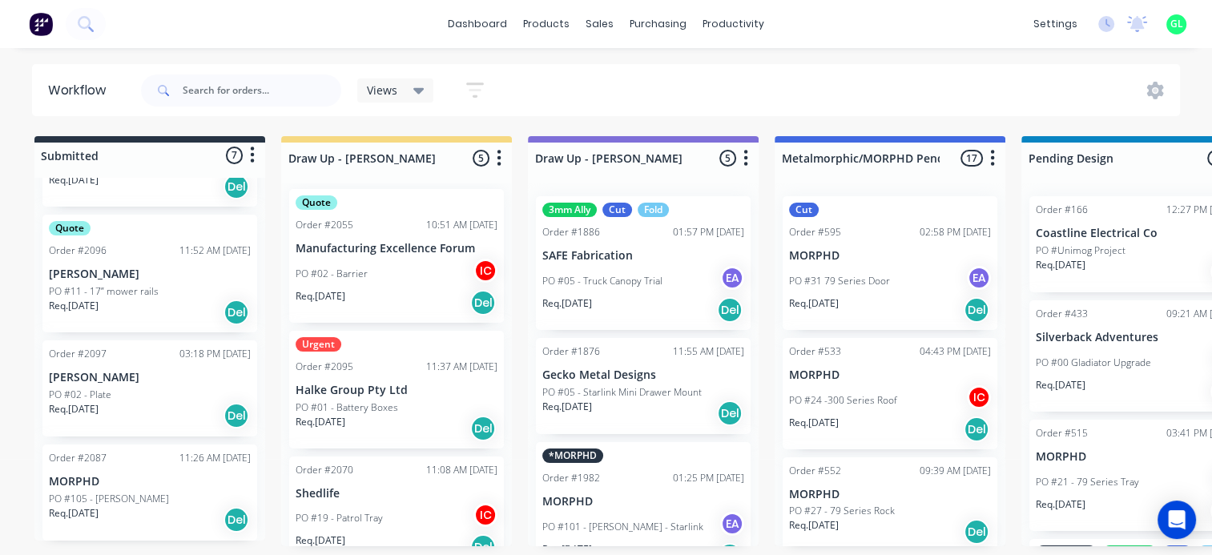
scroll to position [0, 0]
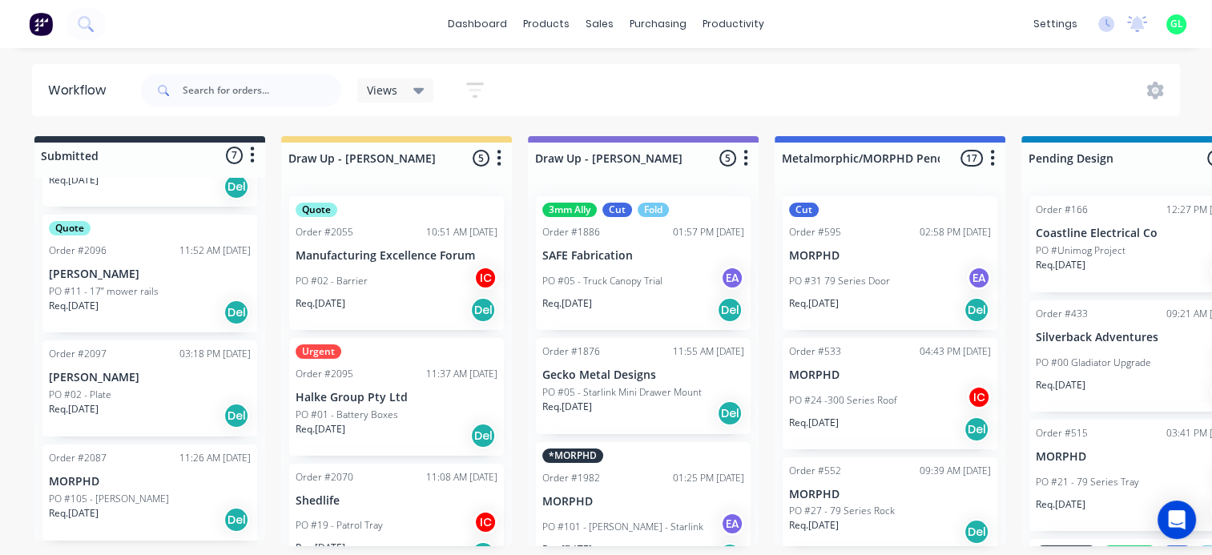
click at [400, 425] on div "Req. 19/08/25 Del" at bounding box center [397, 435] width 202 height 27
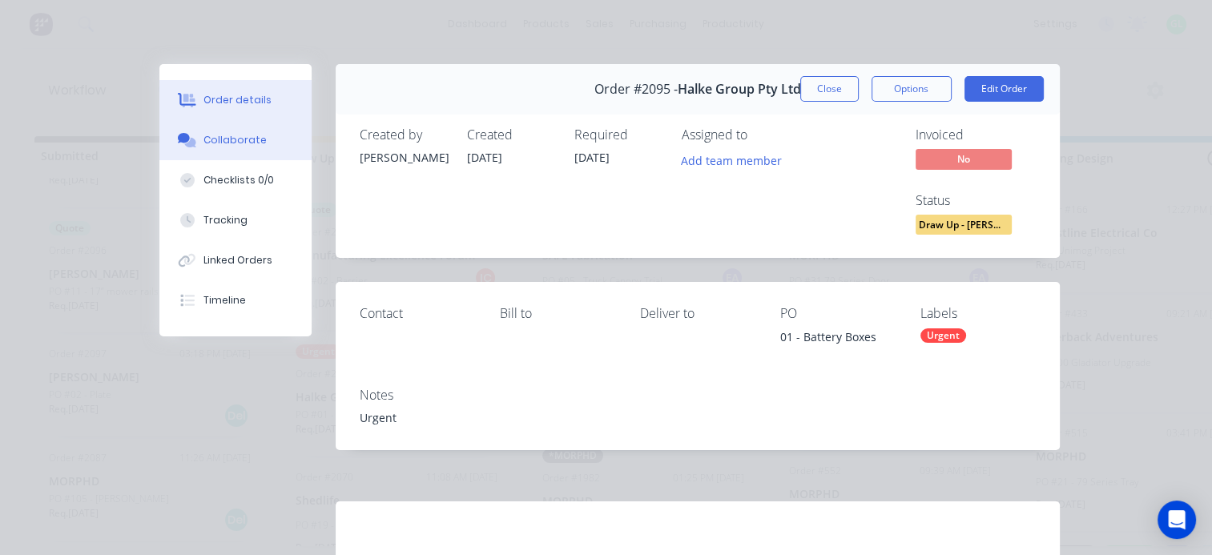
click at [241, 144] on div "Collaborate" at bounding box center [234, 140] width 63 height 14
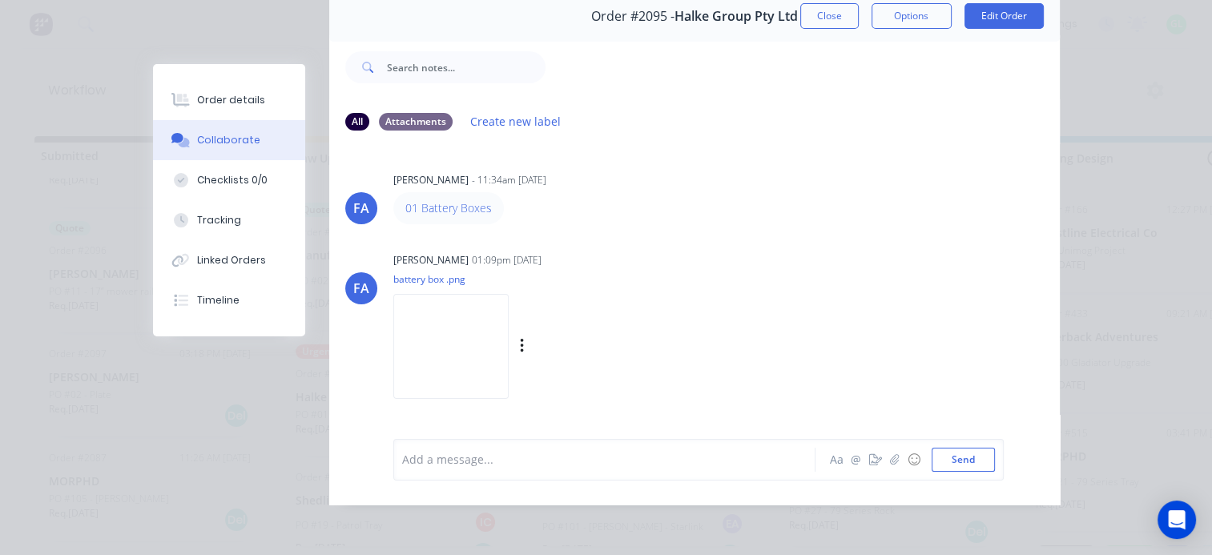
scroll to position [83, 0]
click at [469, 371] on img at bounding box center [450, 346] width 115 height 105
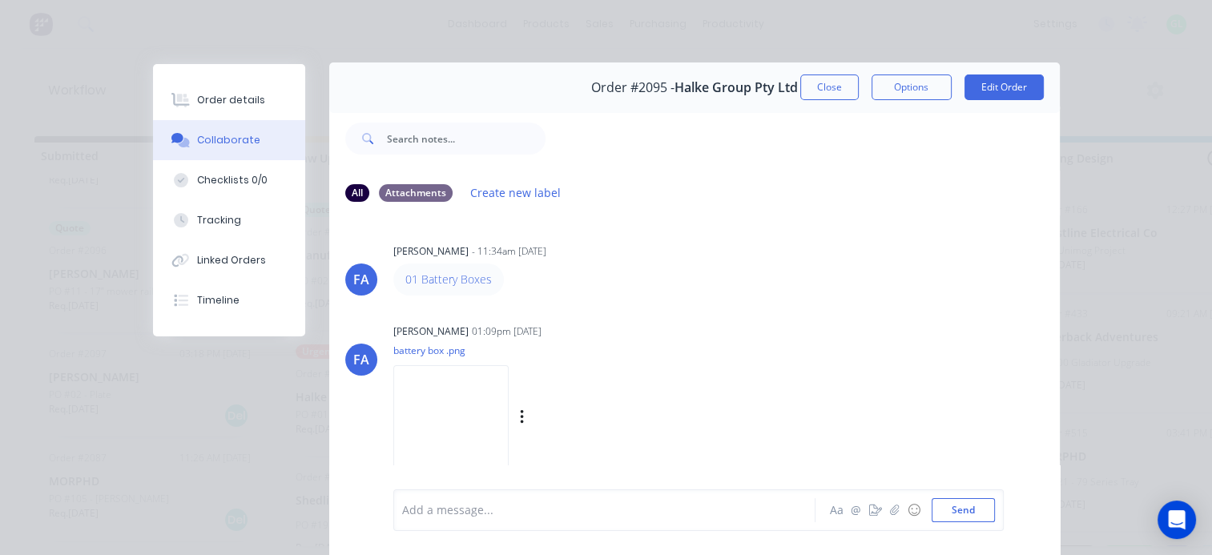
scroll to position [0, 0]
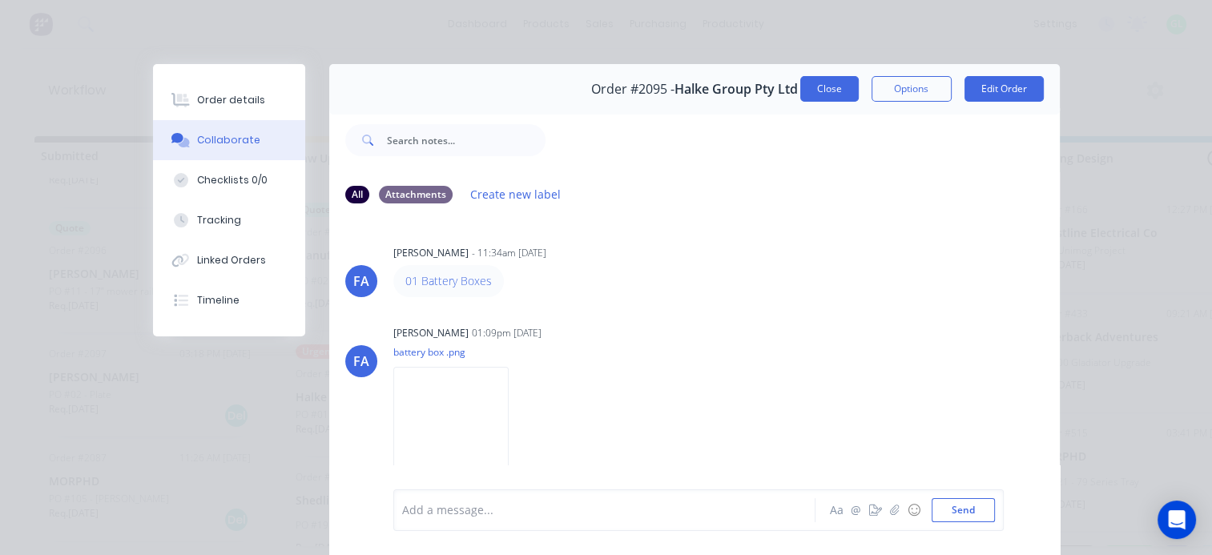
click at [820, 94] on button "Close" at bounding box center [829, 89] width 58 height 26
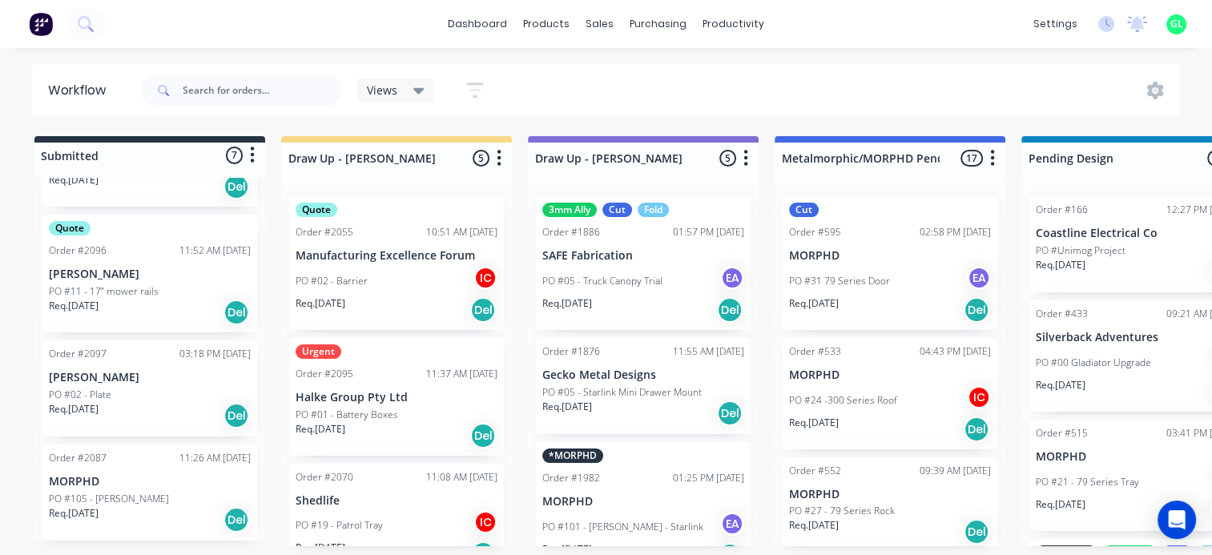
click at [383, 300] on div "Req. 11/08/25 Del" at bounding box center [397, 309] width 202 height 27
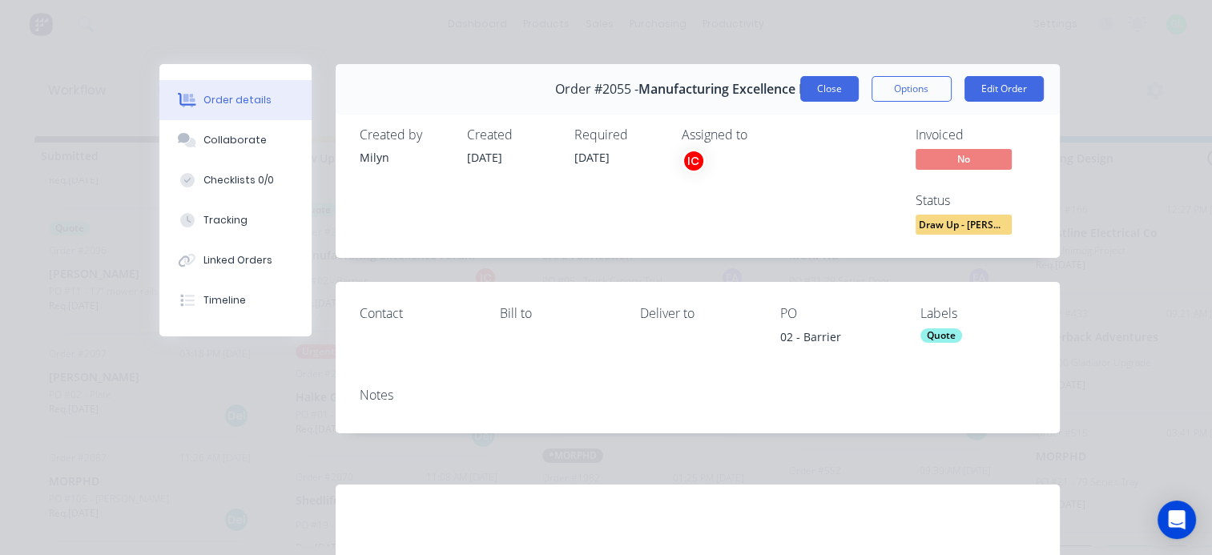
click at [817, 88] on button "Close" at bounding box center [829, 89] width 58 height 26
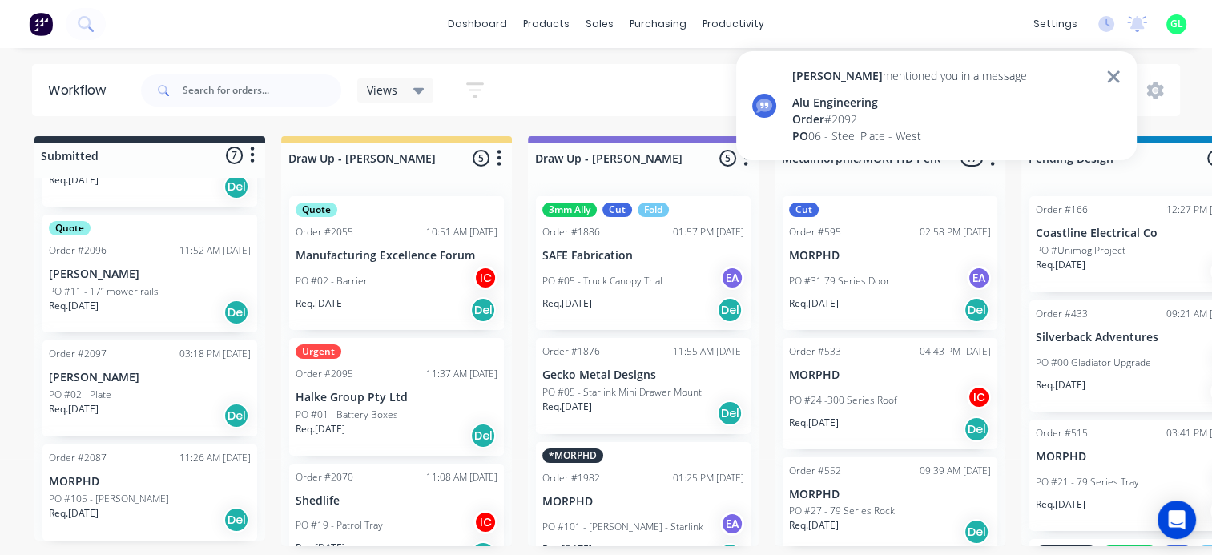
click at [1117, 73] on icon at bounding box center [1113, 76] width 12 height 12
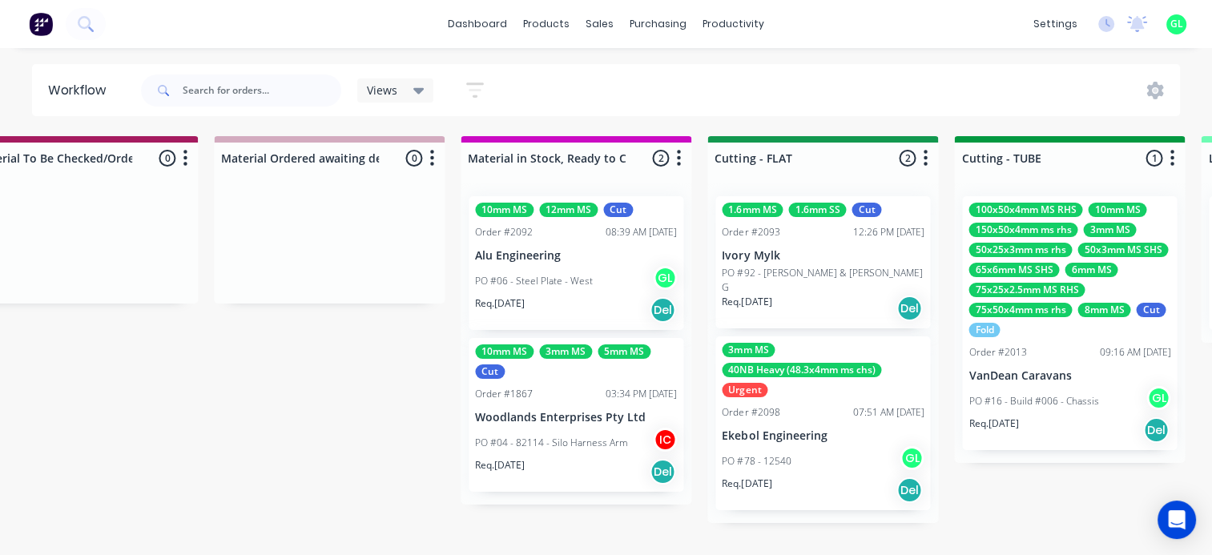
scroll to position [0, 2291]
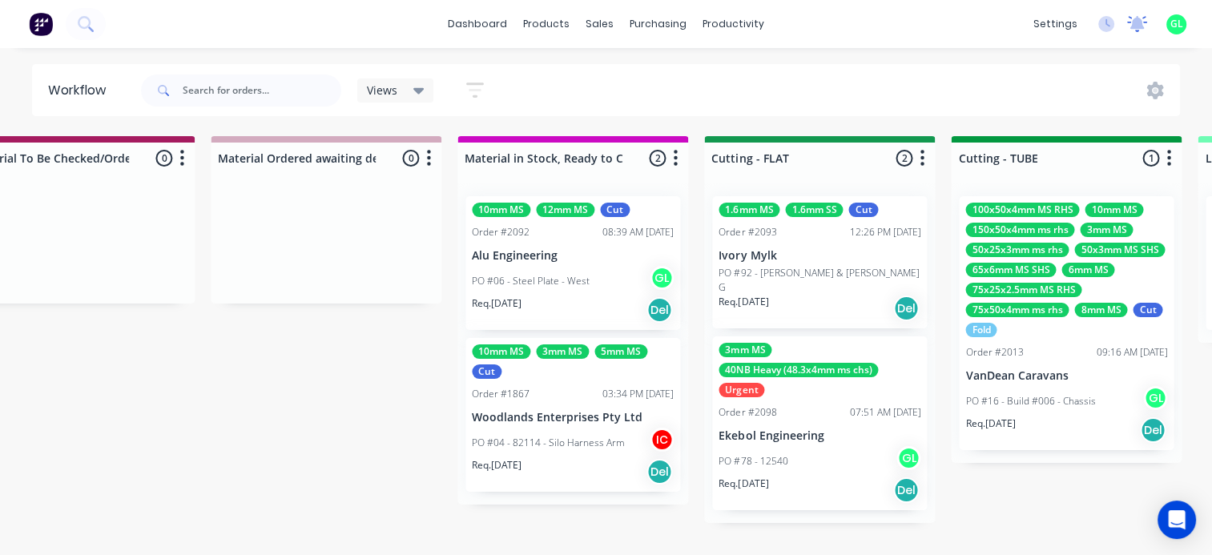
click at [1133, 17] on icon at bounding box center [1137, 24] width 20 height 16
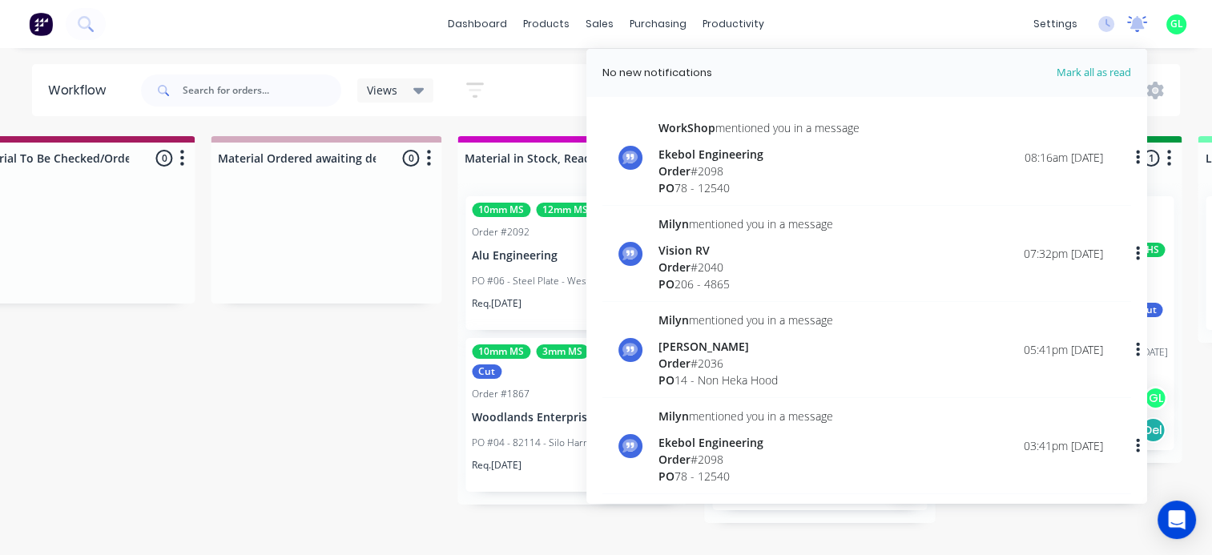
click at [1133, 17] on icon at bounding box center [1137, 24] width 20 height 16
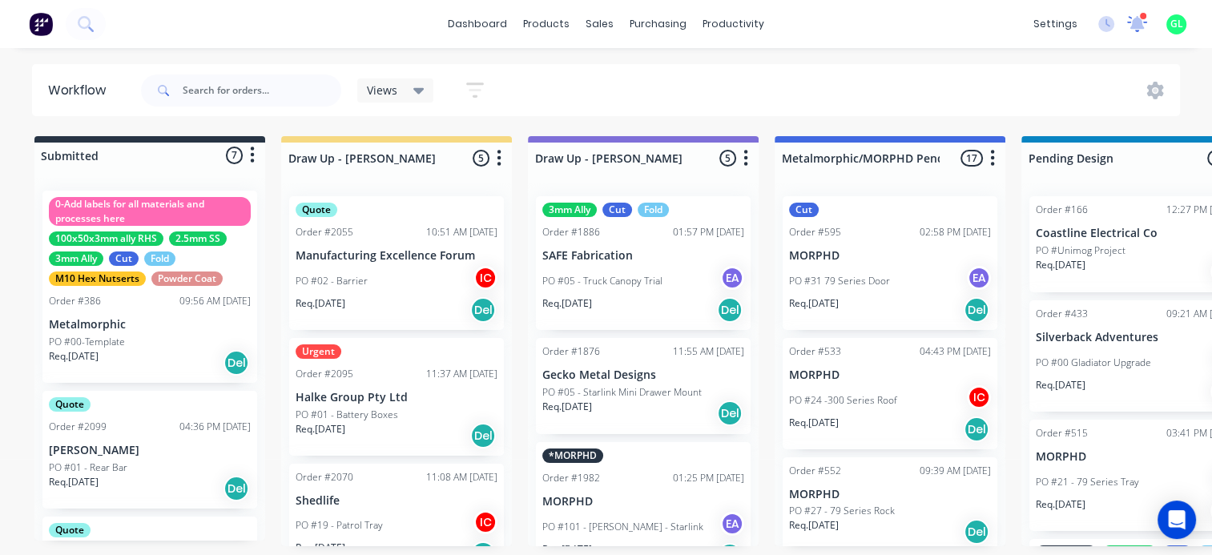
click at [1139, 22] on icon at bounding box center [1136, 22] width 15 height 14
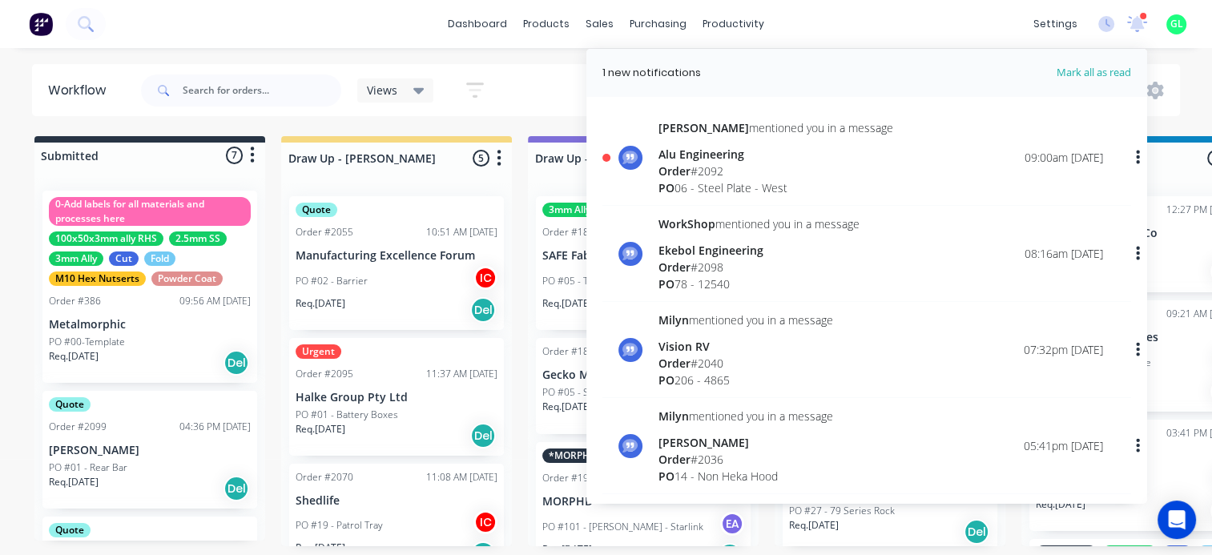
click at [728, 172] on div "Order # 2092" at bounding box center [775, 171] width 235 height 17
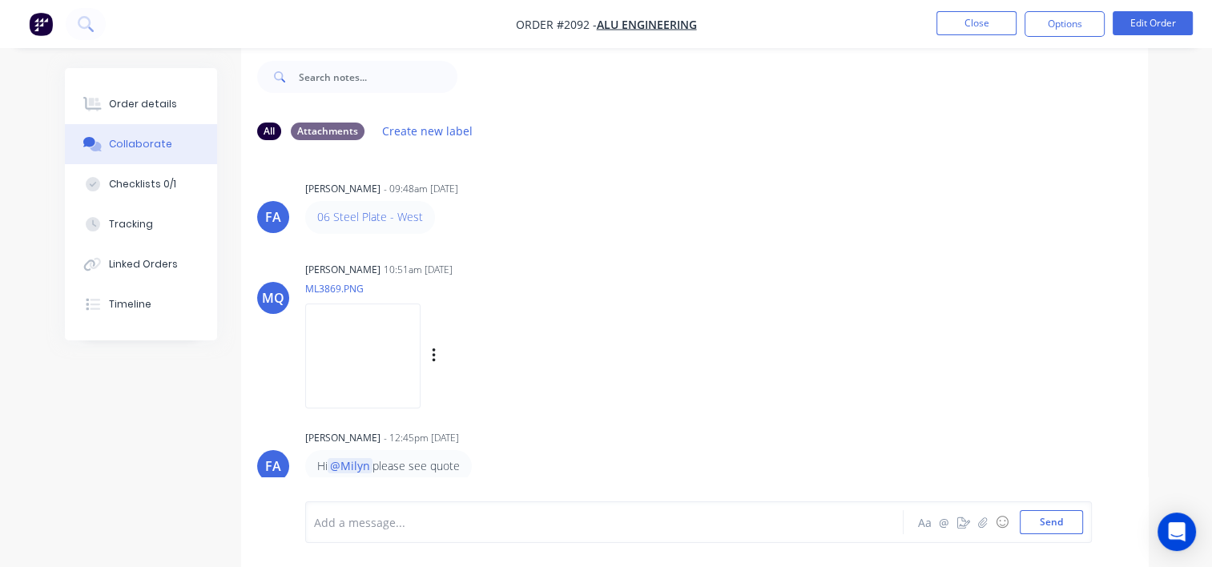
click at [397, 363] on img at bounding box center [362, 356] width 115 height 105
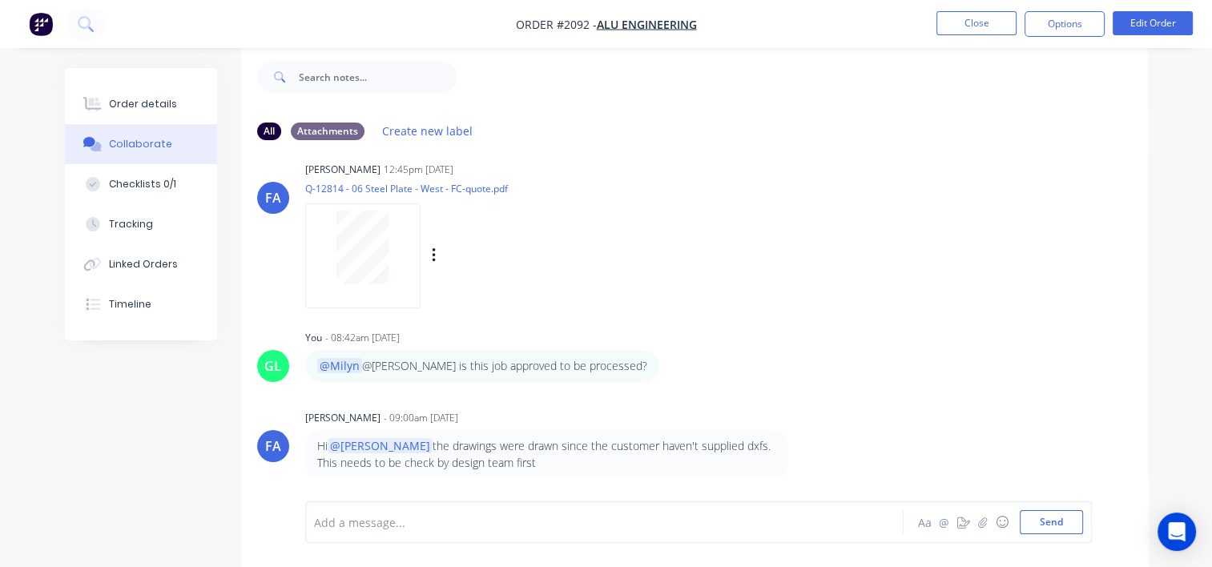
scroll to position [28, 0]
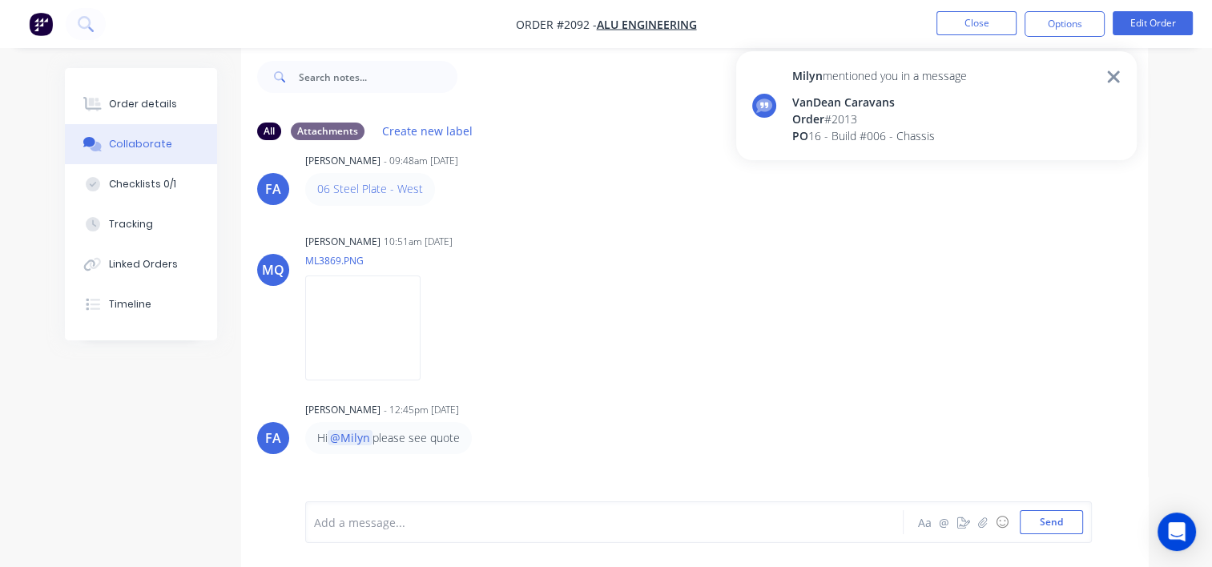
click at [907, 119] on div "Order # 2013" at bounding box center [879, 119] width 175 height 17
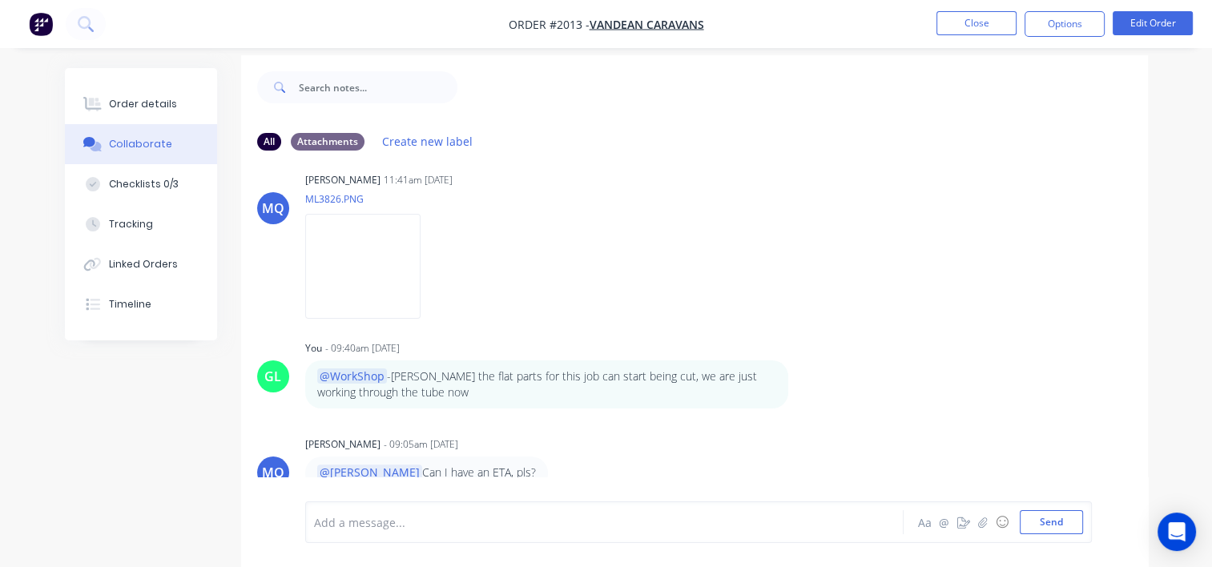
scroll to position [23, 0]
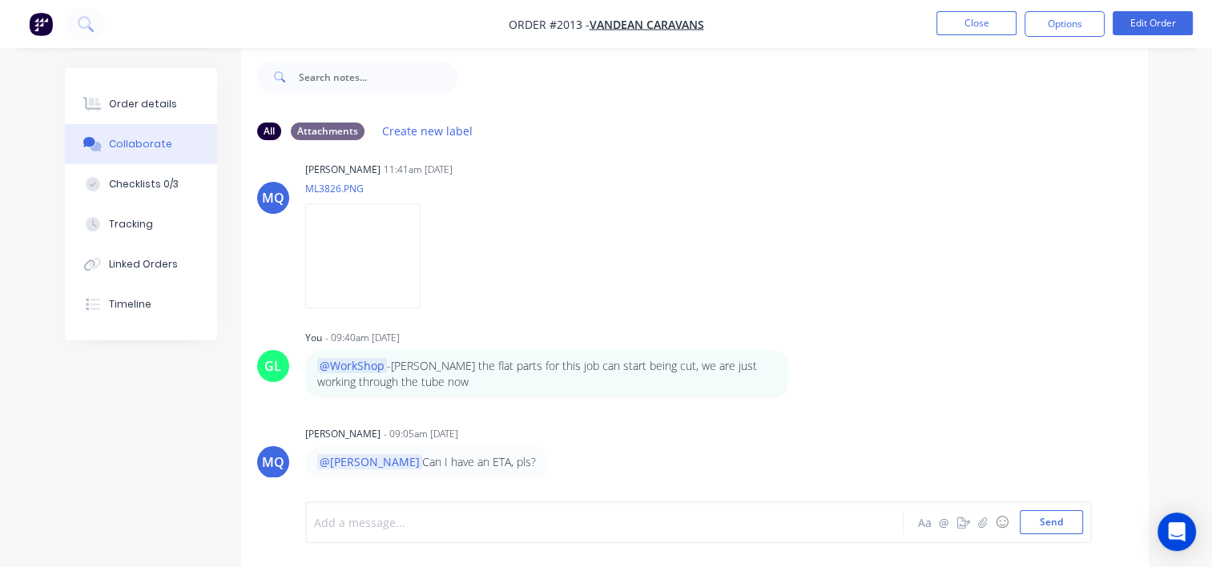
click at [407, 525] on div at bounding box center [603, 522] width 576 height 17
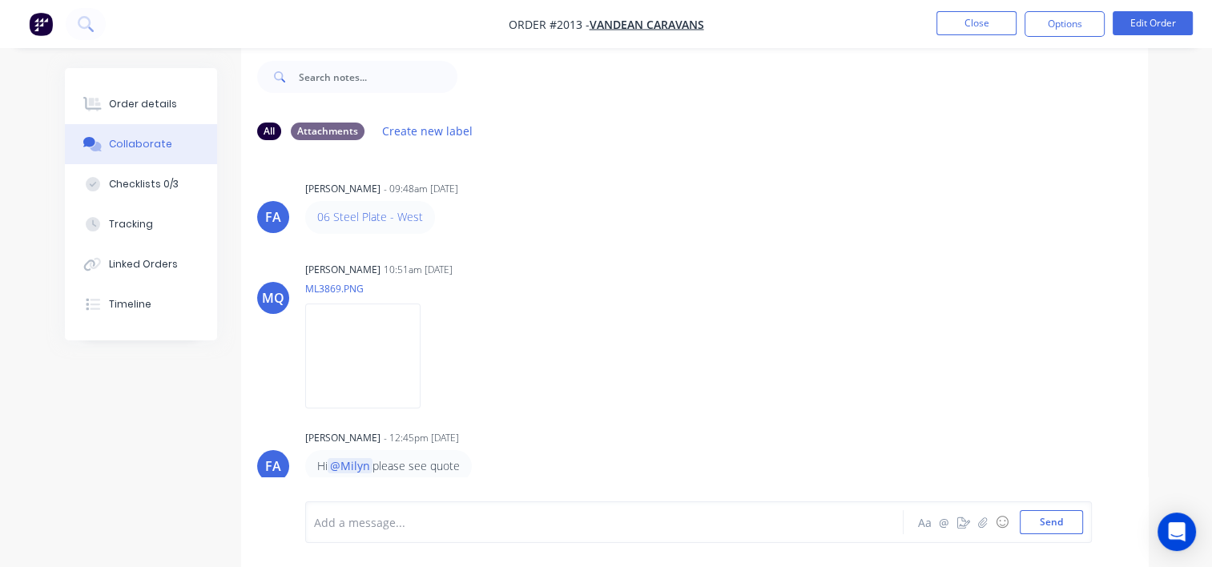
scroll to position [0, 0]
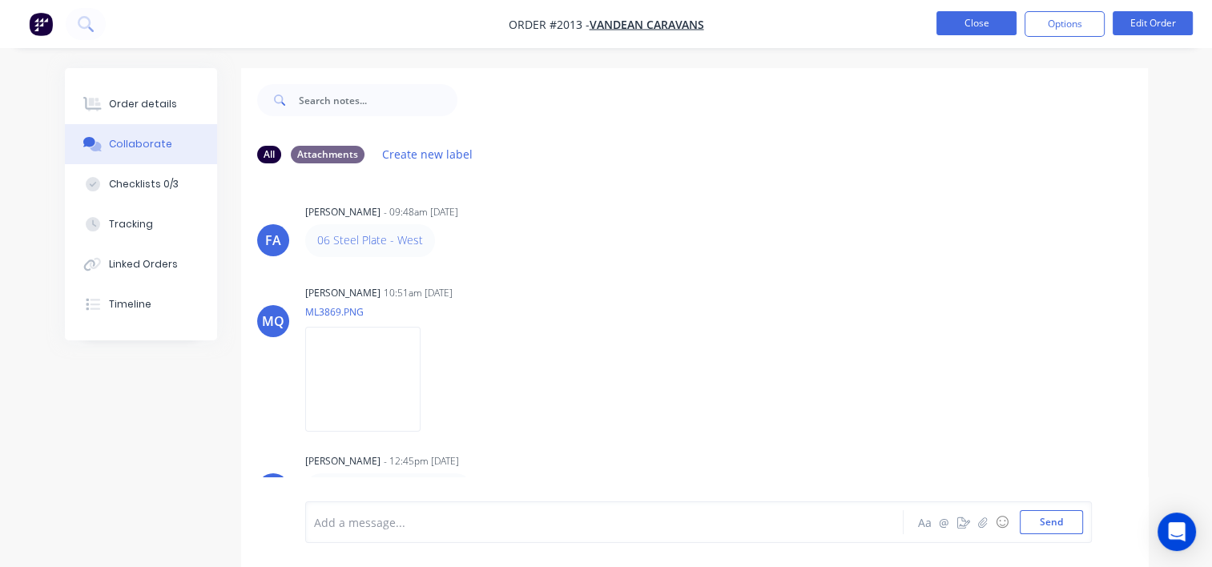
click at [979, 20] on button "Close" at bounding box center [976, 23] width 80 height 24
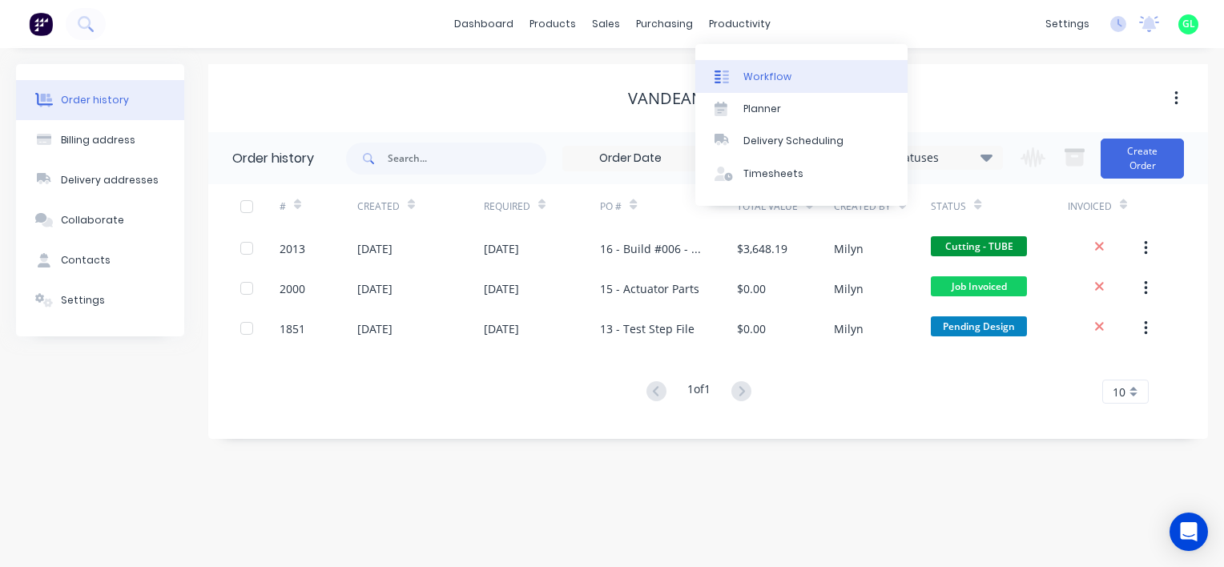
click at [753, 76] on div "Workflow" at bounding box center [767, 77] width 48 height 14
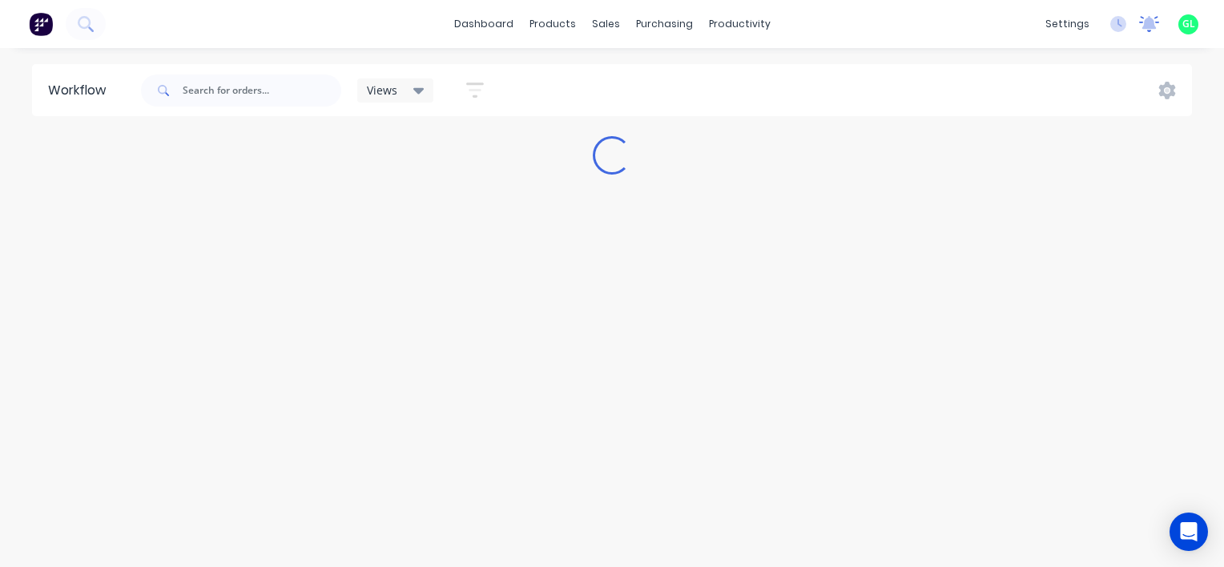
click at [1147, 24] on icon at bounding box center [1149, 22] width 14 height 13
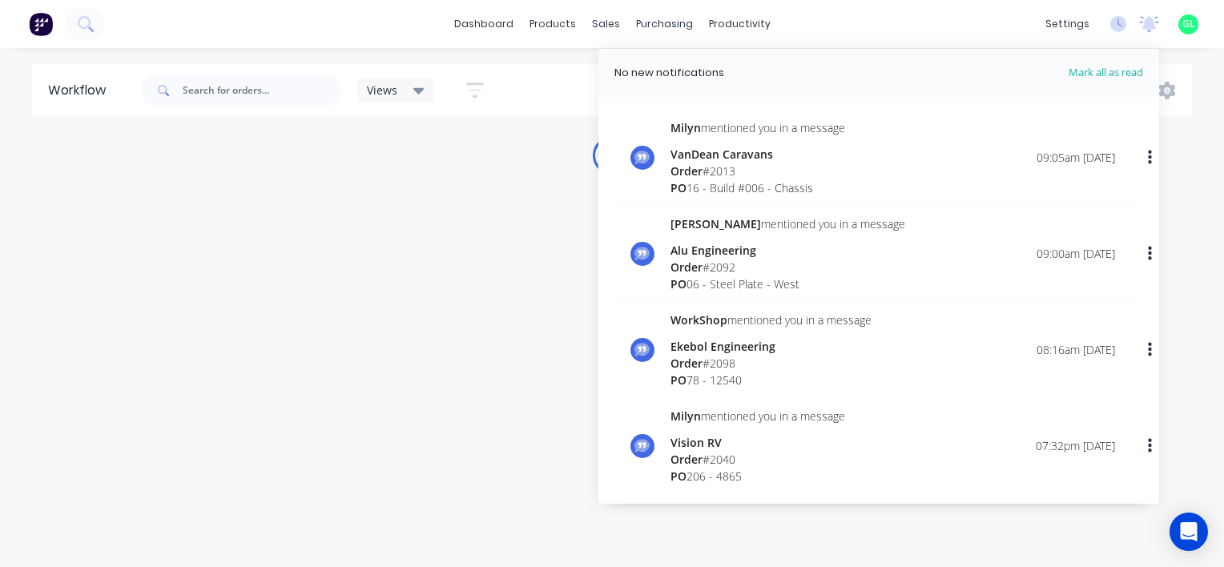
click at [775, 268] on div "Order # 2092" at bounding box center [787, 267] width 235 height 17
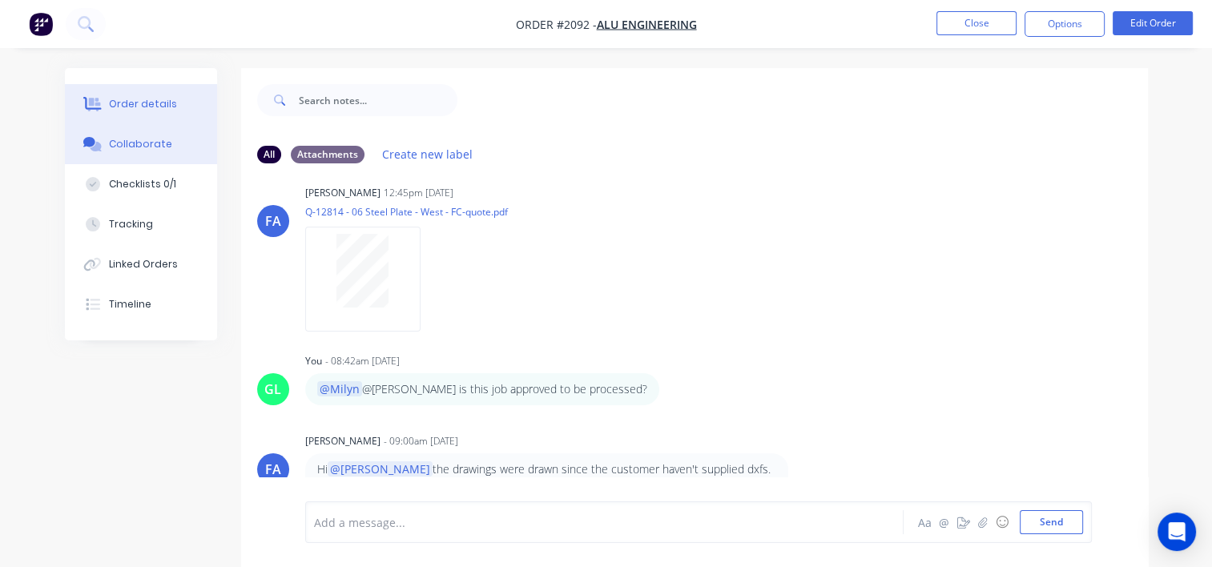
click at [155, 107] on div "Order details" at bounding box center [143, 104] width 68 height 14
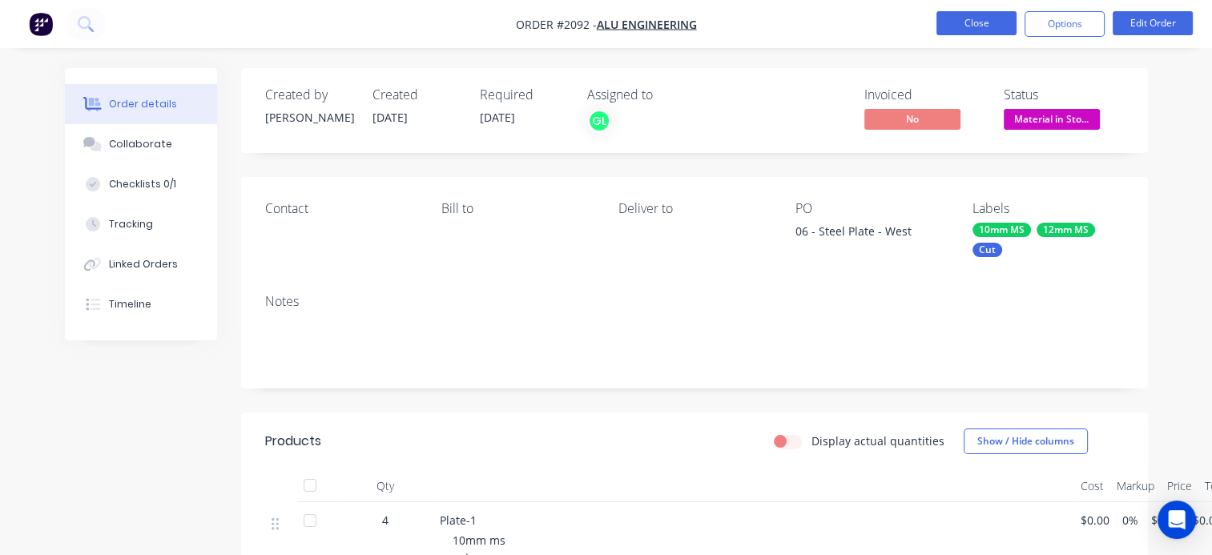
click at [958, 16] on button "Close" at bounding box center [976, 23] width 80 height 24
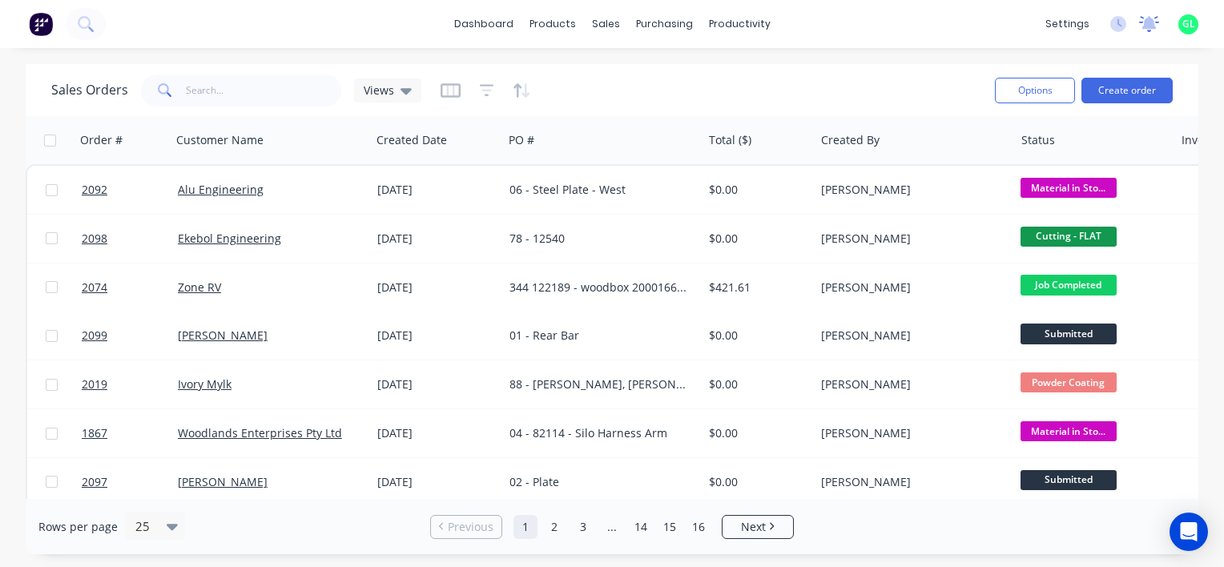
click at [1145, 25] on icon at bounding box center [1149, 22] width 14 height 13
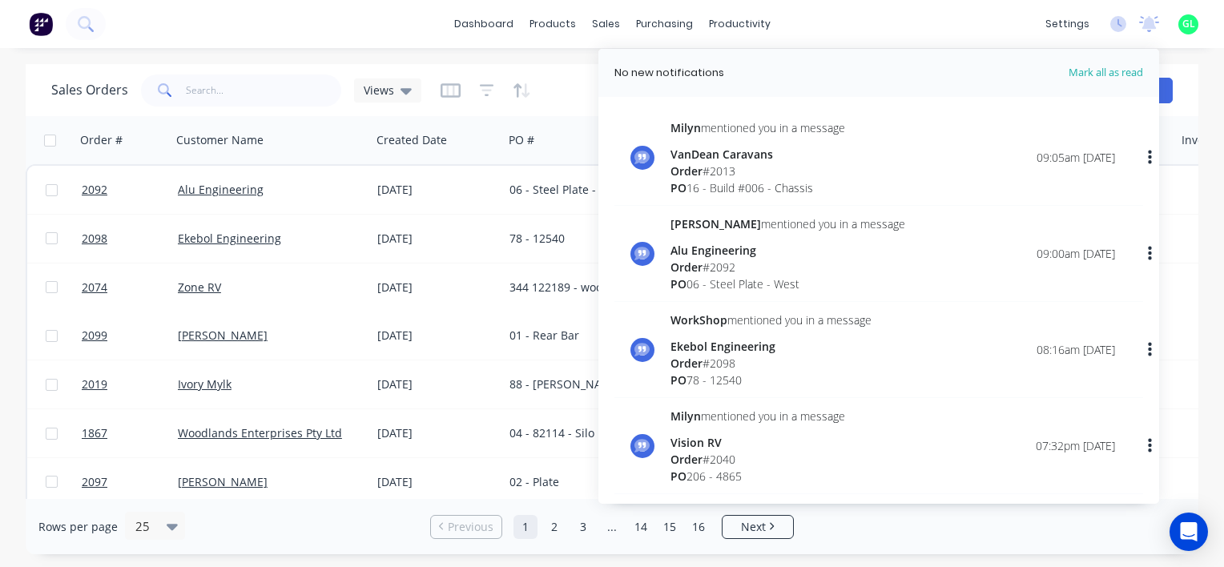
click at [759, 167] on div "Order # 2013" at bounding box center [757, 171] width 175 height 17
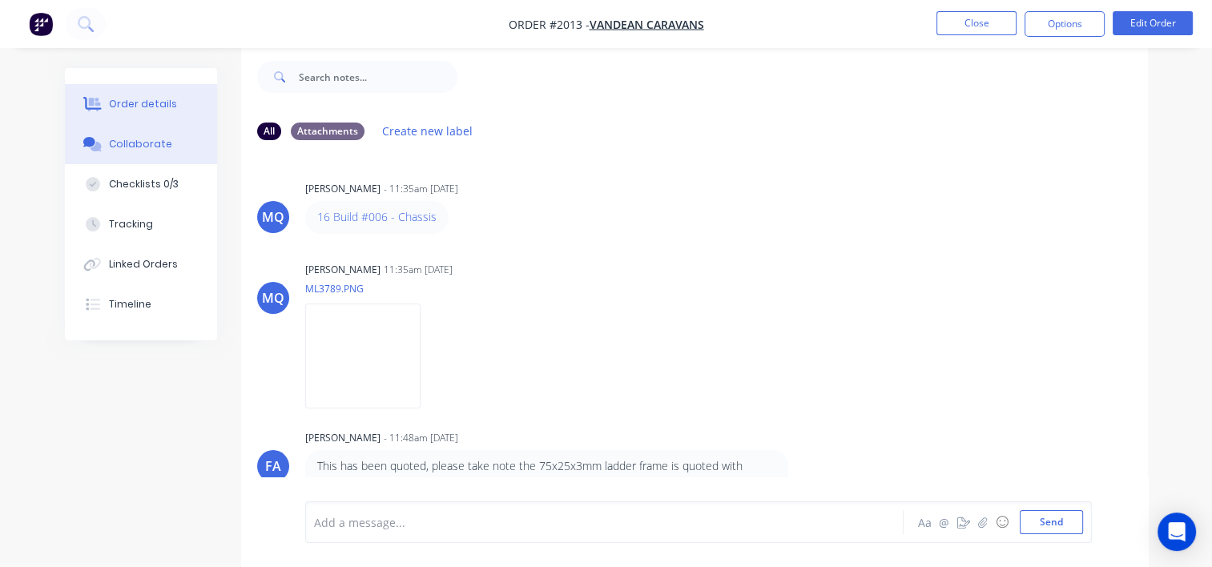
click at [148, 104] on div "Order details" at bounding box center [143, 104] width 68 height 14
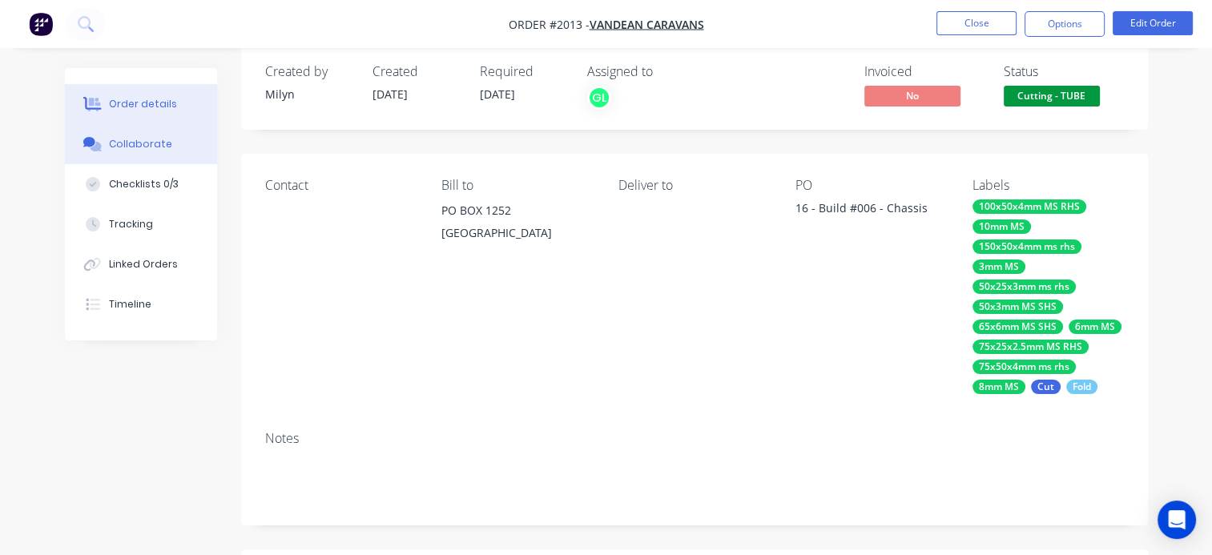
click at [155, 147] on div "Collaborate" at bounding box center [140, 144] width 63 height 14
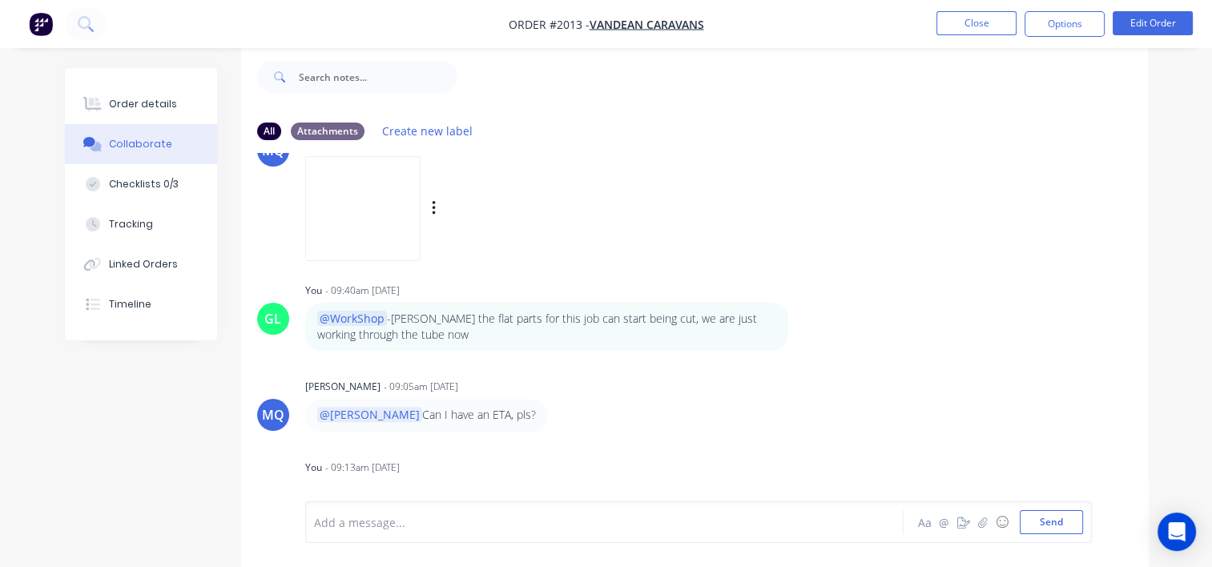
scroll to position [1476, 0]
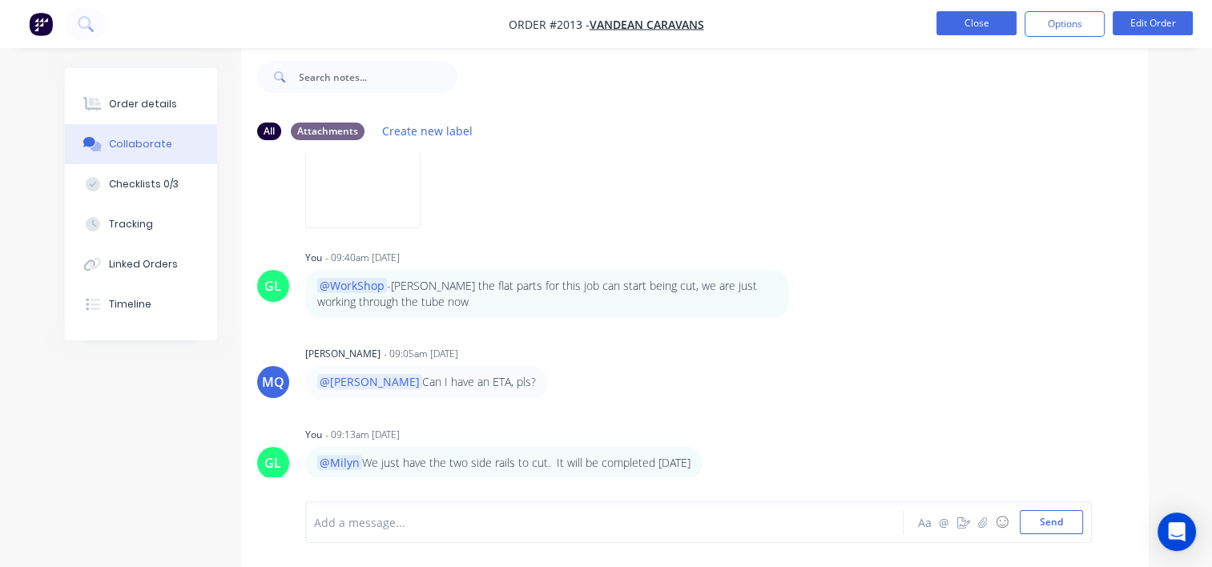
click at [971, 33] on button "Close" at bounding box center [976, 23] width 80 height 24
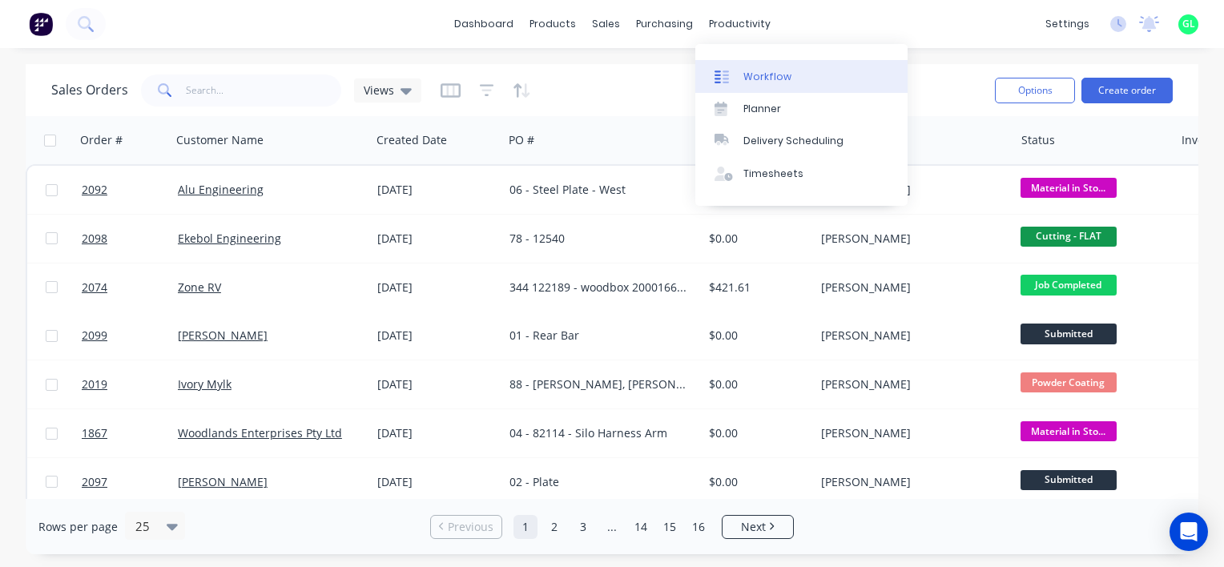
click at [750, 68] on link "Workflow" at bounding box center [801, 76] width 212 height 32
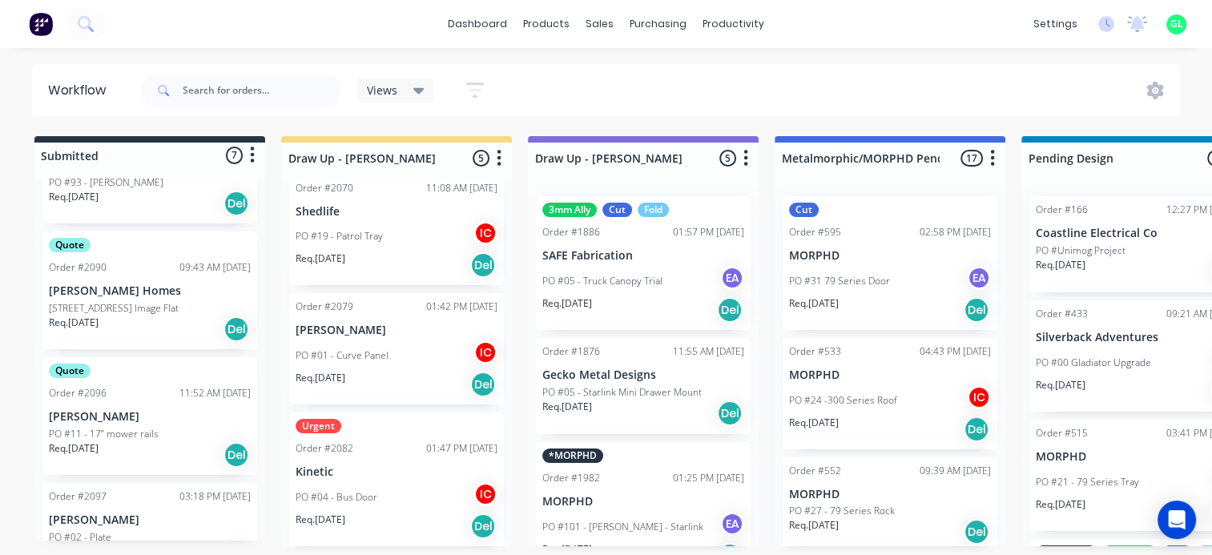
scroll to position [392, 0]
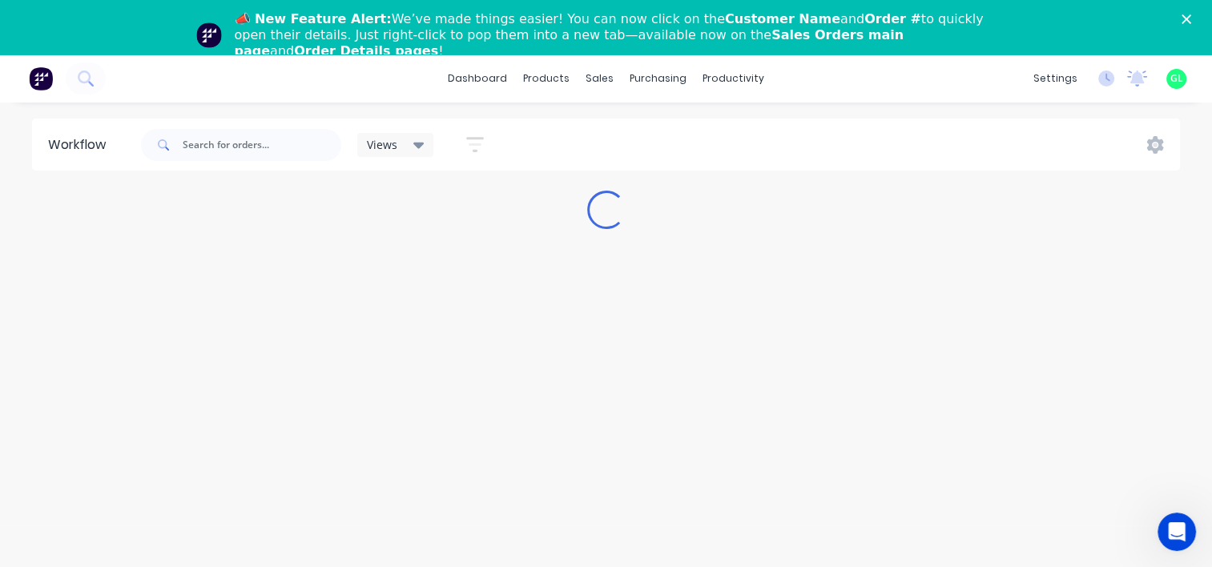
click at [1191, 19] on icon "Close" at bounding box center [1186, 19] width 10 height 10
